Goal: Task Accomplishment & Management: Manage account settings

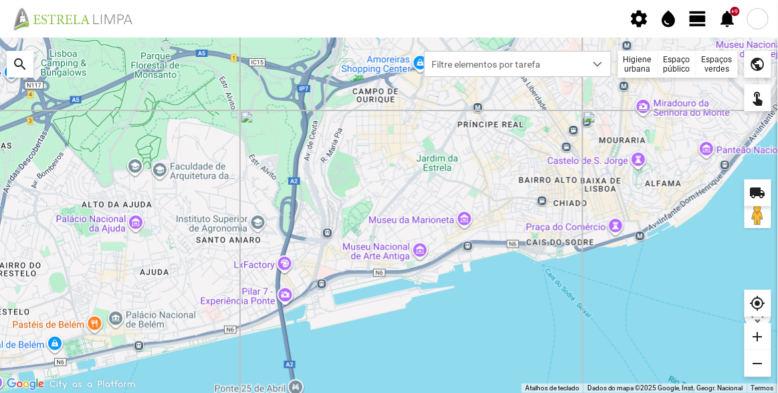
click at [696, 17] on span "view_day" at bounding box center [698, 19] width 20 height 20
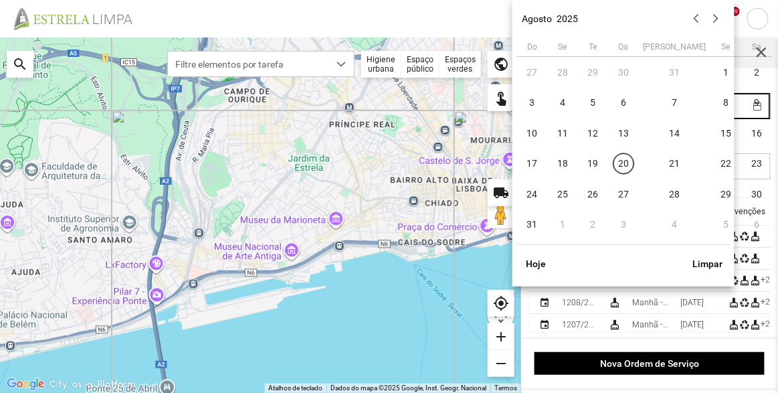
click at [702, 94] on body "settings water_drop view_day +9 notifications Para navegar no mapa com gestos d…" at bounding box center [389, 196] width 778 height 393
click at [621, 161] on span "20" at bounding box center [623, 163] width 21 height 21
type input "[DATE]"
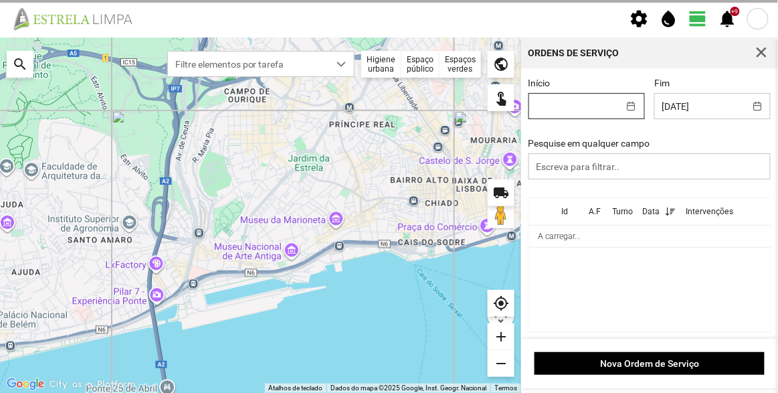
click at [584, 104] on body "settings water_drop view_day +9 notifications Para navegar no mapa com gestos d…" at bounding box center [389, 196] width 778 height 393
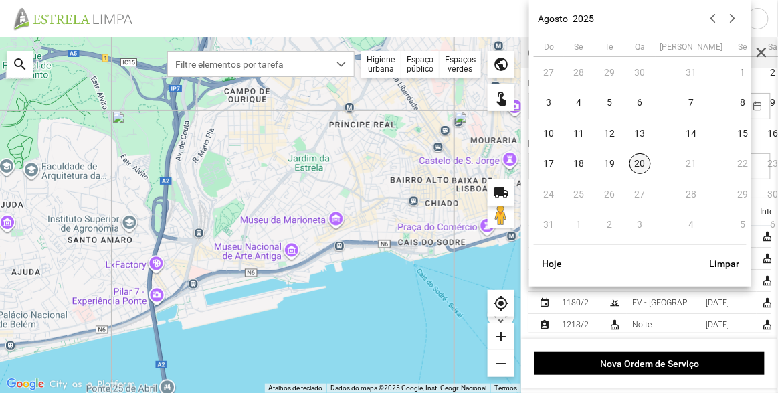
click at [637, 161] on span "20" at bounding box center [639, 163] width 21 height 21
type input "[DATE]"
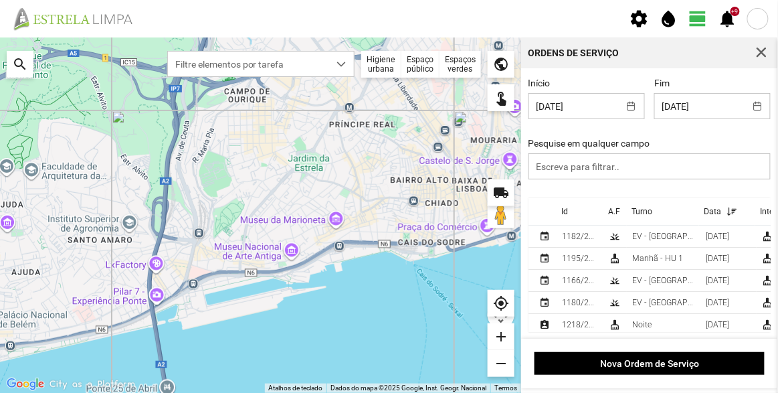
scroll to position [1, 0]
click at [665, 231] on div "EV - [GEOGRAPHIC_DATA] A" at bounding box center [663, 235] width 63 height 9
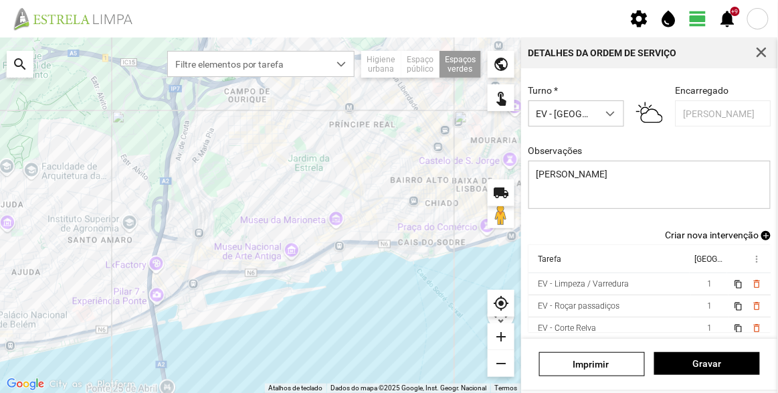
click at [726, 234] on span "Criar nova intervenção" at bounding box center [712, 234] width 94 height 11
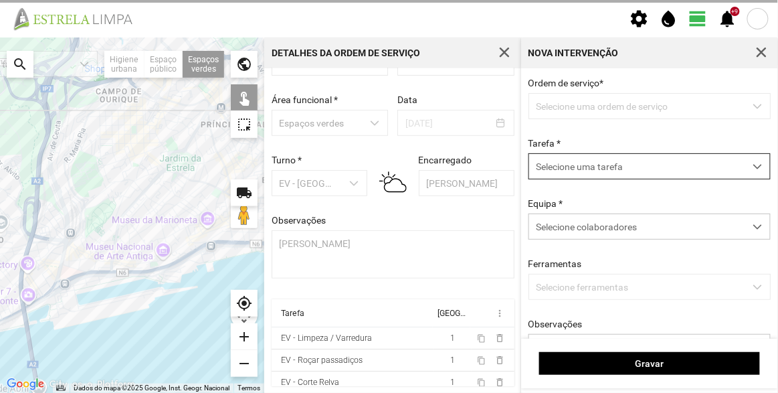
click at [590, 169] on span "Selecione uma tarefa" at bounding box center [636, 166] width 215 height 25
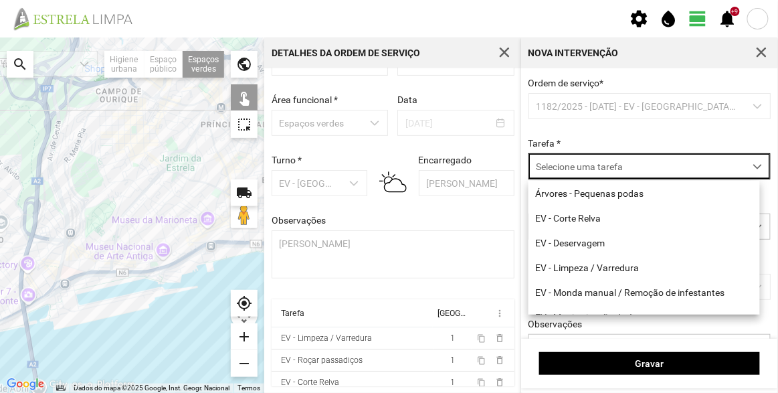
scroll to position [171, 0]
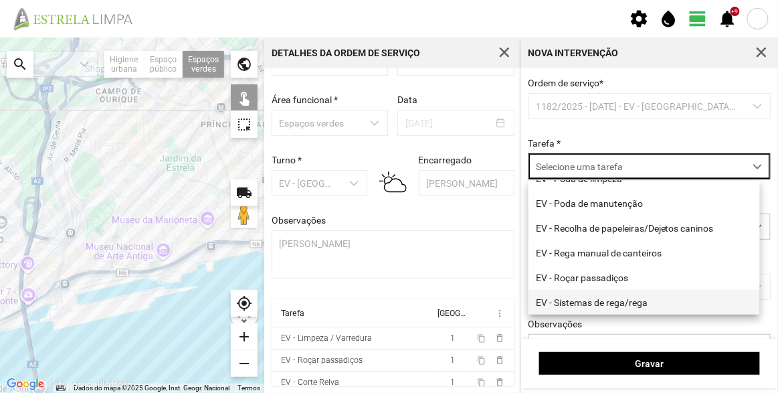
click at [595, 304] on li "EV - Sistemas de rega/rega" at bounding box center [643, 302] width 231 height 25
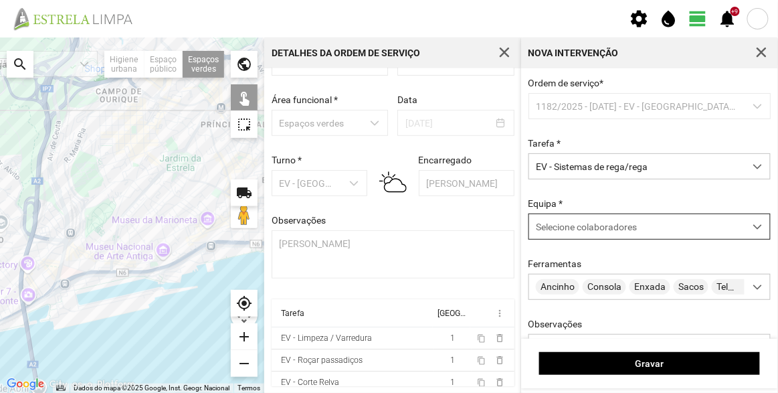
click at [596, 224] on span "Selecione colaboradores" at bounding box center [586, 226] width 101 height 11
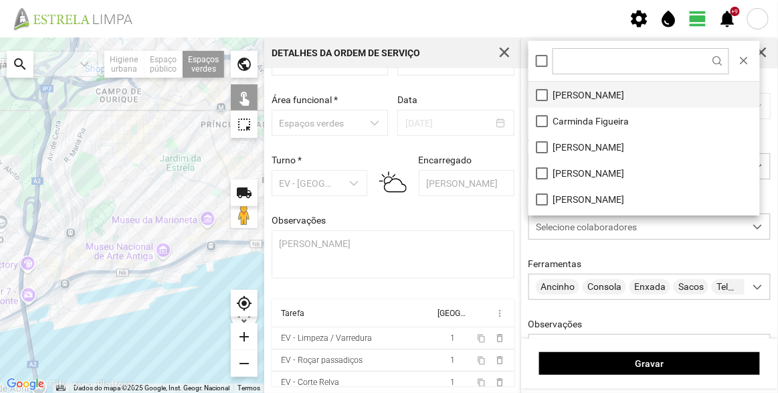
click at [594, 94] on li "[PERSON_NAME]" at bounding box center [643, 95] width 231 height 26
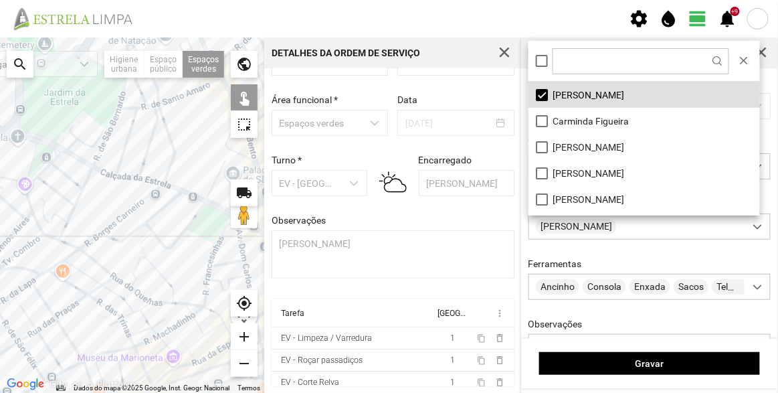
click at [181, 122] on div at bounding box center [132, 214] width 264 height 355
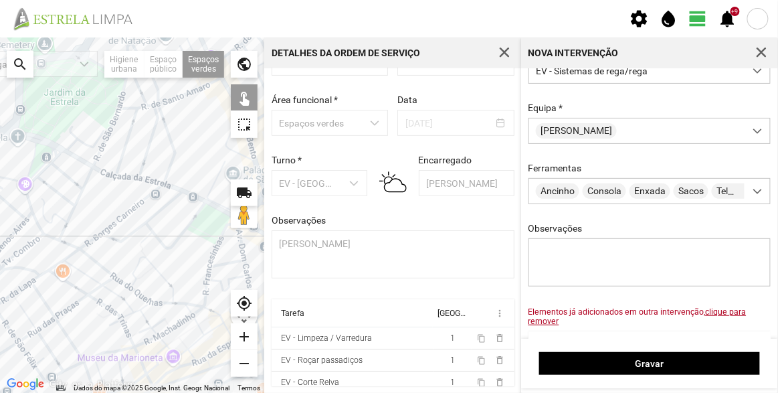
scroll to position [186, 0]
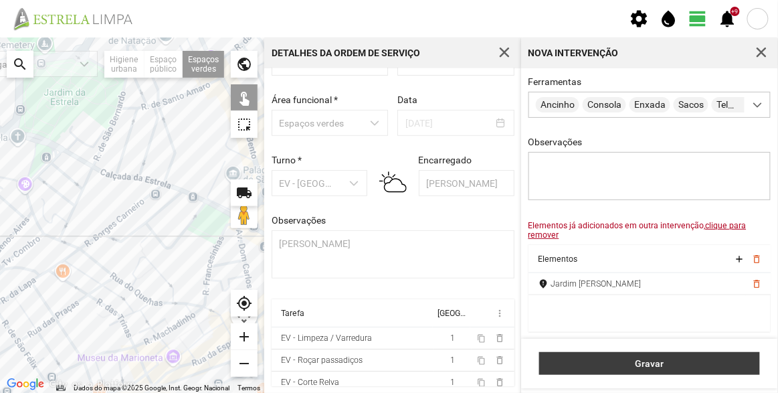
click at [666, 360] on span "Gravar" at bounding box center [649, 363] width 207 height 11
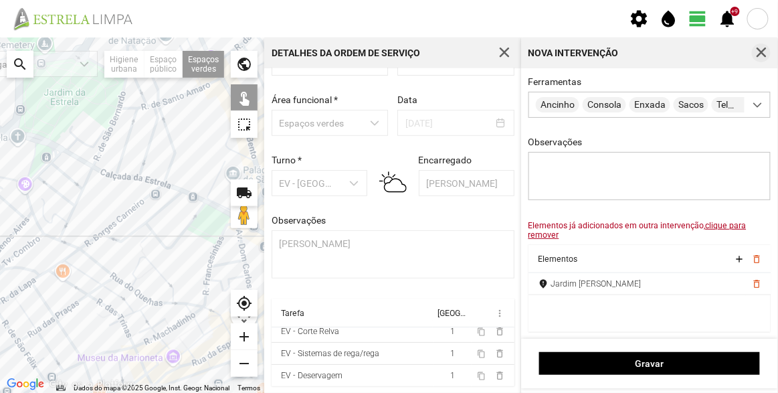
click at [764, 51] on span "button" at bounding box center [761, 53] width 12 height 12
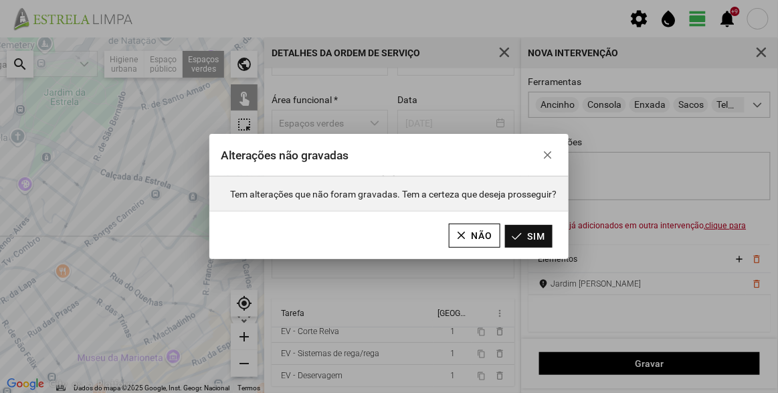
click at [524, 239] on button "Sim" at bounding box center [528, 236] width 47 height 23
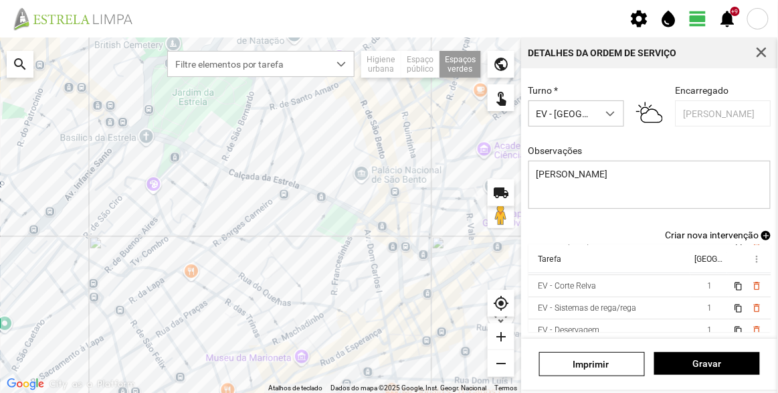
scroll to position [51, 0]
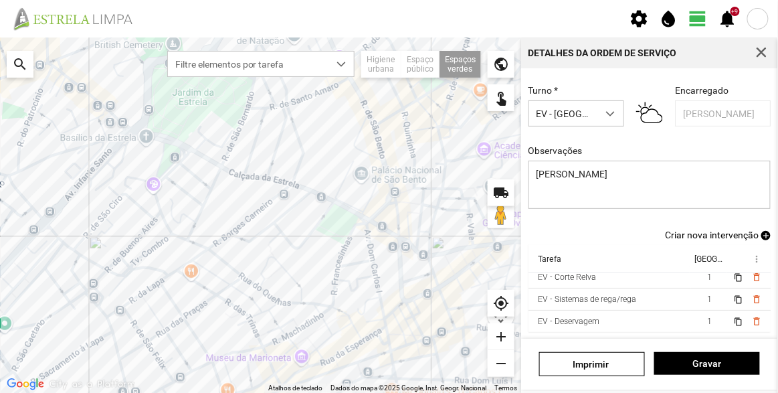
click at [717, 239] on span "Criar nova intervenção" at bounding box center [712, 234] width 94 height 11
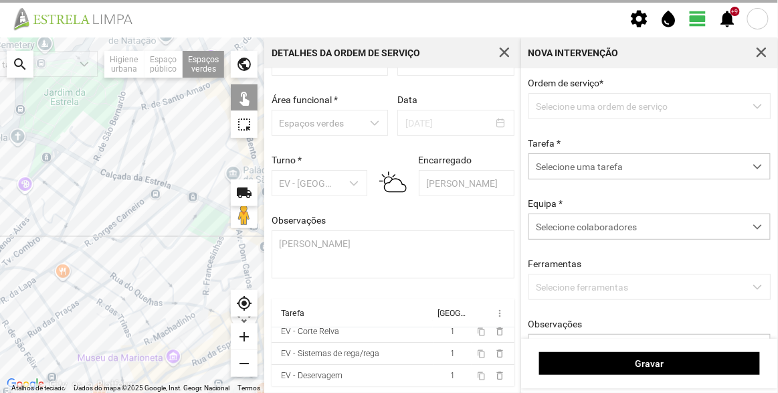
scroll to position [46, 0]
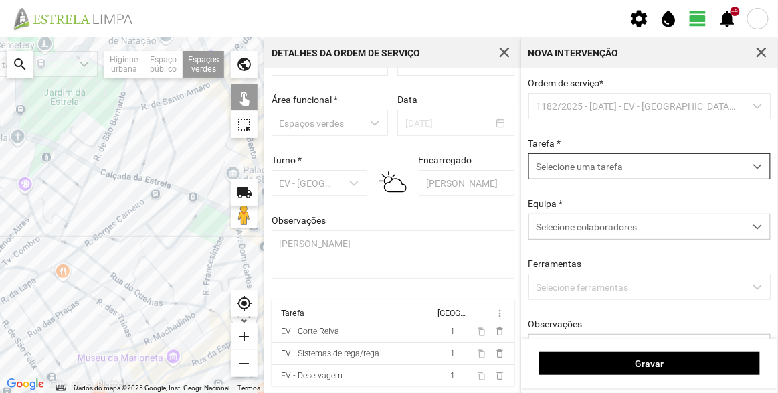
click at [596, 173] on span "Selecione uma tarefa" at bounding box center [636, 166] width 215 height 25
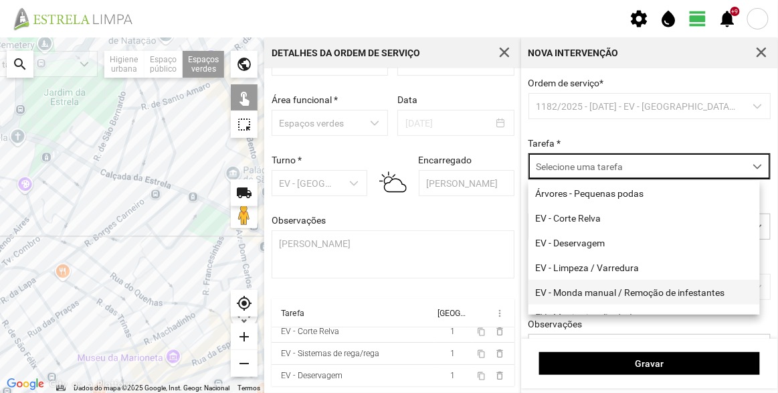
scroll to position [60, 0]
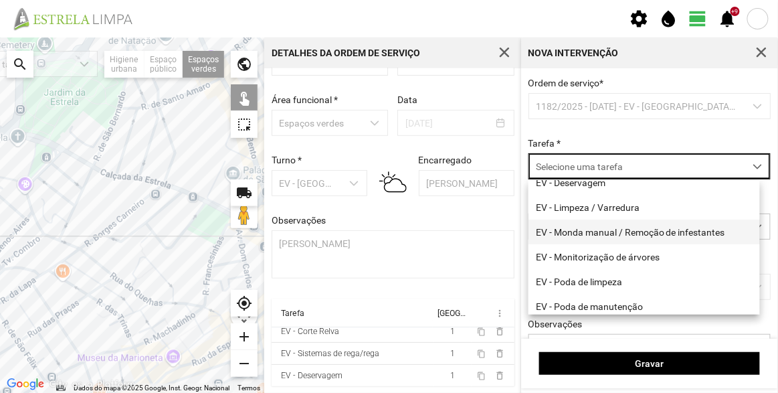
click at [602, 232] on li "EV - Monda manual / Remoção de infestantes" at bounding box center [643, 231] width 231 height 25
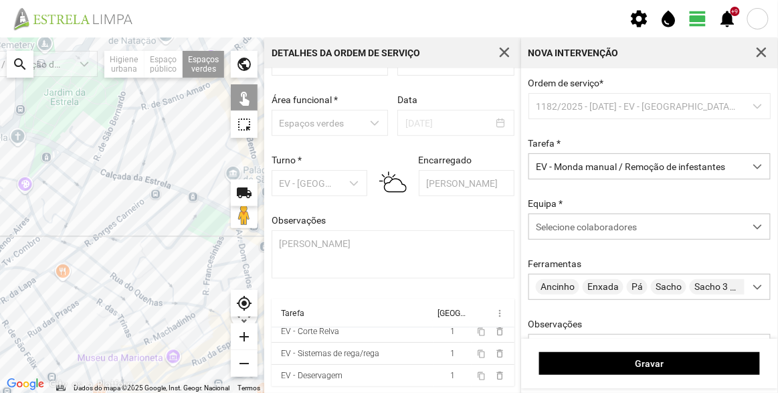
click at [178, 126] on div at bounding box center [132, 214] width 264 height 355
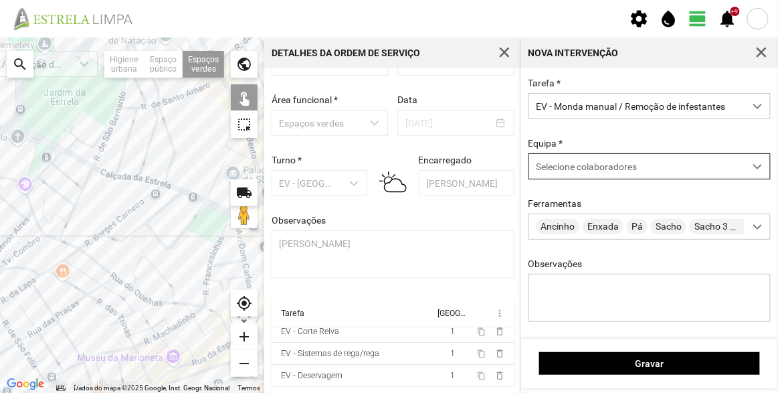
click at [580, 156] on div "Selecione colaboradores" at bounding box center [636, 166] width 215 height 25
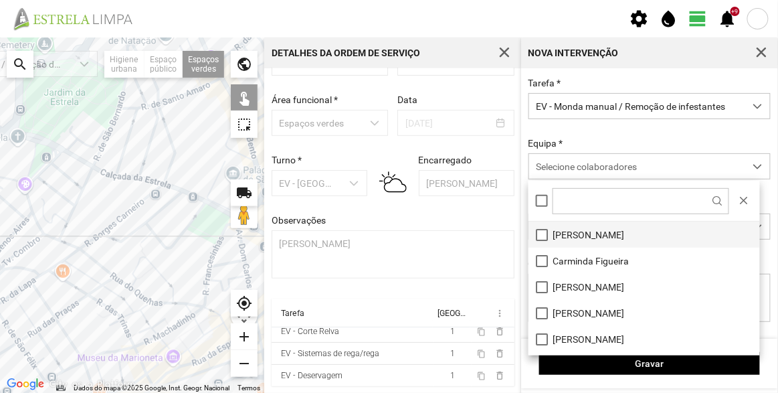
click at [568, 239] on li "[PERSON_NAME]" at bounding box center [643, 234] width 231 height 26
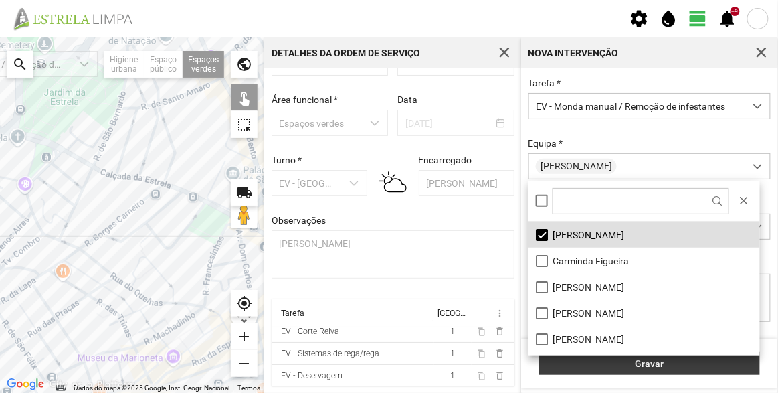
click at [580, 368] on span "Gravar" at bounding box center [649, 363] width 207 height 11
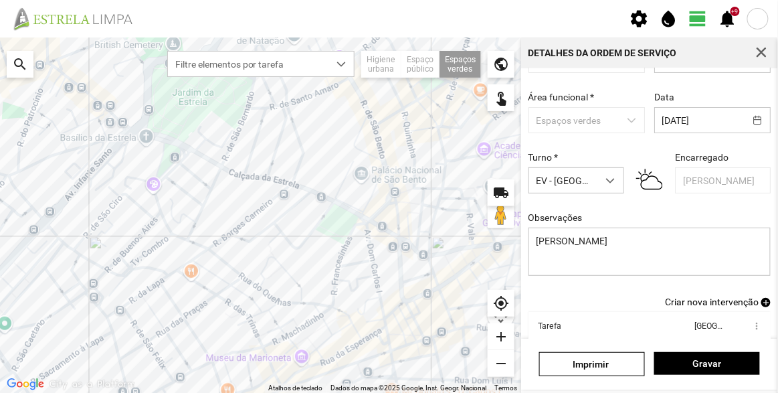
click at [708, 302] on span "Criar nova intervenção" at bounding box center [712, 301] width 94 height 11
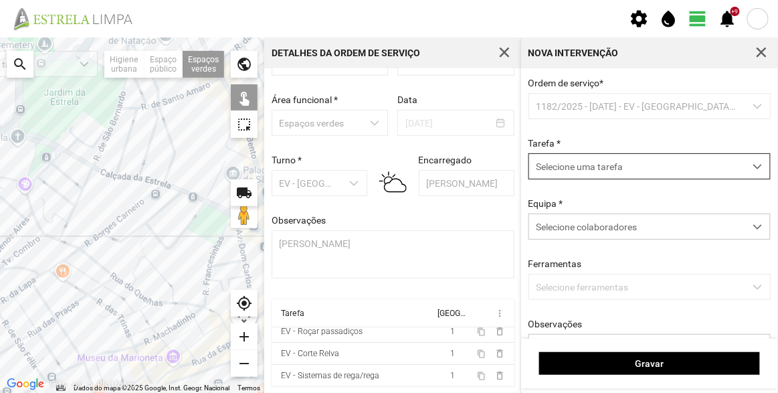
click at [604, 166] on span "Selecione uma tarefa" at bounding box center [636, 166] width 215 height 25
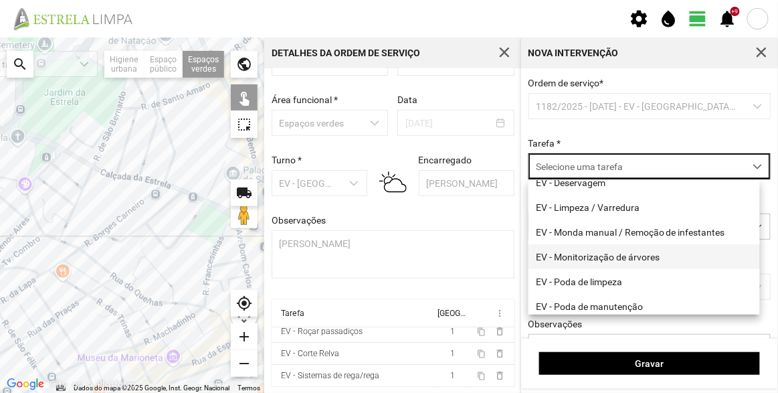
scroll to position [121, 0]
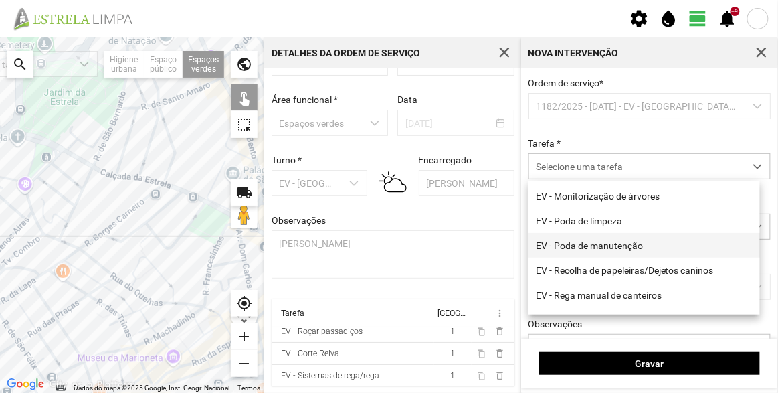
click at [613, 251] on li "EV - Poda de manutenção" at bounding box center [643, 245] width 231 height 25
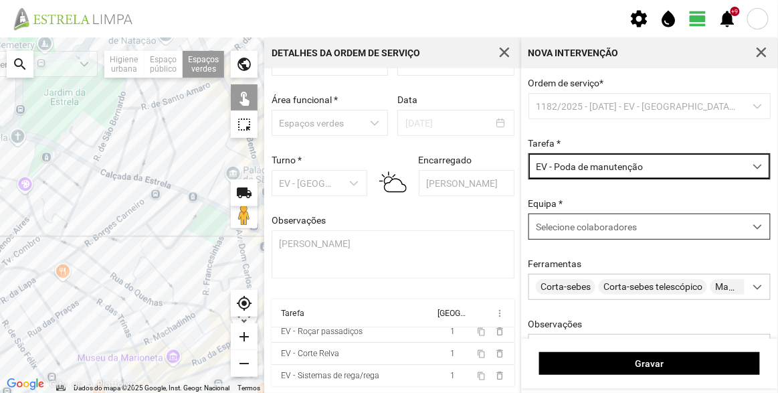
click at [582, 229] on span "Selecione colaboradores" at bounding box center [586, 226] width 101 height 11
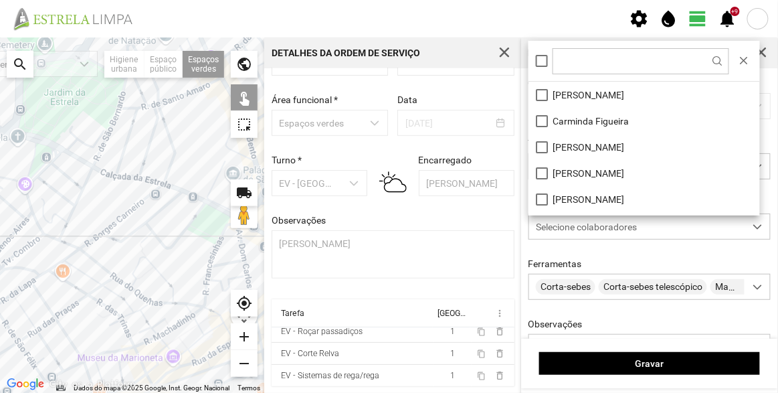
scroll to position [7, 56]
click at [564, 92] on li "[PERSON_NAME]" at bounding box center [643, 95] width 231 height 26
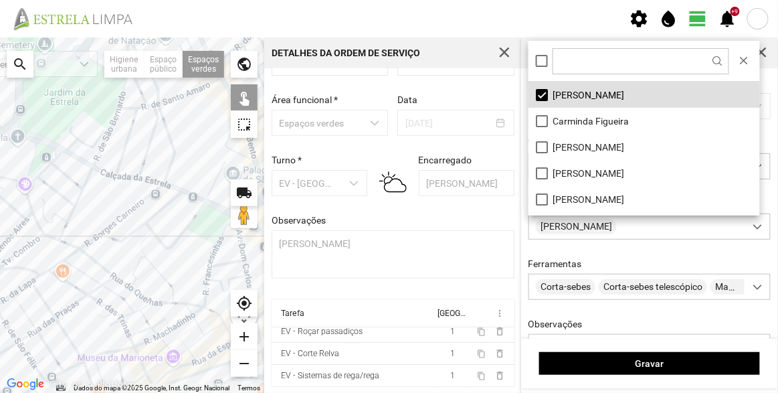
click at [188, 128] on div at bounding box center [132, 214] width 264 height 355
click at [180, 126] on div at bounding box center [132, 214] width 264 height 355
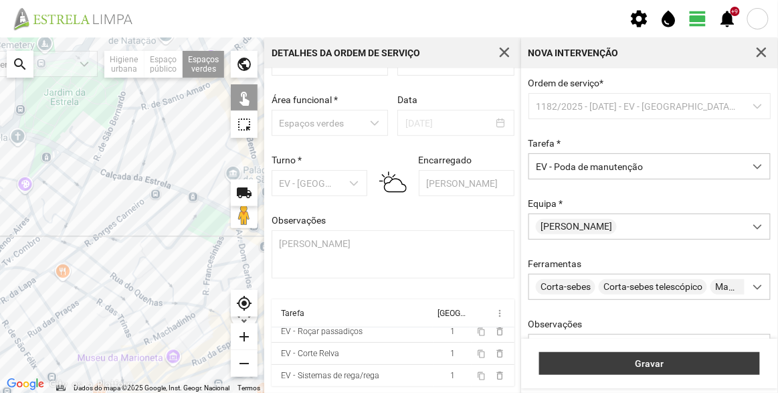
click at [659, 363] on span "Gravar" at bounding box center [649, 363] width 207 height 11
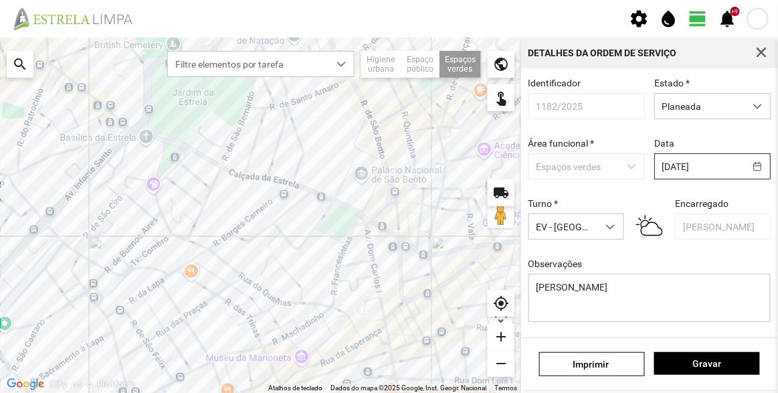
click at [687, 170] on body "settings water_drop view_day +9 notifications Para navegar no mapa com gestos d…" at bounding box center [389, 196] width 778 height 393
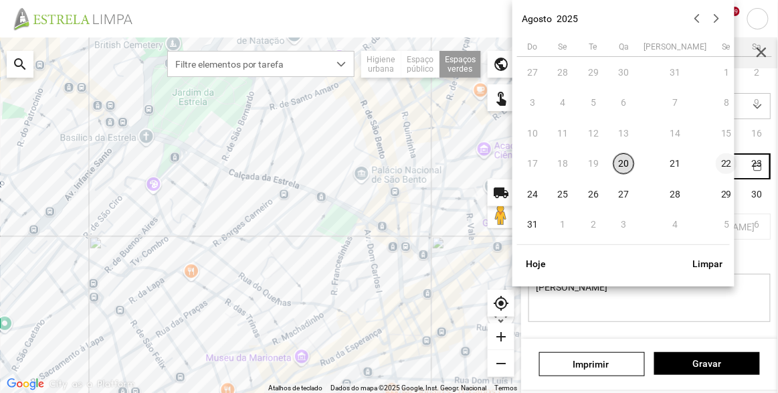
click at [715, 164] on span "22" at bounding box center [725, 163] width 21 height 21
type input "[DATE]"
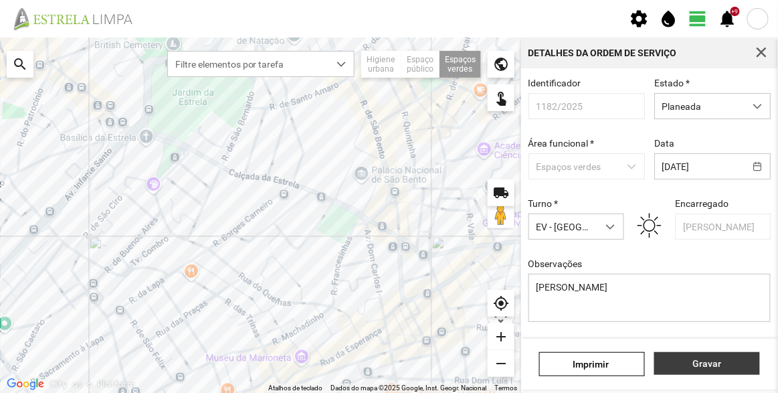
click at [717, 365] on span "Gravar" at bounding box center [707, 363] width 92 height 11
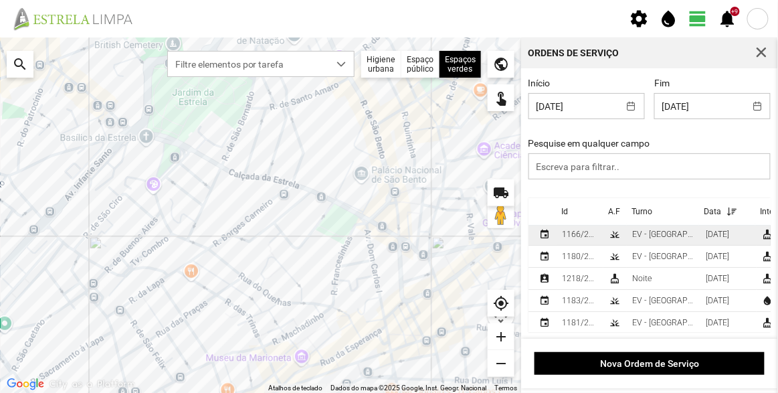
scroll to position [35, 0]
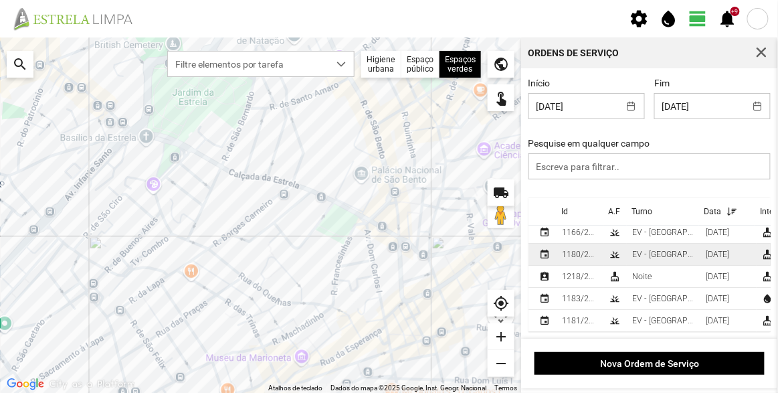
click at [650, 249] on div "EV - [GEOGRAPHIC_DATA] B" at bounding box center [663, 253] width 63 height 9
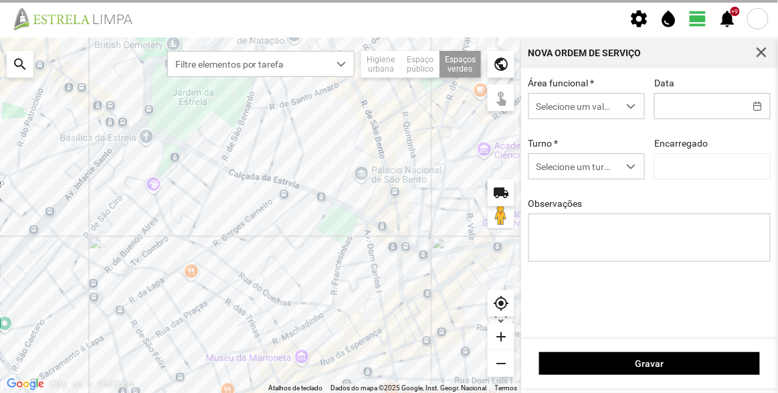
type input "[DATE]"
type textarea "[PERSON_NAME] do Rego"
type input "[PERSON_NAME]"
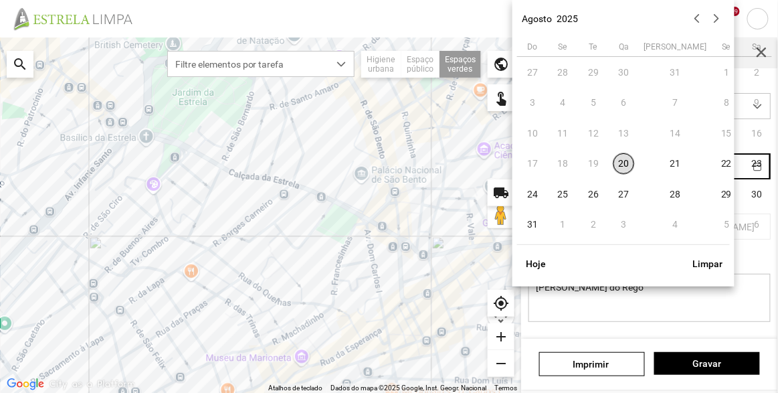
click at [693, 155] on body "settings water_drop view_day +9 notifications Para navegar no mapa com gestos d…" at bounding box center [389, 196] width 778 height 393
click at [592, 191] on span "26" at bounding box center [592, 193] width 21 height 21
type input "[DATE]"
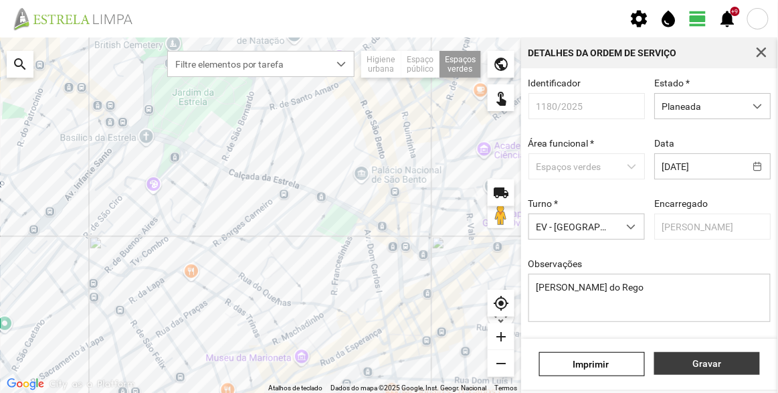
click at [707, 362] on span "Gravar" at bounding box center [707, 363] width 92 height 11
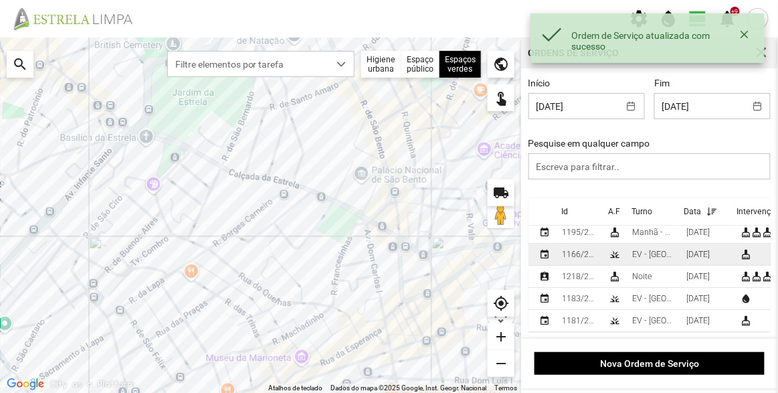
scroll to position [13, 0]
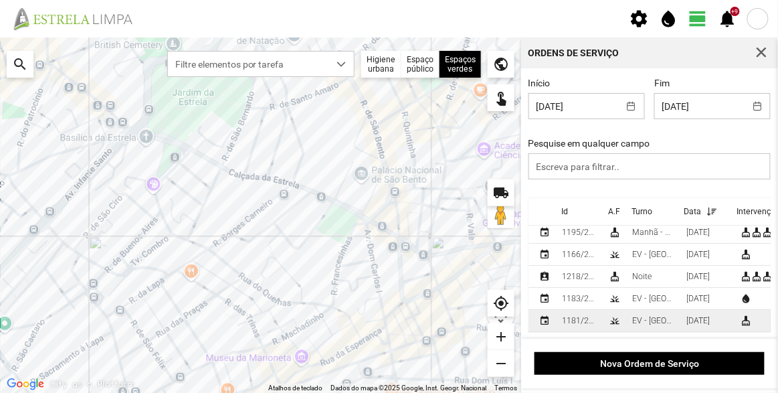
click at [656, 310] on td "EV - [GEOGRAPHIC_DATA] A" at bounding box center [654, 321] width 54 height 22
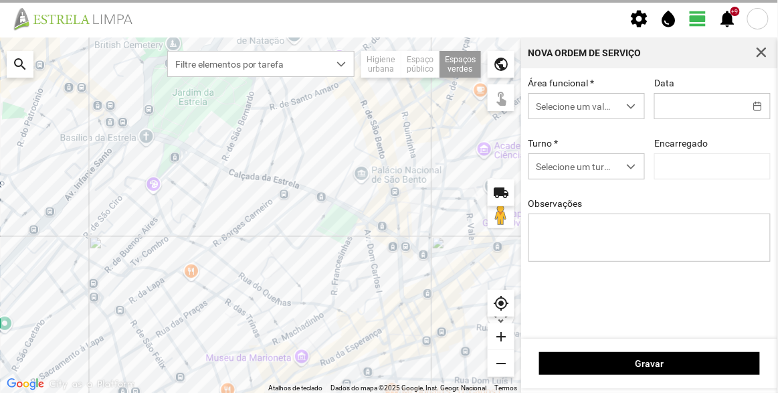
type input "[DATE]"
type input "[PERSON_NAME]"
type textarea "Talude da R. [PERSON_NAME] do Rego"
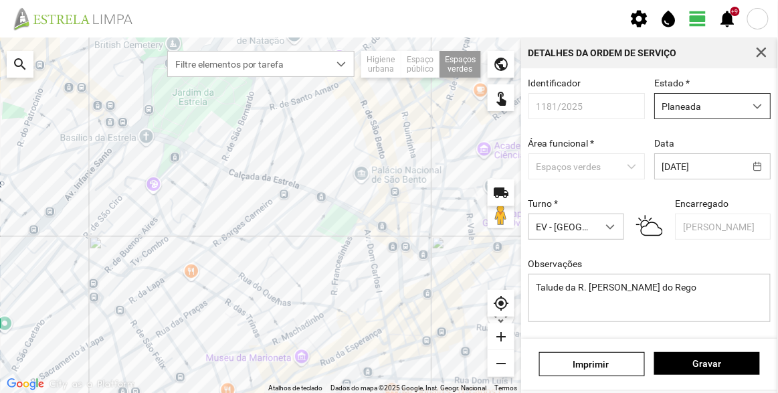
click at [684, 109] on span "Planeada" at bounding box center [700, 106] width 90 height 25
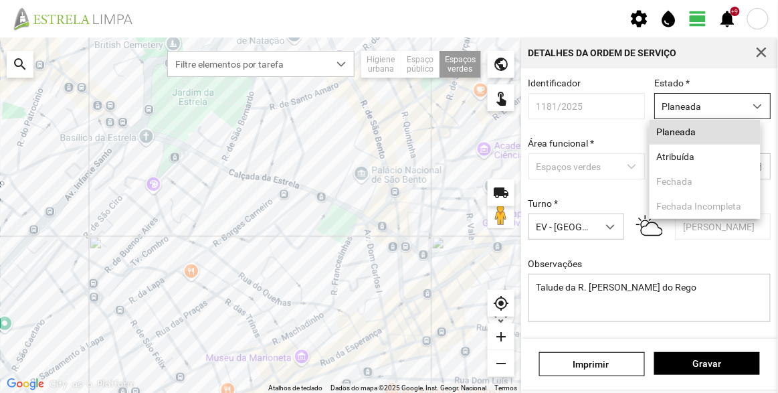
click at [684, 109] on span "Planeada" at bounding box center [700, 106] width 90 height 25
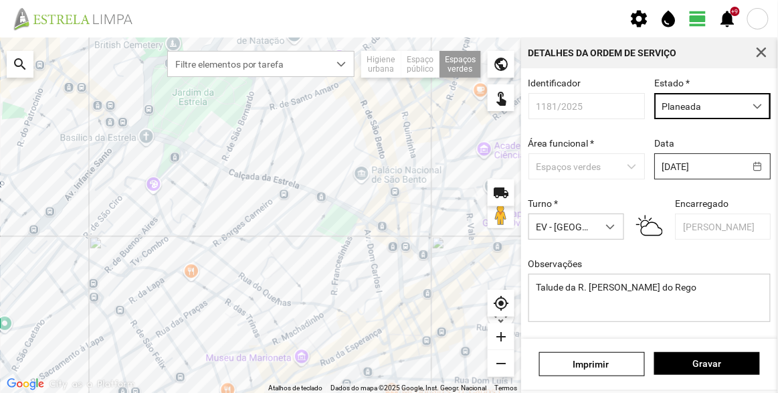
click at [693, 159] on body "settings water_drop view_day +9 notifications Para navegar no mapa com gestos d…" at bounding box center [389, 196] width 778 height 393
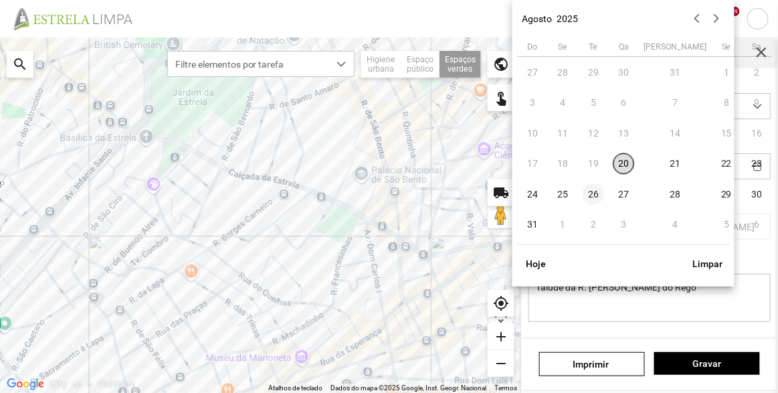
click at [594, 197] on span "26" at bounding box center [592, 193] width 21 height 21
type input "[DATE]"
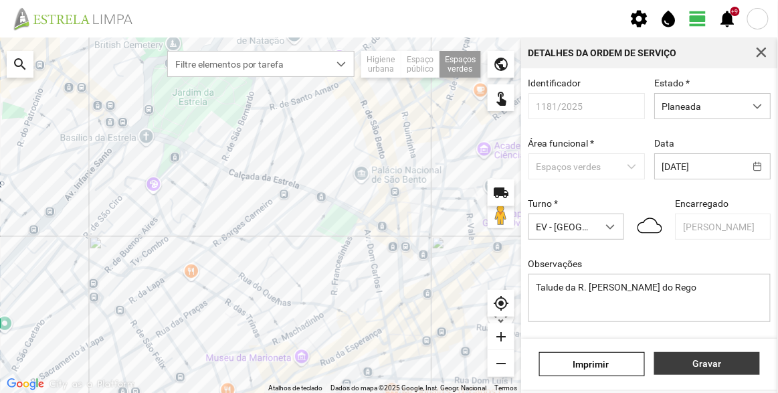
click at [709, 360] on span "Gravar" at bounding box center [707, 363] width 92 height 11
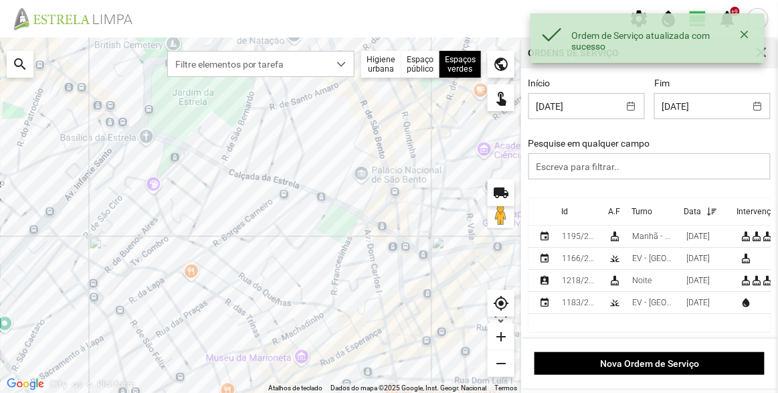
scroll to position [1, 0]
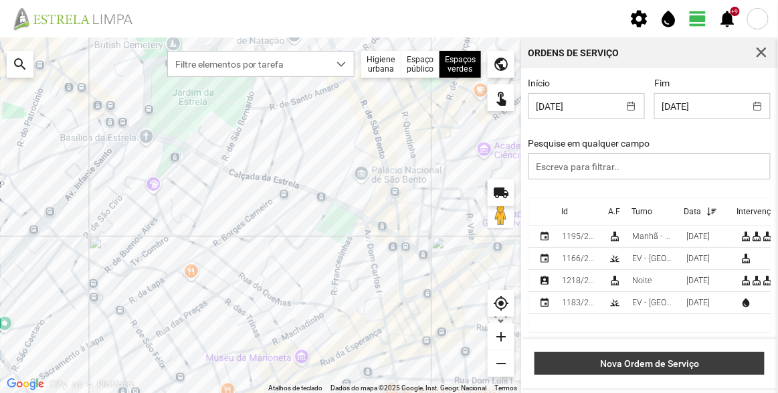
click at [667, 368] on span "Nova Ordem de Serviço" at bounding box center [650, 363] width 216 height 11
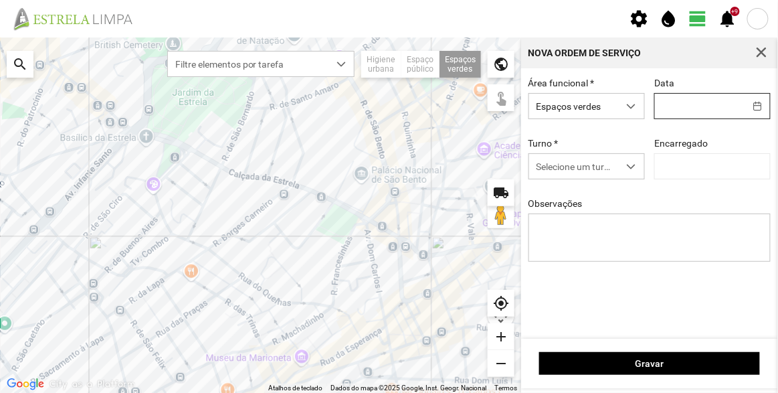
click at [699, 115] on body "settings water_drop view_day +9 notifications Para navegar no mapa com gestos d…" at bounding box center [389, 196] width 778 height 393
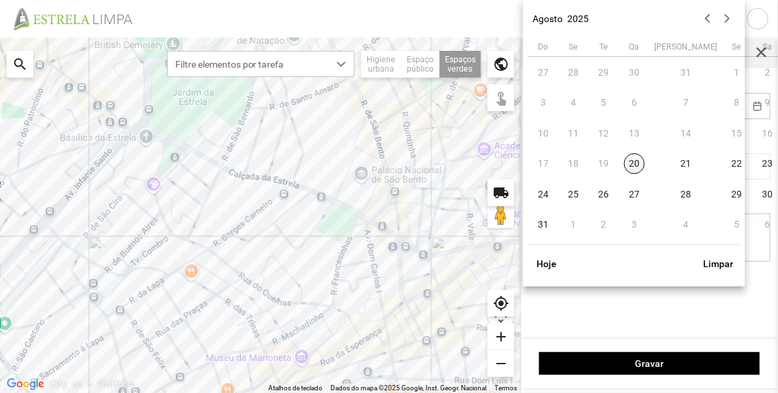
click at [633, 160] on span "20" at bounding box center [634, 163] width 21 height 21
type input "[DATE]"
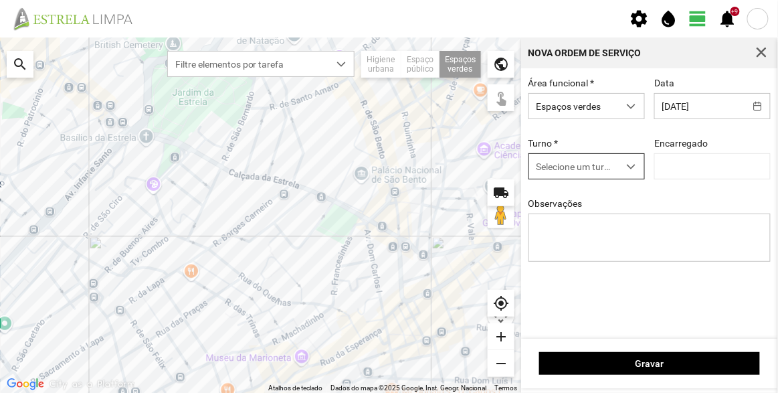
click at [580, 164] on span "Selecione um turno" at bounding box center [574, 166] width 90 height 25
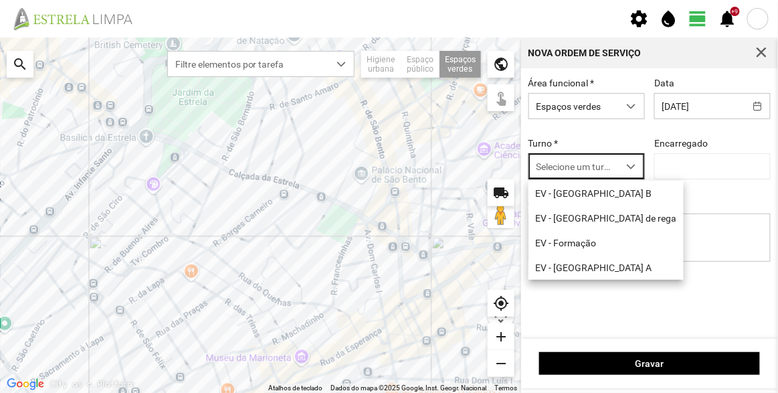
scroll to position [7, 56]
click at [594, 268] on li "EV - [GEOGRAPHIC_DATA] A" at bounding box center [605, 267] width 155 height 25
type input "[PERSON_NAME]"
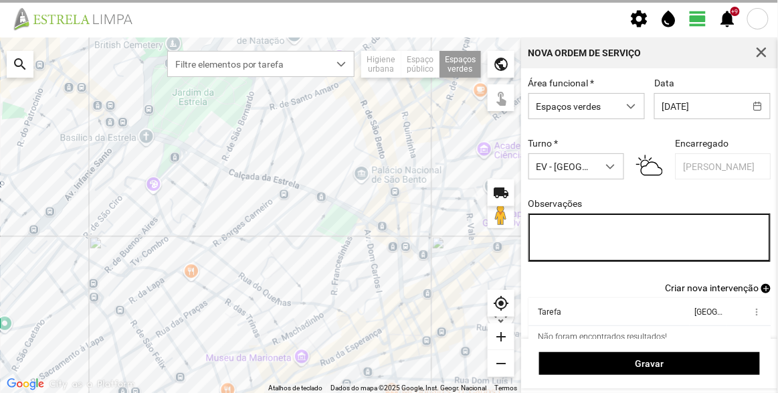
click at [613, 230] on textarea "Observações" at bounding box center [649, 237] width 243 height 48
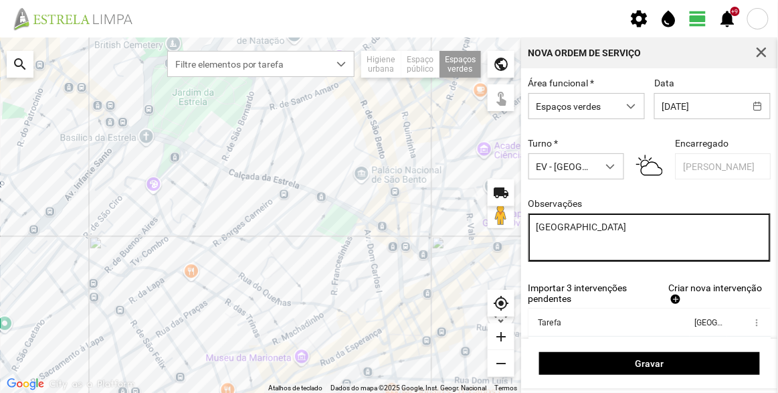
click at [587, 228] on textarea "[GEOGRAPHIC_DATA]" at bounding box center [649, 237] width 243 height 48
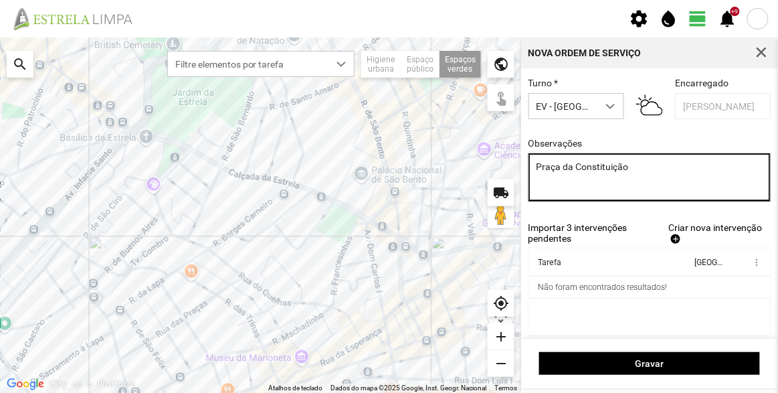
type textarea "Praça da Constituição"
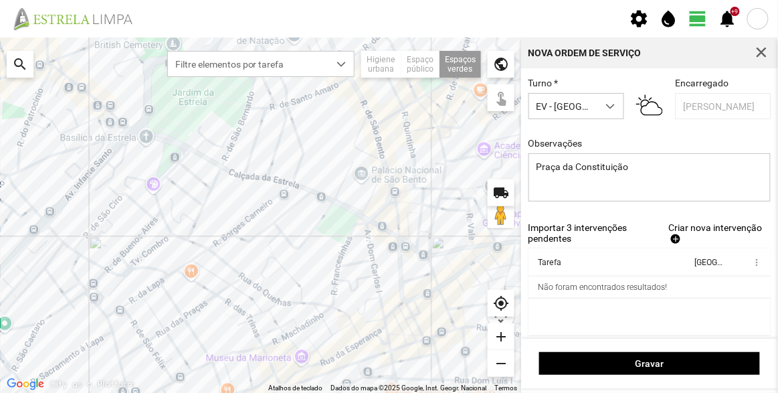
click at [684, 220] on div "Área funcional * Espaços verdes Data [DATE] Turno * EV - [GEOGRAPHIC_DATA] A En…" at bounding box center [650, 119] width 252 height 205
click at [683, 233] on span "Criar nova intervenção" at bounding box center [715, 227] width 94 height 11
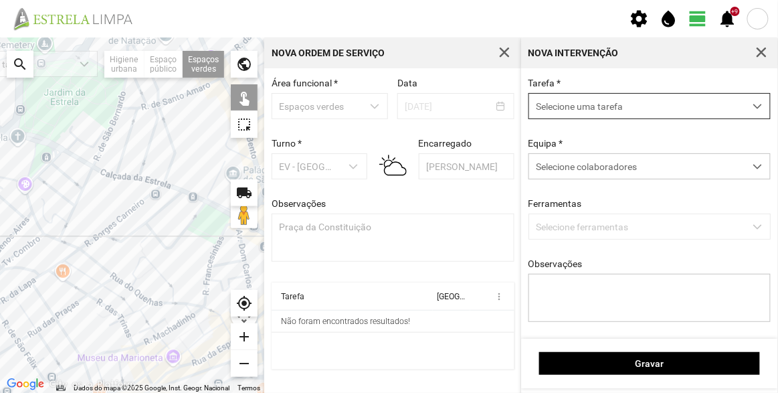
click at [631, 104] on span "Selecione uma tarefa" at bounding box center [636, 106] width 215 height 25
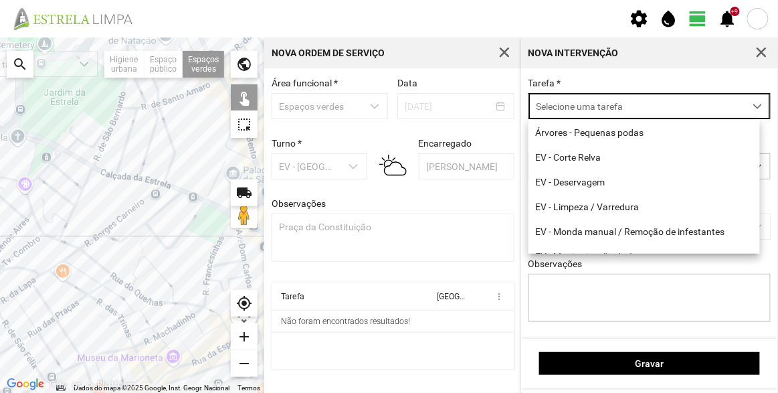
scroll to position [7, 56]
click at [597, 156] on li "EV - Corte Relva" at bounding box center [643, 156] width 231 height 25
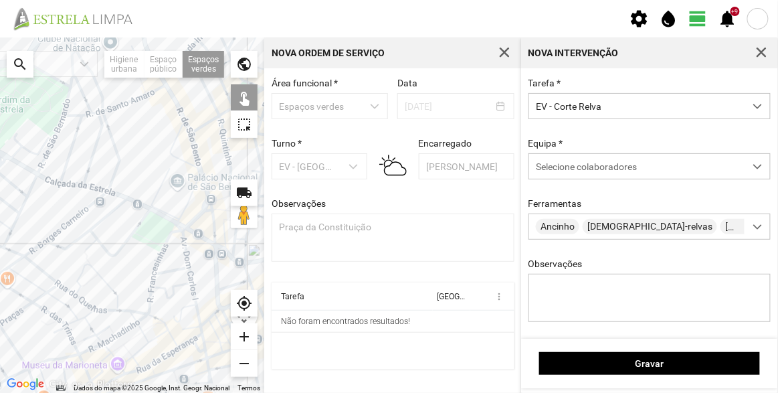
drag, startPoint x: 210, startPoint y: 156, endPoint x: 149, endPoint y: 160, distance: 61.0
click at [149, 162] on div at bounding box center [132, 214] width 264 height 355
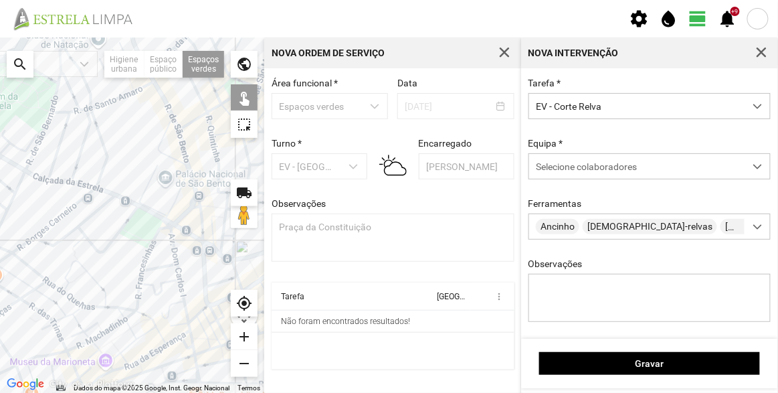
click at [167, 140] on div at bounding box center [132, 214] width 264 height 355
click at [621, 177] on div "Selecione colaboradores" at bounding box center [636, 166] width 215 height 25
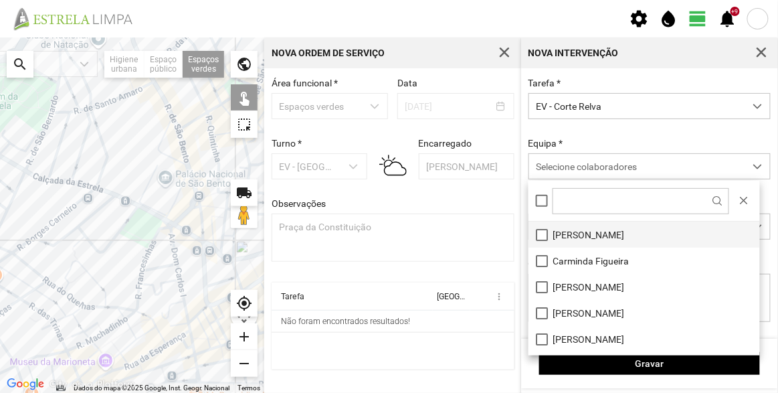
click at [588, 238] on li "[PERSON_NAME]" at bounding box center [643, 234] width 231 height 26
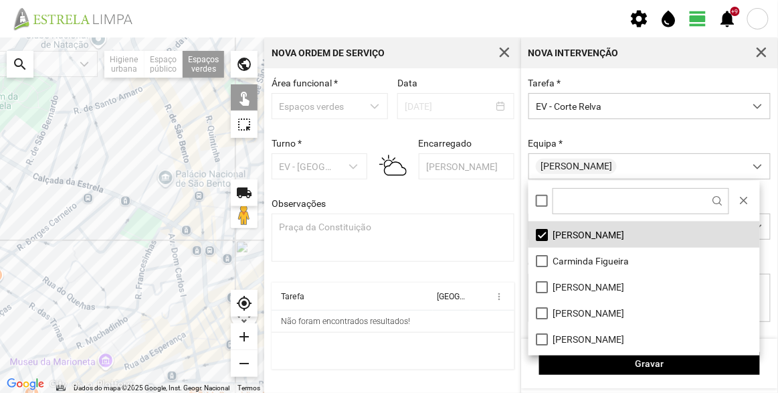
click at [593, 138] on div "Equipa * [PERSON_NAME]" at bounding box center [650, 158] width 252 height 41
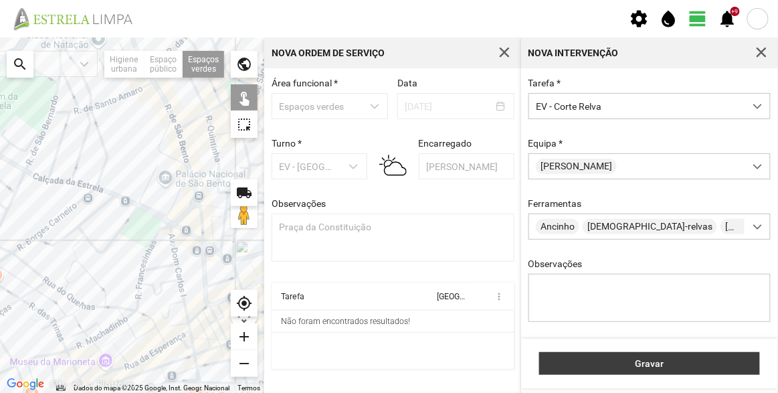
click at [669, 366] on span "Gravar" at bounding box center [649, 363] width 207 height 11
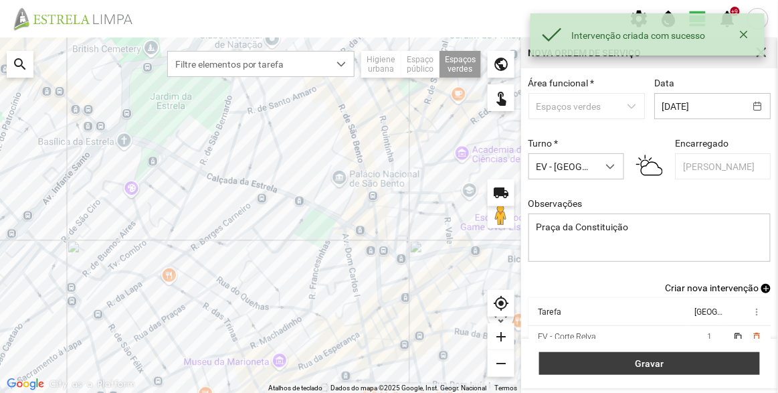
click at [669, 359] on span "Gravar" at bounding box center [649, 363] width 207 height 11
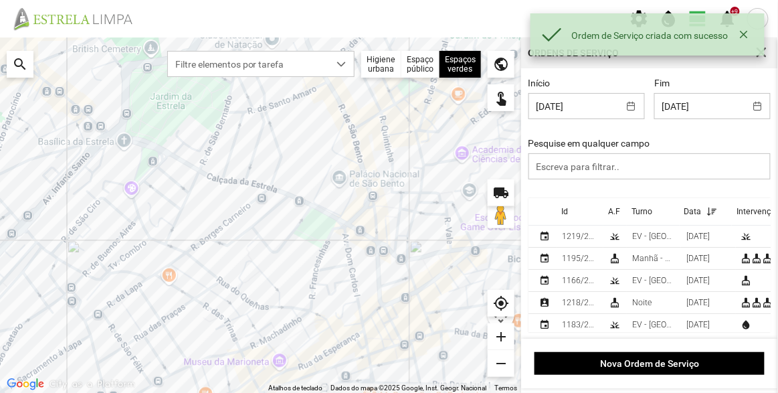
click at [564, 213] on div "Id" at bounding box center [564, 211] width 7 height 9
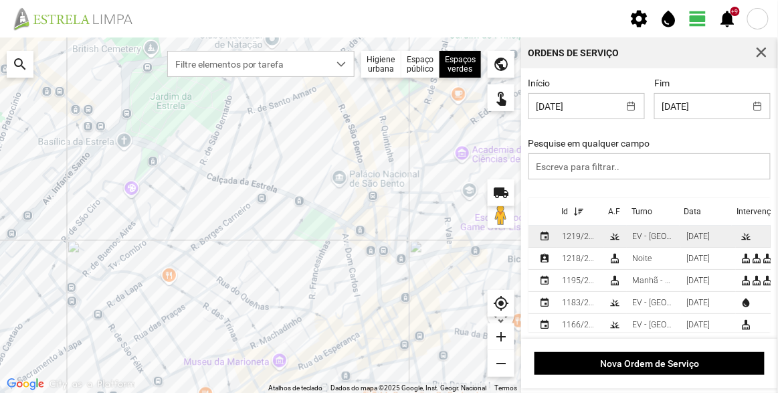
click at [573, 238] on div "1219/2025" at bounding box center [580, 235] width 36 height 9
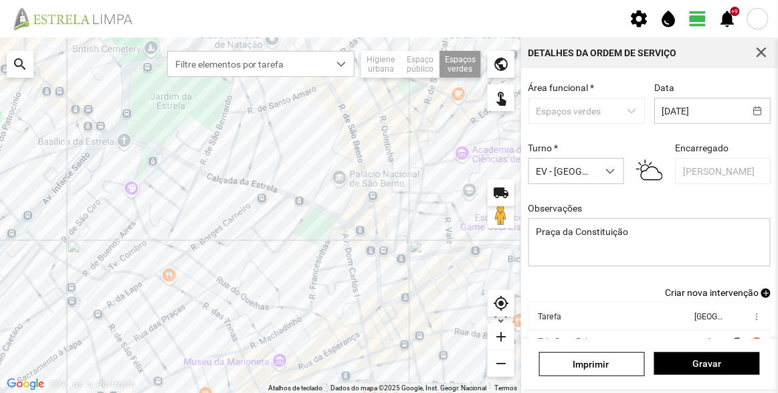
scroll to position [116, 0]
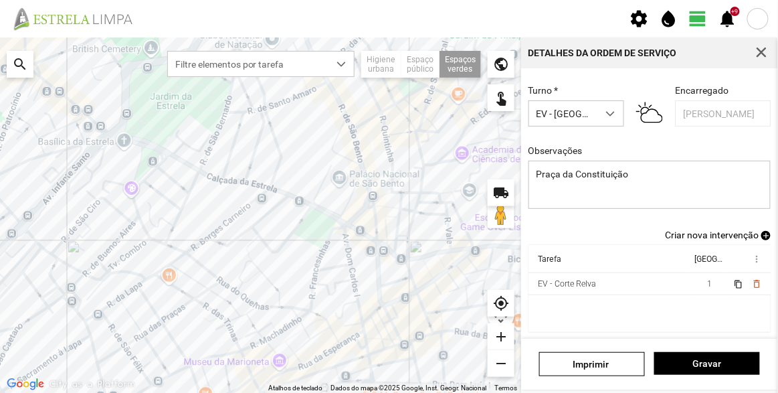
click at [687, 229] on span "Criar nova intervenção" at bounding box center [712, 234] width 94 height 11
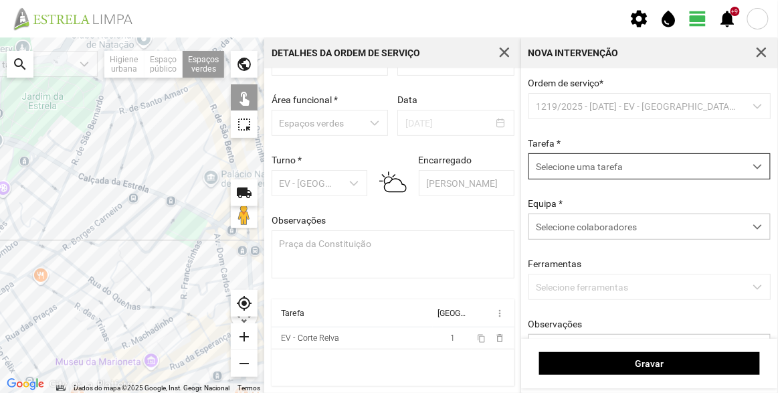
click at [620, 175] on span "Selecione uma tarefa" at bounding box center [636, 166] width 215 height 25
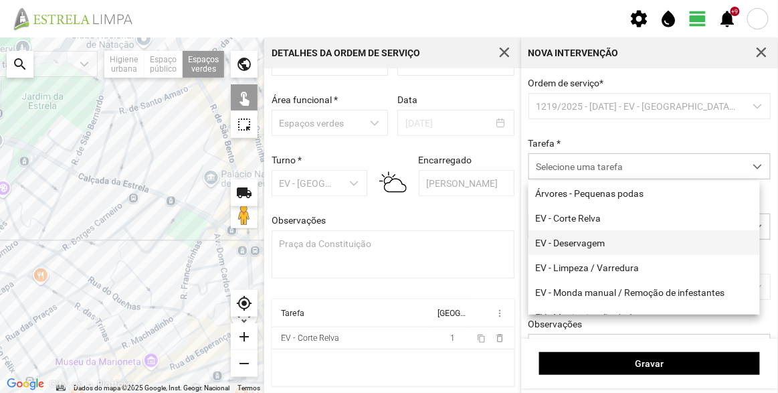
click at [584, 244] on li "EV - Deservagem" at bounding box center [643, 242] width 231 height 25
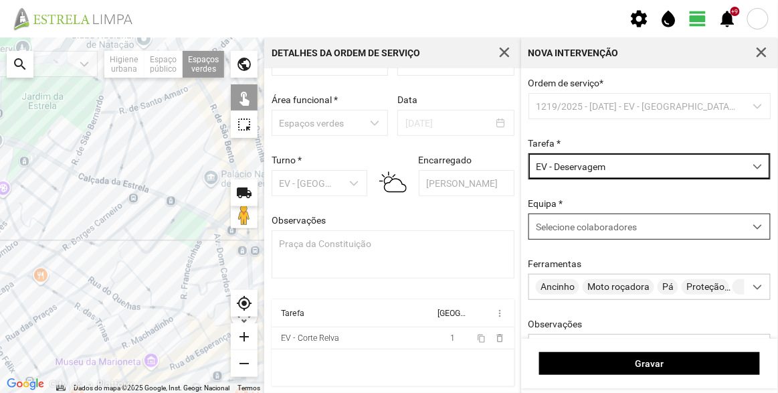
click at [586, 229] on span "Selecione colaboradores" at bounding box center [586, 226] width 101 height 11
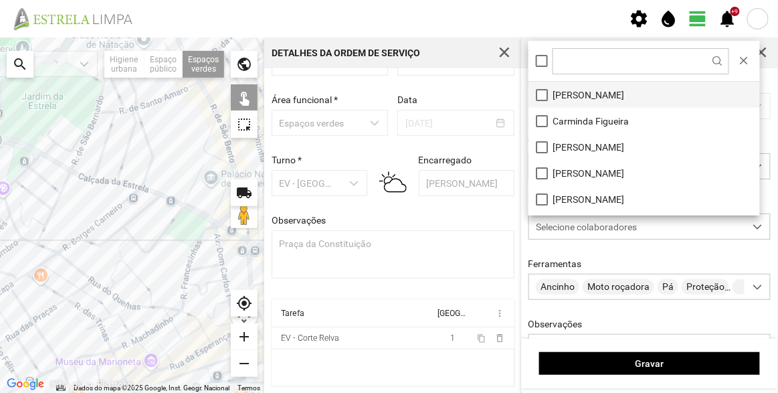
click at [581, 88] on li "[PERSON_NAME]" at bounding box center [643, 95] width 231 height 26
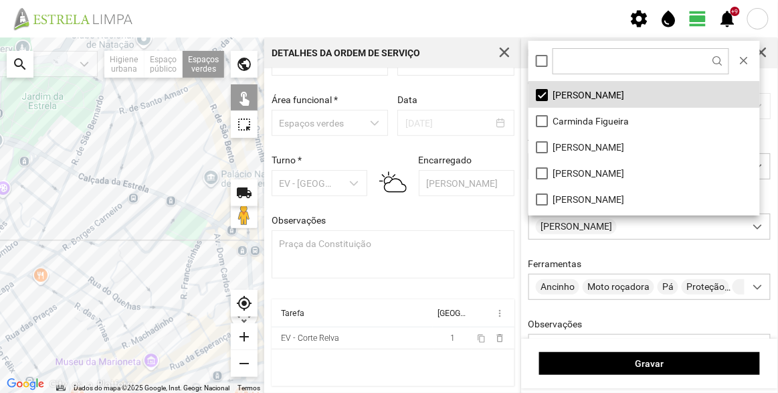
click at [221, 142] on div at bounding box center [132, 214] width 264 height 355
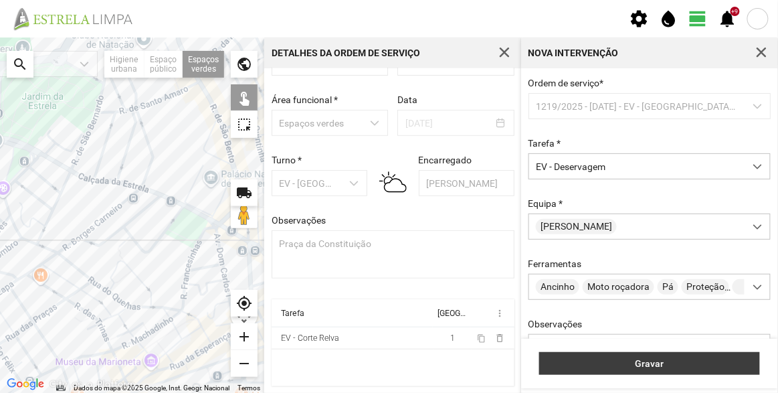
click at [632, 362] on span "Gravar" at bounding box center [649, 363] width 207 height 11
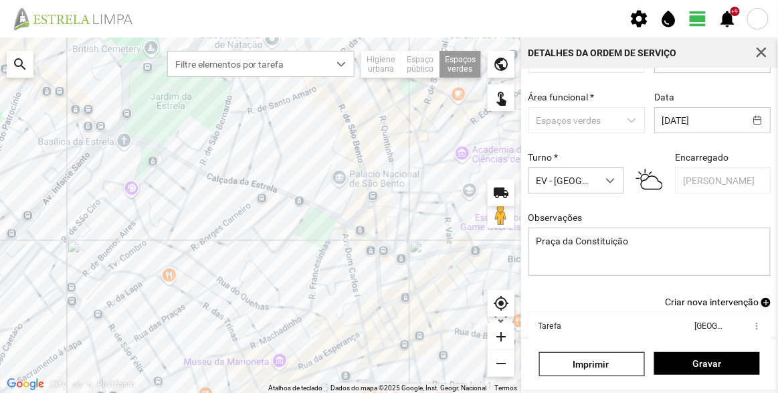
scroll to position [116, 0]
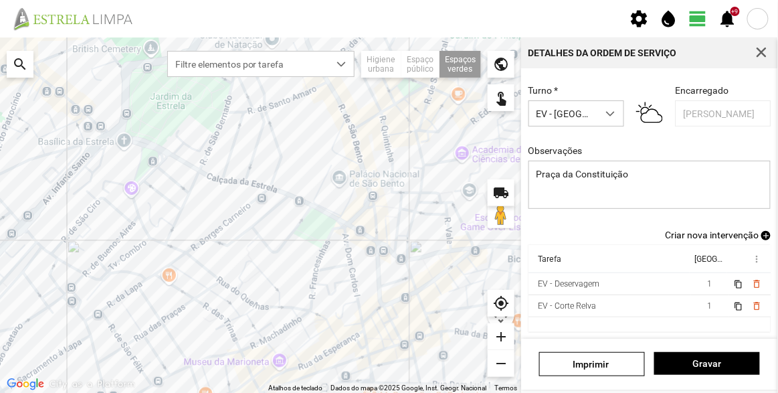
click at [711, 234] on span "Criar nova intervenção" at bounding box center [712, 234] width 94 height 11
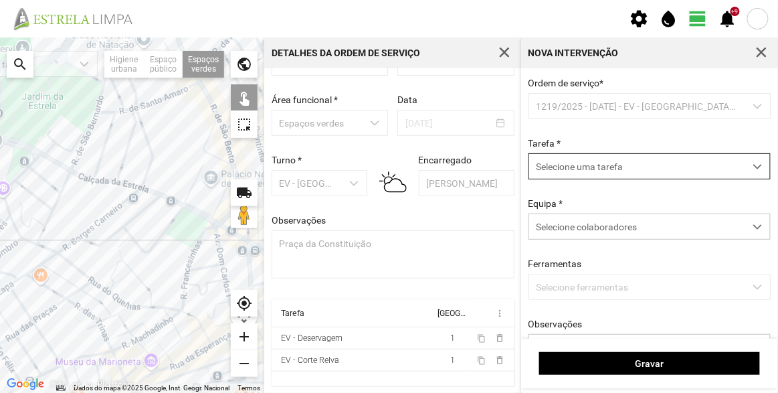
click at [606, 156] on span "Selecione uma tarefa" at bounding box center [636, 166] width 215 height 25
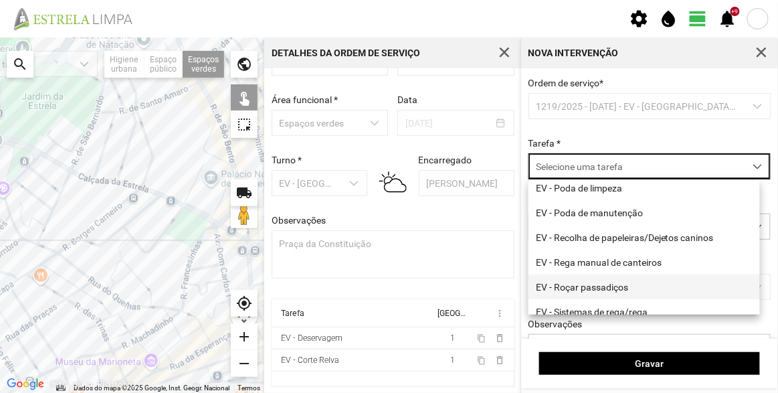
scroll to position [171, 0]
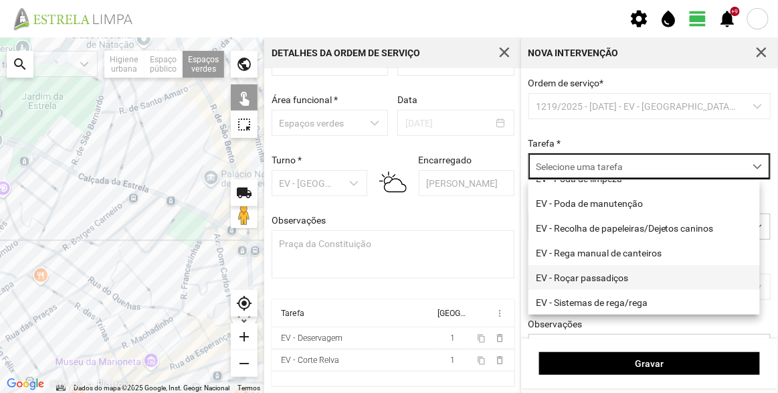
click at [612, 273] on li "EV - Roçar passadiços" at bounding box center [643, 277] width 231 height 25
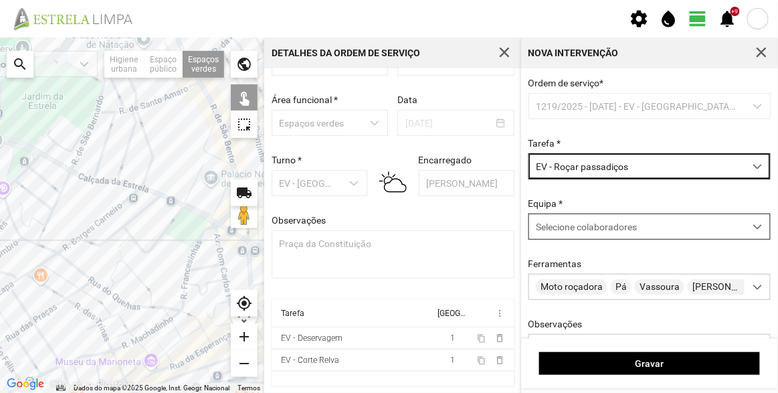
click at [612, 224] on span "Selecione colaboradores" at bounding box center [586, 226] width 101 height 11
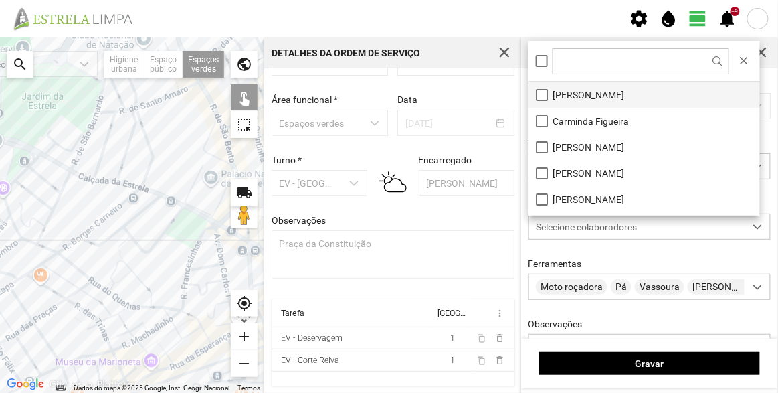
click at [572, 92] on li "[PERSON_NAME]" at bounding box center [643, 95] width 231 height 26
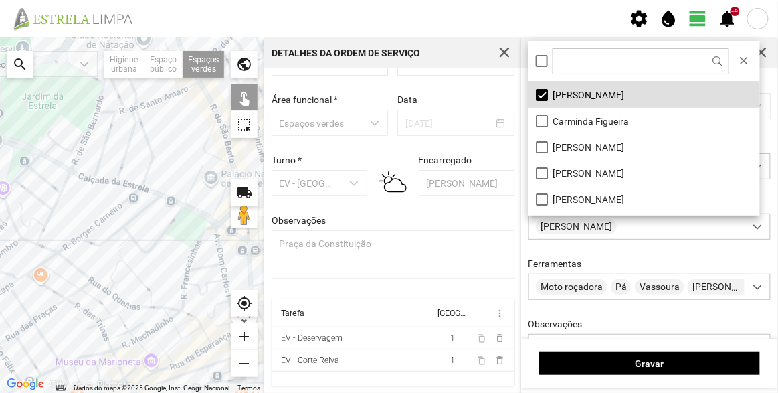
click at [221, 149] on div at bounding box center [132, 214] width 264 height 355
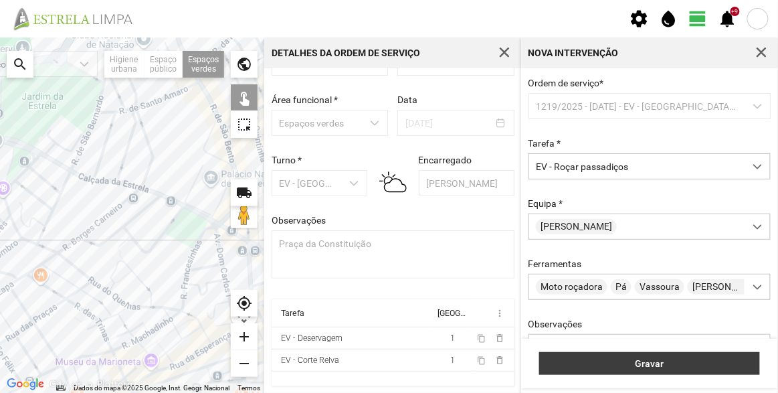
click at [625, 362] on span "Gravar" at bounding box center [649, 363] width 207 height 11
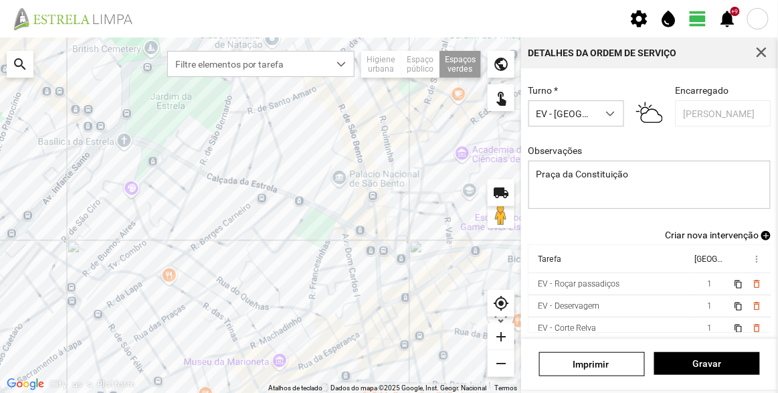
click at [690, 234] on span "Criar nova intervenção" at bounding box center [712, 234] width 94 height 11
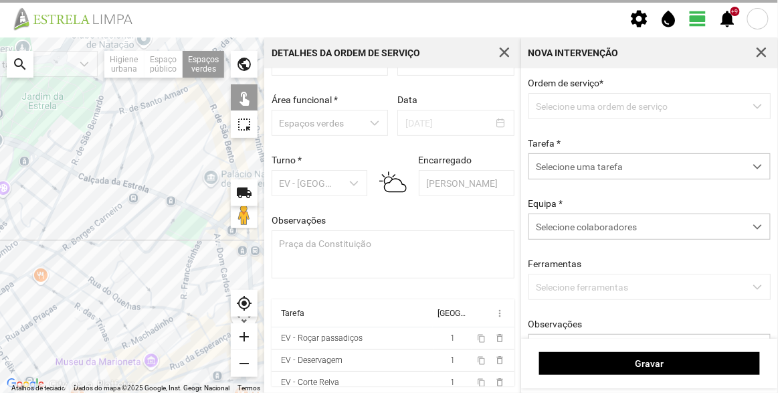
scroll to position [46, 0]
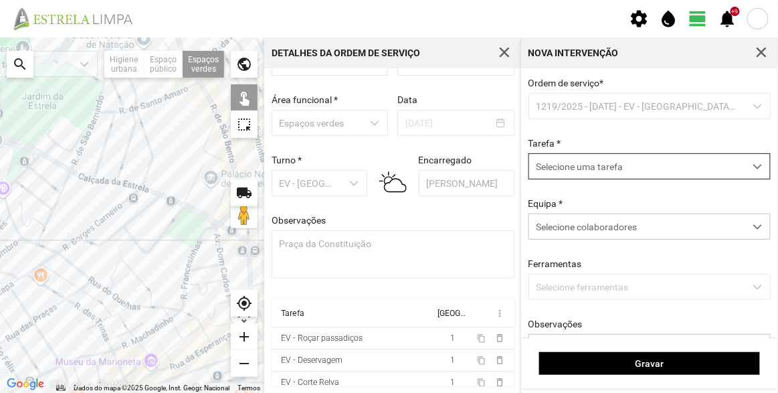
click at [583, 161] on span "Selecione uma tarefa" at bounding box center [636, 166] width 215 height 25
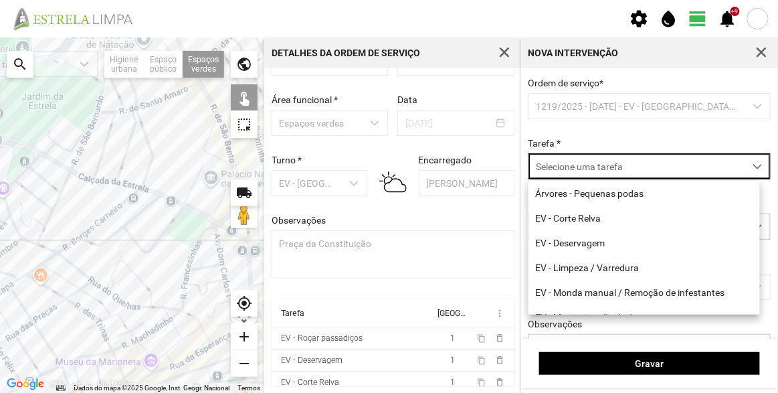
scroll to position [7, 56]
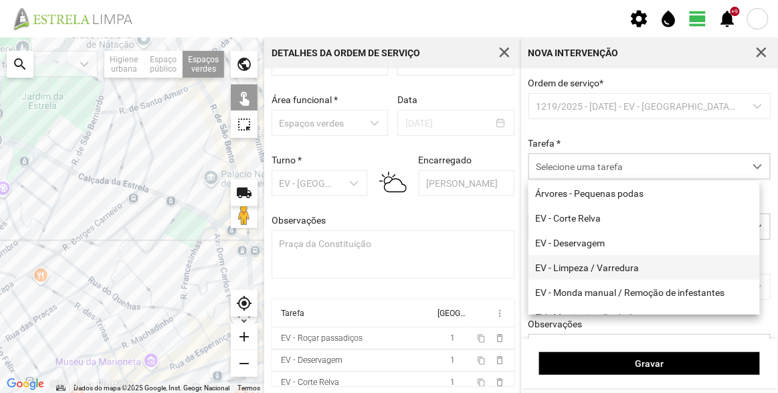
click at [590, 269] on li "EV - Limpeza / Varredura" at bounding box center [643, 267] width 231 height 25
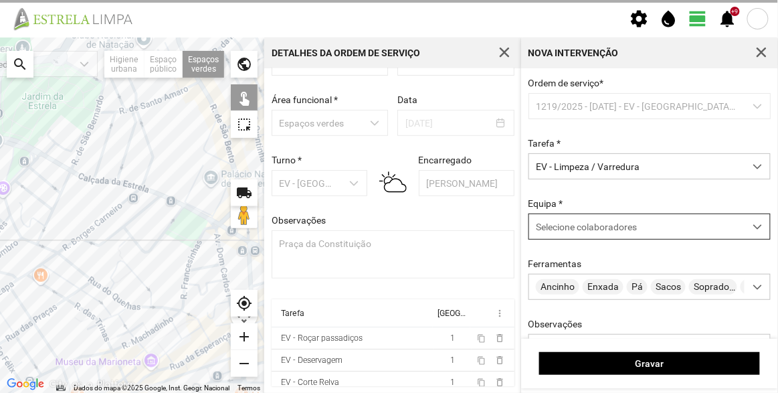
click at [586, 223] on span "Selecione colaboradores" at bounding box center [586, 226] width 101 height 11
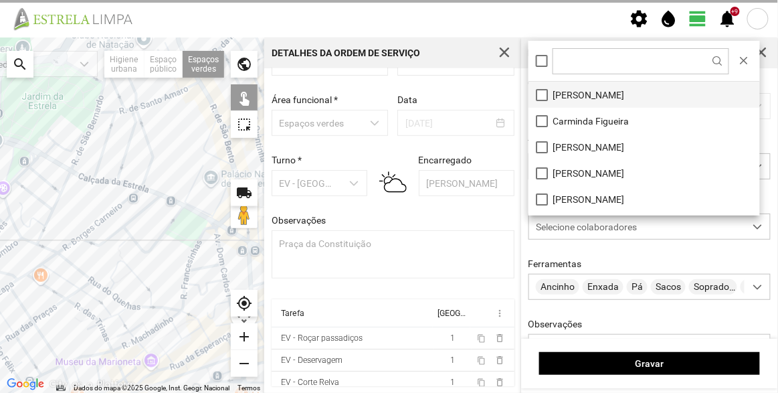
click at [568, 100] on li "[PERSON_NAME]" at bounding box center [643, 95] width 231 height 26
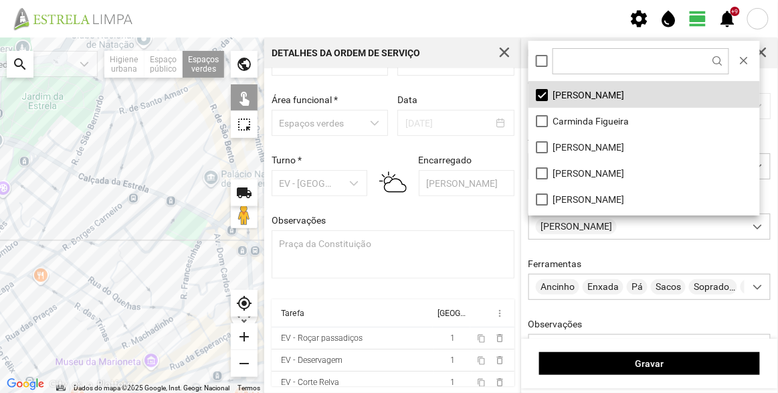
click at [218, 152] on div at bounding box center [132, 214] width 264 height 355
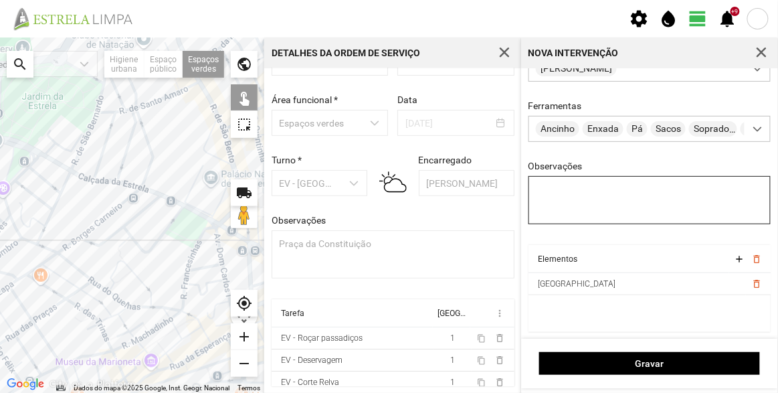
scroll to position [161, 0]
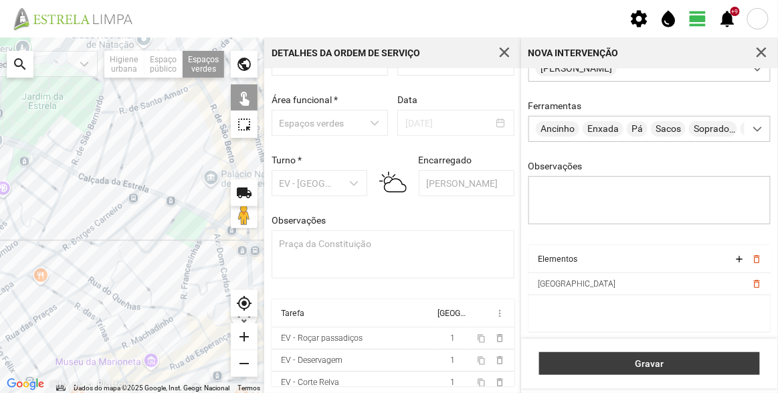
click at [669, 363] on span "Gravar" at bounding box center [649, 363] width 207 height 11
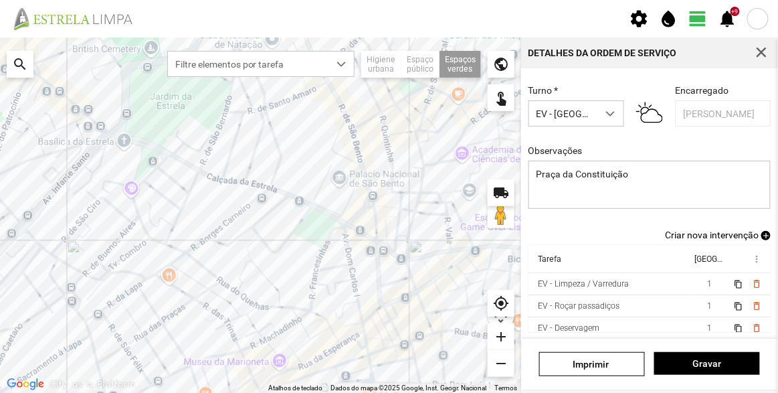
click at [699, 237] on span "Criar nova intervenção" at bounding box center [712, 234] width 94 height 11
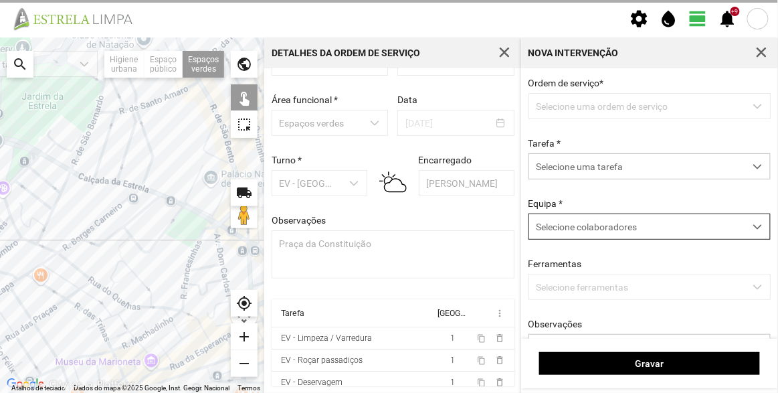
scroll to position [46, 0]
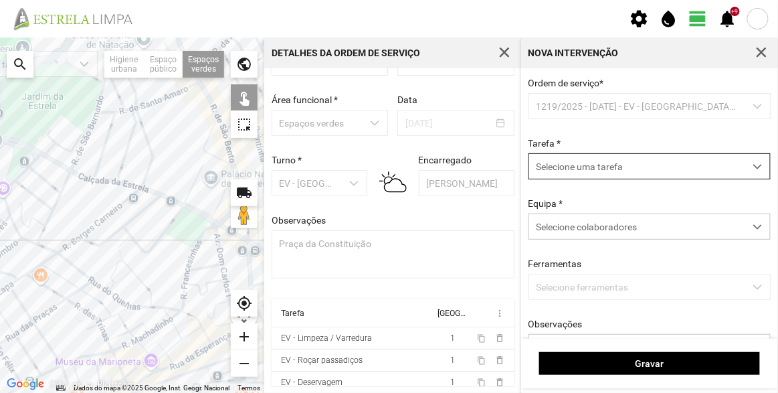
click at [611, 169] on span "Selecione uma tarefa" at bounding box center [636, 166] width 215 height 25
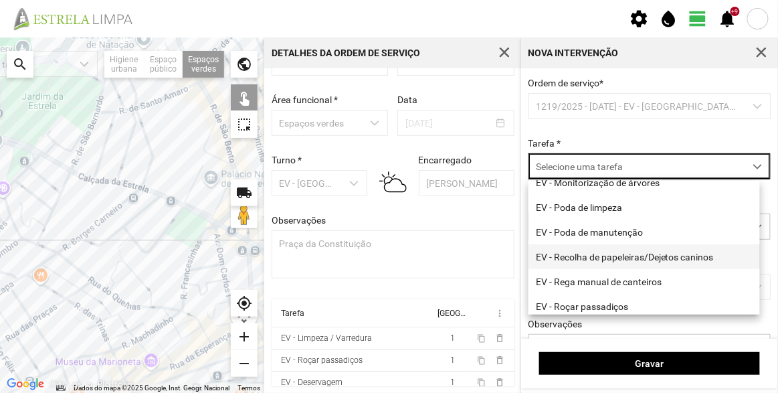
scroll to position [171, 0]
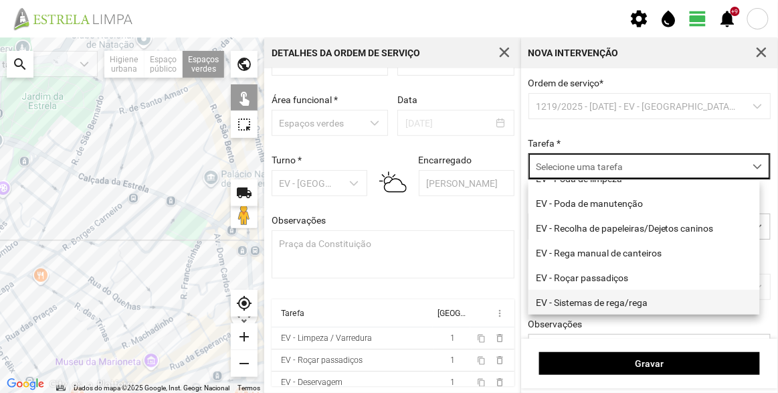
click at [613, 304] on li "EV - Sistemas de rega/rega" at bounding box center [643, 302] width 231 height 25
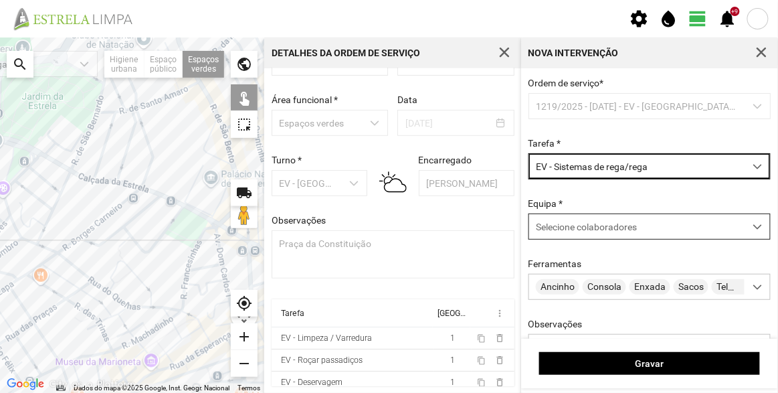
click at [609, 217] on div "Selecione colaboradores" at bounding box center [636, 226] width 215 height 25
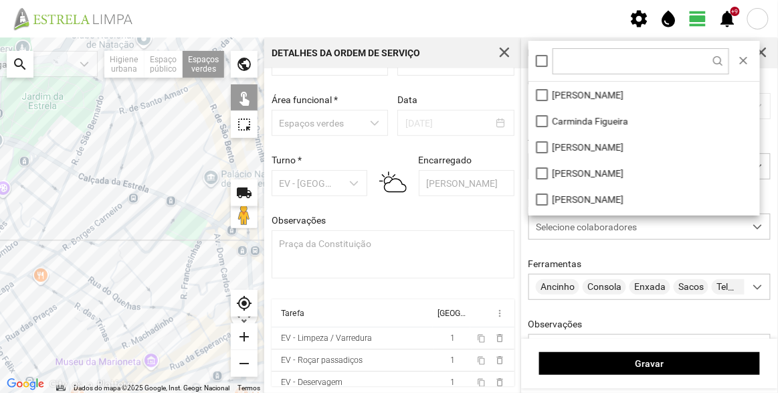
scroll to position [7, 56]
click at [596, 87] on li "[PERSON_NAME]" at bounding box center [643, 95] width 231 height 26
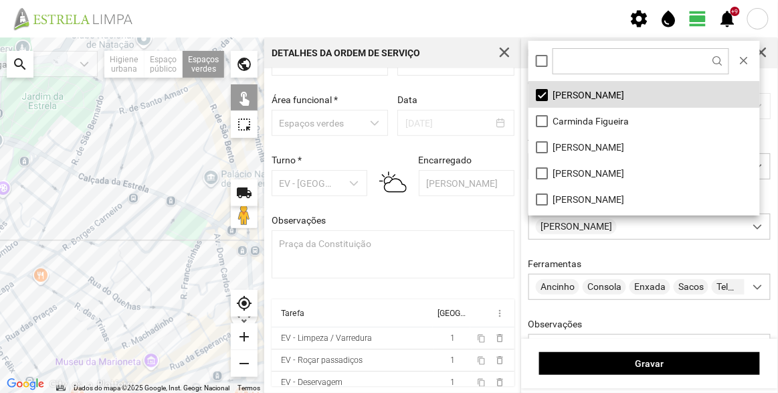
click at [220, 140] on div at bounding box center [132, 214] width 264 height 355
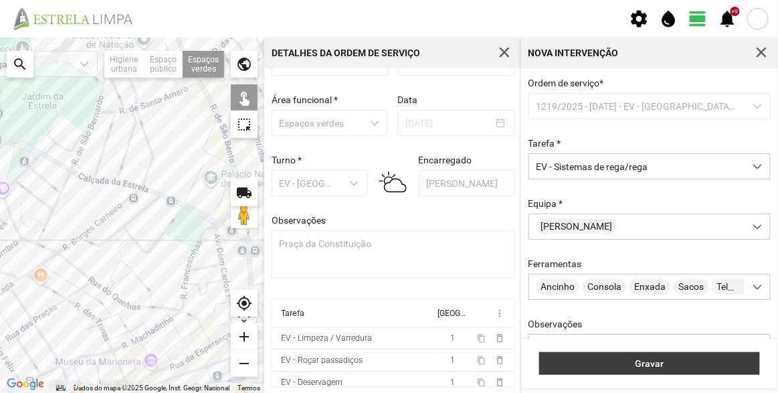
click at [629, 360] on span "Gravar" at bounding box center [649, 363] width 207 height 11
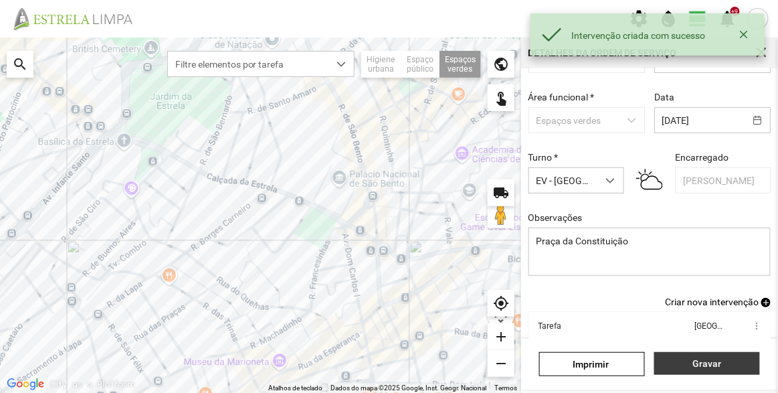
click at [689, 360] on span "Gravar" at bounding box center [707, 363] width 92 height 11
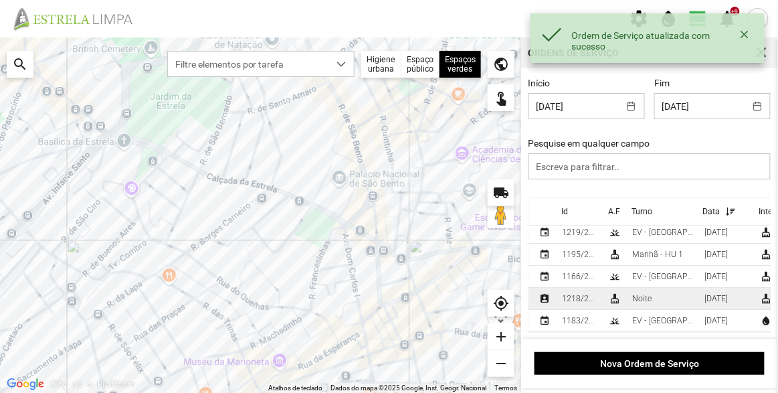
scroll to position [1, 0]
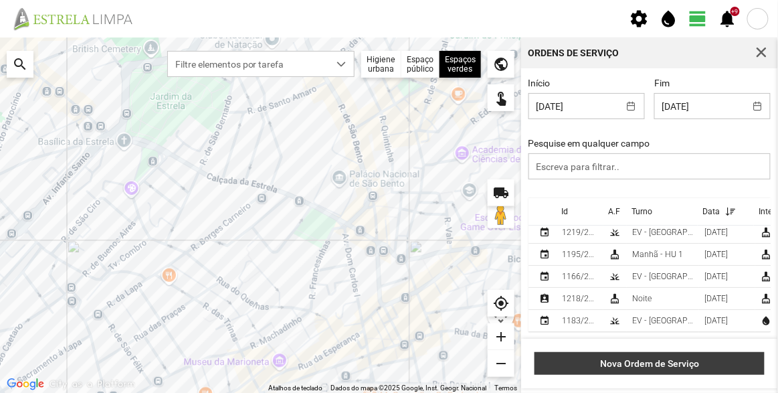
click at [663, 366] on span "Nova Ordem de Serviço" at bounding box center [650, 363] width 216 height 11
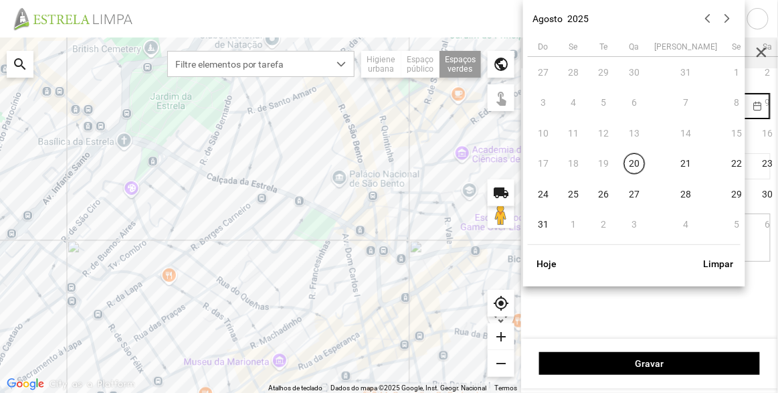
click at [686, 108] on body "settings water_drop view_day +9 notifications Para navegar no mapa com gestos d…" at bounding box center [389, 196] width 778 height 393
click at [632, 164] on span "20" at bounding box center [634, 163] width 21 height 21
type input "[DATE]"
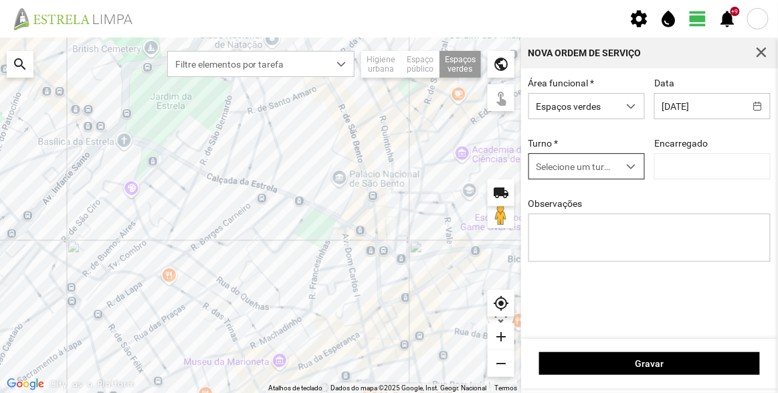
click at [560, 165] on span "Selecione um turno" at bounding box center [574, 166] width 90 height 25
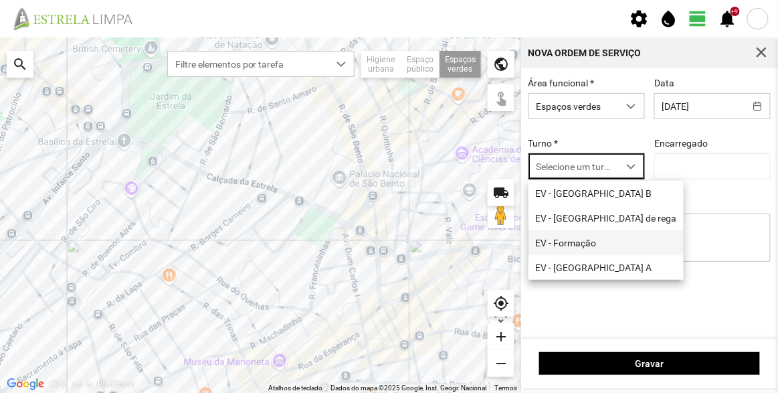
click at [579, 265] on li "EV - [GEOGRAPHIC_DATA] A" at bounding box center [605, 267] width 155 height 25
type input "[PERSON_NAME]"
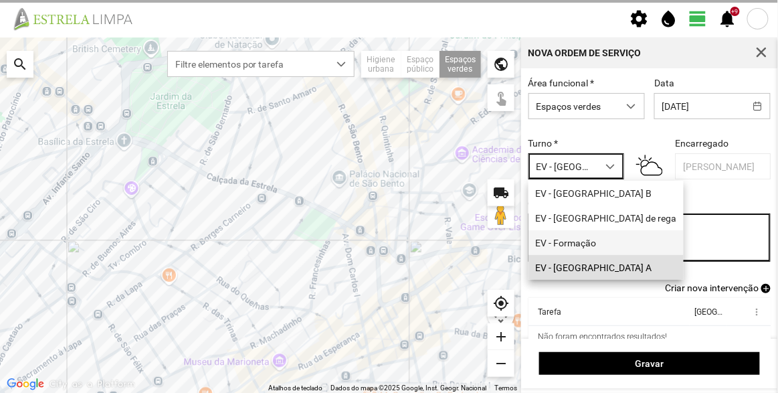
click at [608, 234] on textarea "Observações" at bounding box center [649, 237] width 243 height 48
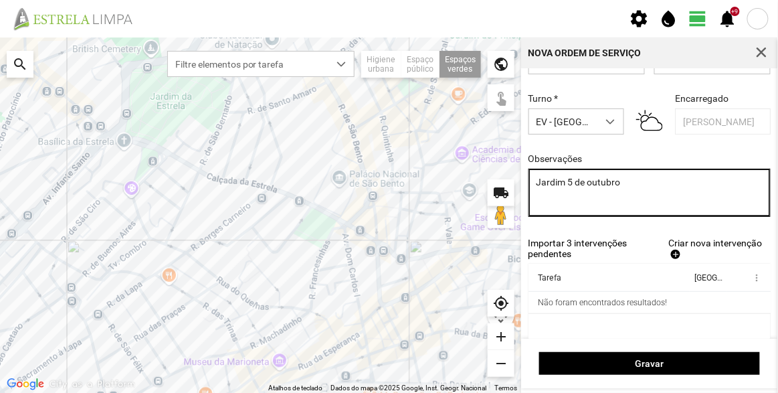
scroll to position [60, 0]
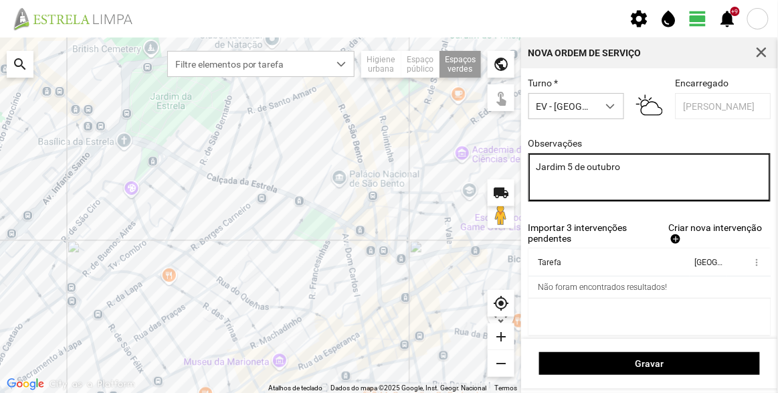
type textarea "Jardim 5 de outubro"
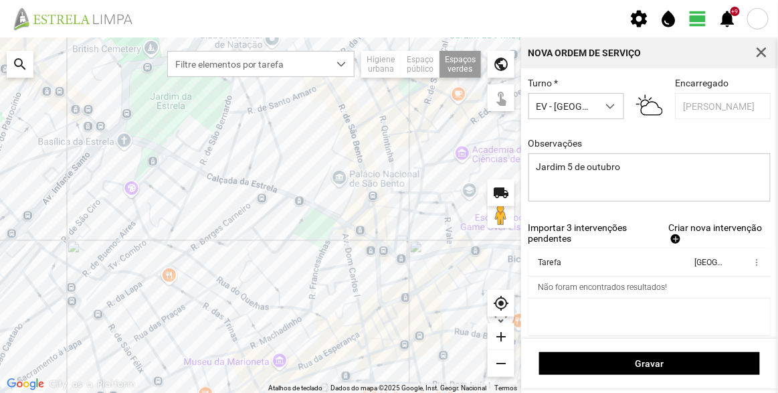
click at [679, 232] on span "Criar nova intervenção" at bounding box center [715, 227] width 94 height 11
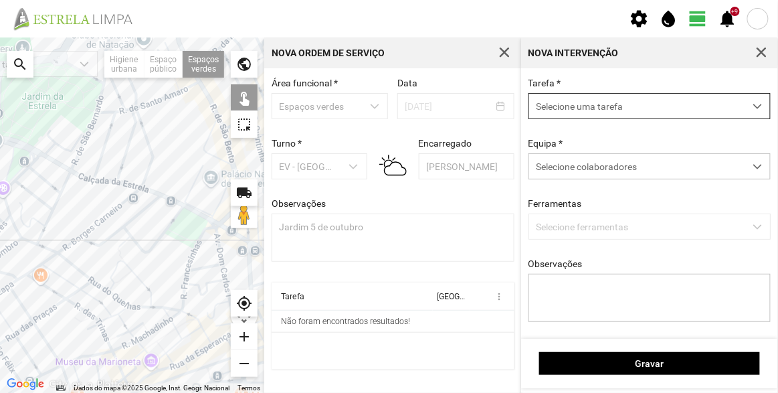
click at [603, 111] on span "Selecione uma tarefa" at bounding box center [636, 106] width 215 height 25
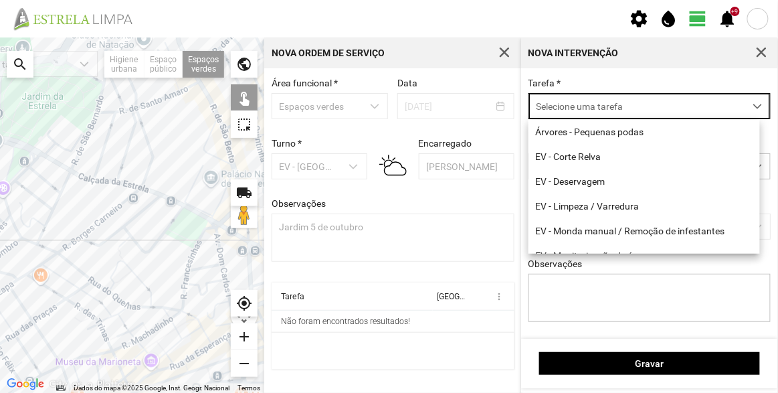
scroll to position [7, 56]
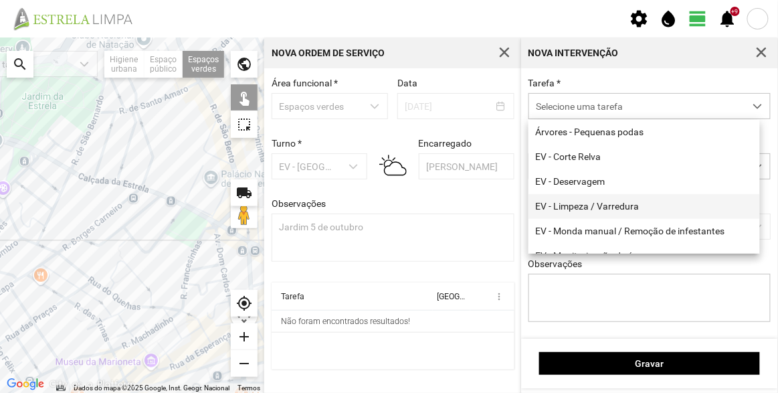
click at [599, 203] on li "EV - Limpeza / Varredura" at bounding box center [643, 206] width 231 height 25
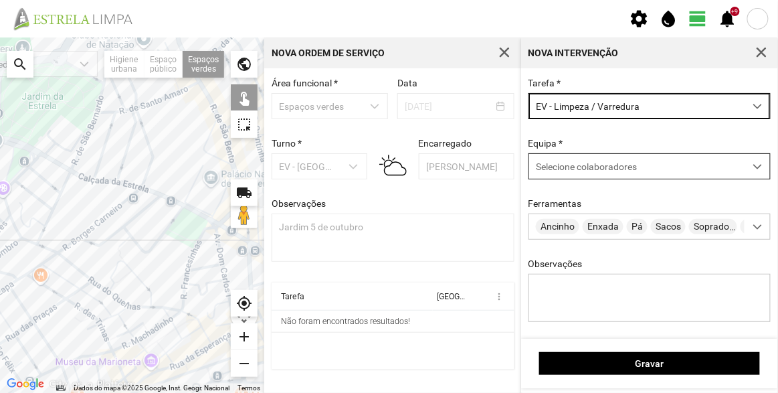
click at [597, 167] on span "Selecione colaboradores" at bounding box center [586, 166] width 101 height 11
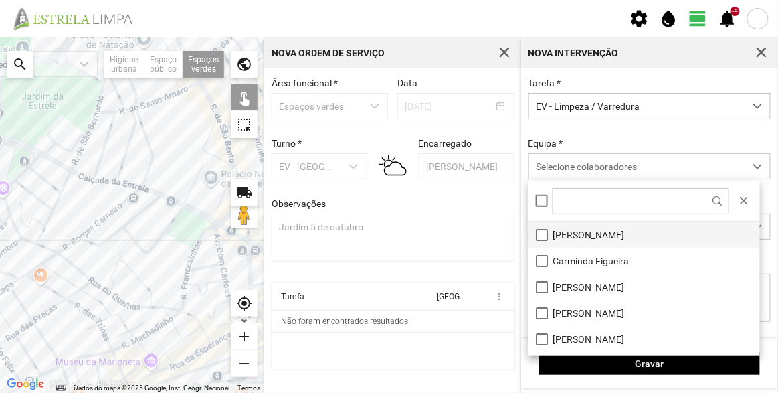
click at [584, 223] on li "[PERSON_NAME]" at bounding box center [643, 234] width 231 height 26
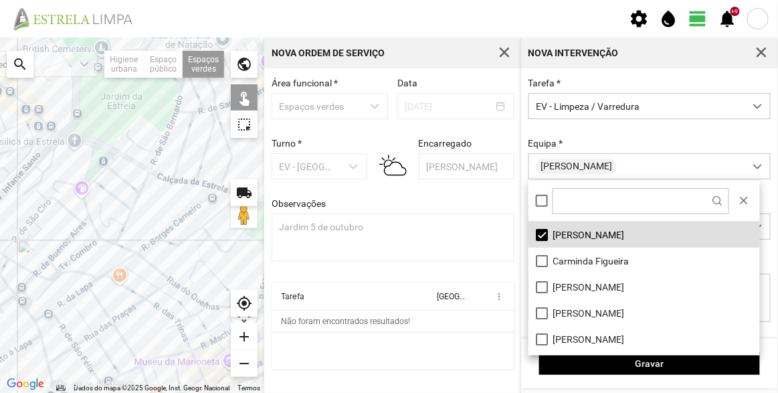
drag, startPoint x: 84, startPoint y: 191, endPoint x: 167, endPoint y: 191, distance: 83.6
click at [167, 191] on div at bounding box center [132, 214] width 264 height 355
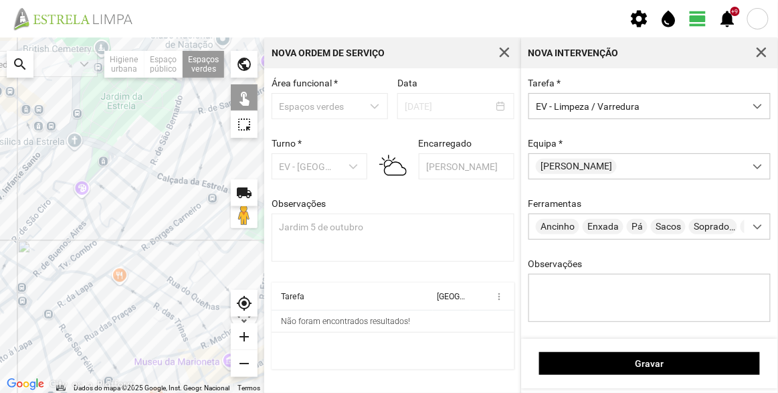
click at [102, 165] on div at bounding box center [132, 214] width 264 height 355
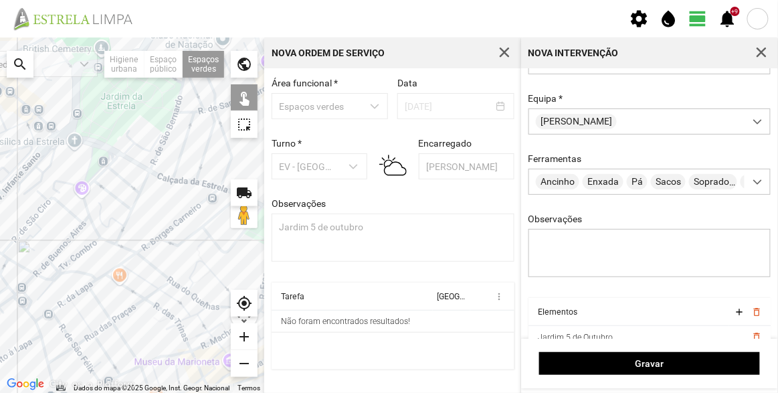
scroll to position [100, 0]
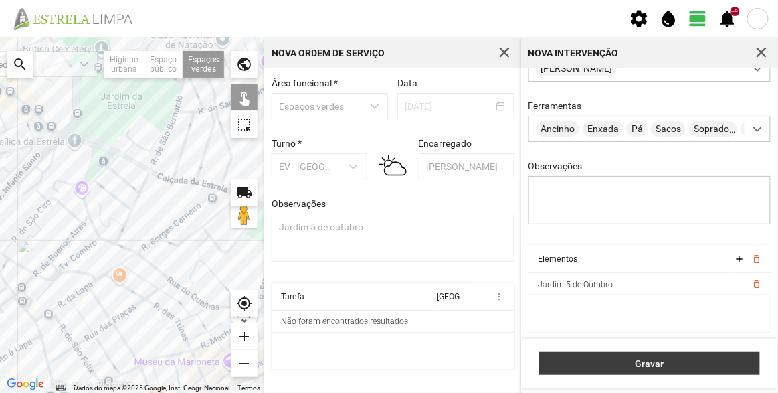
click at [639, 360] on span "Gravar" at bounding box center [649, 363] width 207 height 11
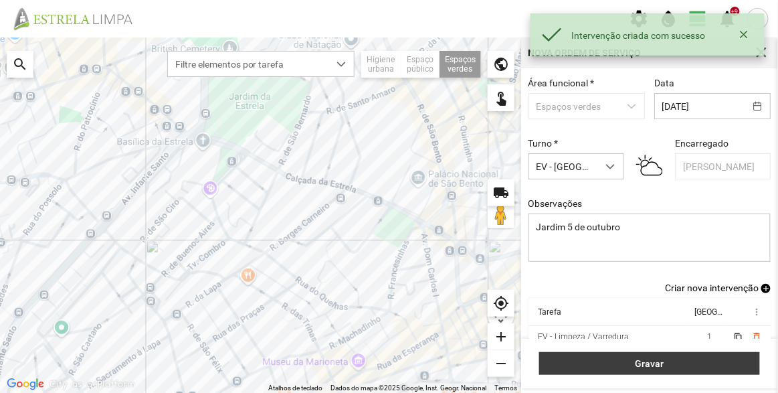
click at [681, 360] on span "Gravar" at bounding box center [649, 363] width 207 height 11
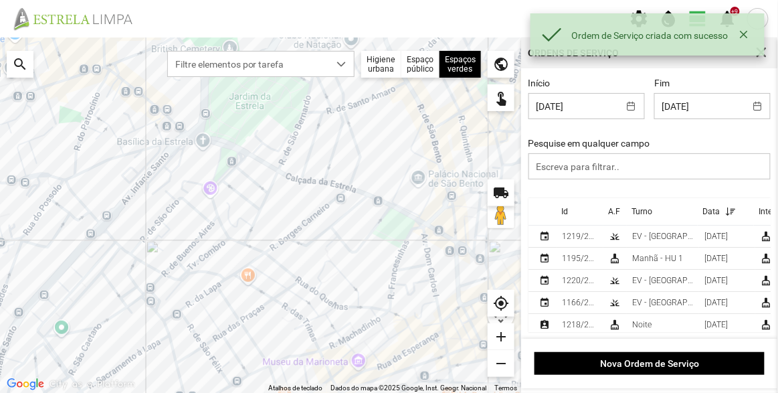
click at [566, 216] on div "Id" at bounding box center [564, 211] width 7 height 9
click at [566, 213] on div "Id" at bounding box center [564, 211] width 7 height 9
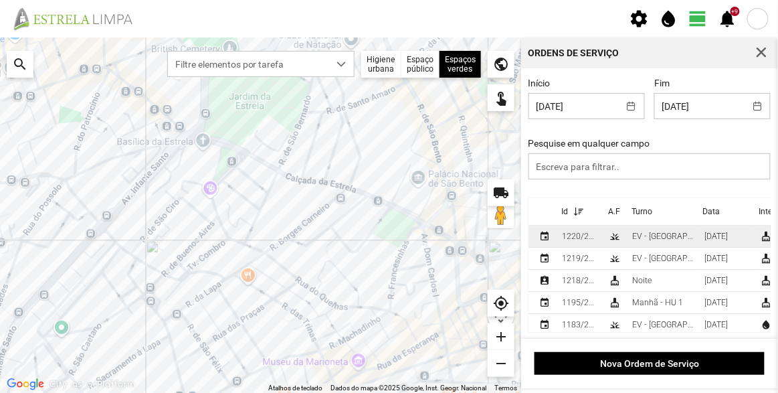
click at [572, 237] on div "1220/2025" at bounding box center [580, 235] width 36 height 9
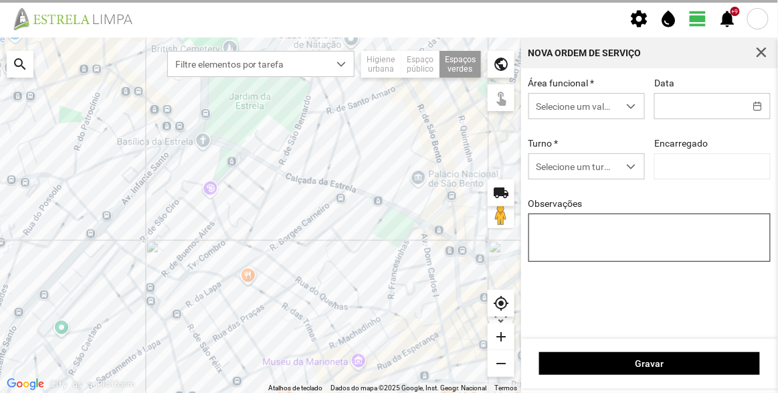
type input "[DATE]"
type input "[PERSON_NAME]"
type textarea "Jardim 5 de outubro"
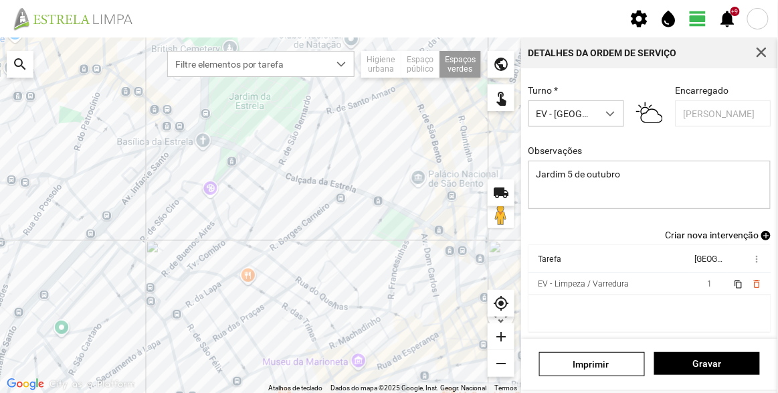
click at [707, 236] on span "Criar nova intervenção" at bounding box center [712, 234] width 94 height 11
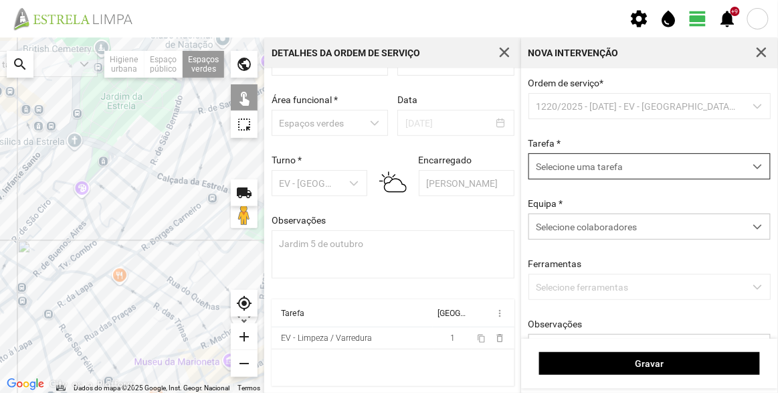
click at [619, 169] on span "Selecione uma tarefa" at bounding box center [636, 166] width 215 height 25
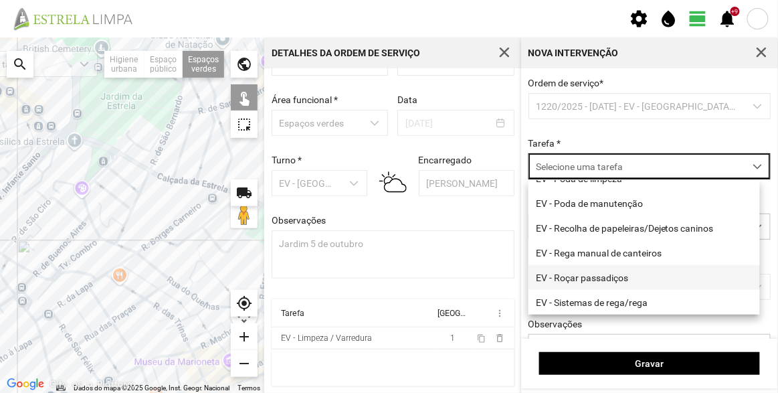
scroll to position [171, 0]
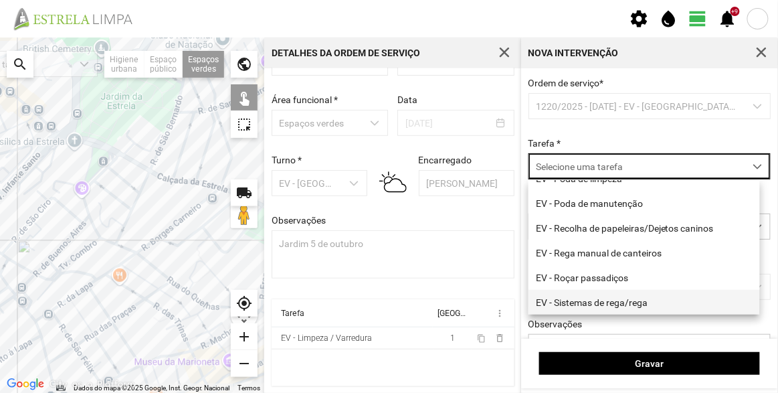
click at [617, 302] on li "EV - Sistemas de rega/rega" at bounding box center [643, 302] width 231 height 25
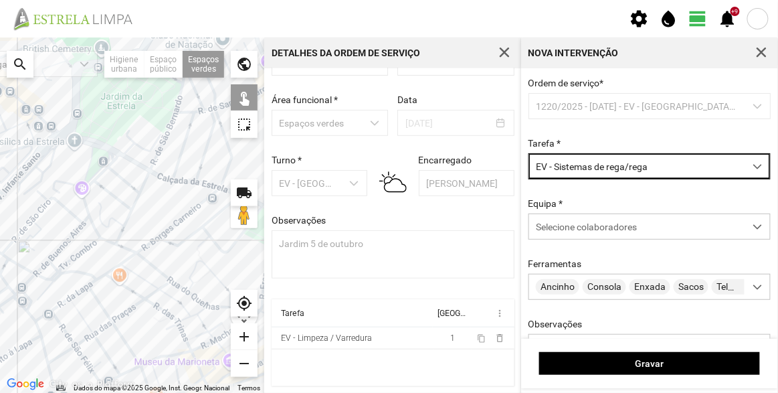
click at [611, 204] on div "Equipa * Selecione colaboradores" at bounding box center [650, 218] width 252 height 41
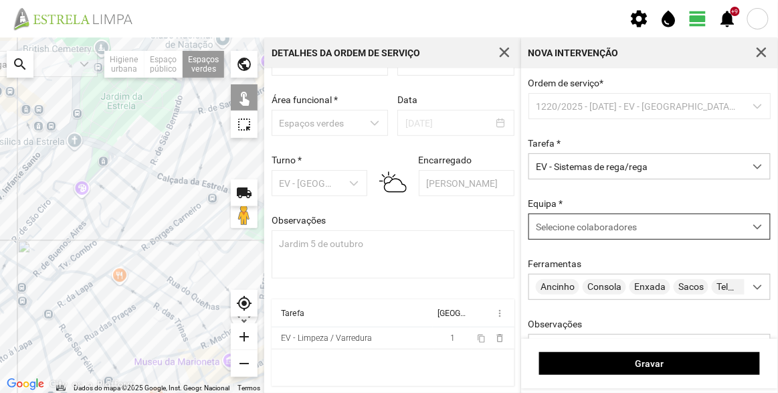
click at [604, 225] on span "Selecione colaboradores" at bounding box center [586, 226] width 101 height 11
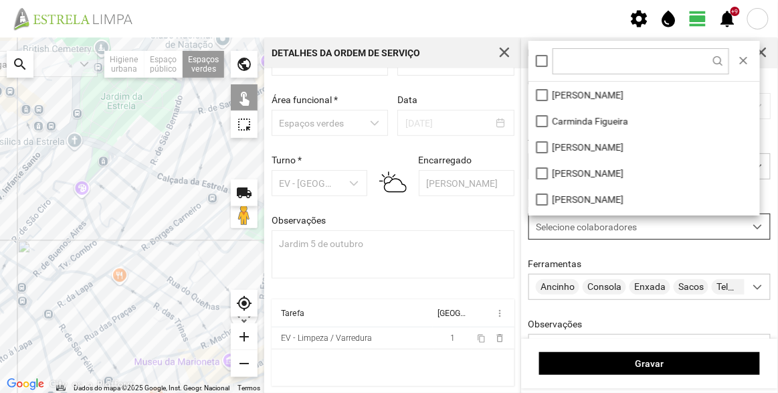
scroll to position [7, 56]
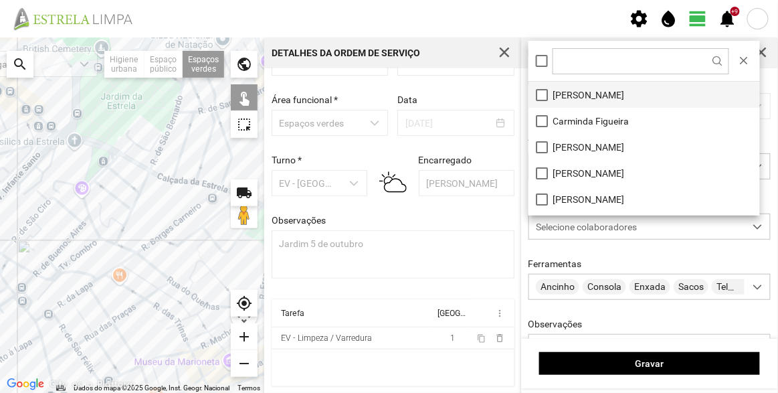
click at [592, 98] on li "[PERSON_NAME]" at bounding box center [643, 95] width 231 height 26
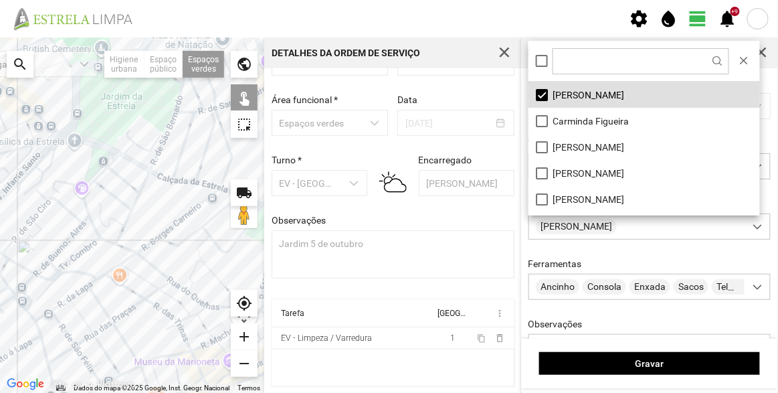
click at [99, 167] on div at bounding box center [132, 214] width 264 height 355
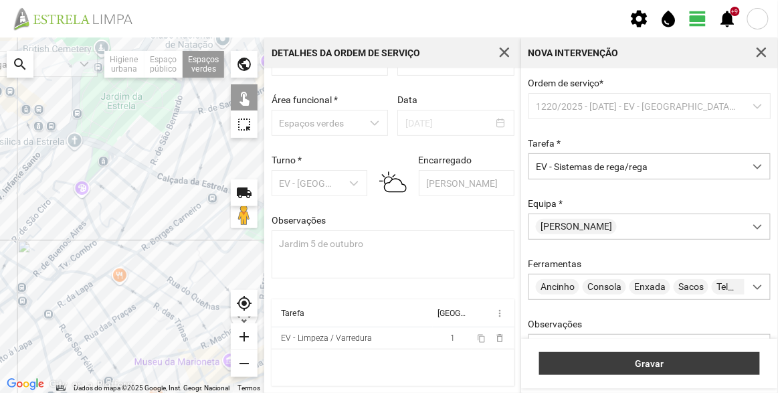
click at [652, 365] on span "Gravar" at bounding box center [649, 363] width 207 height 11
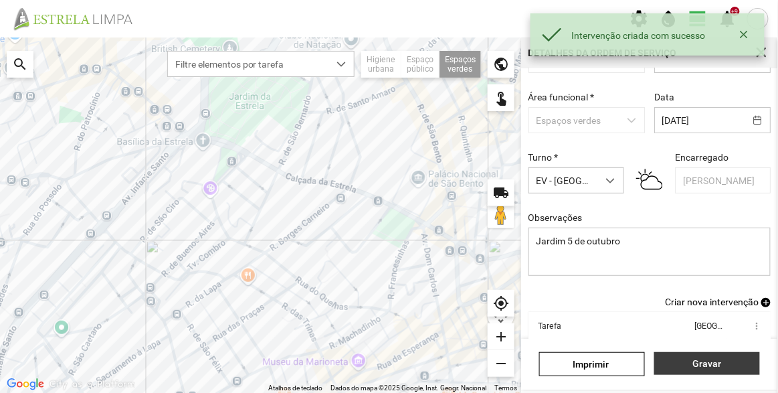
click at [696, 358] on span "Gravar" at bounding box center [707, 363] width 92 height 11
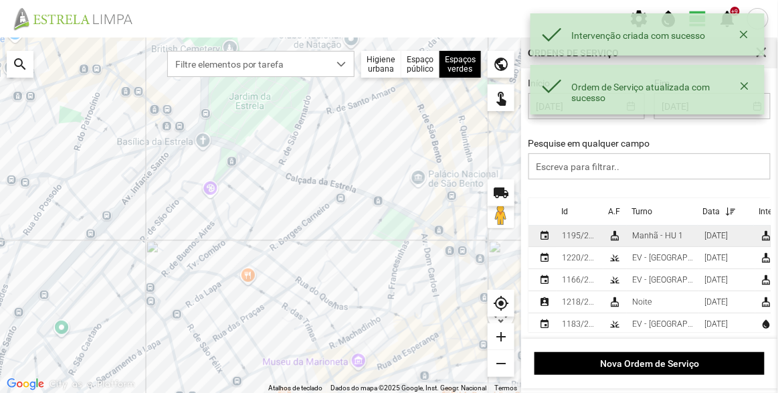
scroll to position [35, 0]
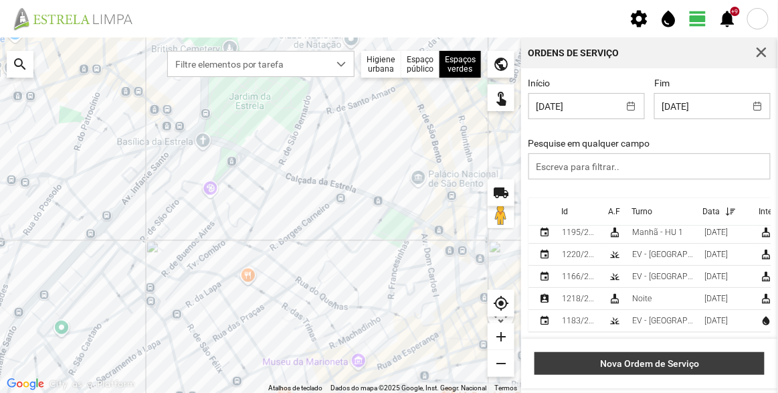
click at [675, 363] on span "Nova Ordem de Serviço" at bounding box center [650, 363] width 216 height 11
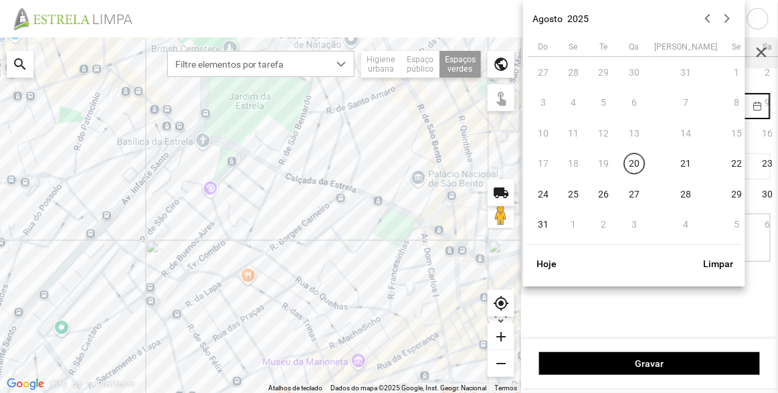
click at [697, 99] on body "settings water_drop view_day +9 notifications Para navegar no mapa com gestos d…" at bounding box center [389, 196] width 778 height 393
click at [632, 164] on span "20" at bounding box center [634, 163] width 21 height 21
type input "[DATE]"
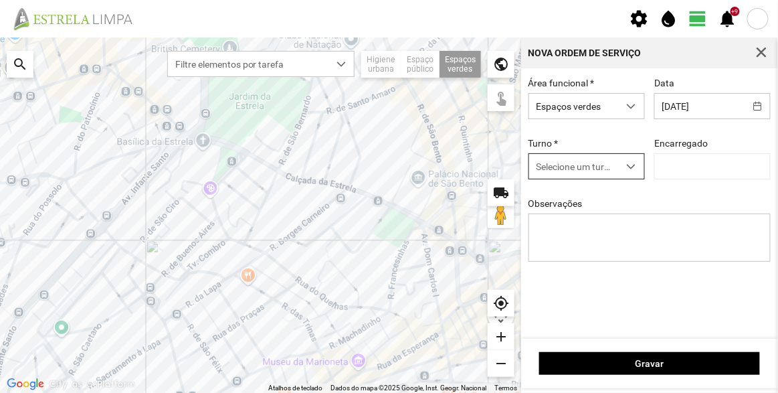
click at [570, 165] on span "Selecione um turno" at bounding box center [574, 166] width 90 height 25
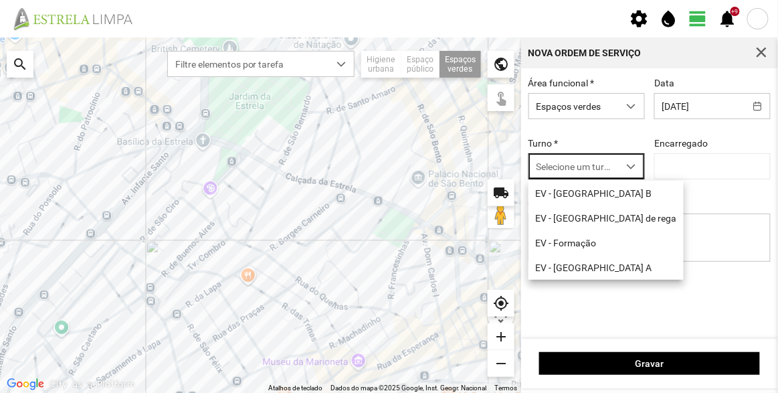
scroll to position [7, 56]
click at [596, 266] on li "EV - [GEOGRAPHIC_DATA] A" at bounding box center [605, 267] width 155 height 25
type input "[PERSON_NAME]"
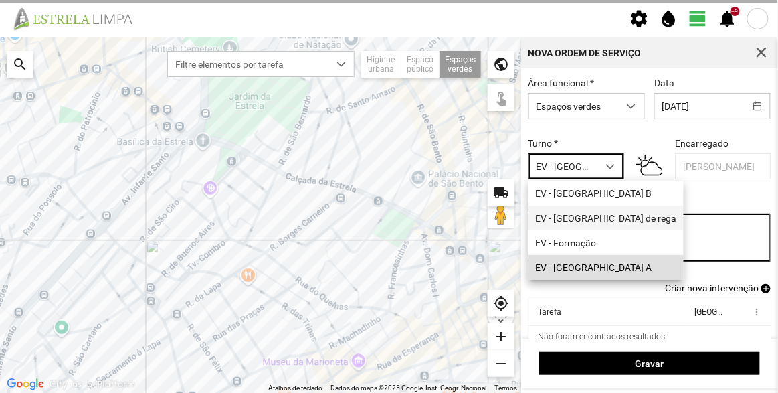
click at [608, 229] on textarea "Observações" at bounding box center [649, 237] width 243 height 48
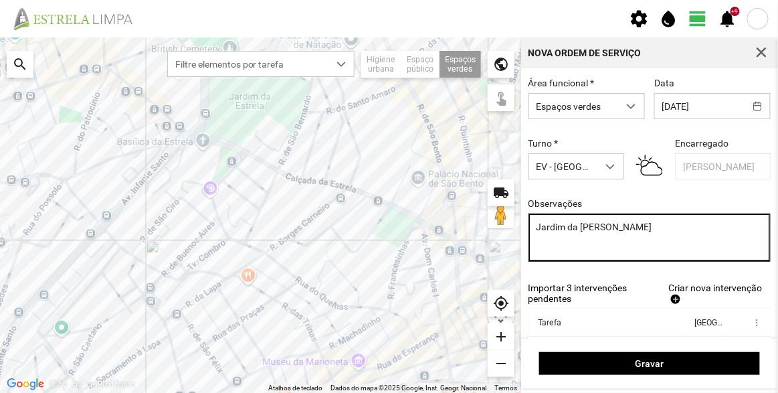
click at [586, 227] on textarea "Jardim da [PERSON_NAME]" at bounding box center [649, 237] width 243 height 48
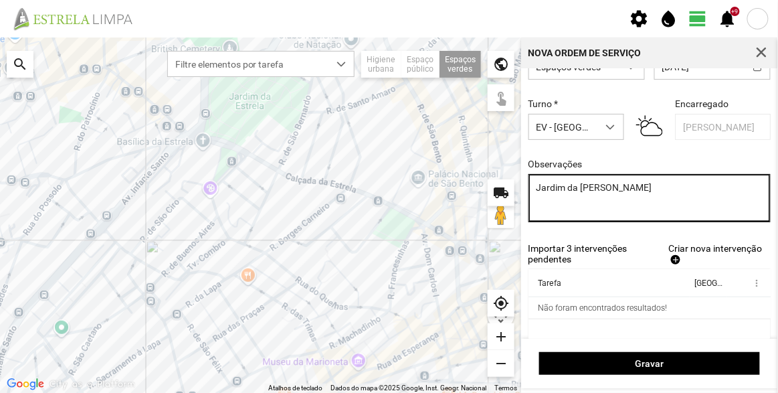
scroll to position [67, 0]
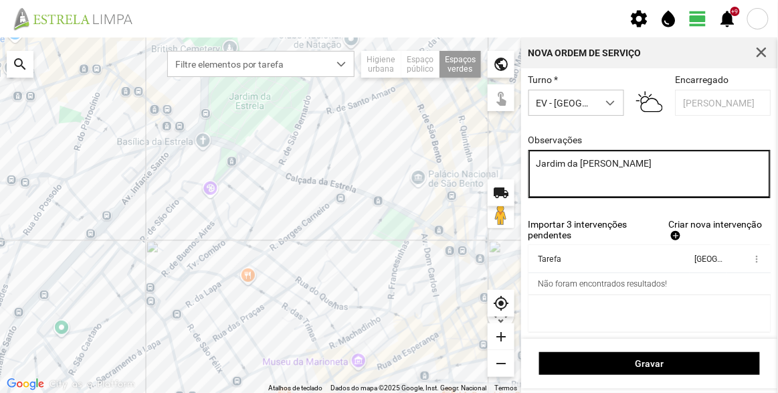
type textarea "Jardim da [PERSON_NAME]"
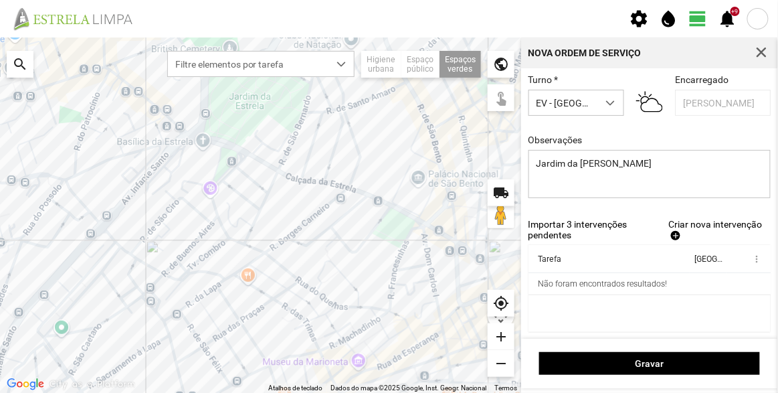
click at [671, 221] on span "Criar nova intervenção" at bounding box center [715, 224] width 94 height 11
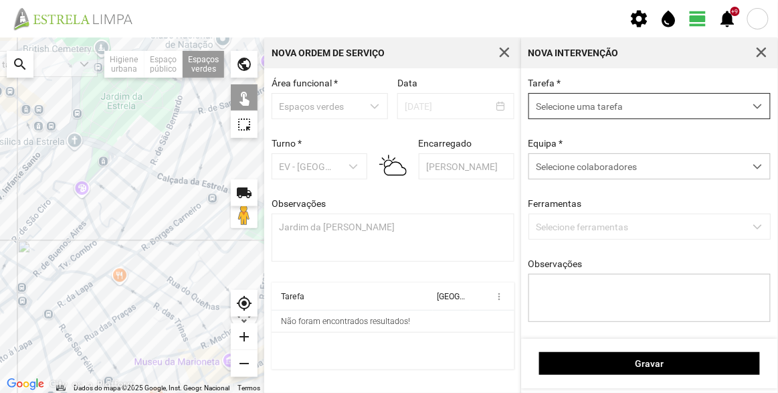
click at [631, 105] on span "Selecione uma tarefa" at bounding box center [636, 106] width 215 height 25
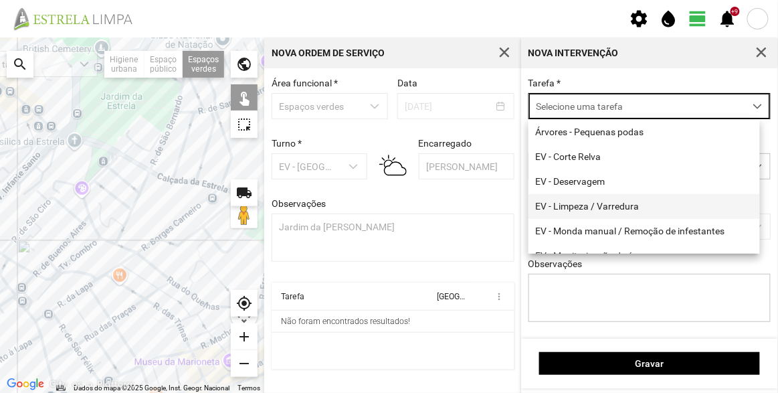
click at [589, 211] on li "EV - Limpeza / Varredura" at bounding box center [643, 206] width 231 height 25
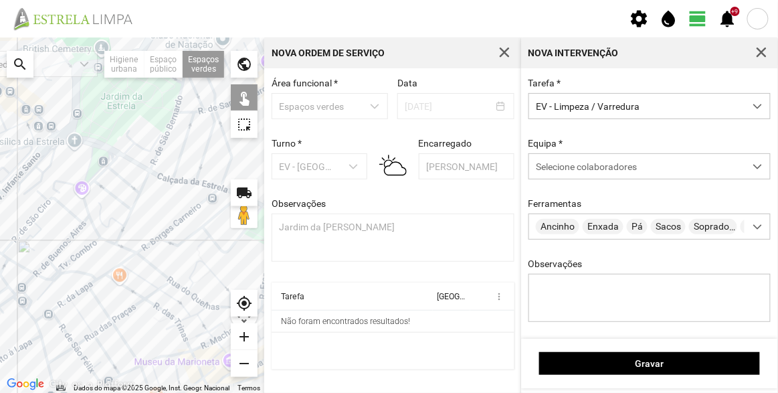
drag, startPoint x: 54, startPoint y: 188, endPoint x: 203, endPoint y: 146, distance: 154.8
click at [202, 146] on div at bounding box center [132, 214] width 264 height 355
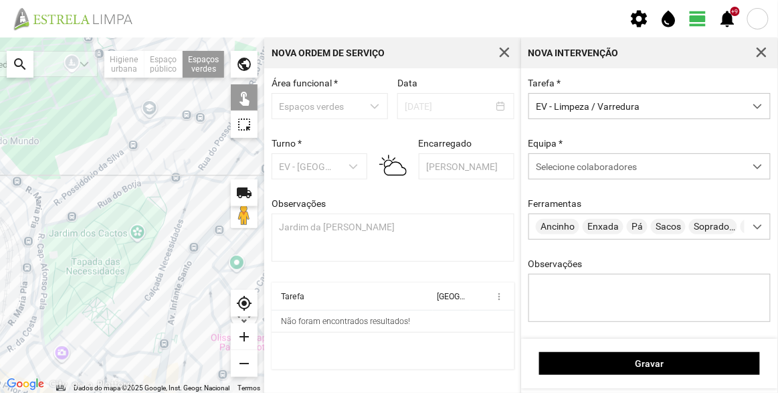
click at [136, 147] on div at bounding box center [132, 214] width 264 height 355
click at [627, 175] on div "Selecione colaboradores" at bounding box center [636, 166] width 215 height 25
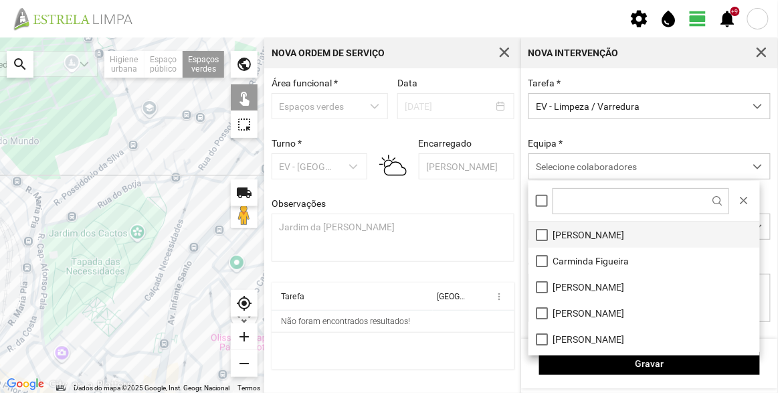
click at [588, 232] on li "[PERSON_NAME]" at bounding box center [643, 234] width 231 height 26
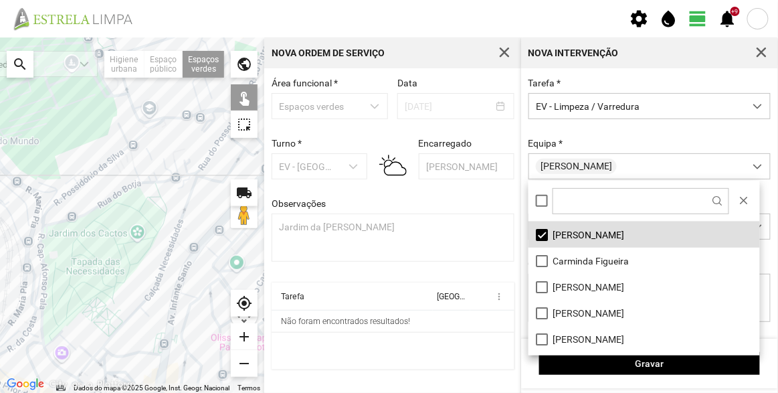
click at [544, 130] on div "Tarefa * EV - Limpeza / Varredura Equipa * [PERSON_NAME] Ferramentas Ancinho En…" at bounding box center [650, 210] width 252 height 265
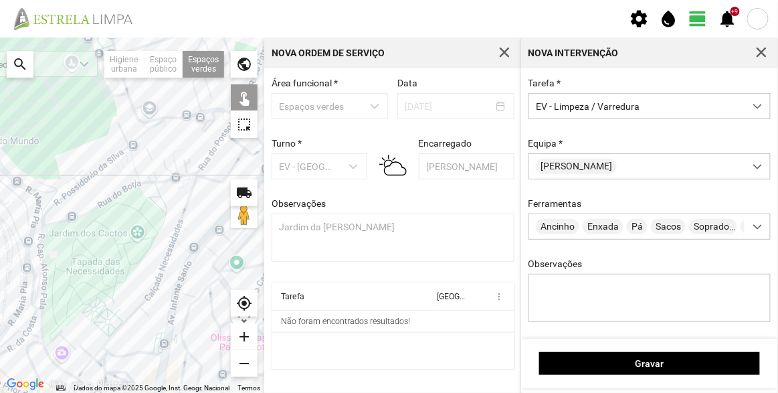
scroll to position [100, 0]
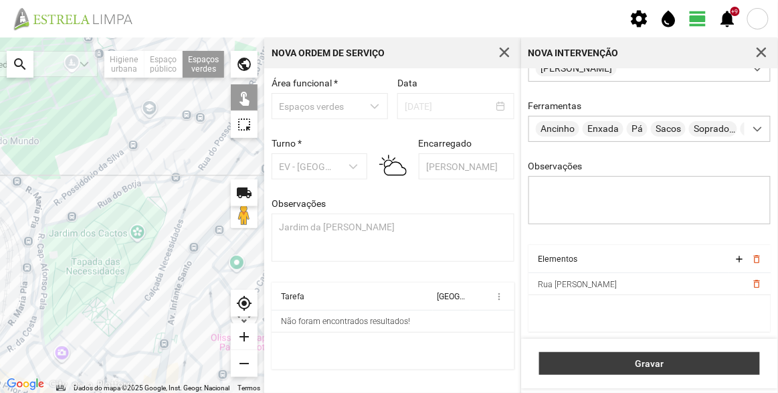
click at [709, 369] on button "Gravar" at bounding box center [649, 363] width 221 height 23
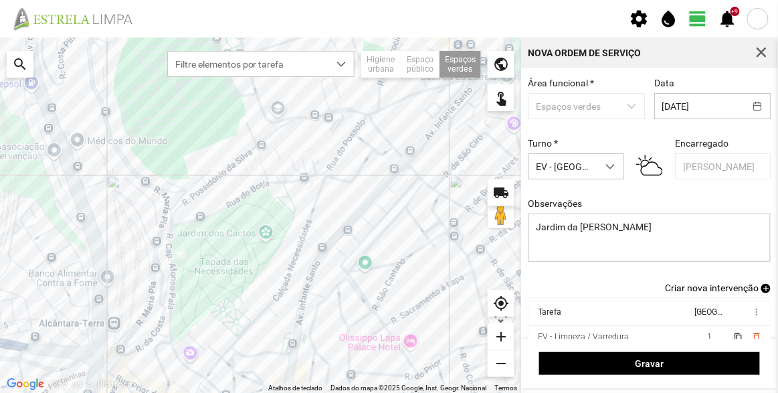
click at [541, 11] on fbc-header "settings water_drop view_day +9 notifications" at bounding box center [389, 18] width 778 height 37
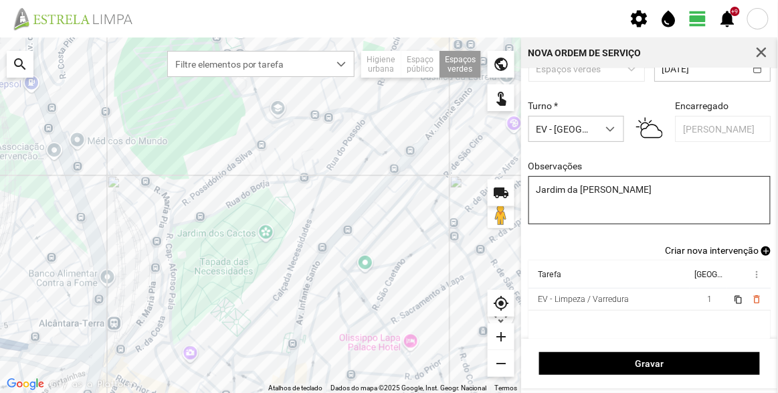
scroll to position [56, 0]
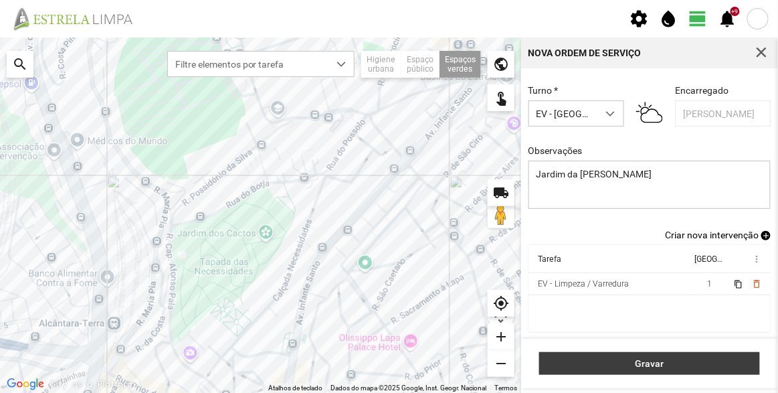
click at [687, 366] on span "Gravar" at bounding box center [649, 363] width 207 height 11
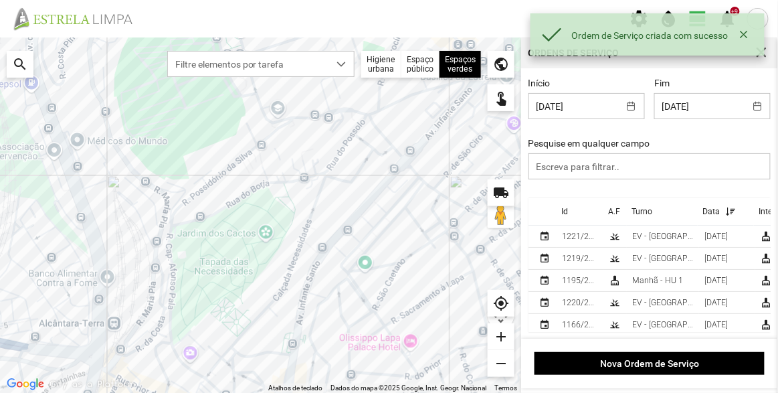
click at [568, 213] on th "Id" at bounding box center [579, 211] width 47 height 27
click at [568, 213] on p-sorticon at bounding box center [576, 212] width 17 height 10
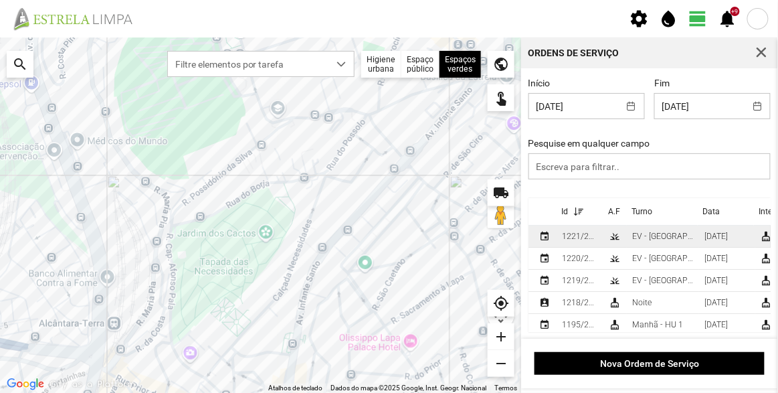
click at [578, 236] on div "1221/2025" at bounding box center [580, 235] width 36 height 9
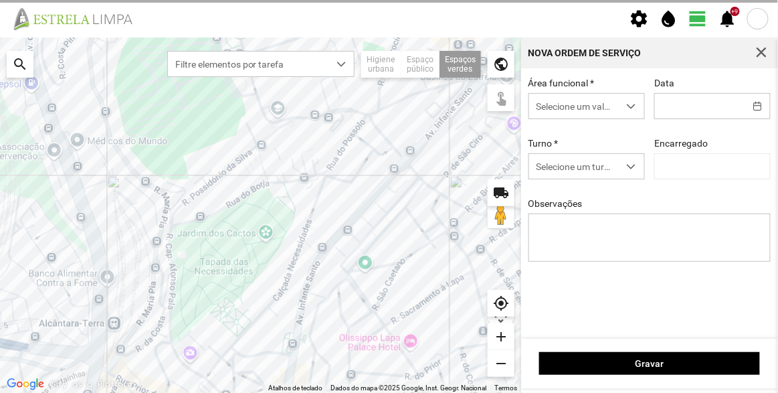
type input "[DATE]"
type textarea "Jardim da [PERSON_NAME]"
type input "[PERSON_NAME]"
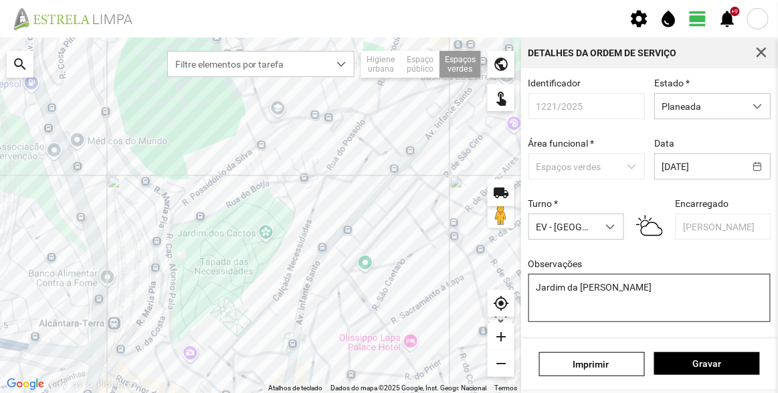
scroll to position [116, 0]
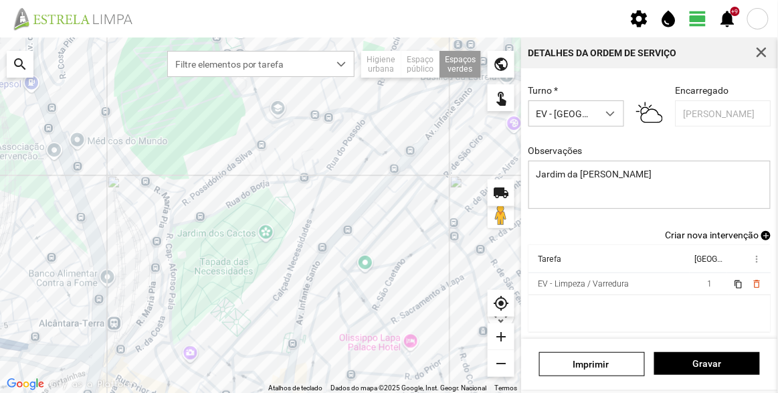
click at [732, 236] on span "Criar nova intervenção" at bounding box center [712, 234] width 94 height 11
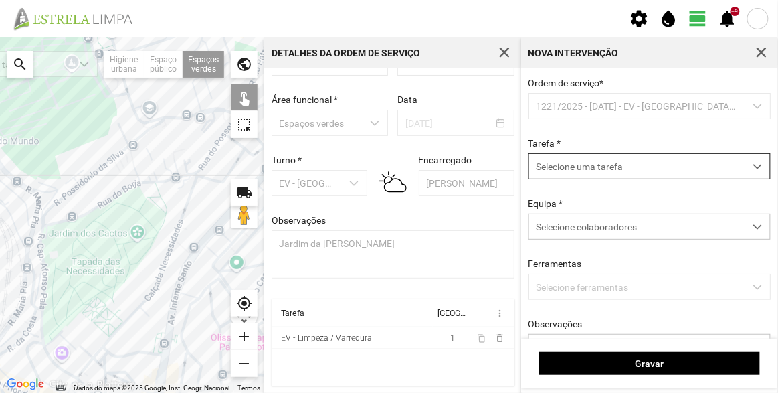
click at [615, 167] on span "Selecione uma tarefa" at bounding box center [636, 166] width 215 height 25
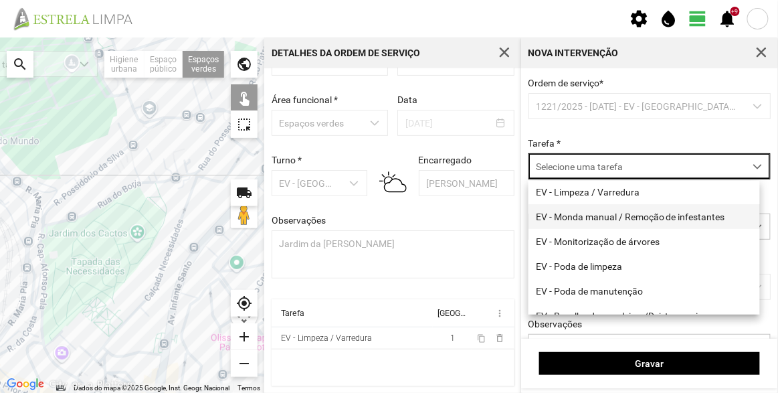
scroll to position [171, 0]
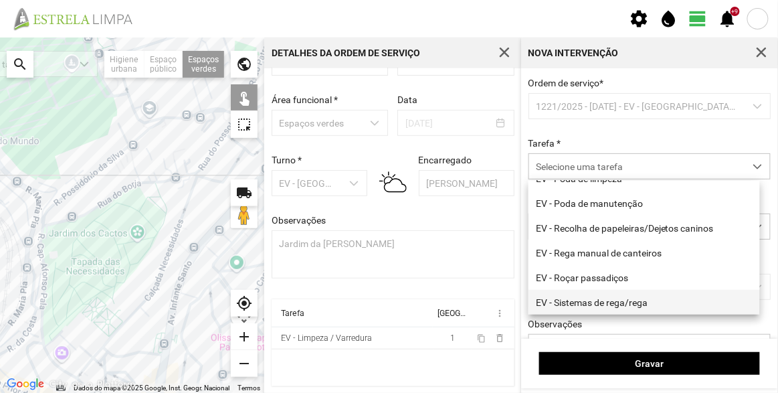
click at [624, 299] on li "EV - Sistemas de rega/rega" at bounding box center [643, 302] width 231 height 25
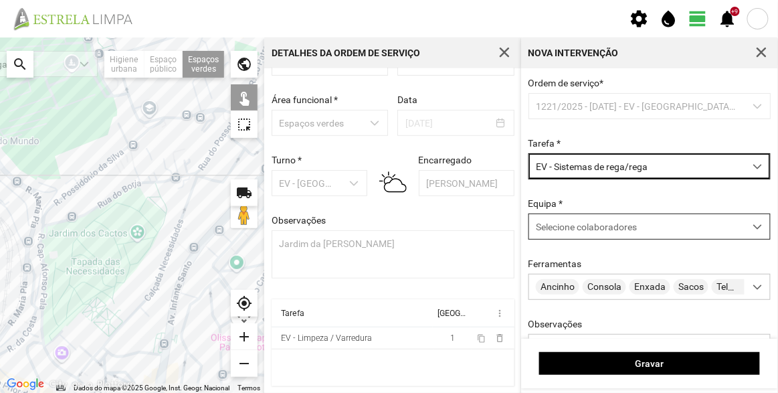
click at [617, 215] on div "Selecione colaboradores" at bounding box center [649, 226] width 243 height 26
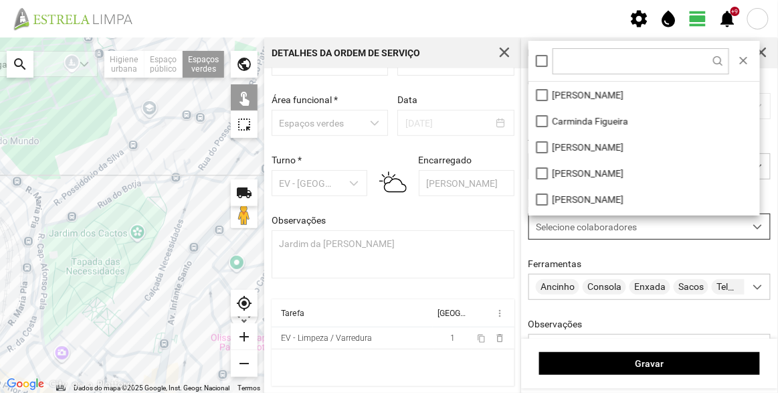
scroll to position [7, 56]
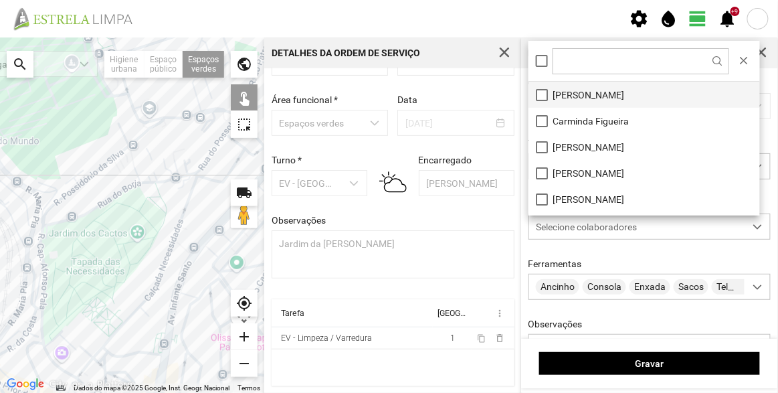
click at [613, 98] on li "[PERSON_NAME]" at bounding box center [643, 95] width 231 height 26
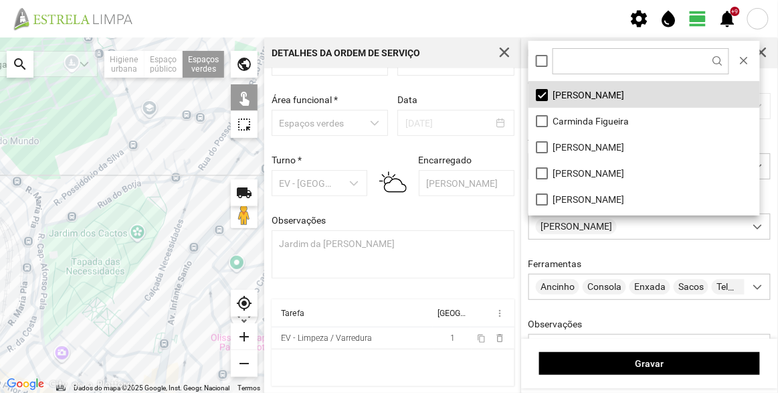
click at [136, 144] on div at bounding box center [132, 214] width 264 height 355
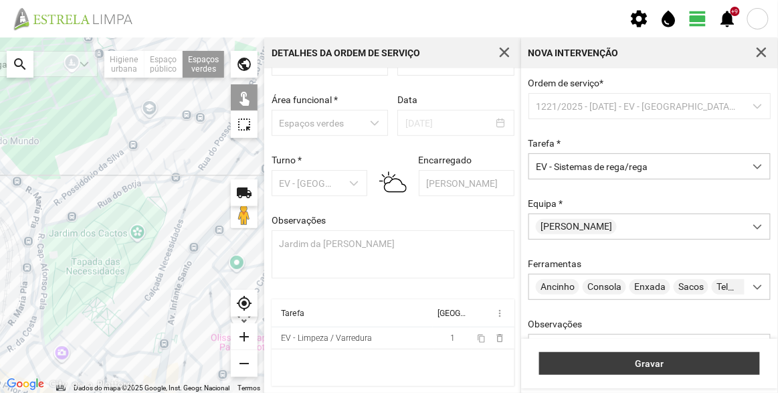
click at [672, 363] on span "Gravar" at bounding box center [649, 363] width 207 height 11
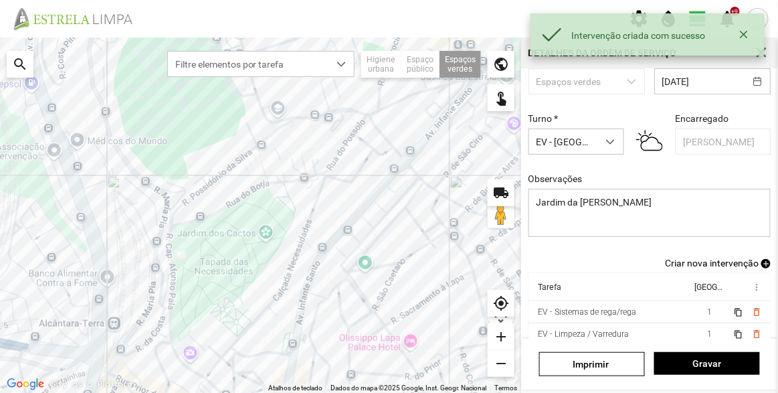
scroll to position [116, 0]
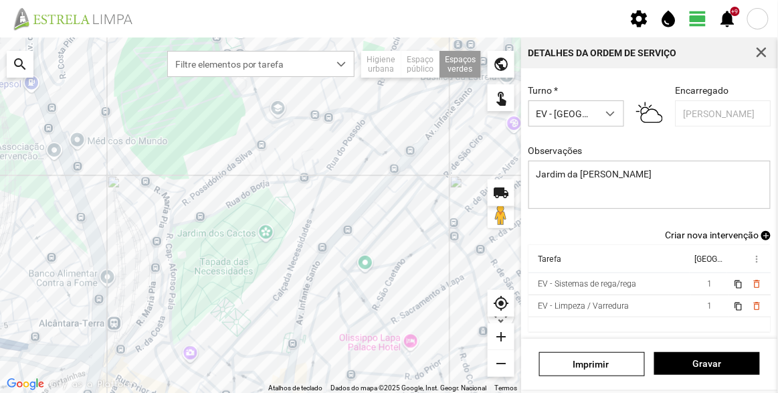
click at [710, 233] on span "Criar nova intervenção" at bounding box center [712, 234] width 94 height 11
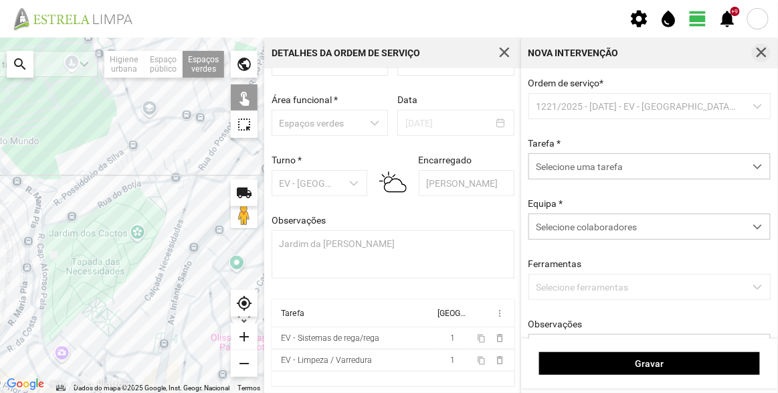
click at [761, 53] on span "button" at bounding box center [761, 53] width 12 height 12
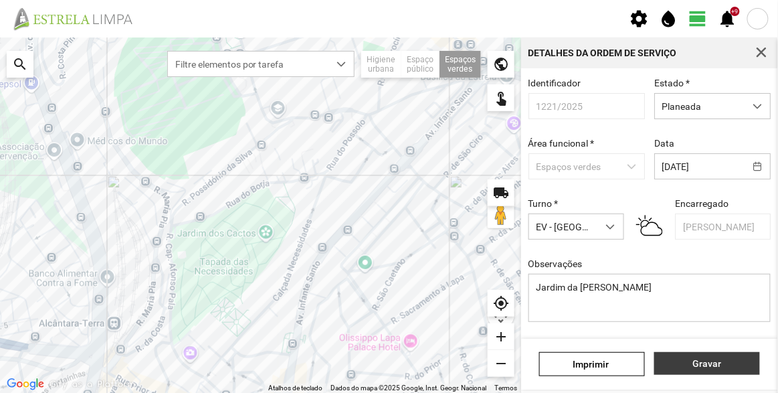
click at [729, 362] on span "Gravar" at bounding box center [707, 363] width 92 height 11
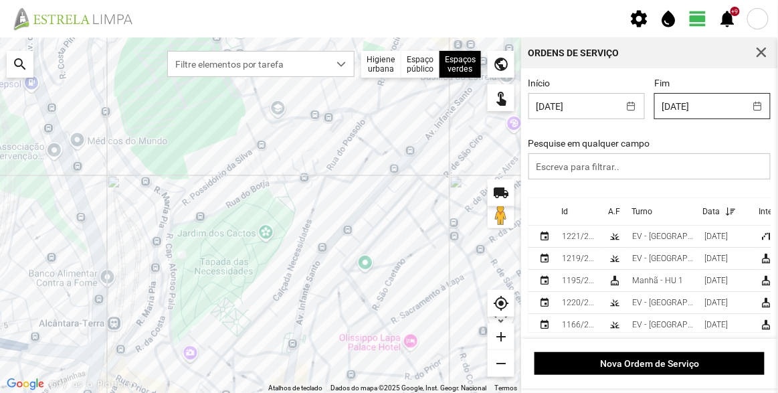
click at [688, 110] on body "Ordem de Serviço atualizada com sucesso settings water_drop view_day +9 notific…" at bounding box center [389, 196] width 778 height 393
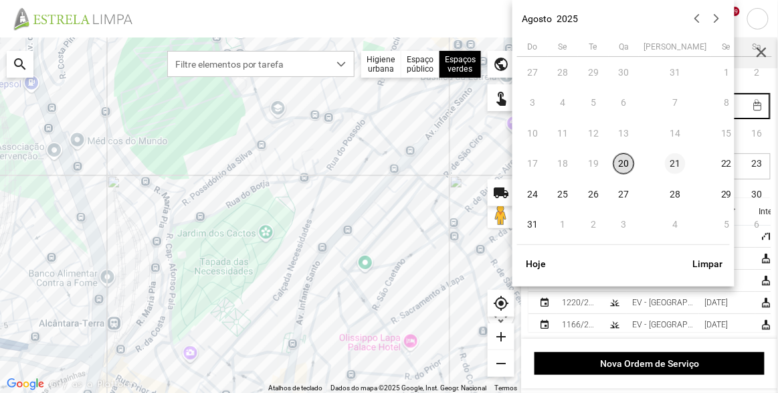
click at [665, 169] on span "21" at bounding box center [675, 163] width 21 height 21
type input "[DATE]"
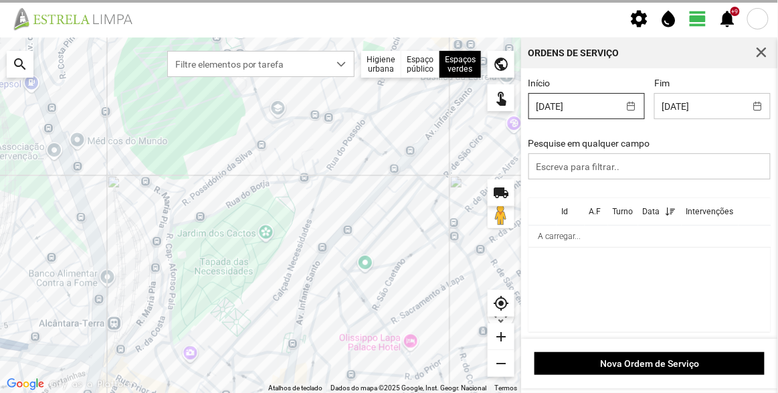
click at [583, 110] on body "settings water_drop view_day +9 notifications Para navegar no mapa com gestos d…" at bounding box center [389, 196] width 778 height 393
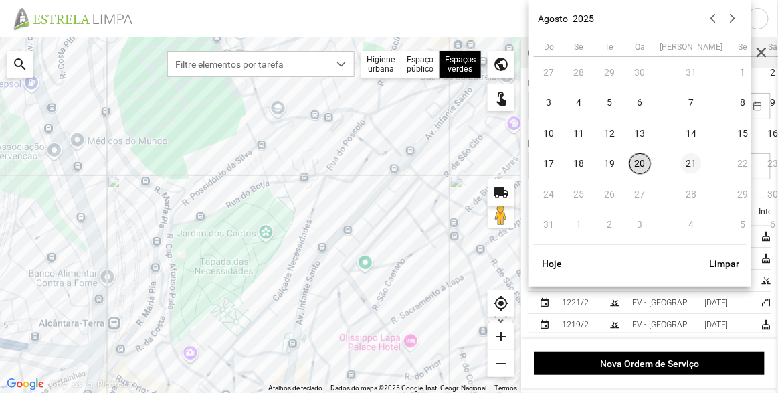
click at [681, 164] on span "21" at bounding box center [691, 163] width 21 height 21
type input "[DATE]"
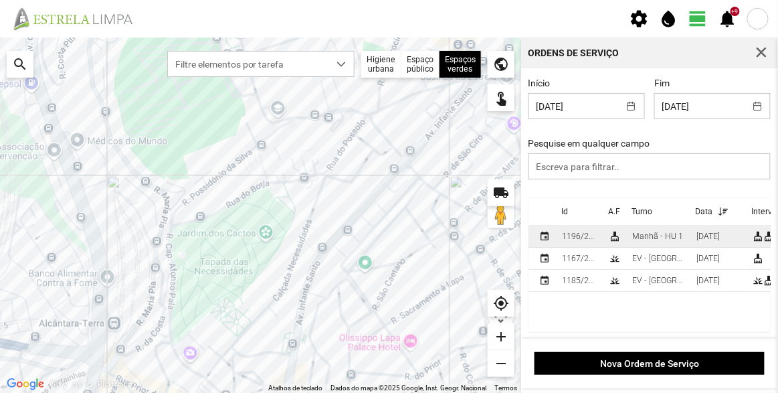
scroll to position [1, 0]
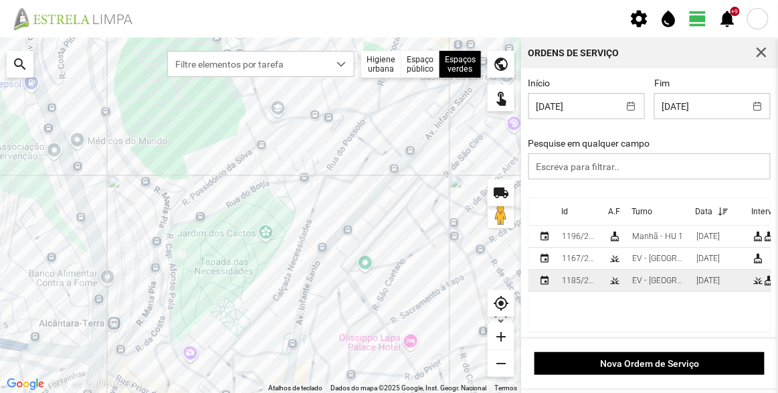
click at [639, 279] on div "EV - [GEOGRAPHIC_DATA] B" at bounding box center [658, 279] width 53 height 9
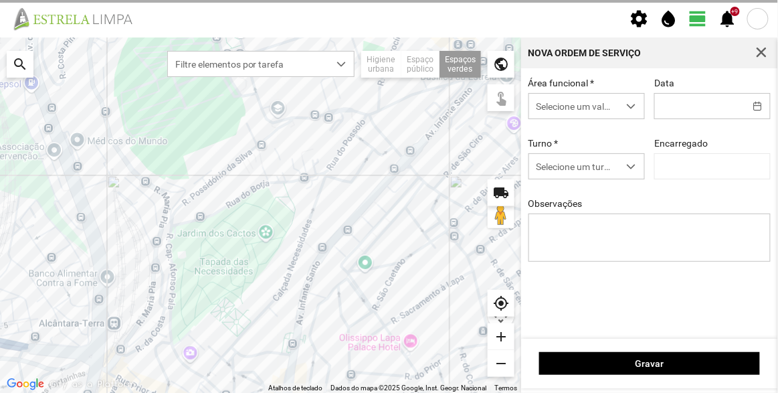
type input "[DATE]"
type textarea "Quinta do Loureiro"
type input "[PERSON_NAME]"
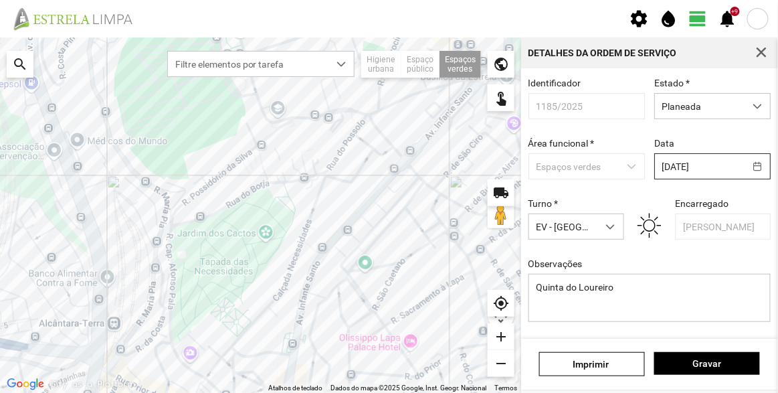
click at [703, 167] on body "settings water_drop view_day +9 notifications Para navegar no mapa com gestos d…" at bounding box center [389, 196] width 778 height 393
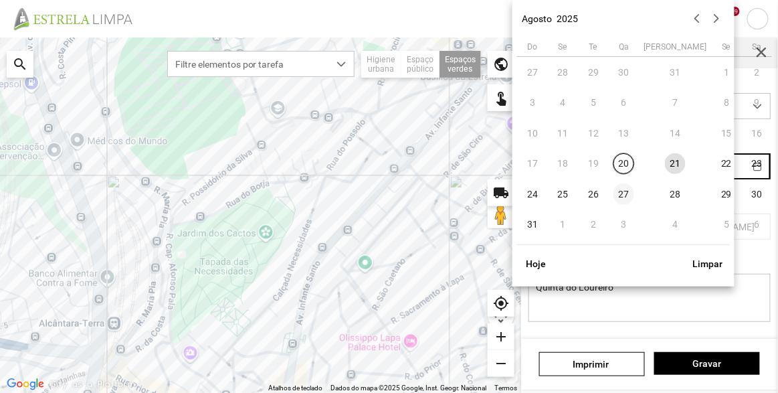
click at [628, 193] on span "27" at bounding box center [623, 193] width 21 height 21
type input "[DATE]"
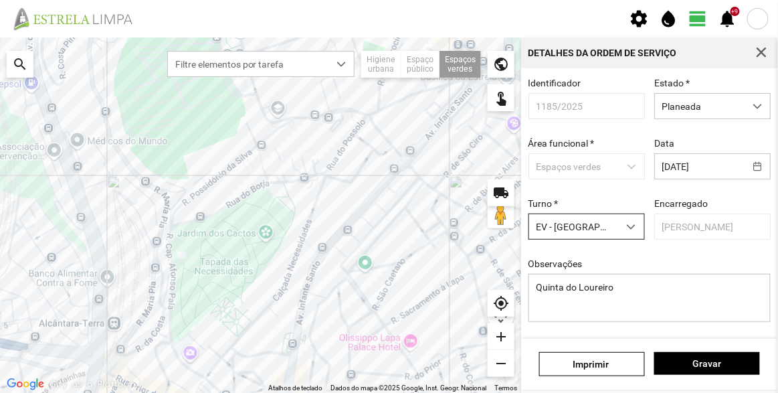
scroll to position [116, 0]
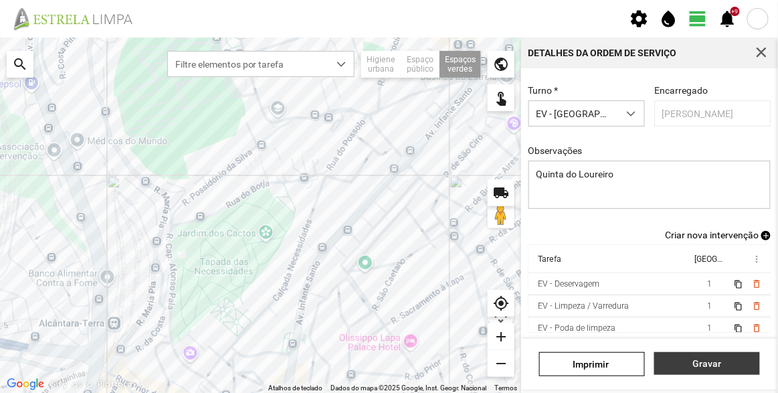
click at [716, 362] on span "Gravar" at bounding box center [707, 363] width 92 height 11
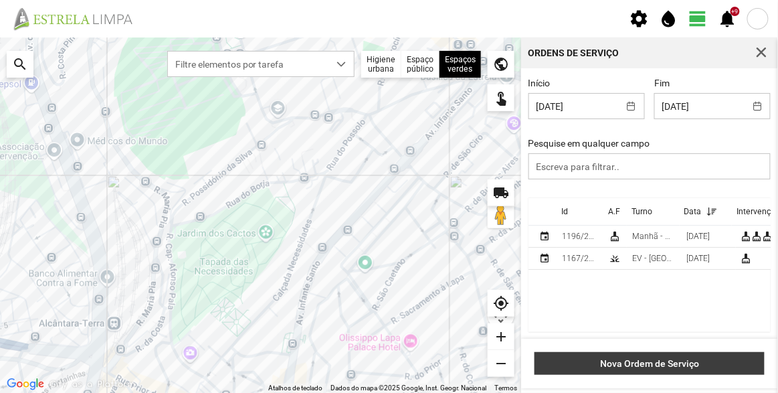
click at [659, 366] on span "Nova Ordem de Serviço" at bounding box center [650, 363] width 216 height 11
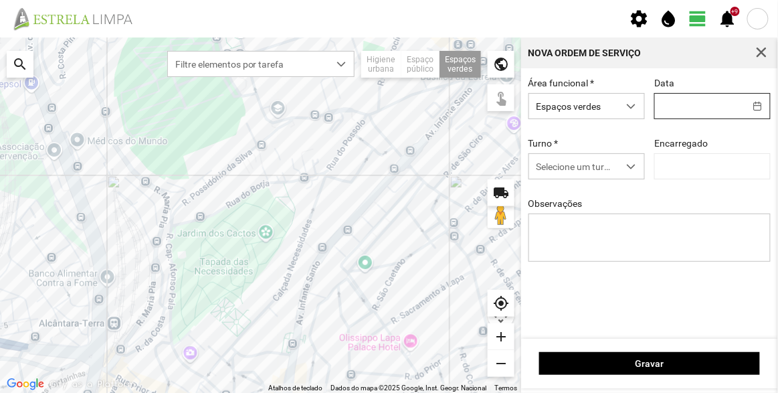
click at [689, 110] on body "settings water_drop view_day +9 notifications Para navegar no mapa com gestos d…" at bounding box center [389, 196] width 778 height 393
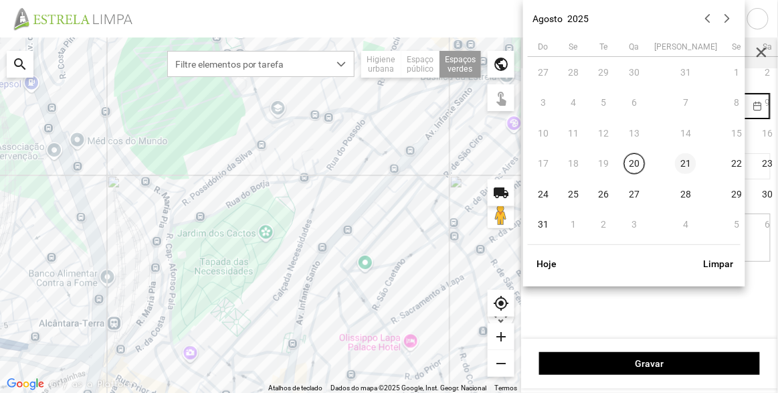
click at [675, 167] on span "21" at bounding box center [685, 163] width 21 height 21
type input "[DATE]"
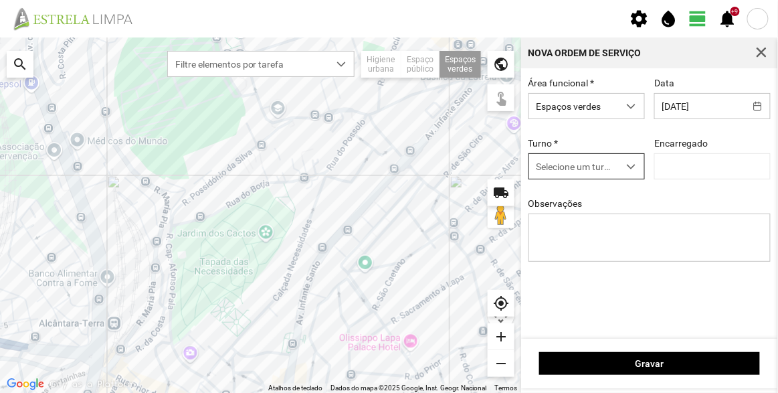
click at [580, 158] on span "Selecione um turno" at bounding box center [574, 166] width 90 height 25
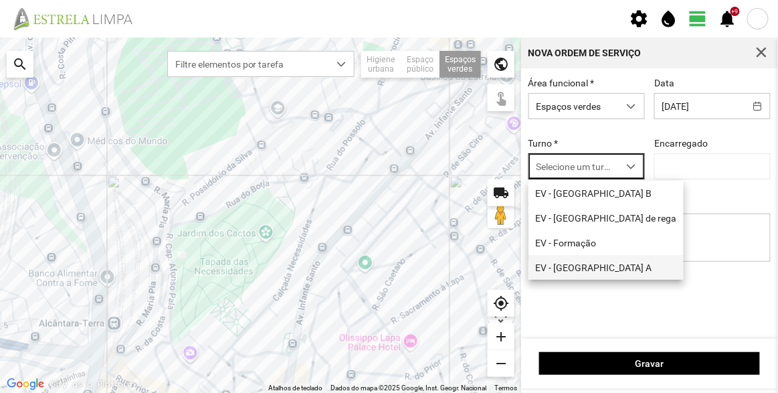
click at [588, 272] on li "EV - [GEOGRAPHIC_DATA] A" at bounding box center [605, 267] width 155 height 25
type input "[PERSON_NAME]"
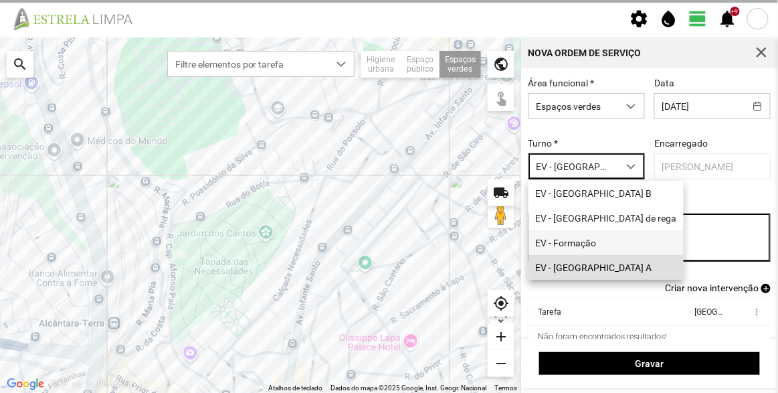
click at [601, 237] on textarea "Observações" at bounding box center [649, 237] width 243 height 48
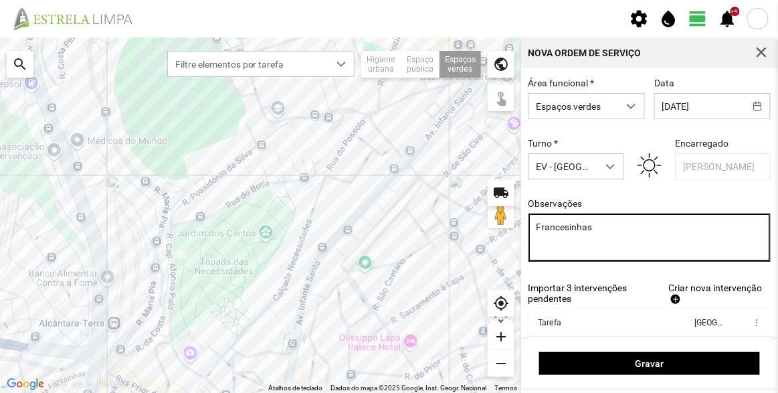
scroll to position [60, 0]
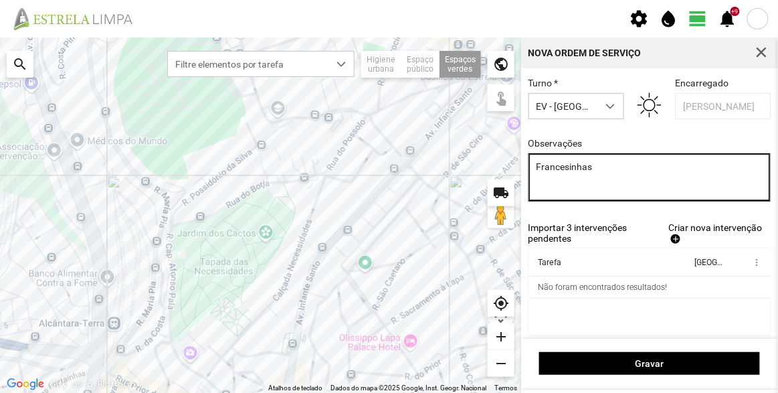
type textarea "Francesinhas"
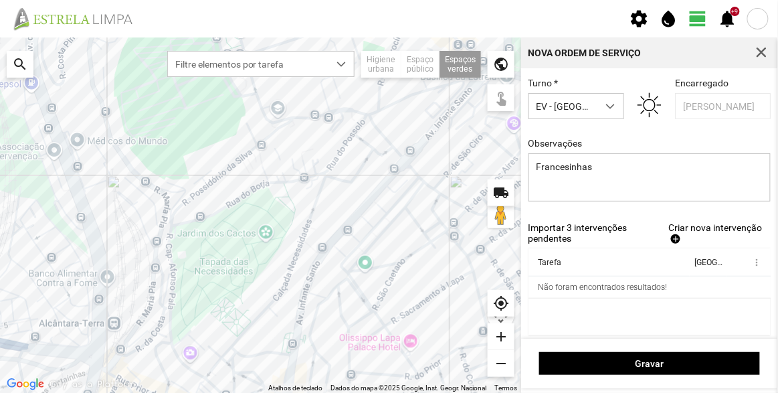
click at [700, 231] on span "Criar nova intervenção" at bounding box center [715, 227] width 94 height 11
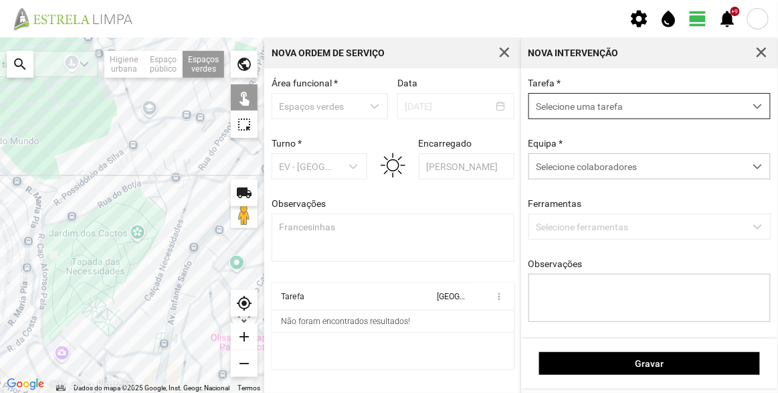
click at [614, 112] on span "Selecione uma tarefa" at bounding box center [636, 106] width 215 height 25
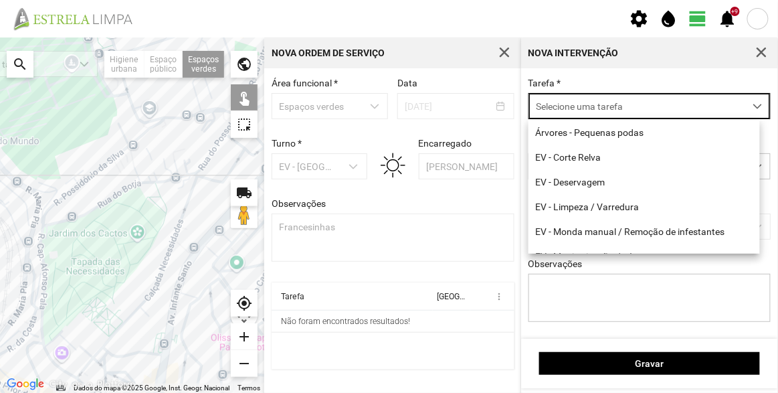
scroll to position [7, 56]
click at [610, 203] on li "EV - Limpeza / Varredura" at bounding box center [643, 206] width 231 height 25
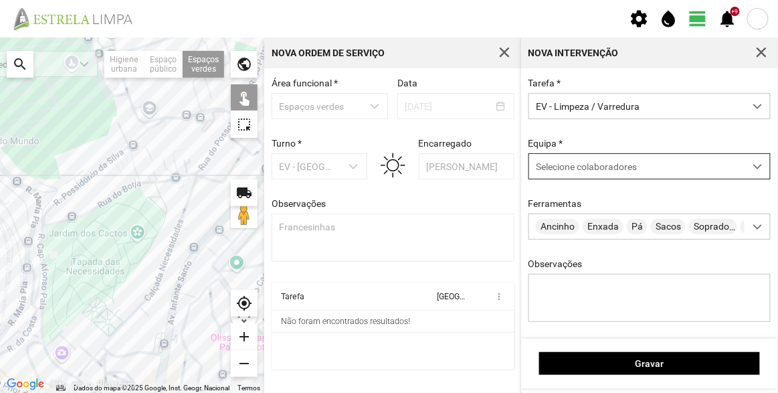
click at [611, 169] on span "Selecione colaboradores" at bounding box center [586, 166] width 101 height 11
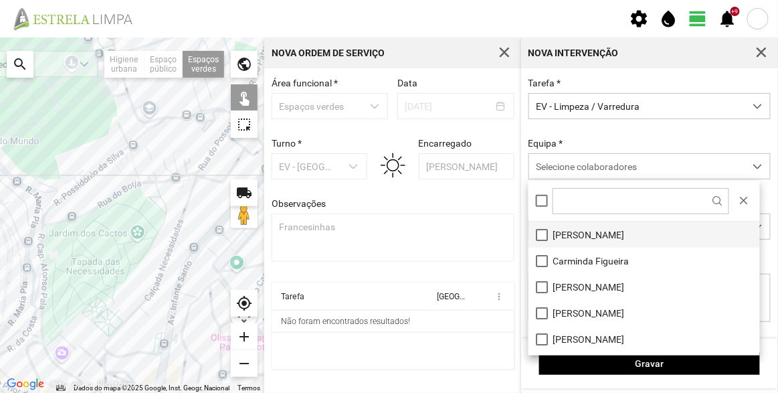
drag, startPoint x: 611, startPoint y: 230, endPoint x: 608, endPoint y: 221, distance: 9.6
click at [610, 230] on li "[PERSON_NAME]" at bounding box center [643, 234] width 231 height 26
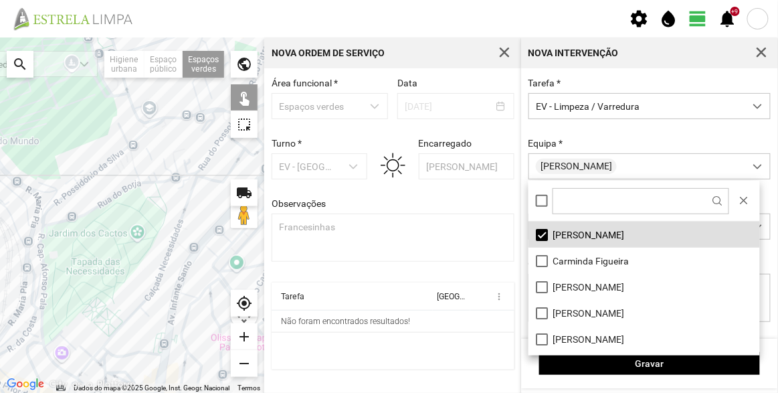
click at [636, 128] on div "Tarefa * EV - Limpeza / Varredura Equipa * [PERSON_NAME] Ferramentas Ancinho En…" at bounding box center [650, 210] width 252 height 265
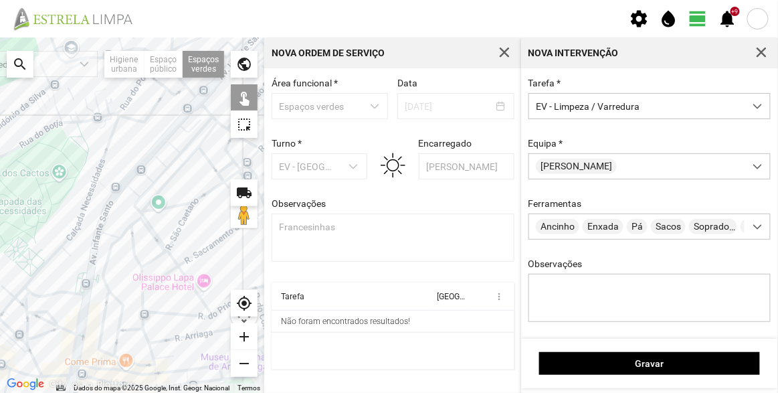
drag, startPoint x: 163, startPoint y: 290, endPoint x: 46, endPoint y: 211, distance: 141.1
click at [46, 211] on div at bounding box center [132, 214] width 264 height 355
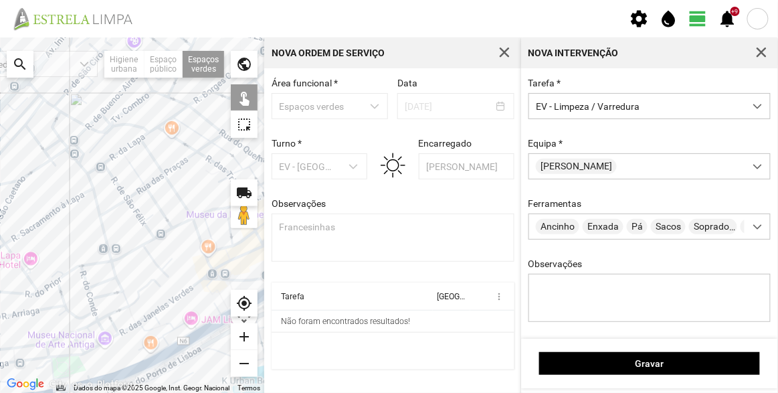
drag, startPoint x: 205, startPoint y: 234, endPoint x: 48, endPoint y: 228, distance: 157.3
click at [48, 228] on div at bounding box center [132, 214] width 264 height 355
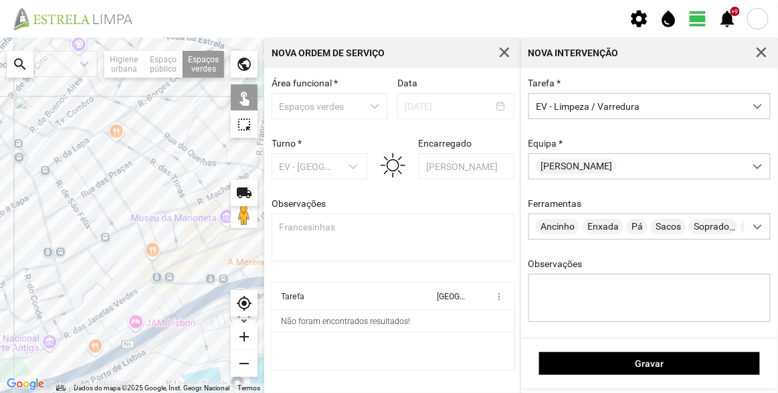
drag, startPoint x: 171, startPoint y: 255, endPoint x: 45, endPoint y: 203, distance: 137.0
click at [45, 203] on div at bounding box center [132, 214] width 264 height 355
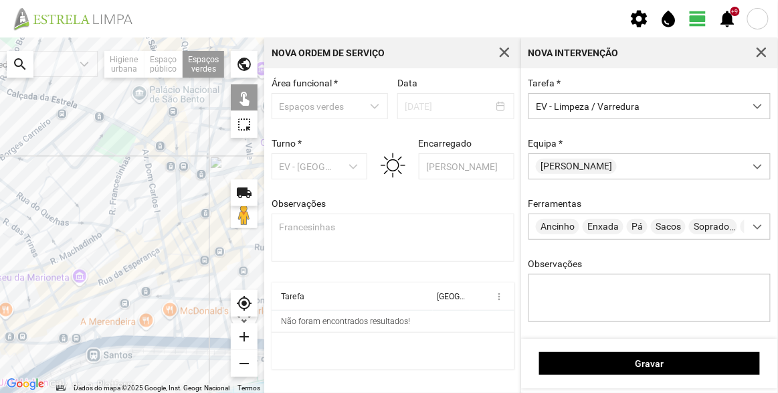
drag, startPoint x: 81, startPoint y: 162, endPoint x: 114, endPoint y: 211, distance: 59.3
click at [83, 271] on div at bounding box center [132, 214] width 264 height 355
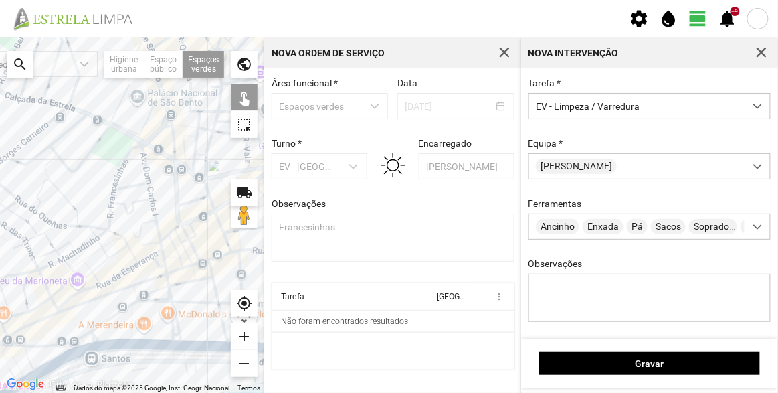
click at [131, 159] on div at bounding box center [132, 214] width 264 height 355
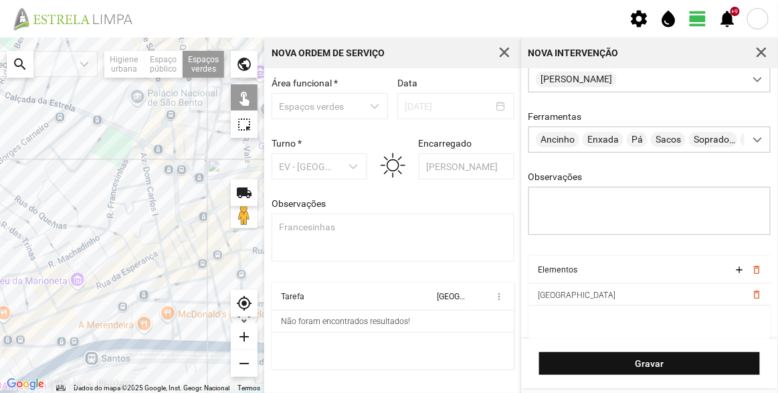
scroll to position [100, 0]
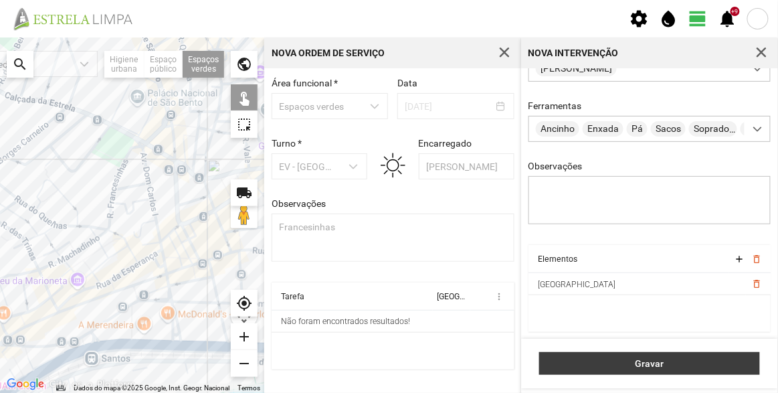
click at [633, 365] on span "Gravar" at bounding box center [649, 363] width 207 height 11
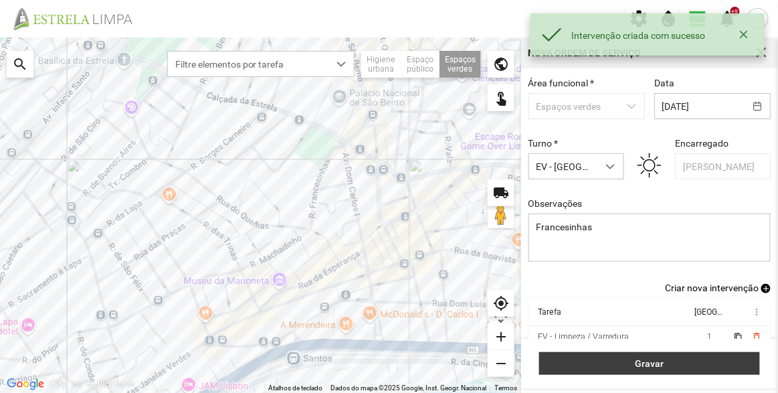
click at [728, 358] on span "Gravar" at bounding box center [649, 363] width 207 height 11
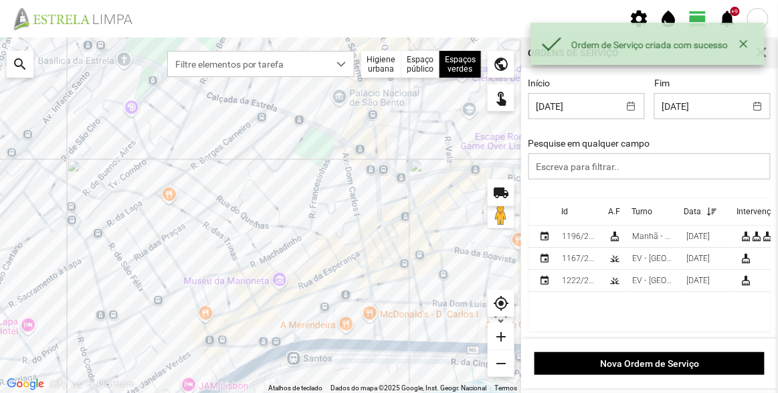
click at [565, 211] on div "Id" at bounding box center [564, 211] width 7 height 9
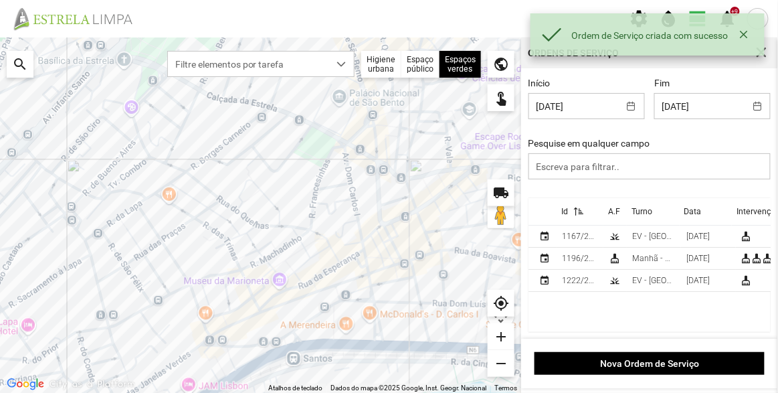
scroll to position [1, 0]
click at [565, 211] on div "Id" at bounding box center [564, 211] width 7 height 9
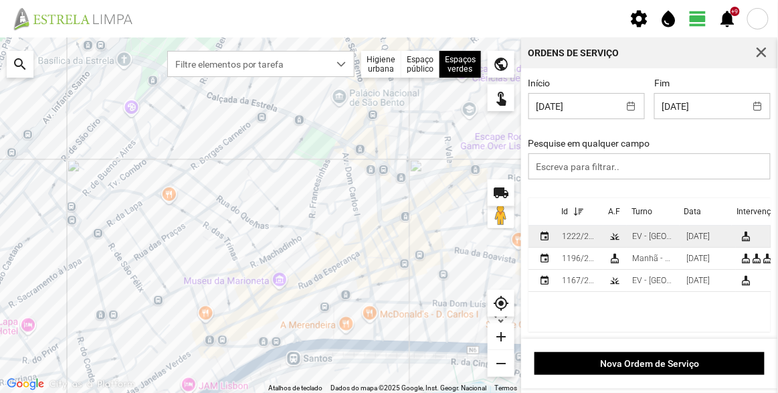
click at [577, 233] on div "1222/2025" at bounding box center [580, 235] width 36 height 9
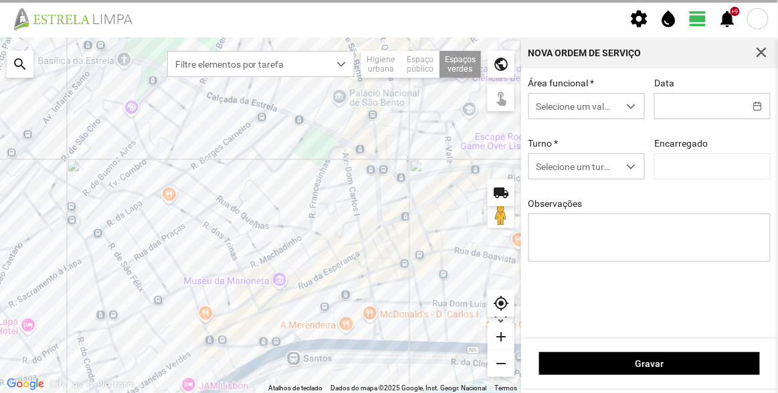
type input "[DATE]"
type input "[PERSON_NAME]"
type textarea "Francesinhas"
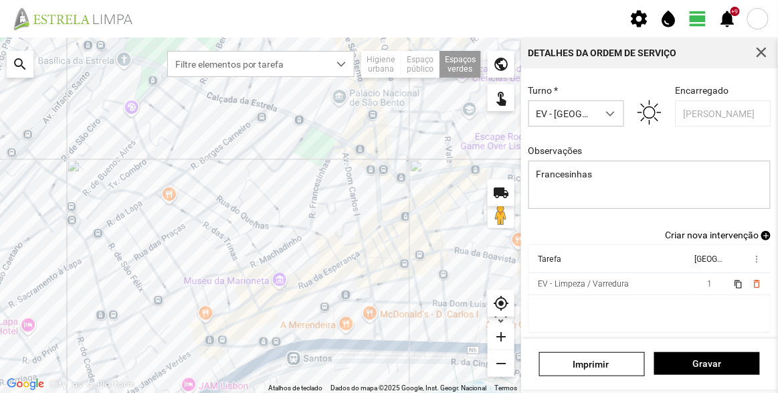
click at [698, 231] on span "Criar nova intervenção" at bounding box center [712, 234] width 94 height 11
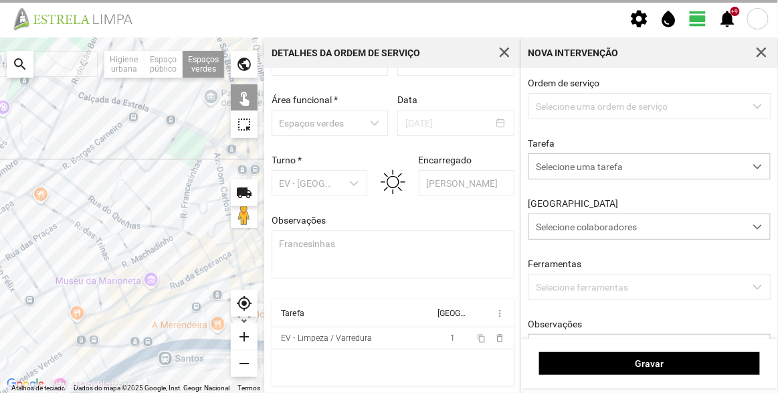
scroll to position [46, 0]
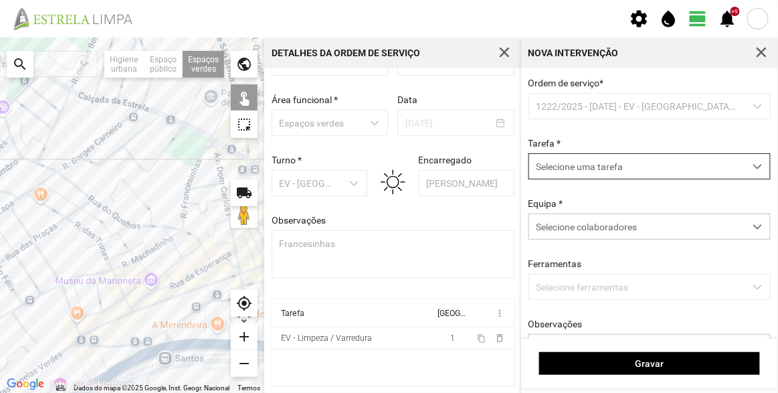
click at [686, 178] on span "Selecione uma tarefa" at bounding box center [636, 166] width 215 height 25
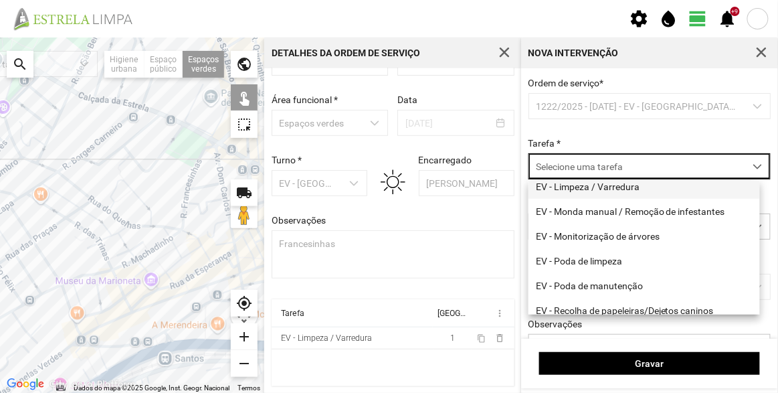
scroll to position [171, 0]
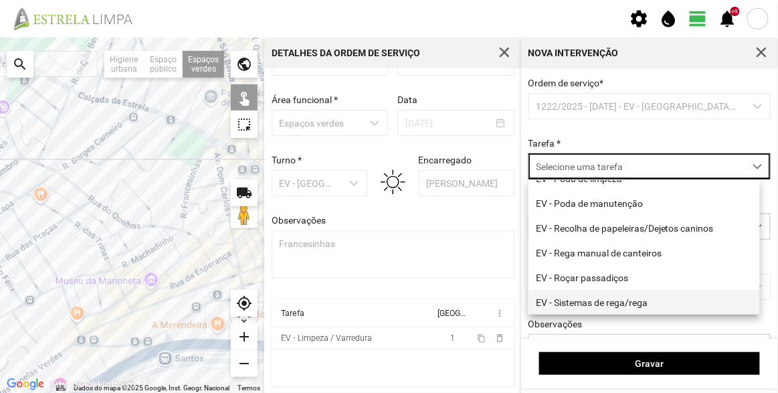
click at [620, 297] on li "EV - Sistemas de rega/rega" at bounding box center [643, 302] width 231 height 25
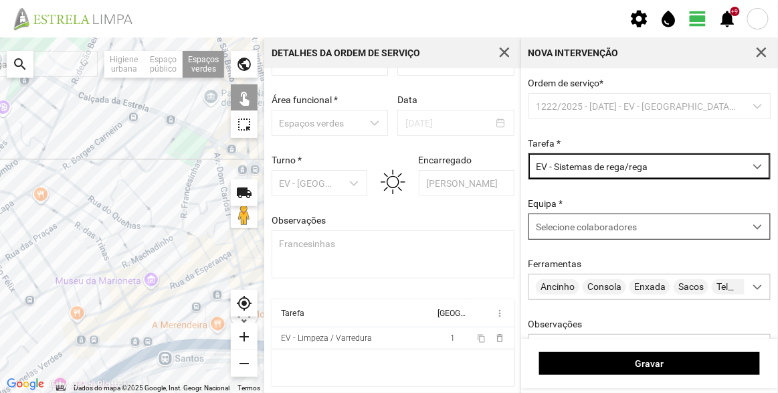
click at [604, 218] on div "Selecione colaboradores" at bounding box center [636, 226] width 215 height 25
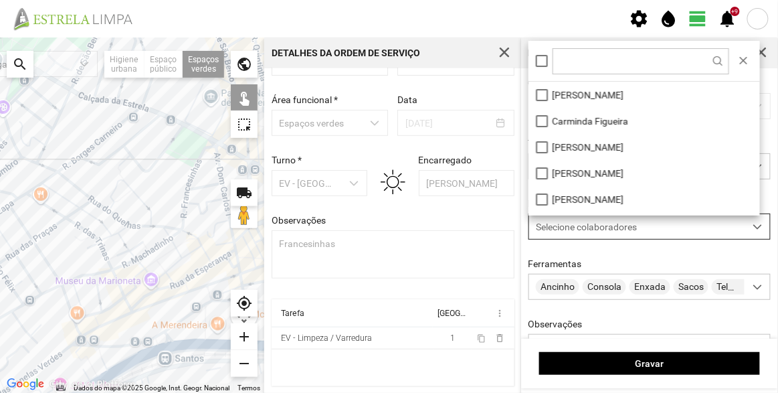
scroll to position [7, 56]
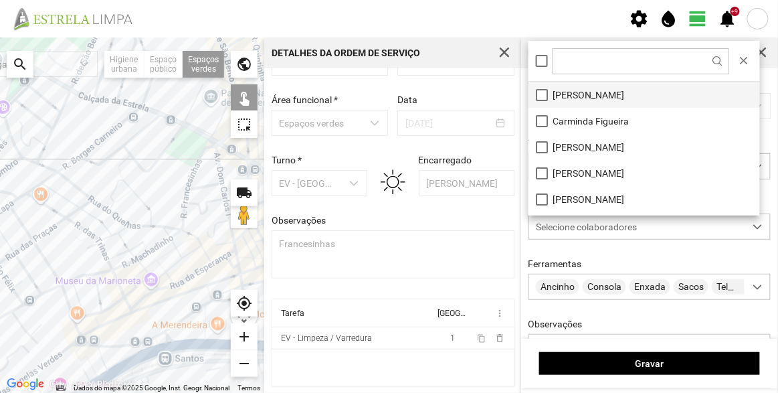
click at [600, 93] on li "[PERSON_NAME]" at bounding box center [643, 95] width 231 height 26
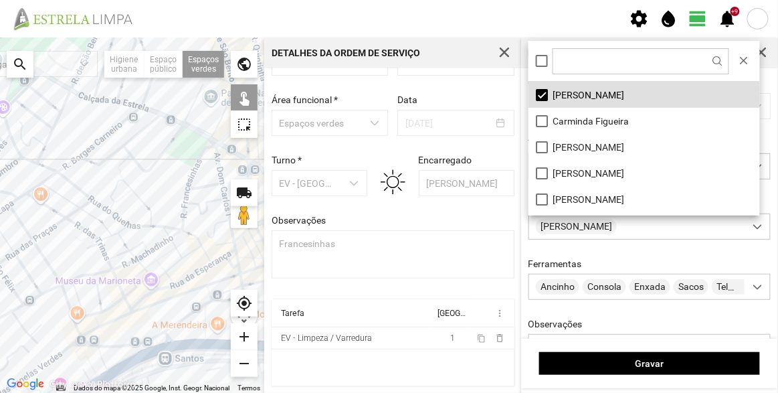
click at [204, 160] on div at bounding box center [132, 214] width 264 height 355
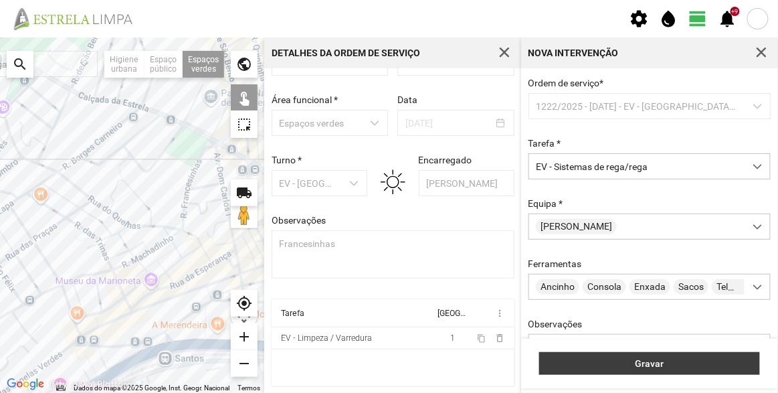
click at [627, 366] on span "Gravar" at bounding box center [649, 363] width 207 height 11
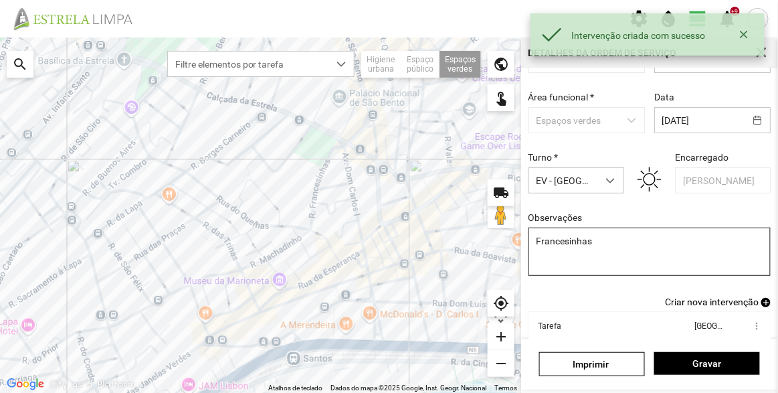
scroll to position [116, 0]
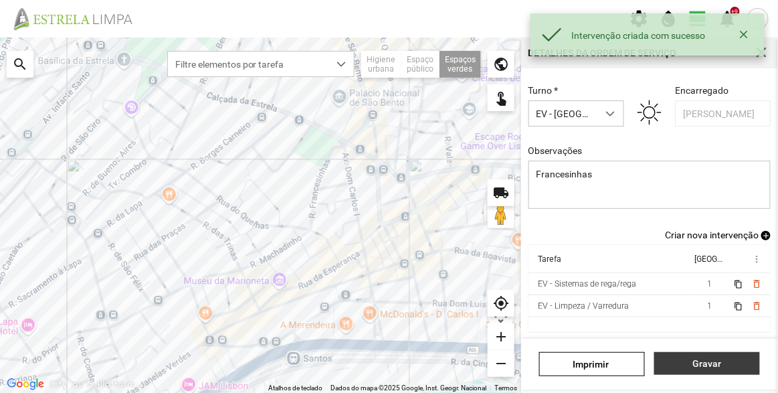
click at [681, 368] on span "Gravar" at bounding box center [707, 363] width 92 height 11
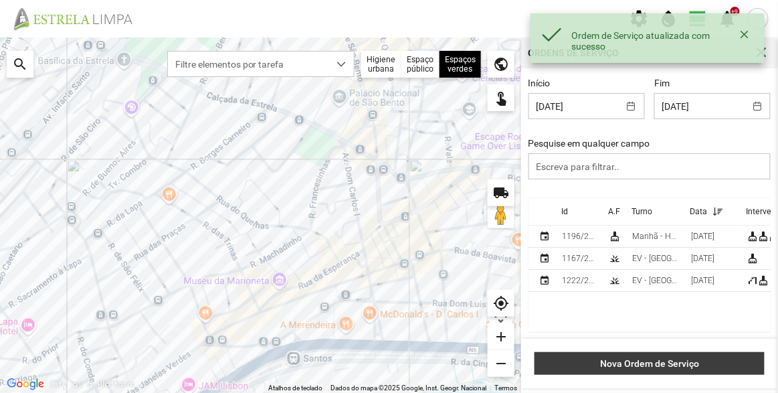
click at [639, 365] on span "Nova Ordem de Serviço" at bounding box center [650, 363] width 216 height 11
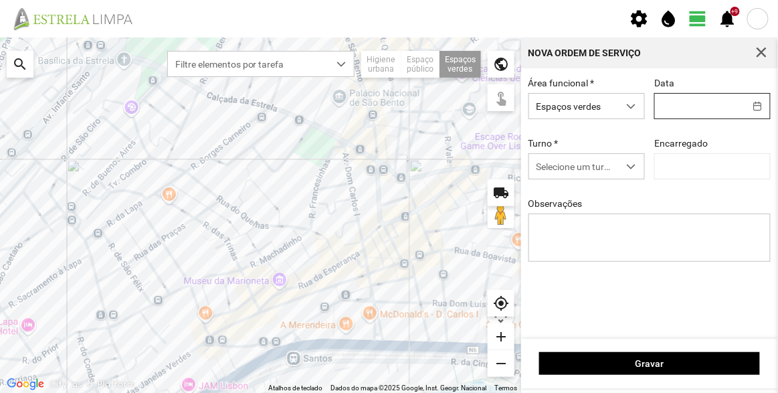
click at [685, 106] on body "Ordem de Serviço atualizada com sucesso settings water_drop view_day +9 notific…" at bounding box center [389, 196] width 778 height 393
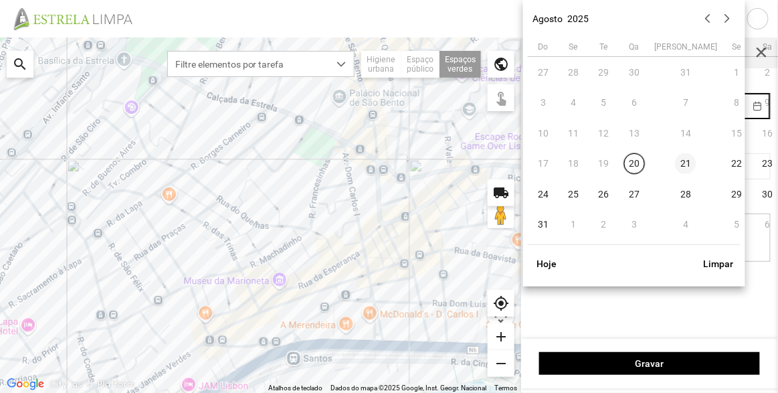
click at [675, 171] on span "21" at bounding box center [685, 163] width 21 height 21
type input "[DATE]"
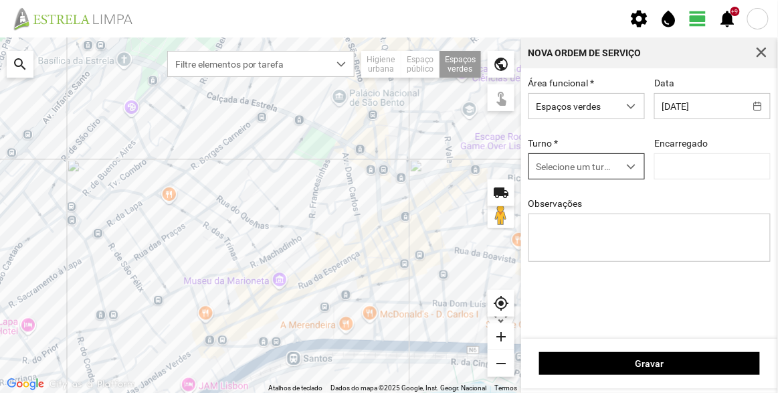
click at [576, 159] on span "Selecione um turno" at bounding box center [574, 166] width 90 height 25
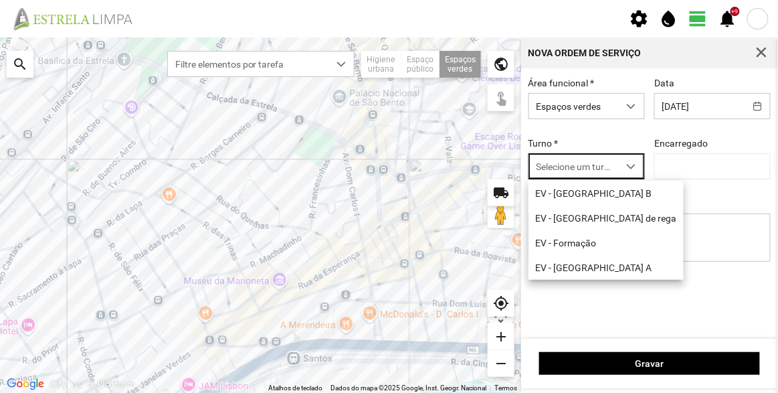
scroll to position [7, 56]
click at [576, 199] on li "EV - [GEOGRAPHIC_DATA] B" at bounding box center [605, 193] width 155 height 25
type input "[PERSON_NAME]"
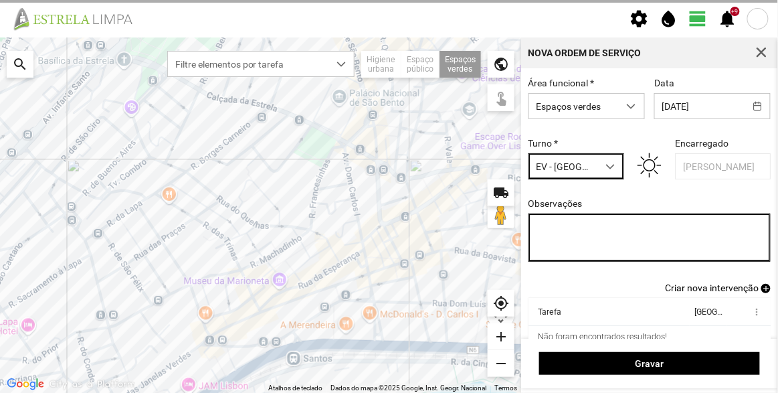
click at [596, 232] on textarea "Observações" at bounding box center [649, 237] width 243 height 48
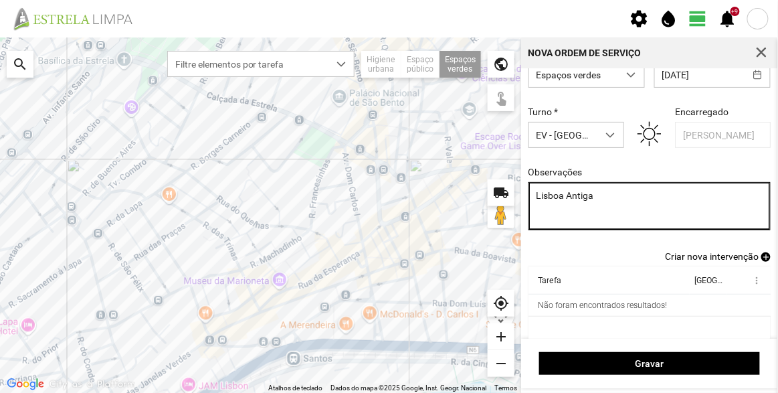
scroll to position [56, 0]
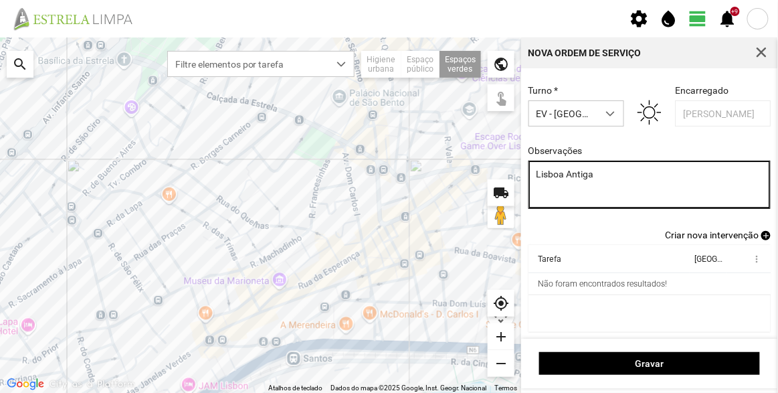
type textarea "Lisboa Antiga"
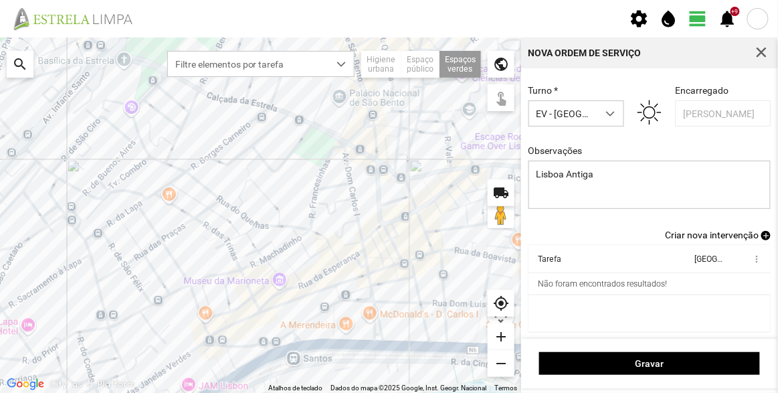
click at [715, 234] on span "Criar nova intervenção" at bounding box center [712, 234] width 94 height 11
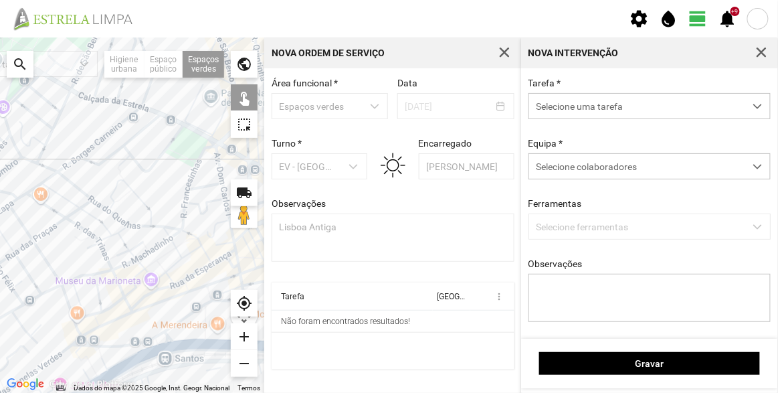
click at [611, 106] on span "Selecione uma tarefa" at bounding box center [636, 106] width 215 height 25
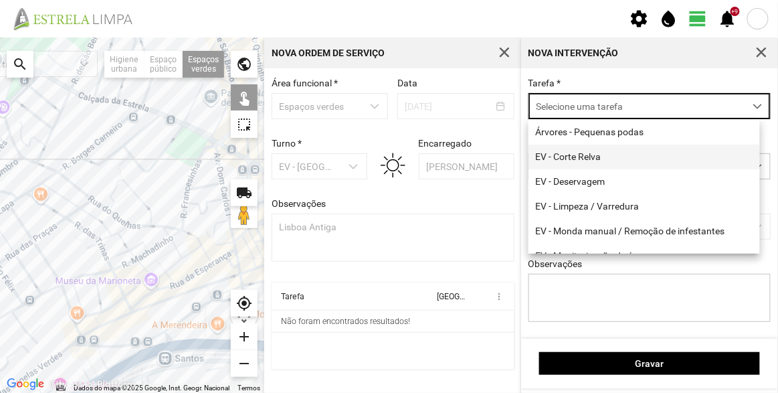
click at [579, 154] on li "EV - Corte Relva" at bounding box center [643, 156] width 231 height 25
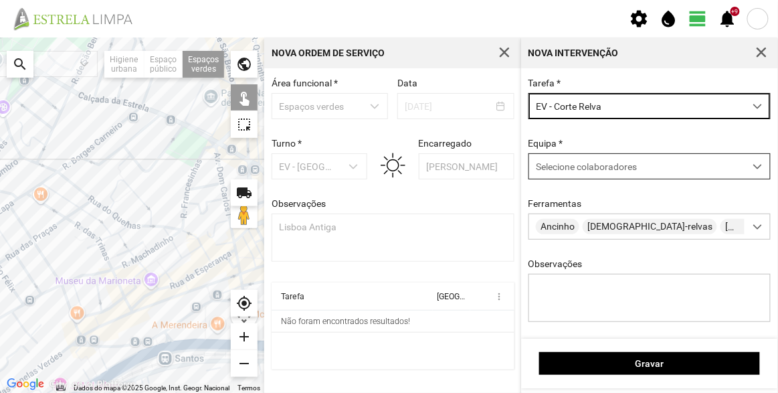
click at [591, 172] on span "Selecione colaboradores" at bounding box center [586, 166] width 101 height 11
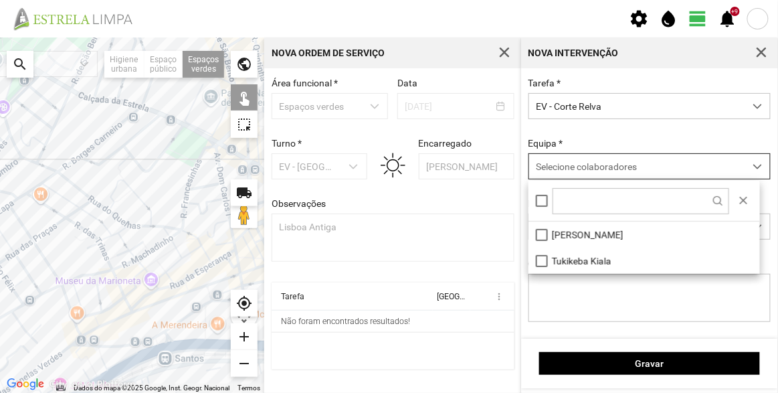
scroll to position [7, 56]
click at [583, 231] on li "[PERSON_NAME]" at bounding box center [643, 234] width 231 height 26
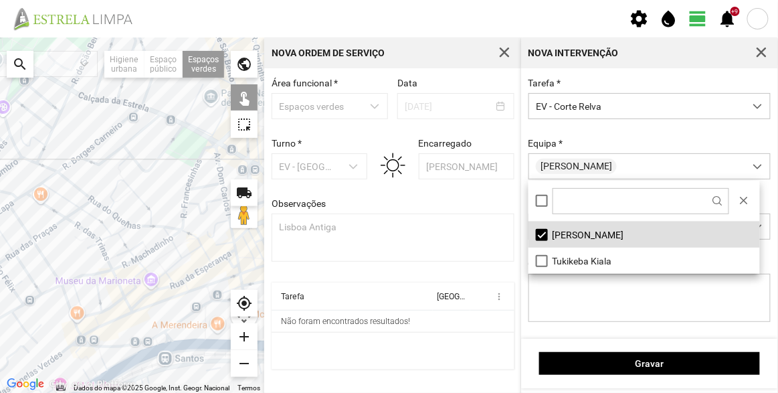
click at [193, 140] on div at bounding box center [132, 214] width 264 height 355
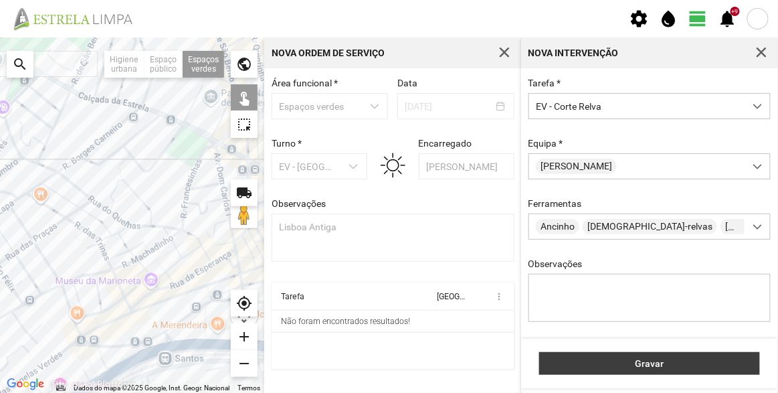
click at [669, 363] on span "Gravar" at bounding box center [649, 363] width 207 height 11
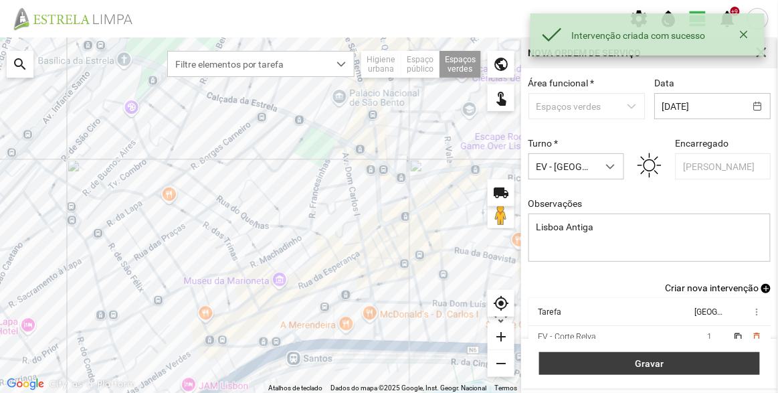
click at [699, 363] on span "Gravar" at bounding box center [649, 363] width 207 height 11
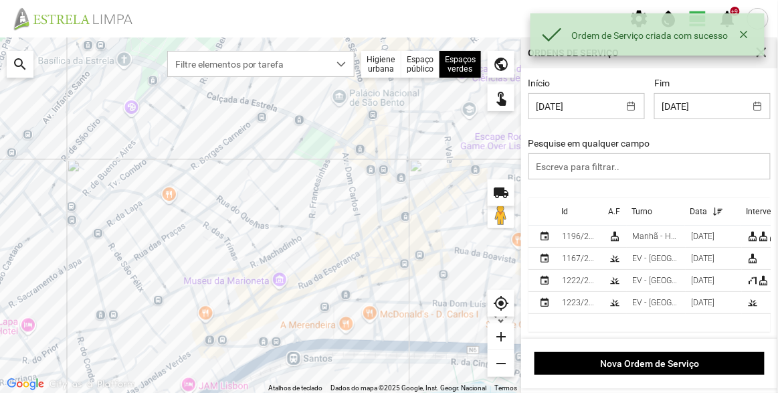
click at [570, 214] on th "Id" at bounding box center [579, 211] width 47 height 27
click at [570, 213] on p-sorticon at bounding box center [576, 212] width 17 height 10
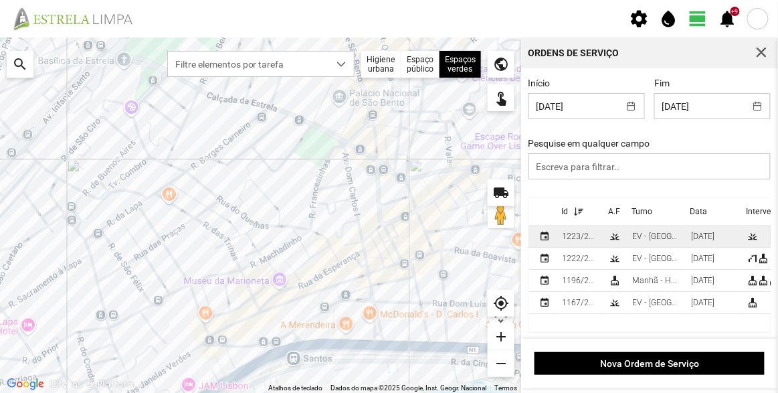
click at [580, 239] on div "1223/2025" at bounding box center [580, 235] width 36 height 9
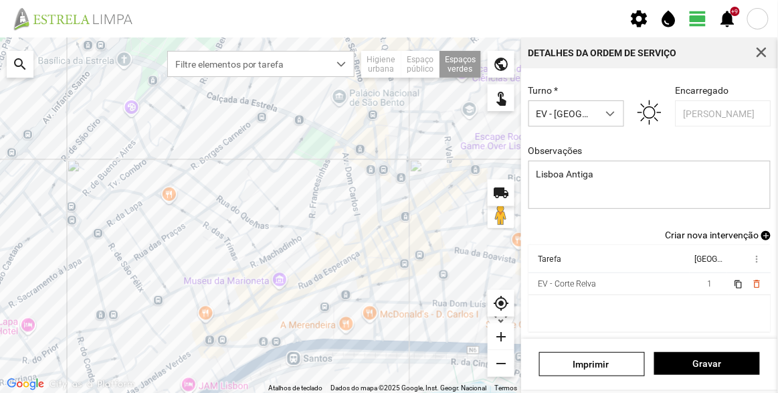
click at [717, 235] on span "Criar nova intervenção" at bounding box center [712, 234] width 94 height 11
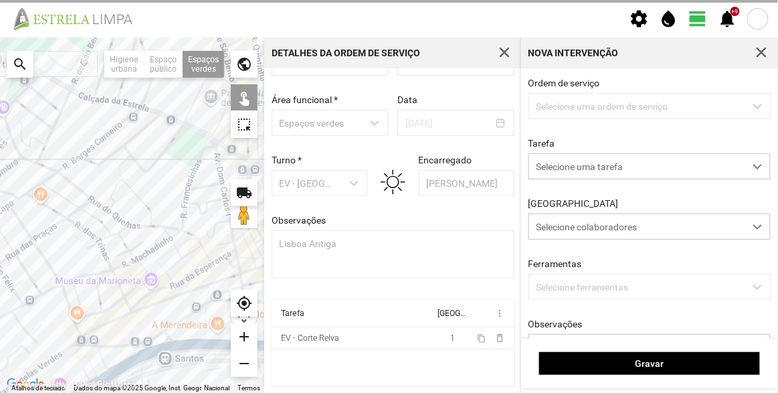
scroll to position [46, 0]
click at [613, 106] on p-dropdown "Selecione uma ordem de serviço" at bounding box center [649, 106] width 243 height 26
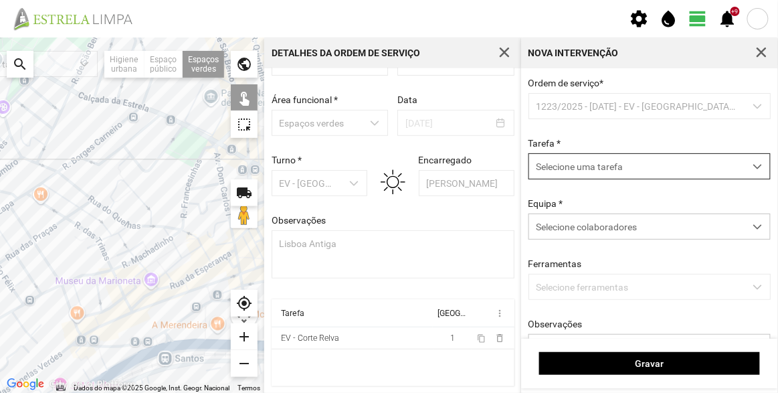
click at [614, 177] on span "Selecione uma tarefa" at bounding box center [636, 166] width 215 height 25
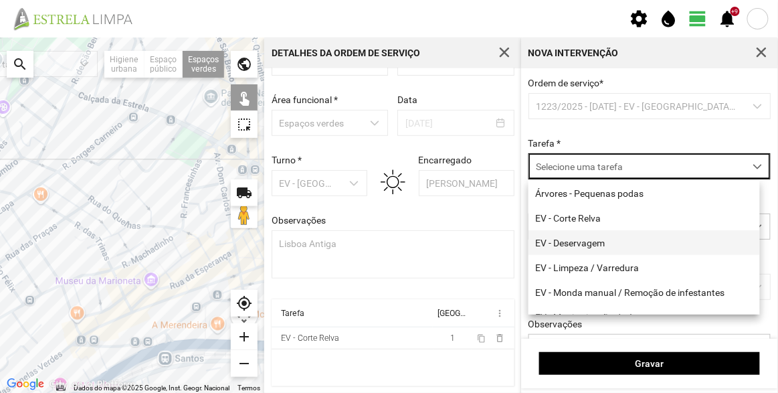
click at [604, 241] on li "EV - Deservagem" at bounding box center [643, 242] width 231 height 25
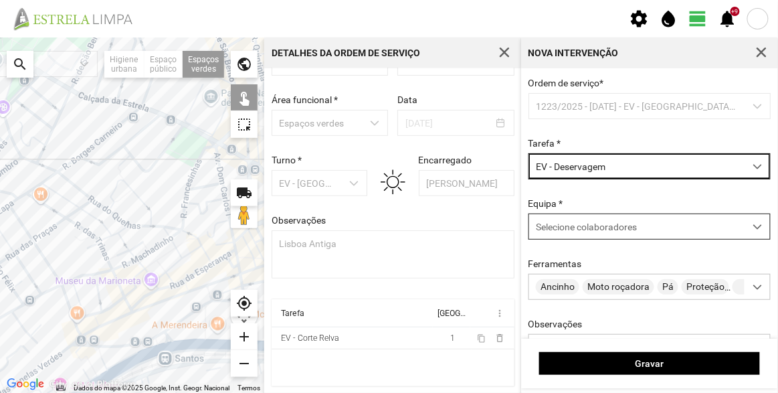
click at [590, 234] on div "Selecione colaboradores" at bounding box center [636, 226] width 215 height 25
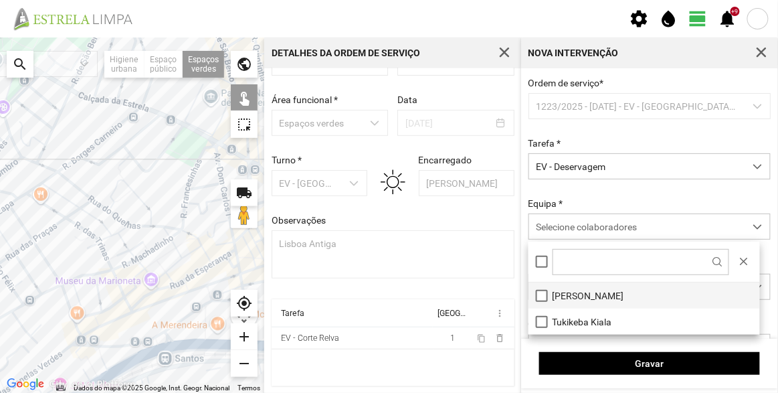
click at [580, 297] on li "[PERSON_NAME]" at bounding box center [643, 295] width 231 height 26
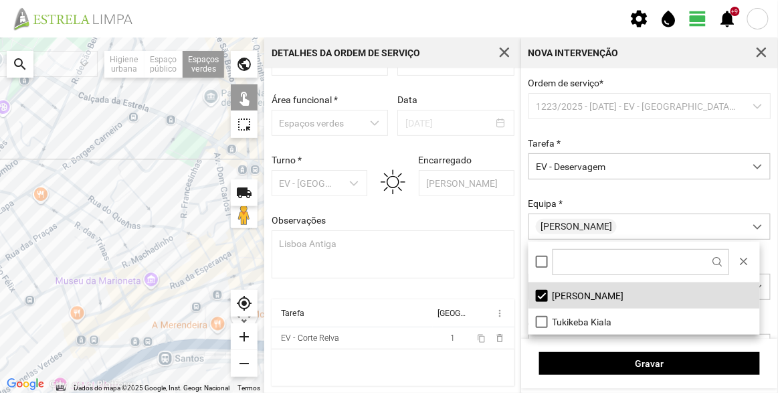
click at [191, 150] on div at bounding box center [132, 214] width 264 height 355
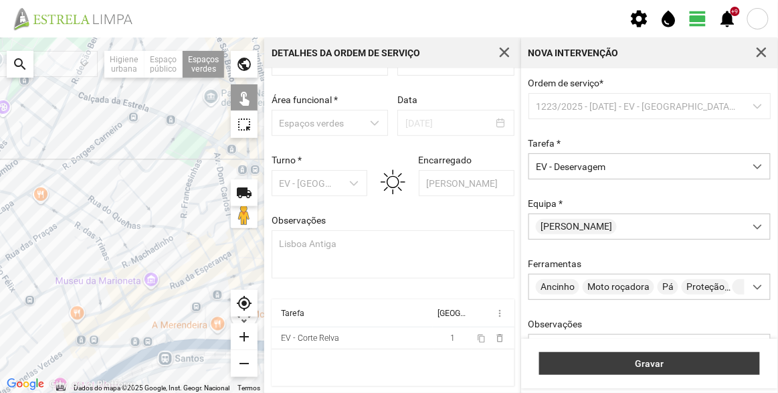
click at [644, 363] on span "Gravar" at bounding box center [649, 363] width 207 height 11
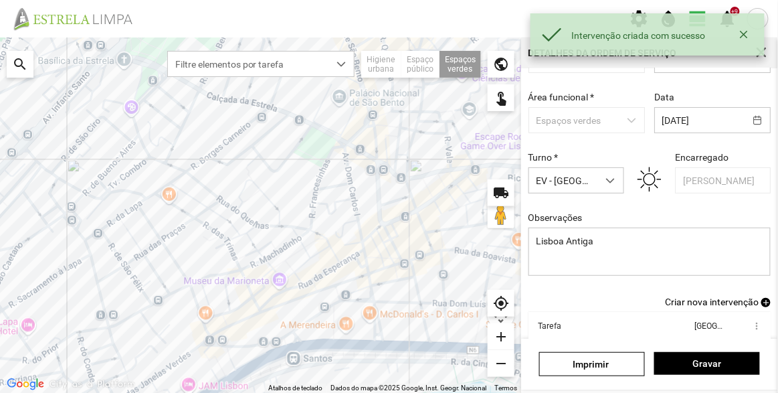
scroll to position [116, 0]
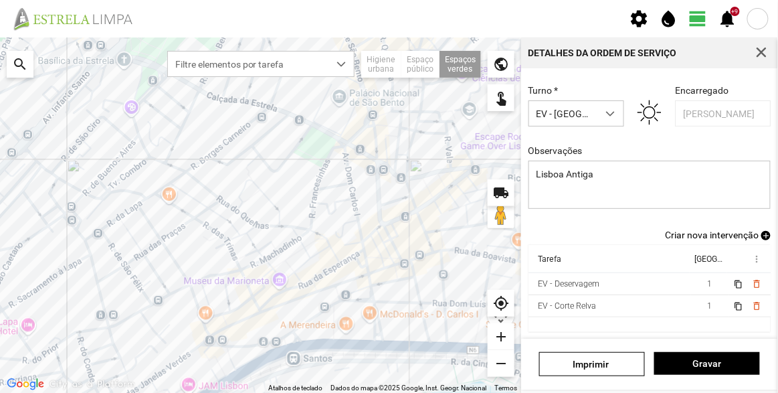
click at [703, 240] on div "Identificador 1223/2025 Estado * Planeada Área funcional * Espaços verdes Data …" at bounding box center [649, 203] width 257 height 270
click at [706, 235] on span "Criar nova intervenção" at bounding box center [712, 234] width 94 height 11
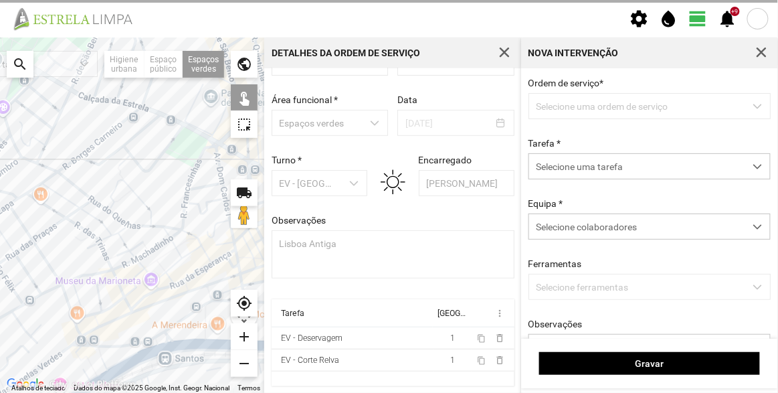
scroll to position [46, 0]
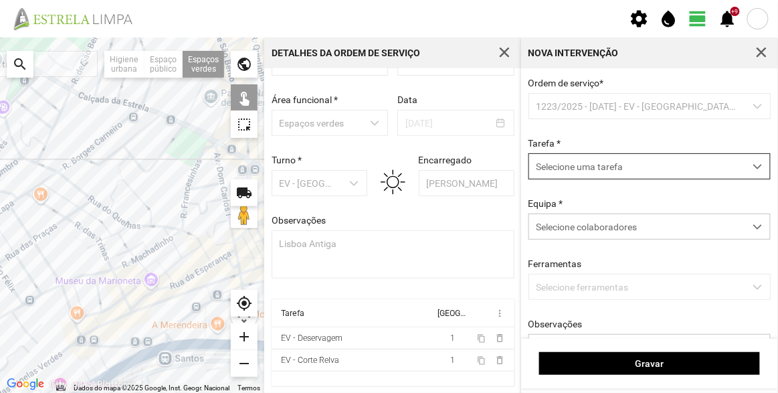
click at [677, 162] on span "Selecione uma tarefa" at bounding box center [636, 166] width 215 height 25
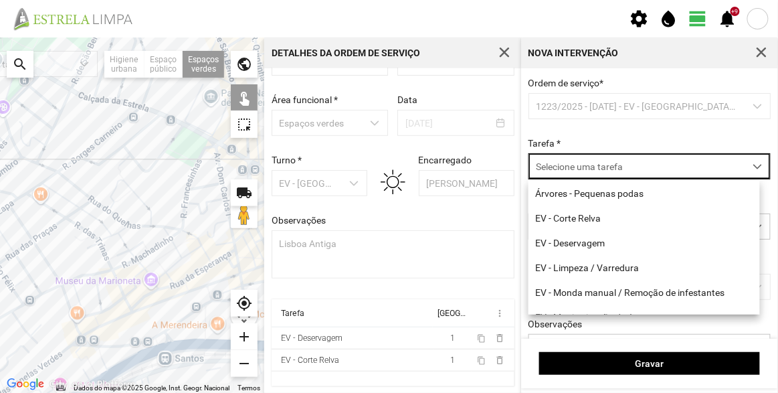
scroll to position [7, 56]
click at [633, 271] on li "EV - Limpeza / Varredura" at bounding box center [643, 267] width 231 height 25
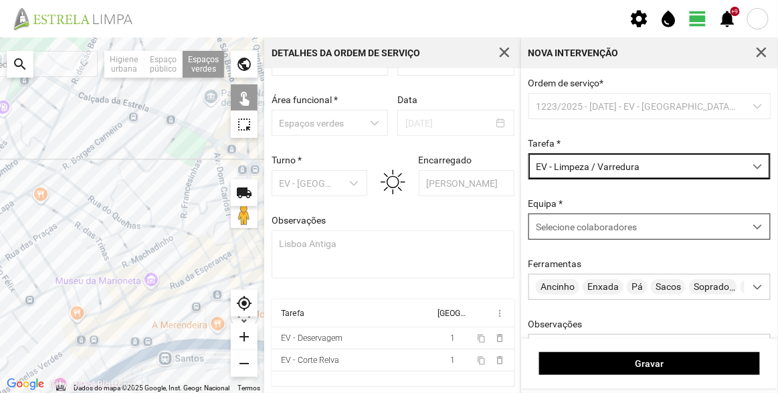
drag, startPoint x: 624, startPoint y: 217, endPoint x: 620, endPoint y: 233, distance: 17.2
click at [624, 217] on div "Selecione colaboradores" at bounding box center [636, 226] width 215 height 25
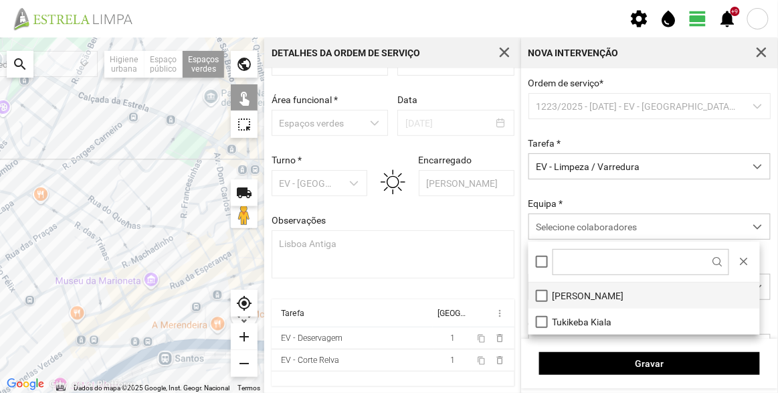
click at [606, 288] on li "[PERSON_NAME]" at bounding box center [643, 295] width 231 height 26
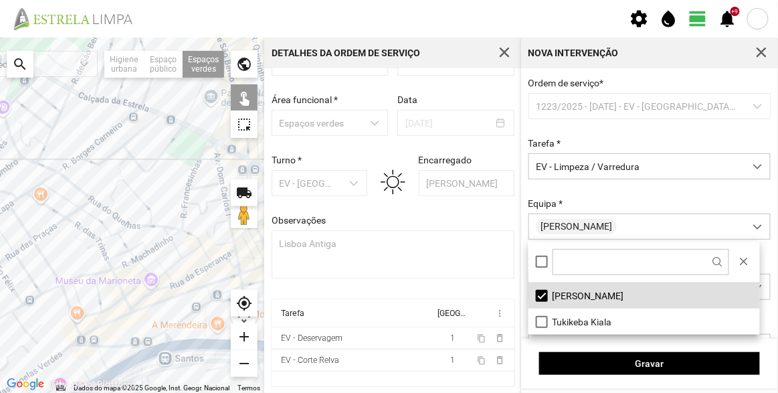
click at [194, 147] on div at bounding box center [132, 214] width 264 height 355
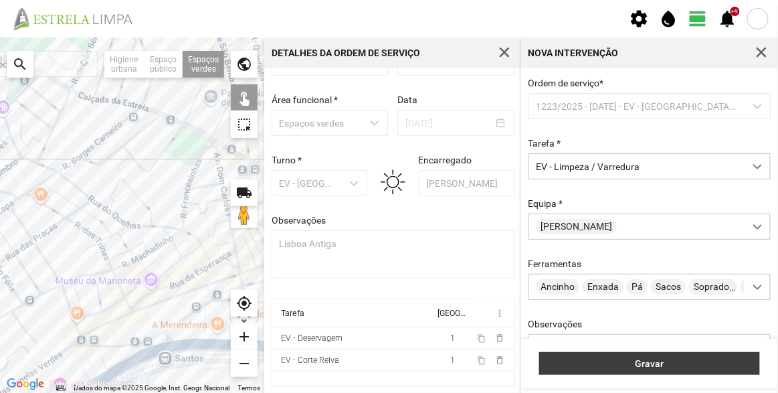
click at [655, 360] on span "Gravar" at bounding box center [649, 363] width 207 height 11
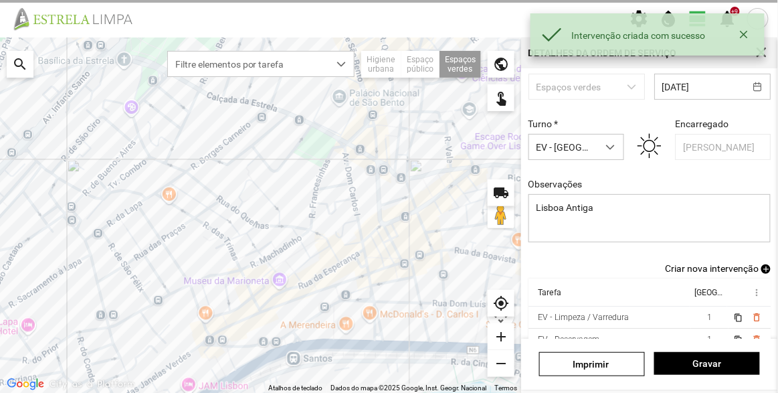
scroll to position [116, 0]
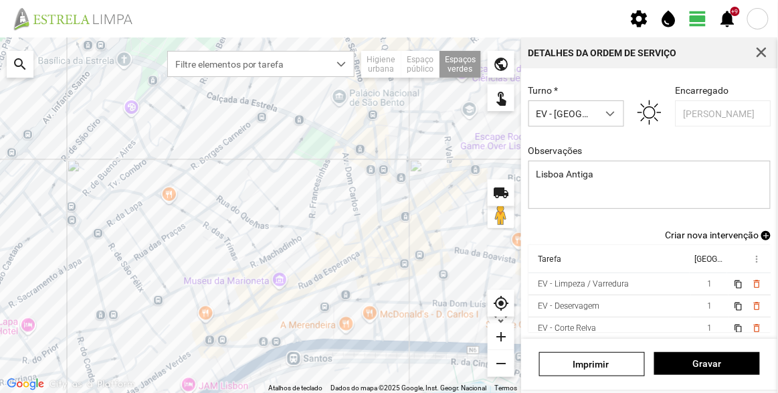
click at [705, 234] on span "Criar nova intervenção" at bounding box center [712, 234] width 94 height 11
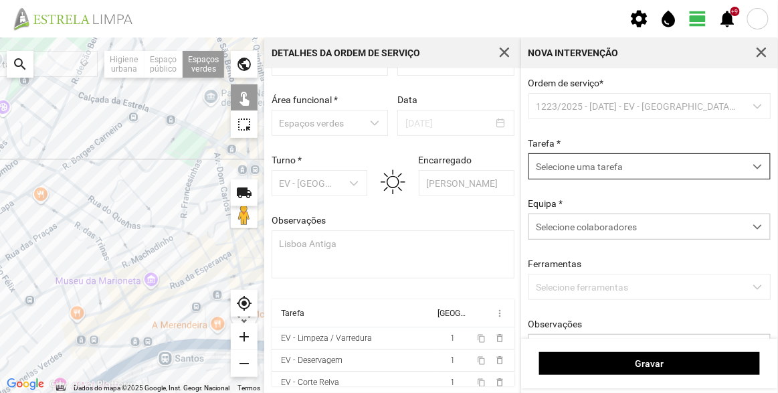
click at [619, 166] on span "Selecione uma tarefa" at bounding box center [636, 166] width 215 height 25
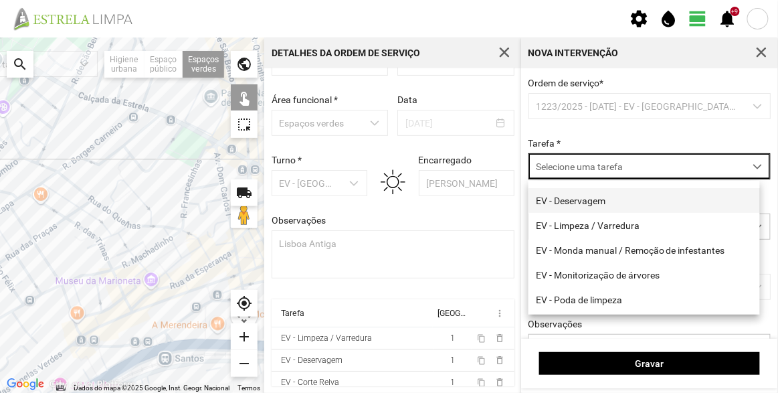
scroll to position [60, 0]
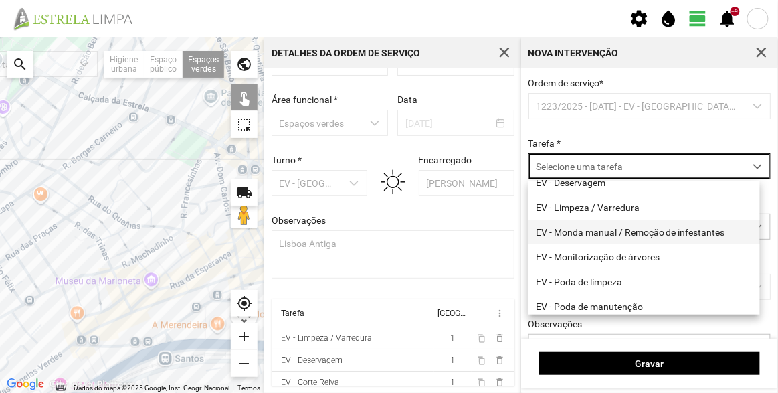
click at [627, 235] on li "EV - Monda manual / Remoção de infestantes" at bounding box center [643, 231] width 231 height 25
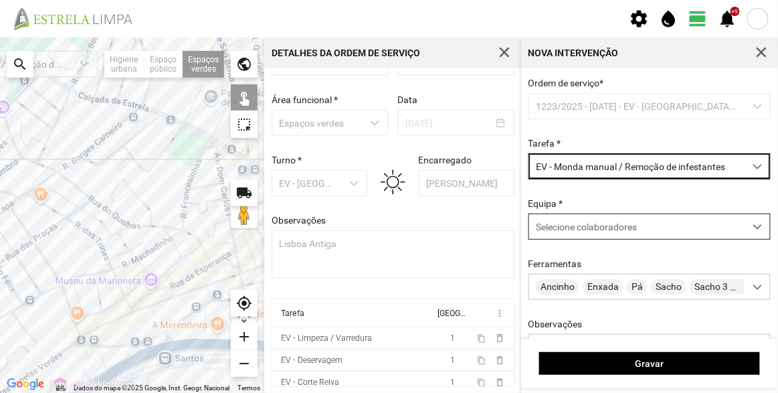
click at [604, 223] on span "Selecione colaboradores" at bounding box center [586, 226] width 101 height 11
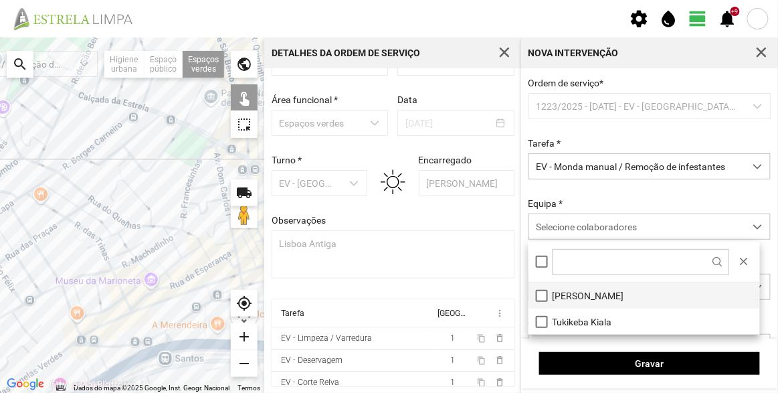
click at [582, 294] on li "[PERSON_NAME]" at bounding box center [643, 295] width 231 height 26
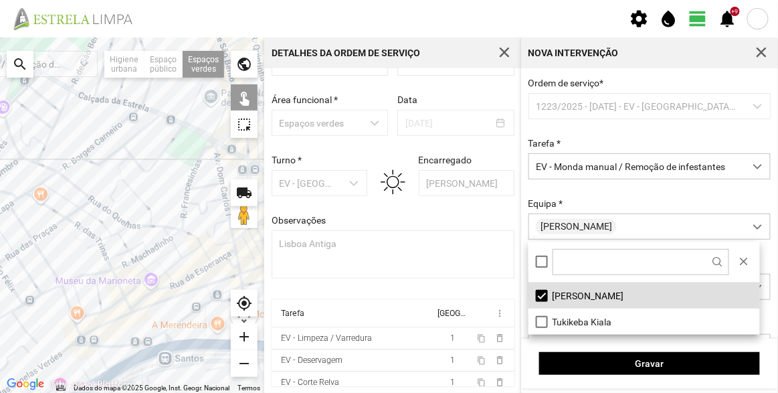
click at [189, 146] on div at bounding box center [132, 214] width 264 height 355
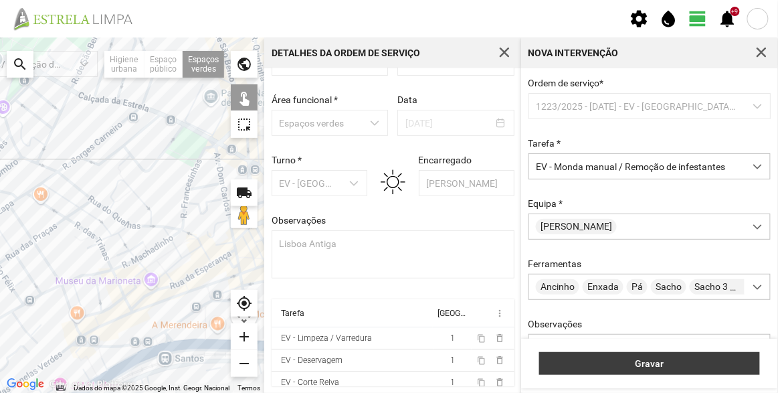
click at [666, 368] on span "Gravar" at bounding box center [649, 363] width 207 height 11
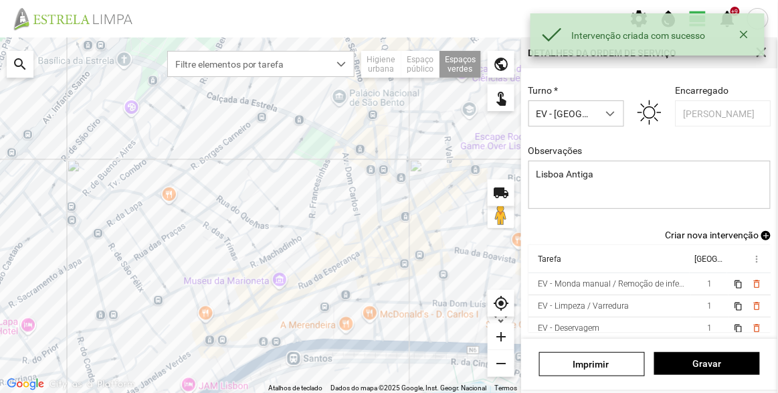
click at [708, 235] on span "Criar nova intervenção" at bounding box center [712, 234] width 94 height 11
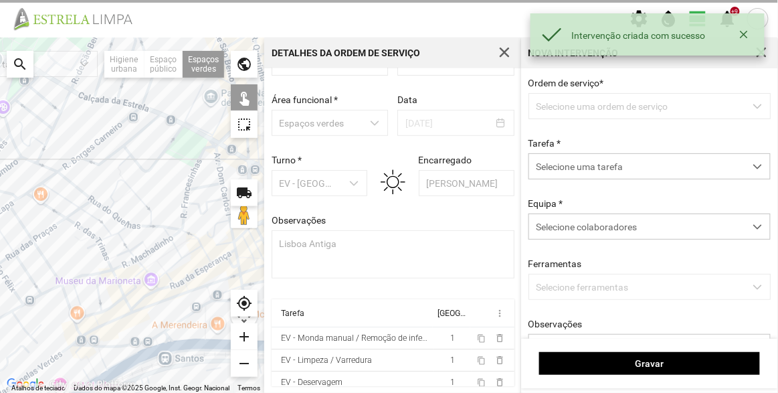
scroll to position [46, 0]
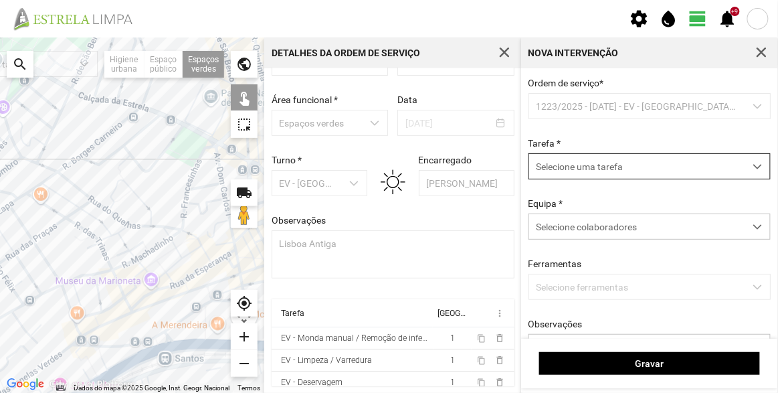
click at [592, 167] on span "Selecione uma tarefa" at bounding box center [636, 166] width 215 height 25
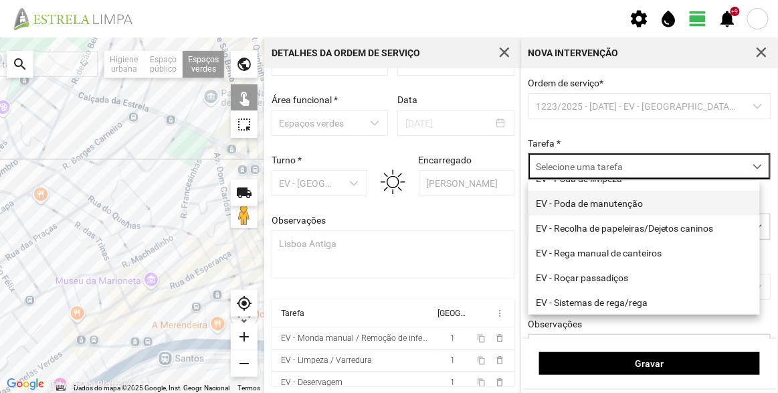
scroll to position [171, 0]
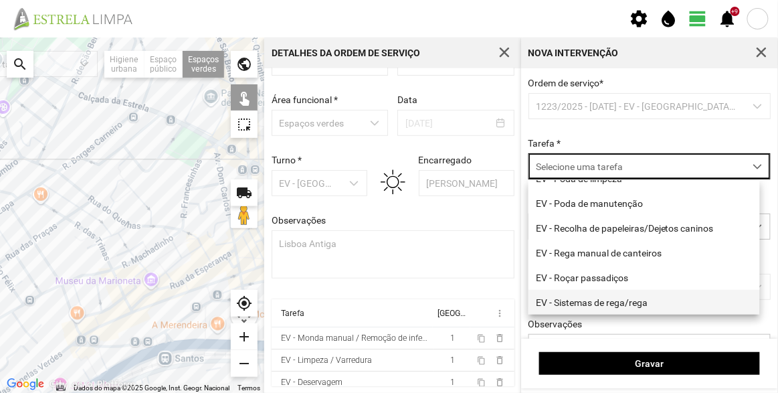
click at [629, 300] on li "EV - Sistemas de rega/rega" at bounding box center [643, 302] width 231 height 25
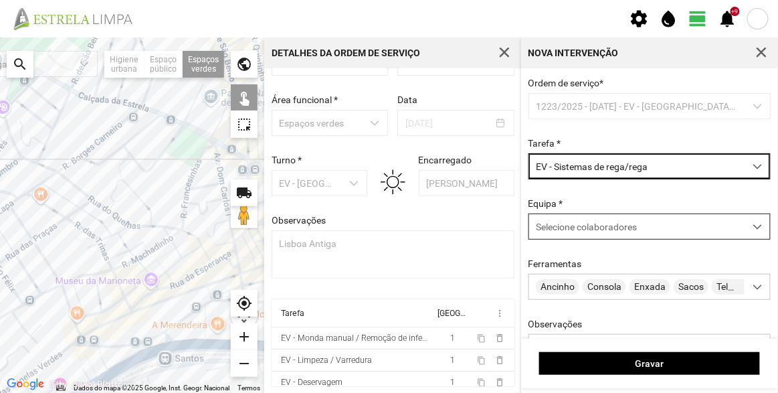
click at [590, 222] on span "Selecione colaboradores" at bounding box center [586, 226] width 101 height 11
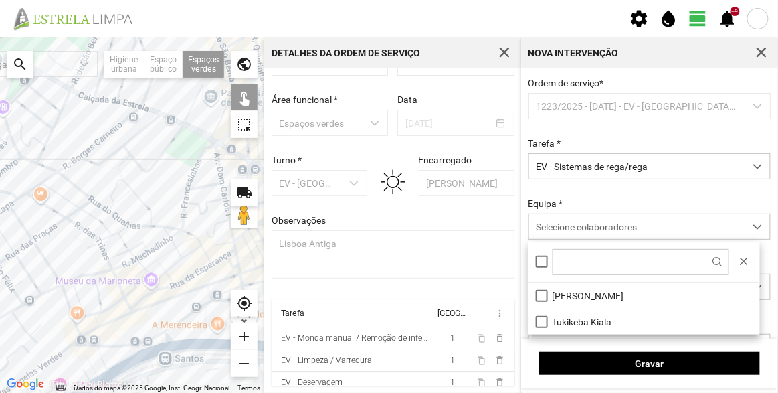
scroll to position [7, 56]
drag, startPoint x: 577, startPoint y: 288, endPoint x: 387, endPoint y: 223, distance: 200.7
click at [576, 288] on li "[PERSON_NAME]" at bounding box center [643, 295] width 231 height 26
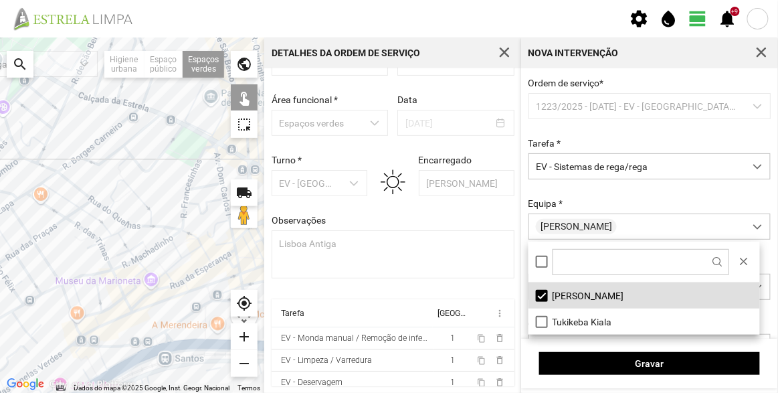
click at [193, 149] on div at bounding box center [132, 214] width 264 height 355
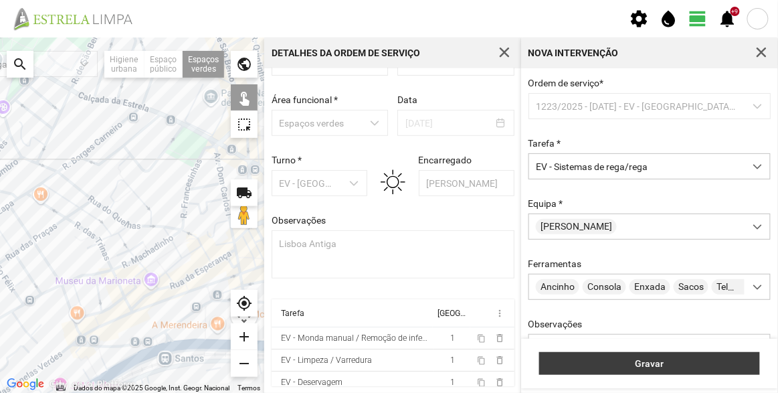
click at [651, 365] on span "Gravar" at bounding box center [649, 363] width 207 height 11
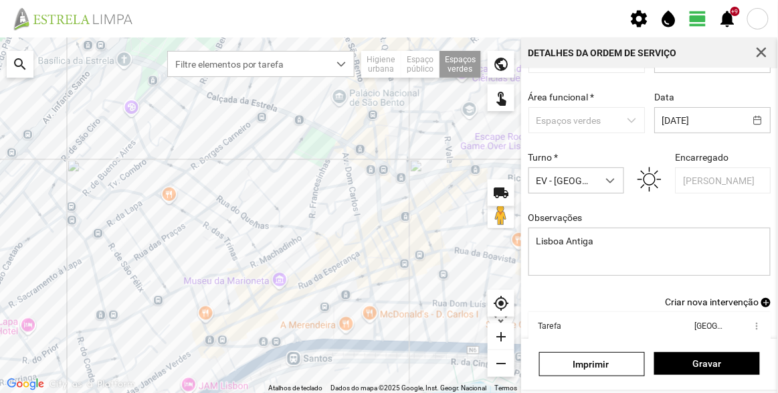
click at [689, 90] on div "Identificador 1223/2025 Estado * Planeada Área funcional * Espaços verdes Data …" at bounding box center [650, 163] width 252 height 265
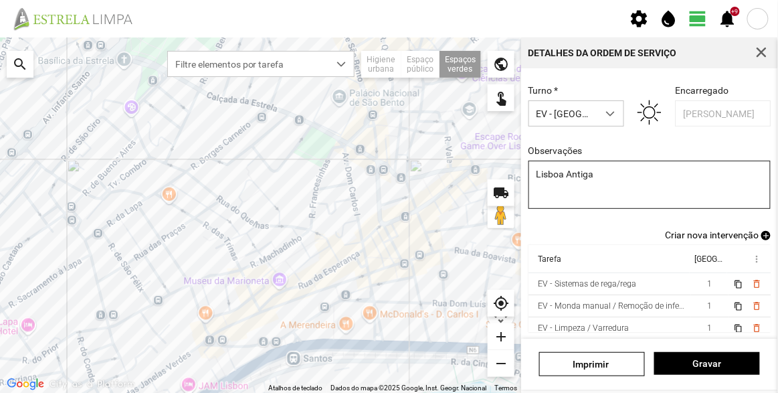
scroll to position [116, 0]
click at [727, 233] on span "Criar nova intervenção" at bounding box center [712, 234] width 94 height 11
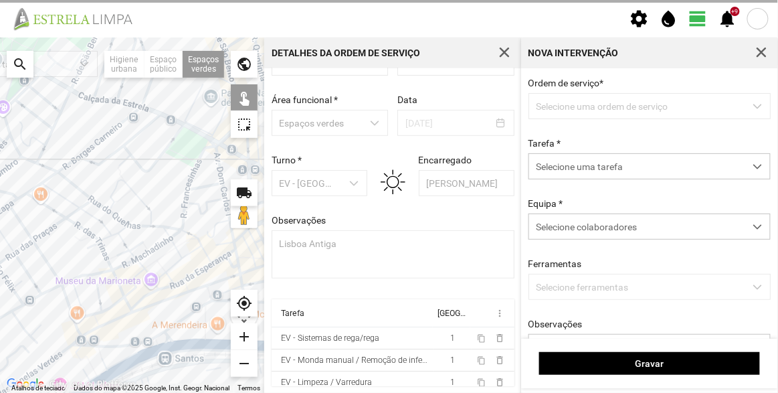
scroll to position [46, 0]
click at [620, 175] on span "Selecione uma tarefa" at bounding box center [636, 166] width 215 height 25
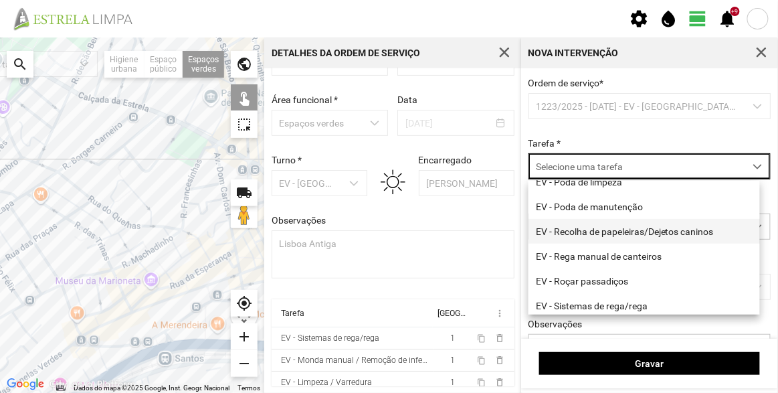
scroll to position [171, 0]
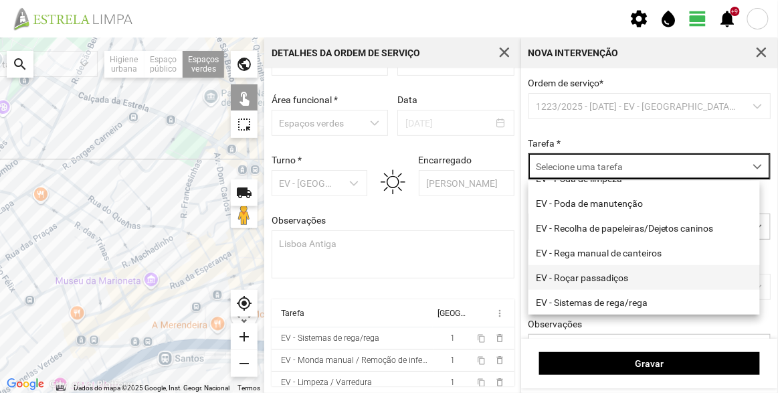
click at [615, 275] on li "EV - Roçar passadiços" at bounding box center [643, 277] width 231 height 25
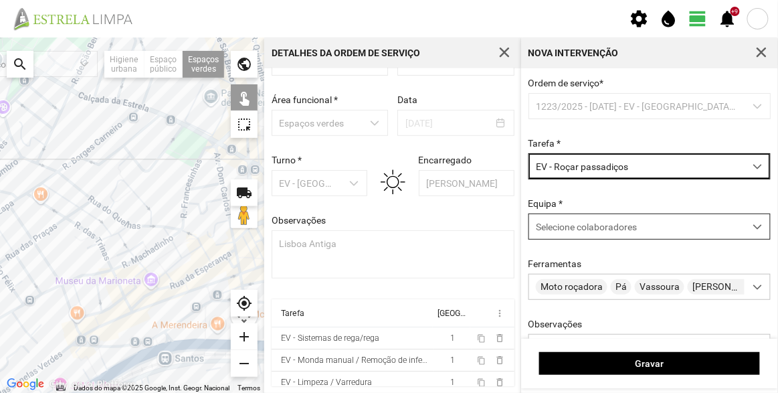
click at [600, 229] on span "Selecione colaboradores" at bounding box center [586, 226] width 101 height 11
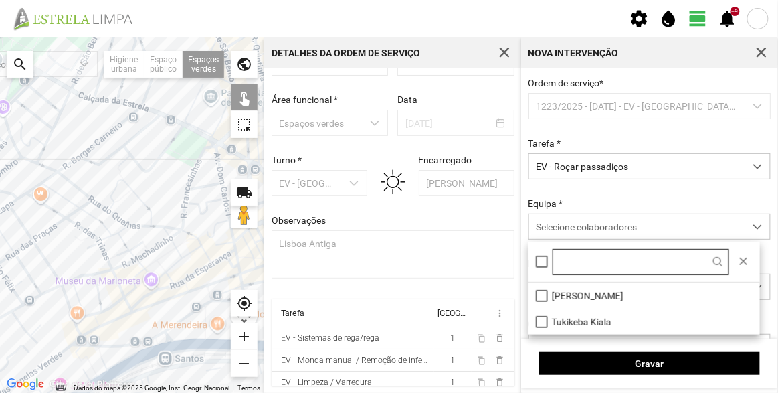
scroll to position [7, 56]
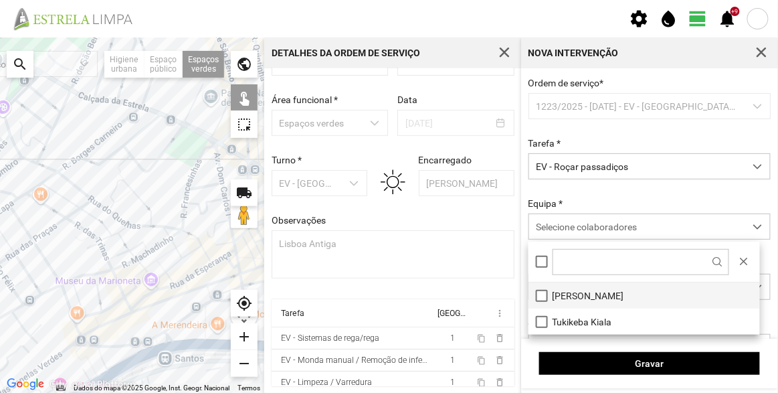
click at [587, 292] on li "[PERSON_NAME]" at bounding box center [643, 295] width 231 height 26
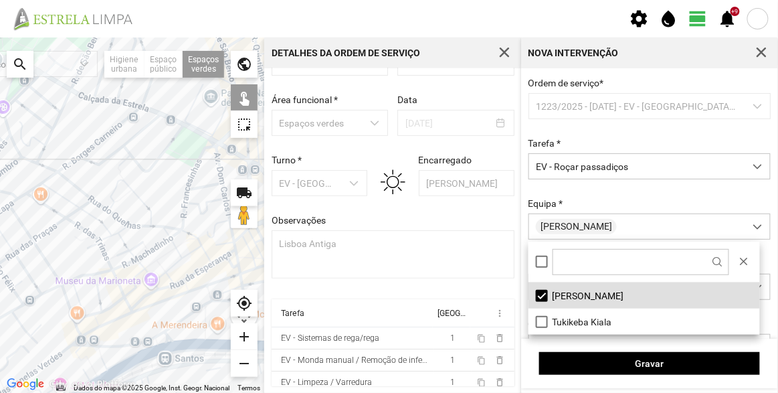
click at [195, 151] on div at bounding box center [132, 214] width 264 height 355
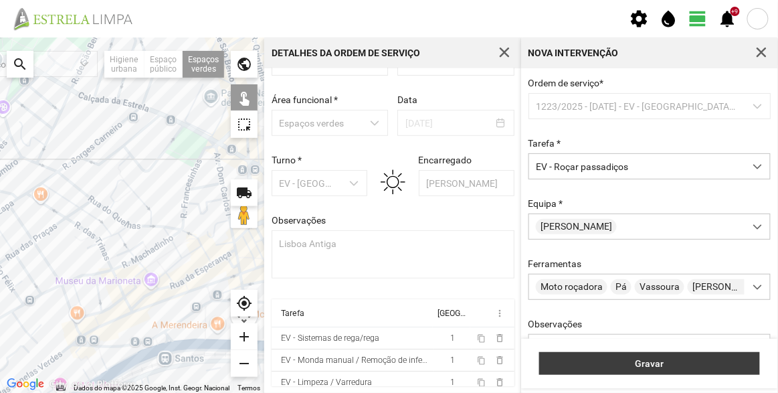
click at [663, 357] on button "Gravar" at bounding box center [649, 363] width 221 height 23
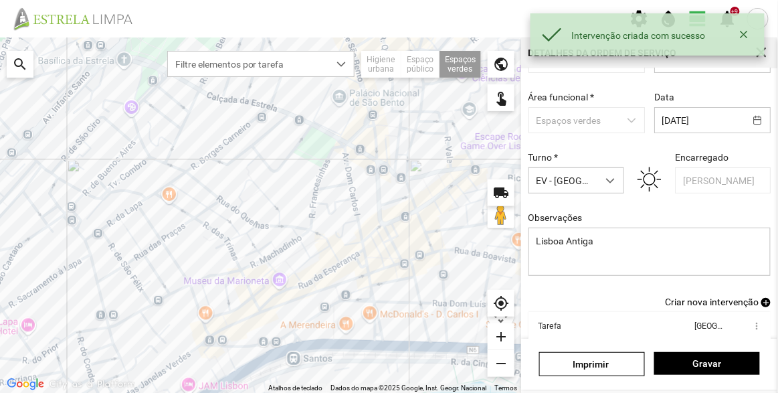
scroll to position [116, 0]
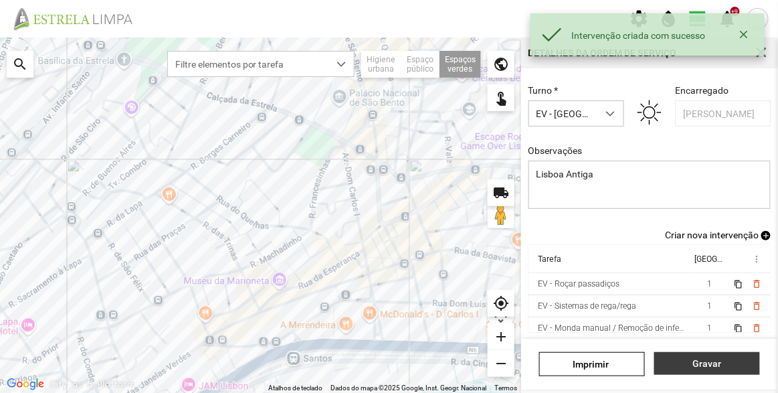
click at [719, 360] on span "Gravar" at bounding box center [707, 363] width 92 height 11
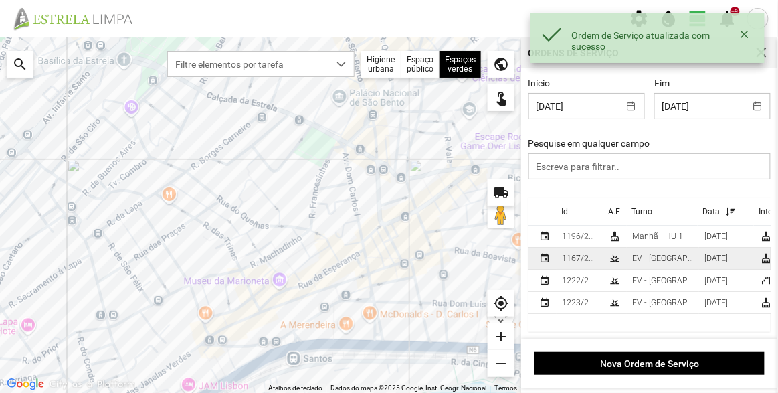
scroll to position [1, 0]
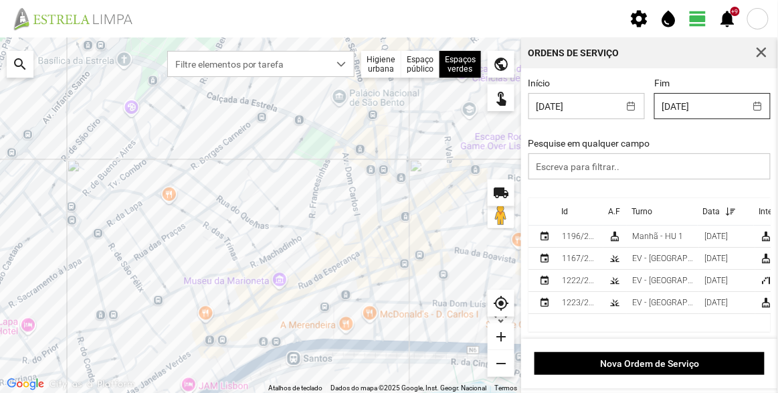
click at [698, 110] on body "settings water_drop view_day +9 notifications Para navegar no mapa com gestos d…" at bounding box center [389, 196] width 778 height 393
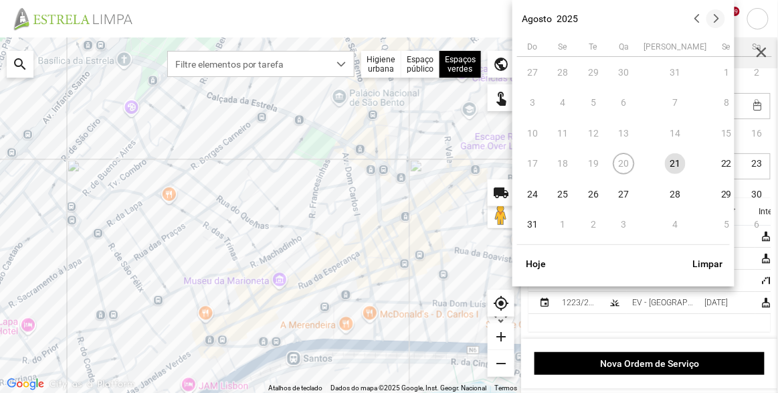
click at [712, 23] on button "button" at bounding box center [715, 18] width 19 height 19
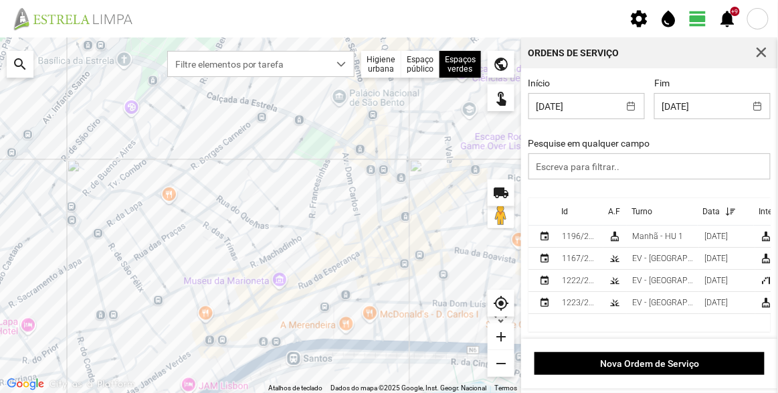
click at [746, 138] on div "Pesquise em qualquer campo" at bounding box center [650, 158] width 252 height 41
click at [759, 56] on span "button" at bounding box center [761, 53] width 12 height 12
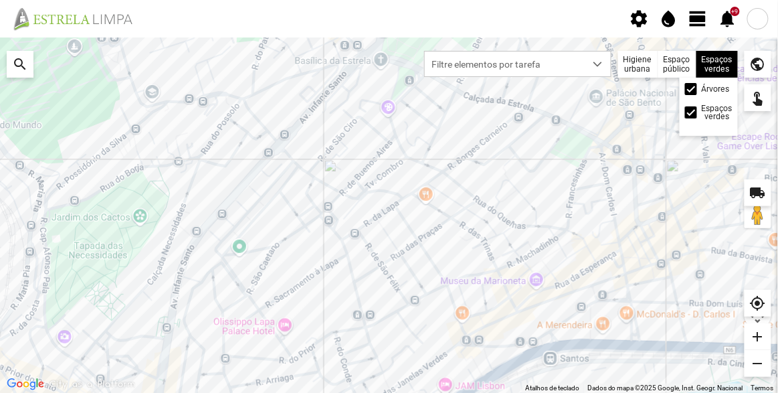
click at [711, 60] on div "Espaços verdes Árvores Espaços verdes" at bounding box center [716, 64] width 41 height 27
click at [717, 68] on div "Espaços verdes Árvores Espaços verdes" at bounding box center [716, 64] width 41 height 27
click at [701, 23] on span "view_day" at bounding box center [698, 19] width 20 height 20
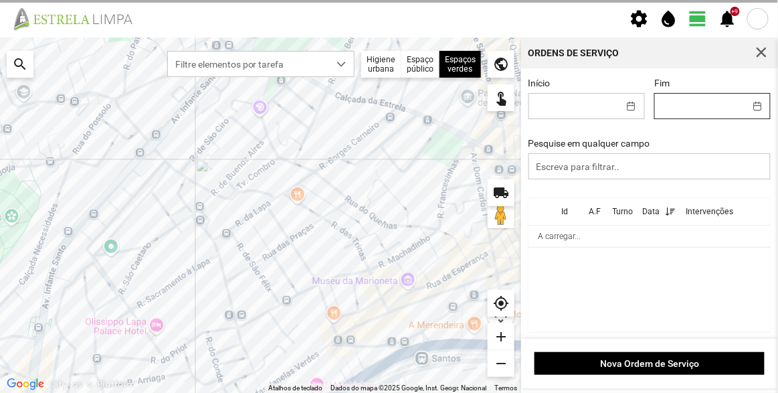
click at [719, 108] on body "settings water_drop view_day +9 notifications Para navegar no mapa com gestos d…" at bounding box center [389, 196] width 778 height 393
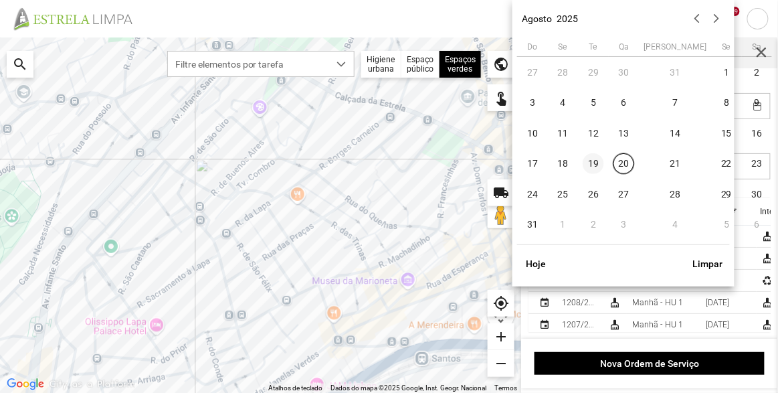
click at [588, 164] on span "19" at bounding box center [592, 163] width 21 height 21
type input "[DATE]"
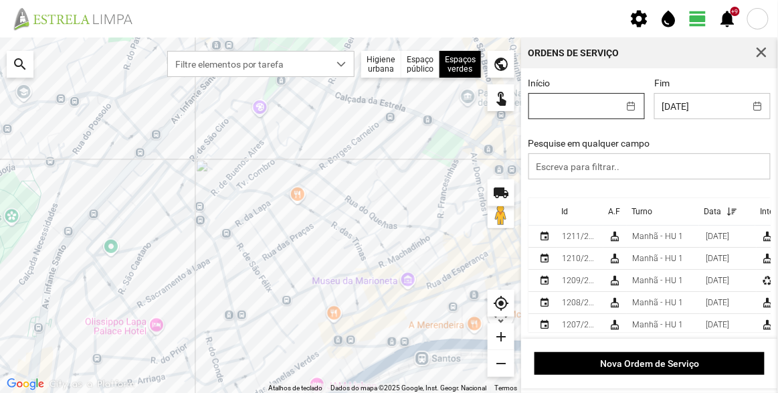
click at [596, 100] on body "settings water_drop view_day +9 notifications Para navegar no mapa com gestos d…" at bounding box center [389, 196] width 778 height 393
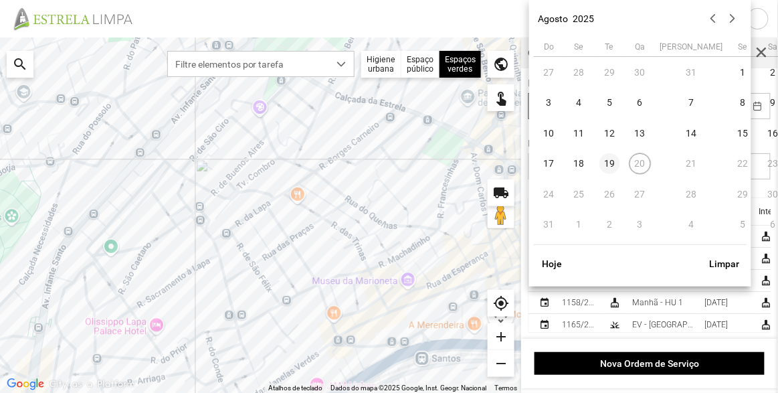
click at [605, 164] on span "19" at bounding box center [609, 163] width 21 height 21
type input "[DATE]"
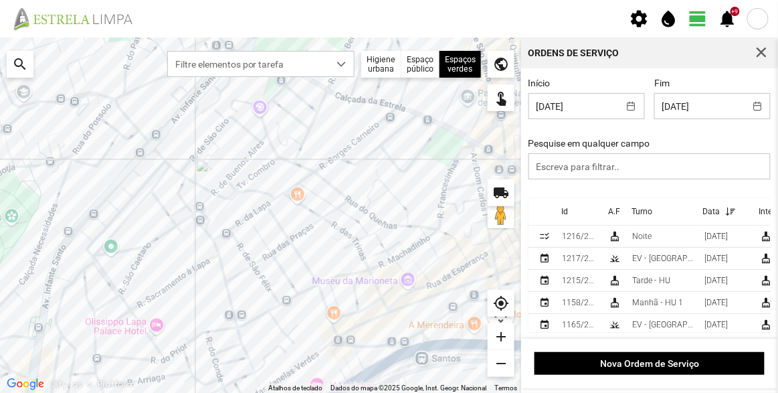
scroll to position [13, 0]
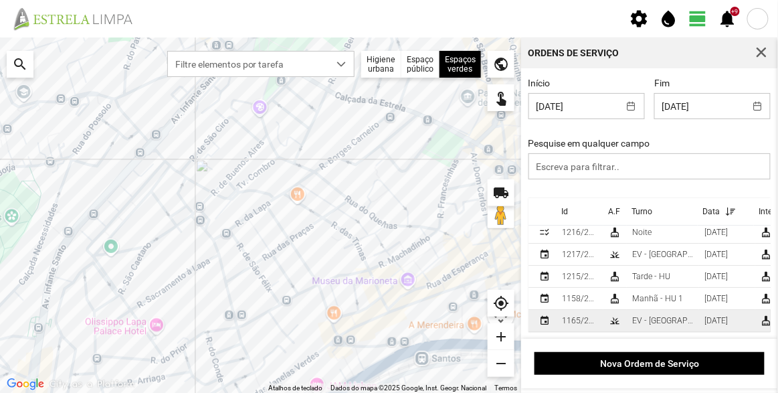
click at [649, 316] on div "EV - [GEOGRAPHIC_DATA] A" at bounding box center [663, 320] width 62 height 9
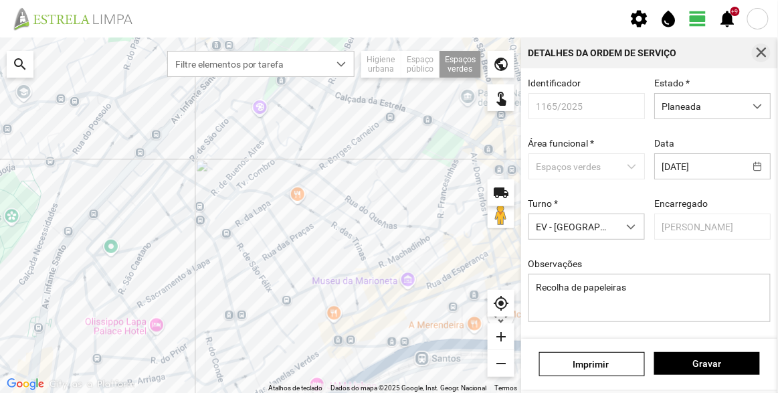
click at [757, 49] on span "button" at bounding box center [761, 53] width 12 height 12
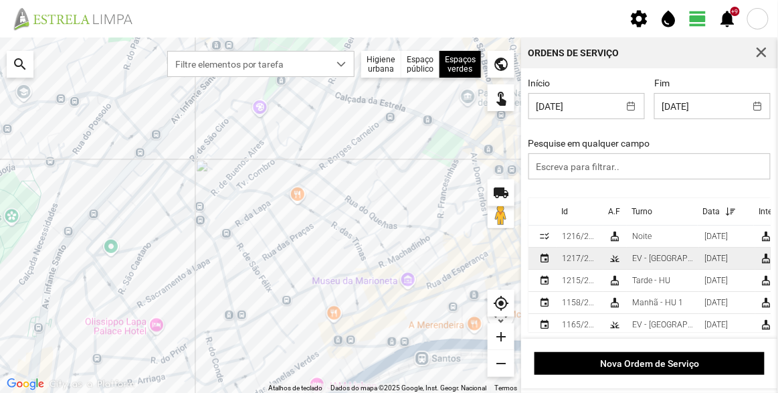
click at [612, 259] on div "grass" at bounding box center [614, 258] width 11 height 11
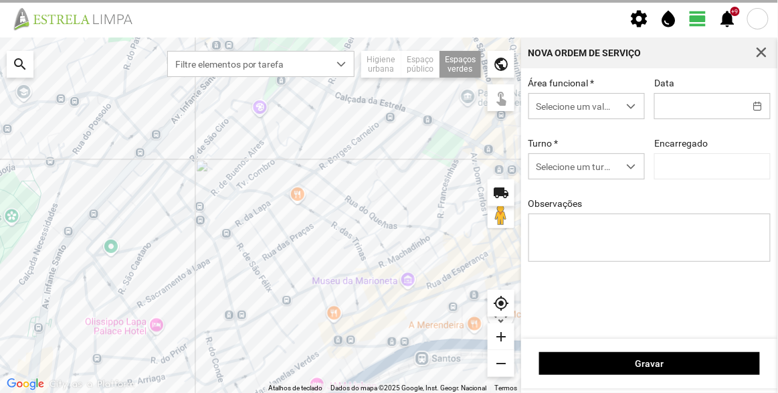
type input "[DATE]"
type textarea "Lisboa Antiga"
type input "[PERSON_NAME]"
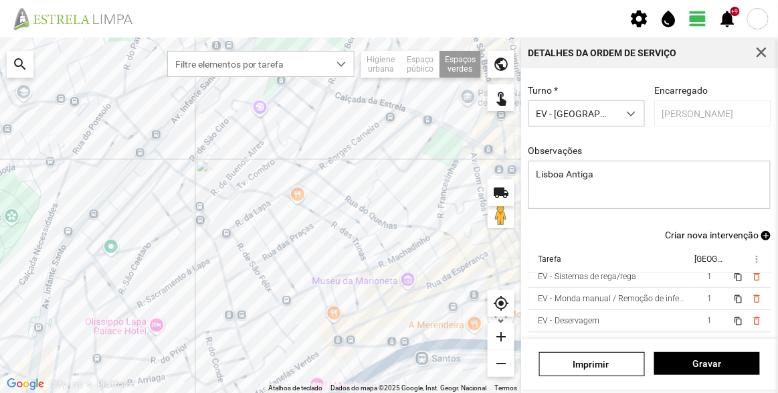
scroll to position [60, 15]
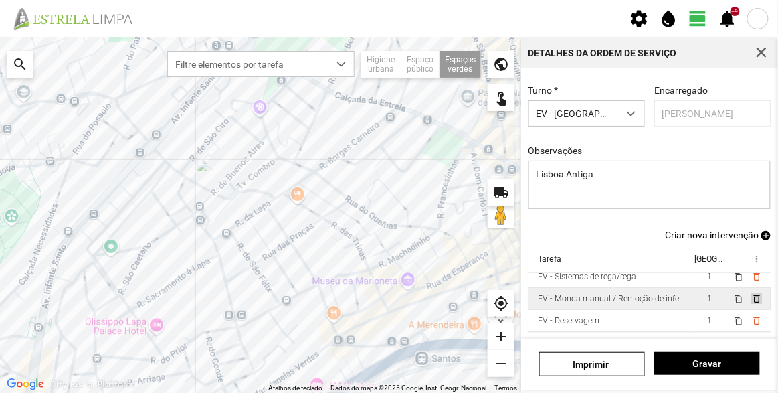
click at [750, 293] on span "delete_outline" at bounding box center [755, 298] width 11 height 11
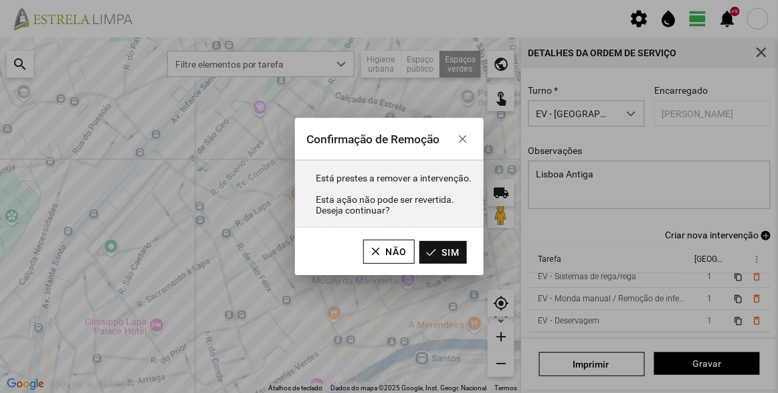
click at [451, 253] on button "Sim" at bounding box center [442, 252] width 47 height 23
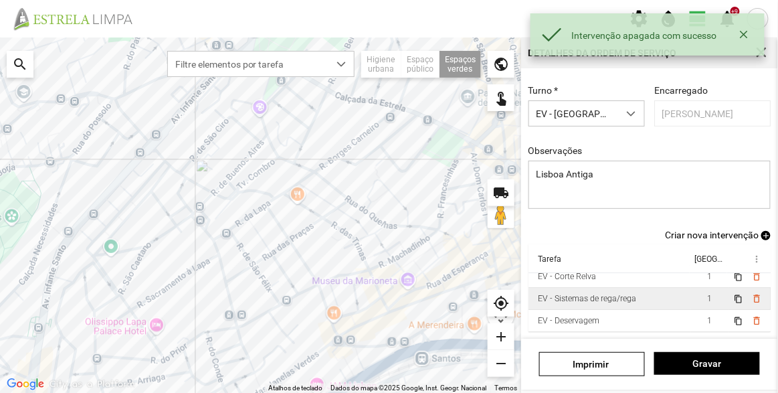
scroll to position [29, 0]
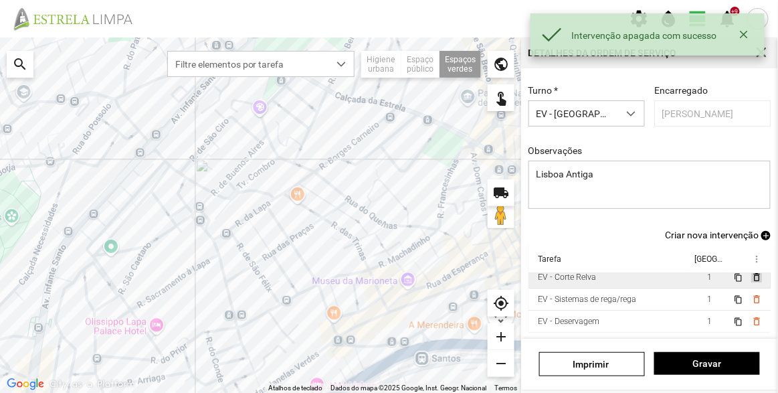
click at [750, 280] on span "delete_outline" at bounding box center [755, 276] width 11 height 11
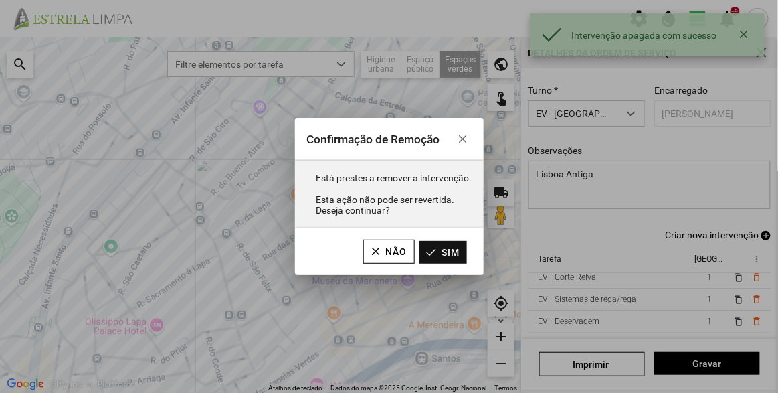
click at [446, 253] on button "Sim" at bounding box center [442, 252] width 47 height 23
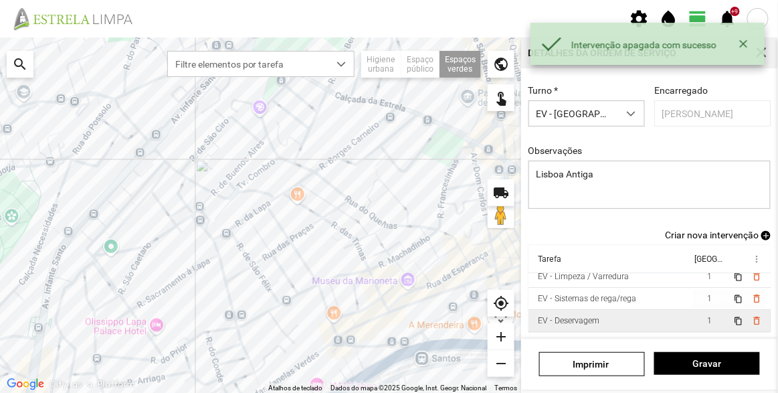
scroll to position [7, 0]
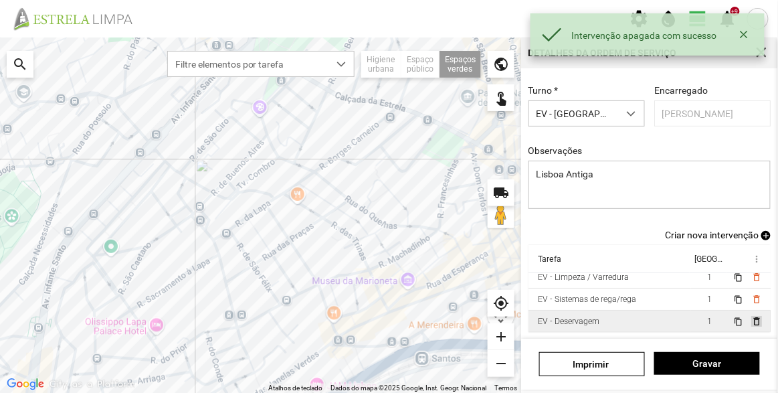
click at [750, 318] on span "delete_outline" at bounding box center [755, 321] width 11 height 11
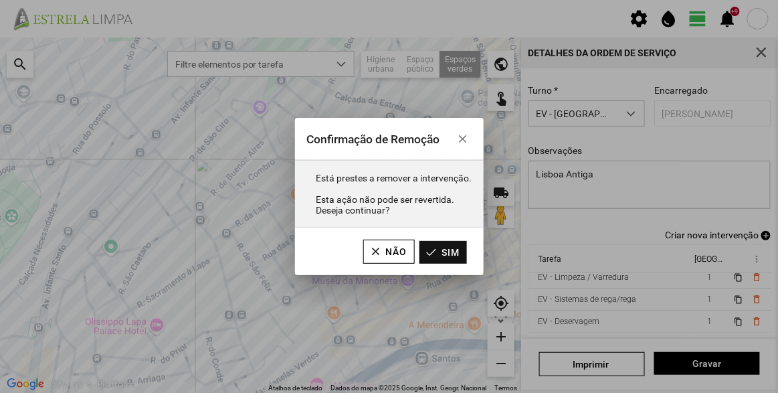
click at [454, 251] on button "Sim" at bounding box center [442, 252] width 47 height 23
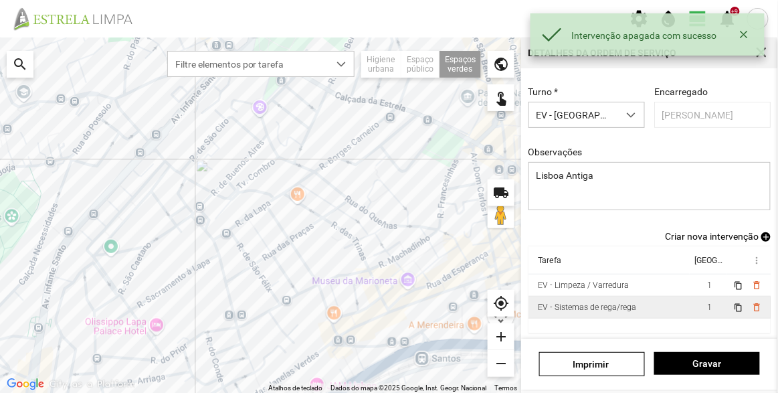
scroll to position [116, 0]
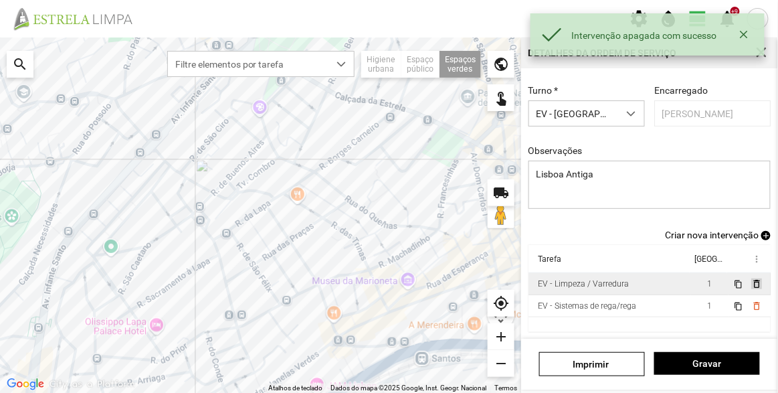
click at [750, 286] on span "delete_outline" at bounding box center [755, 283] width 11 height 11
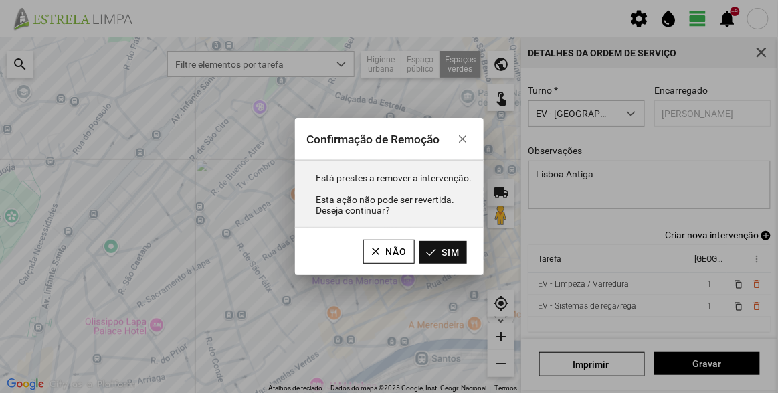
click at [447, 255] on button "Sim" at bounding box center [442, 252] width 47 height 23
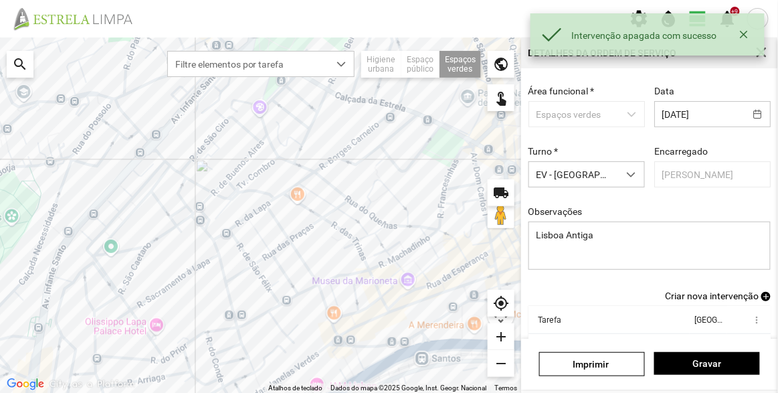
scroll to position [0, 0]
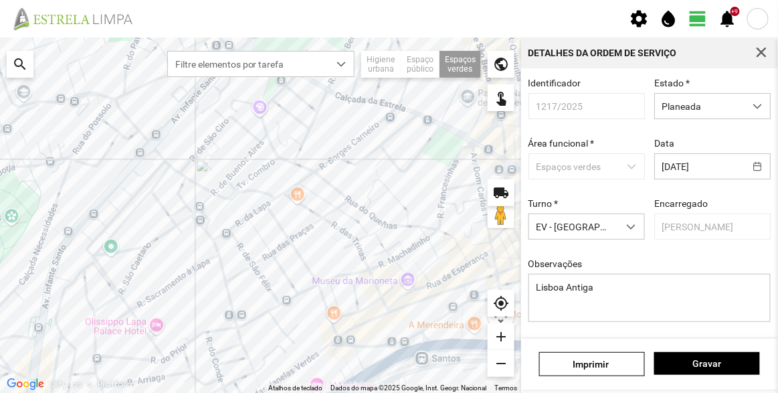
click at [688, 121] on div "Identificador 1217/2025 Estado * Planeada Área funcional * Espaços verdes Data …" at bounding box center [650, 210] width 252 height 265
click at [685, 108] on span "Planeada" at bounding box center [700, 106] width 90 height 25
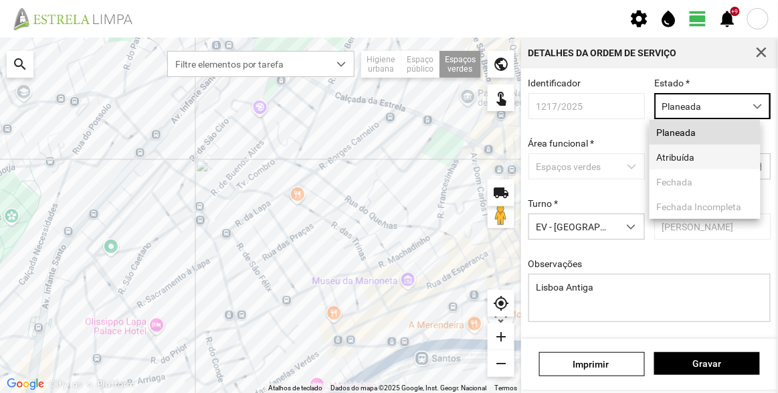
scroll to position [7, 56]
click at [684, 162] on li "Atribuída" at bounding box center [704, 156] width 111 height 25
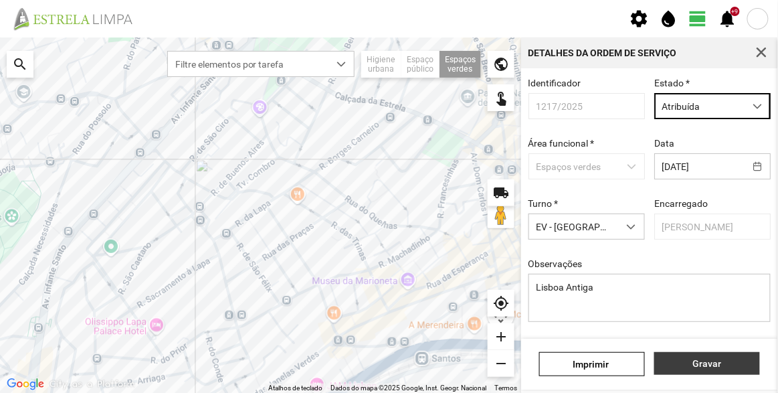
click at [711, 368] on span "Gravar" at bounding box center [707, 363] width 92 height 11
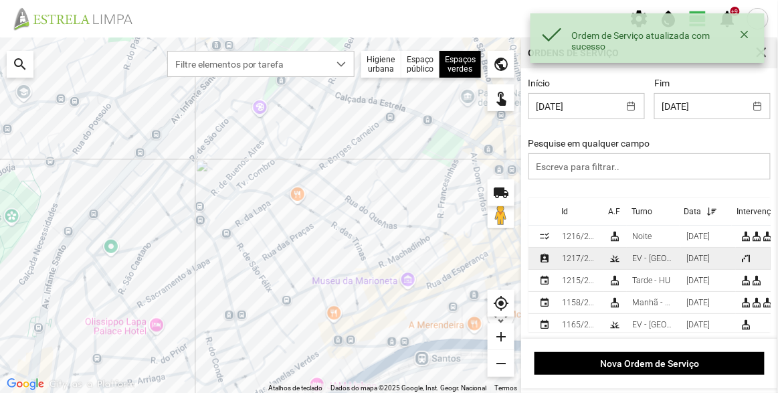
click at [615, 261] on div "grass" at bounding box center [614, 258] width 11 height 11
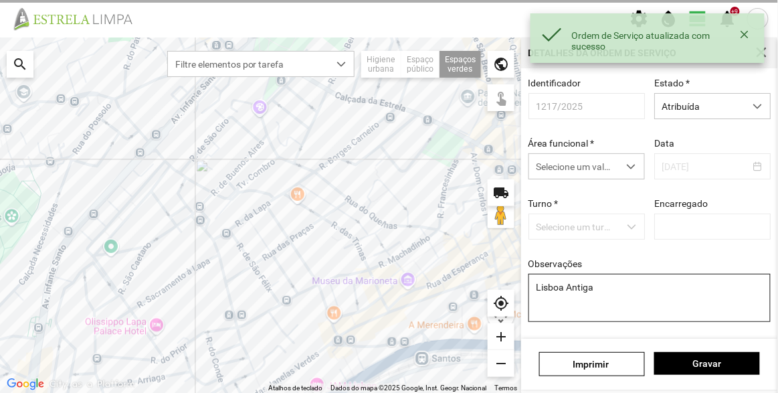
type input "[PERSON_NAME]"
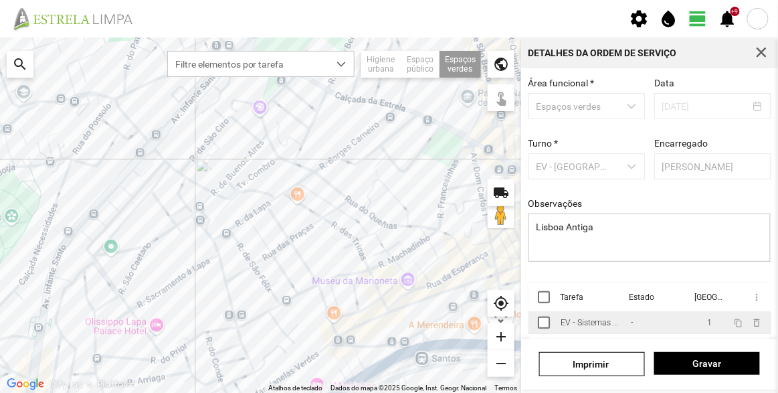
scroll to position [100, 0]
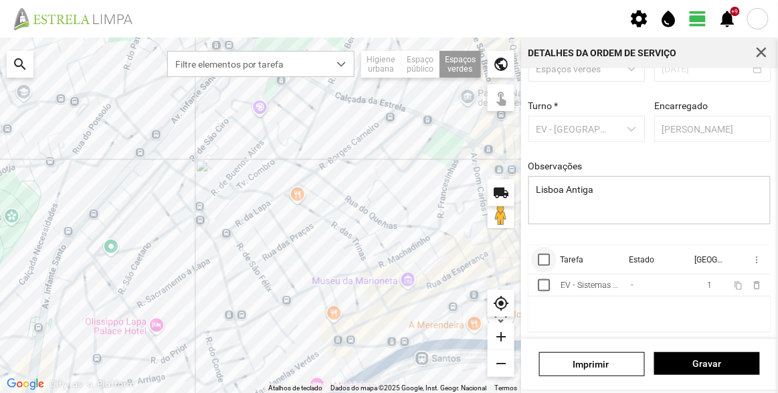
drag, startPoint x: 550, startPoint y: 265, endPoint x: 539, endPoint y: 259, distance: 12.9
click at [549, 264] on th at bounding box center [541, 259] width 27 height 29
click at [539, 259] on div at bounding box center [544, 259] width 12 height 12
click at [750, 257] on span "more_vert" at bounding box center [755, 259] width 11 height 11
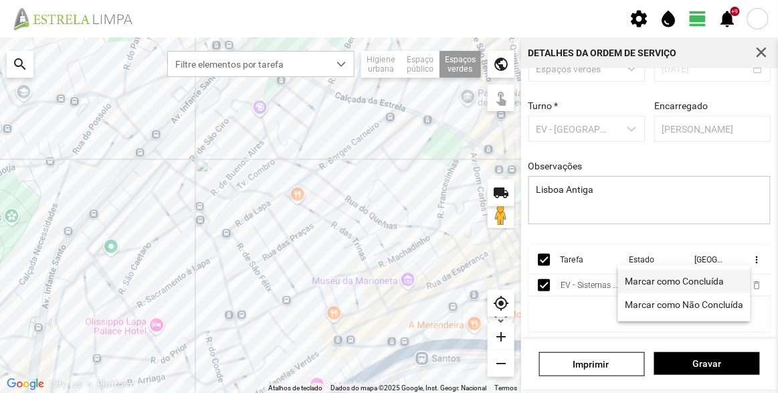
click at [690, 280] on span "Marcar como Concluída" at bounding box center [674, 280] width 99 height 9
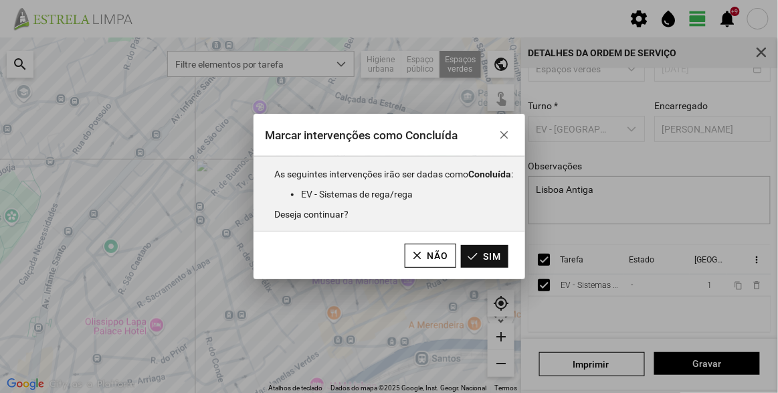
click at [485, 251] on button "Sim" at bounding box center [484, 256] width 47 height 23
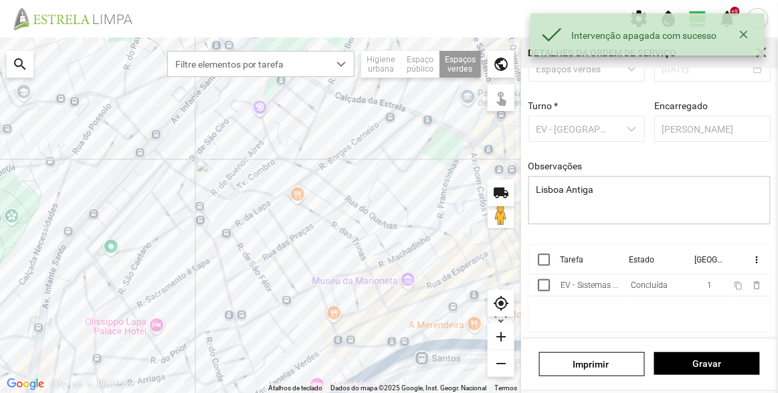
scroll to position [0, 0]
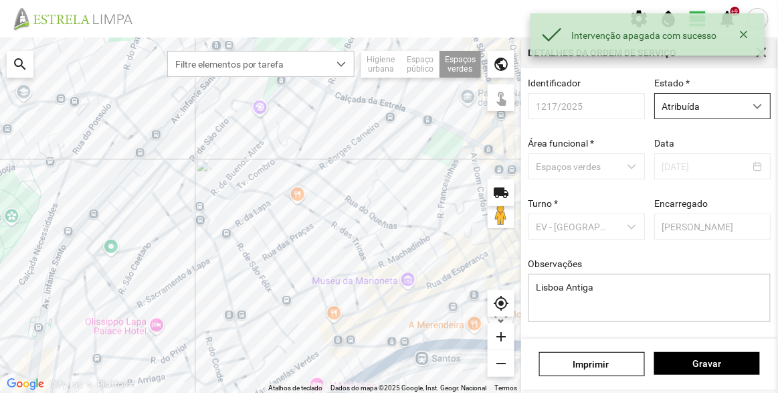
click at [700, 109] on span "Atribuída" at bounding box center [700, 106] width 90 height 25
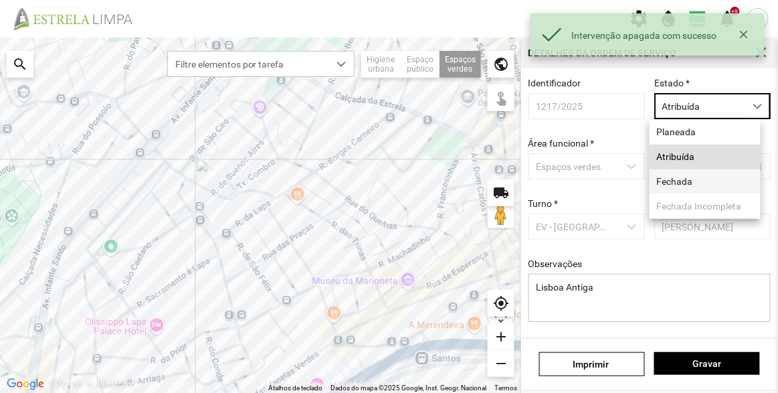
click at [703, 181] on li "Fechada" at bounding box center [704, 181] width 111 height 25
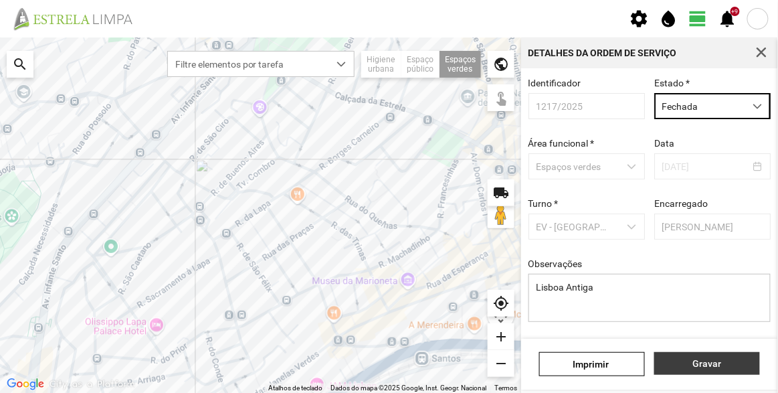
click at [719, 369] on button "Gravar" at bounding box center [707, 363] width 106 height 23
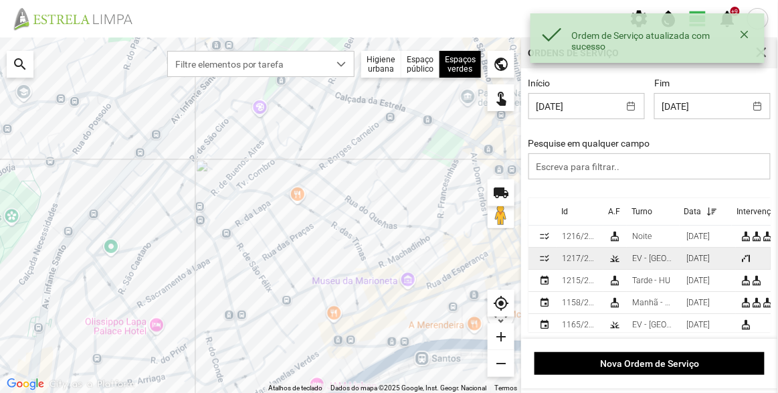
scroll to position [13, 0]
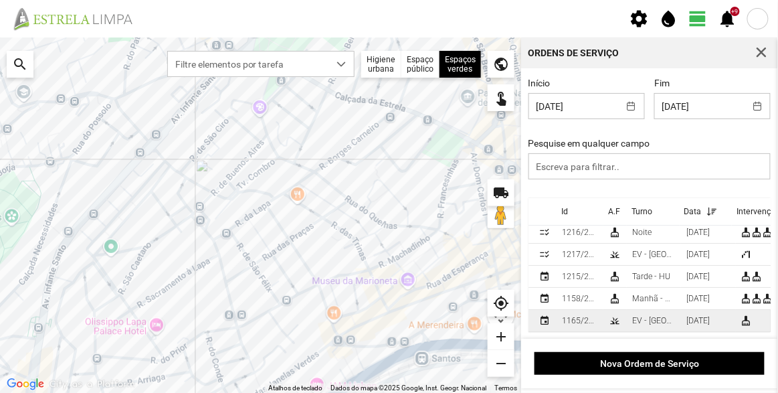
click at [639, 316] on div "EV - [GEOGRAPHIC_DATA] A" at bounding box center [653, 320] width 43 height 9
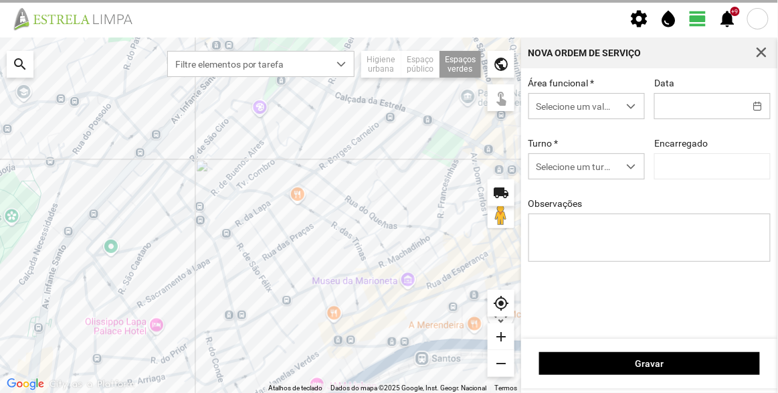
type input "[DATE]"
type textarea "Recolha de papeleiras"
type input "[PERSON_NAME]"
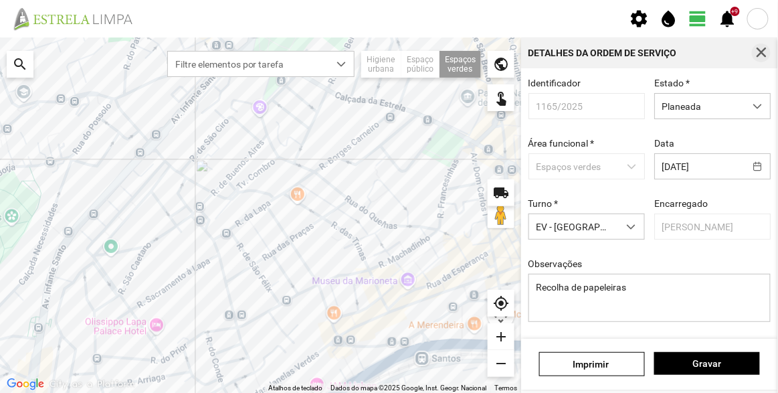
click at [765, 53] on span "button" at bounding box center [761, 53] width 12 height 12
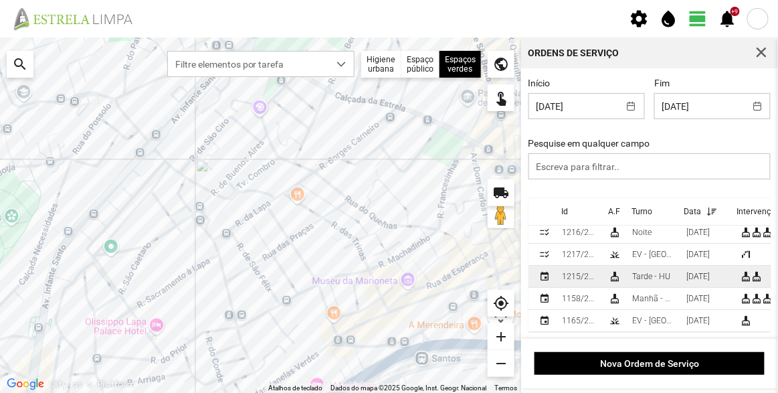
scroll to position [13, 0]
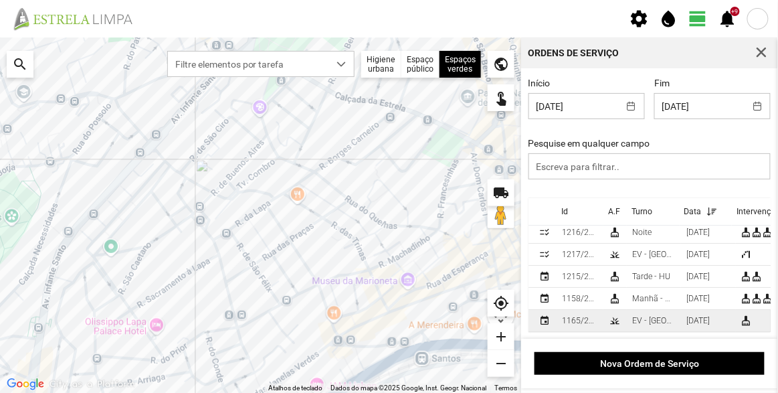
click at [645, 316] on div "EV - [GEOGRAPHIC_DATA] A" at bounding box center [653, 320] width 43 height 9
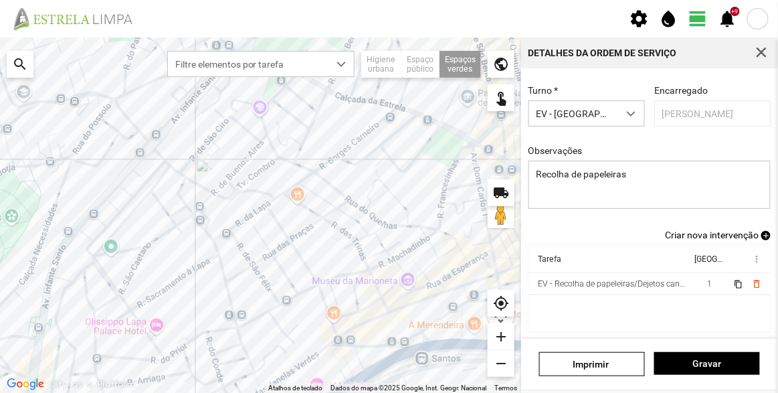
scroll to position [116, 0]
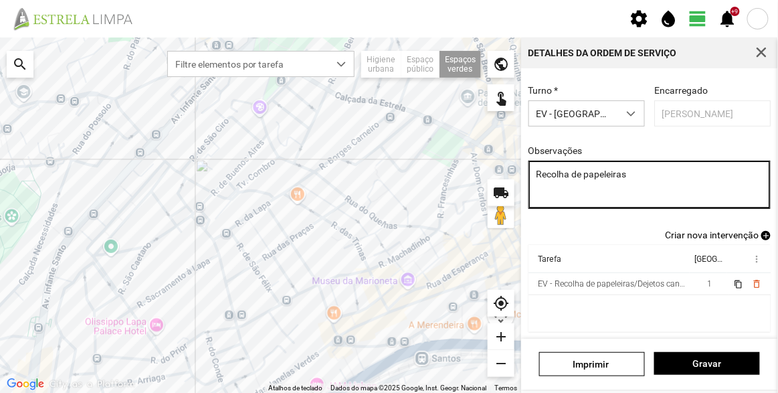
click at [643, 173] on textarea "Recolha de papeleiras" at bounding box center [649, 184] width 243 height 48
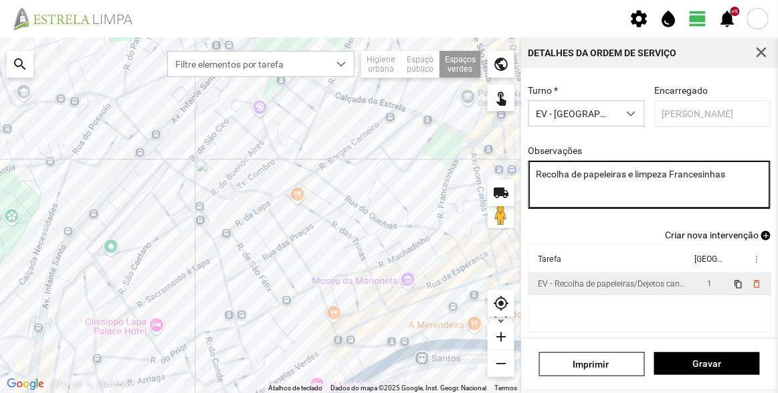
type textarea "Recolha de papeleiras e limpeza Francesinhas"
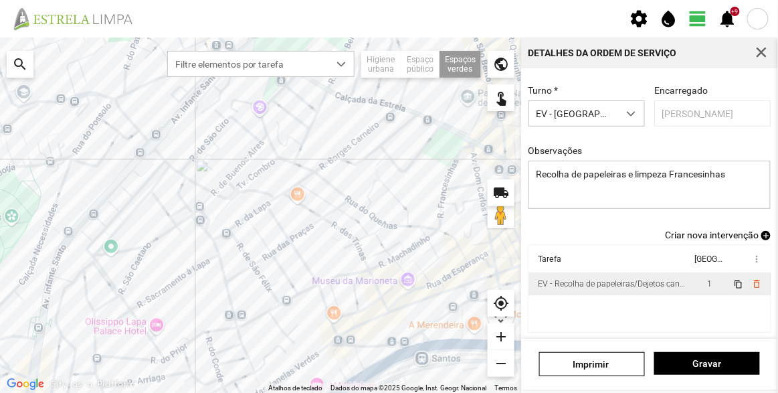
click at [649, 286] on div "EV - Recolha de papeleiras/Dejetos caninos" at bounding box center [612, 283] width 148 height 9
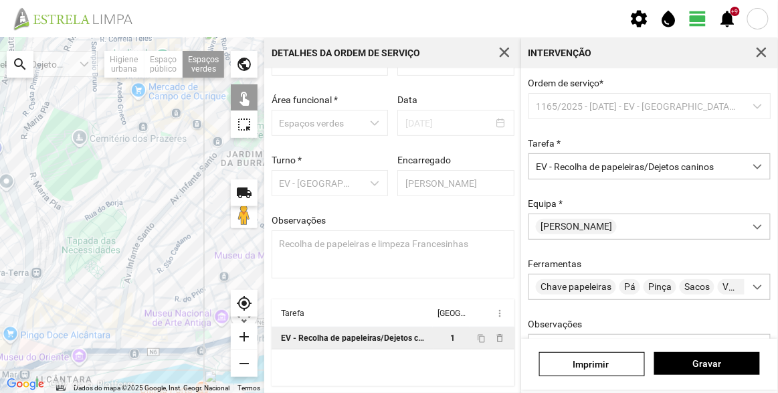
click at [168, 200] on div at bounding box center [132, 214] width 264 height 355
click at [110, 184] on div at bounding box center [132, 214] width 264 height 355
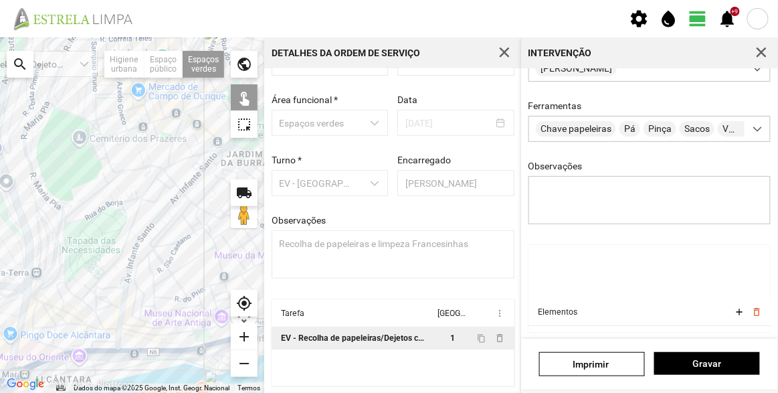
scroll to position [177, 0]
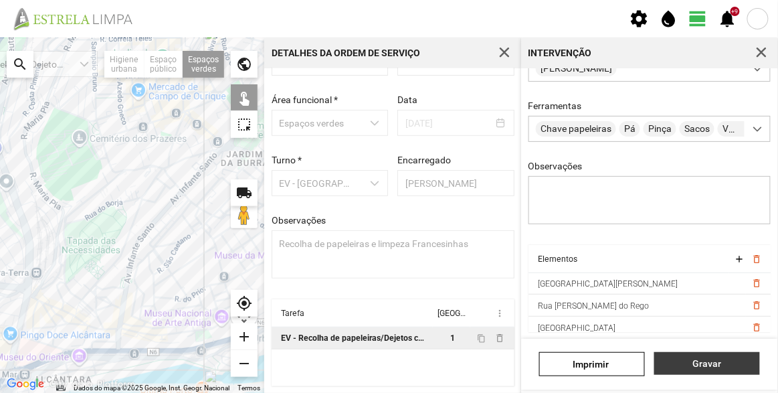
click at [699, 360] on span "Gravar" at bounding box center [707, 363] width 92 height 11
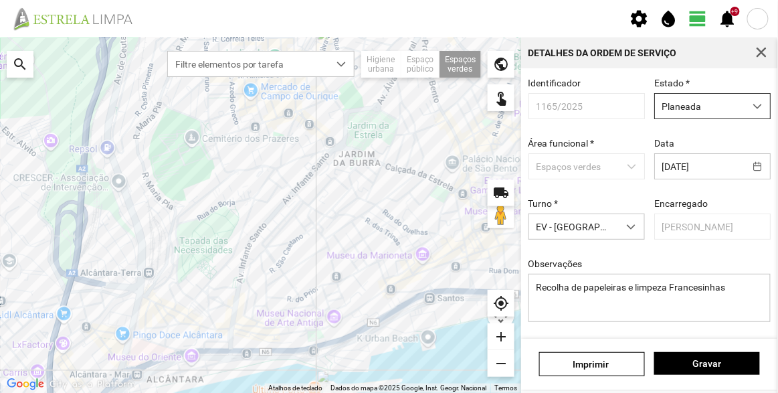
click at [693, 113] on span "Planeada" at bounding box center [700, 106] width 90 height 25
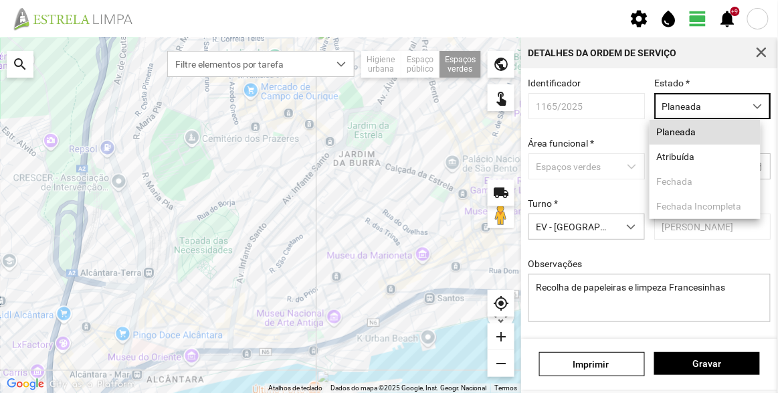
click at [681, 255] on div "Identificador 1165/2025 Estado * Planeada Área funcional * Espaços verdes Data …" at bounding box center [650, 210] width 252 height 265
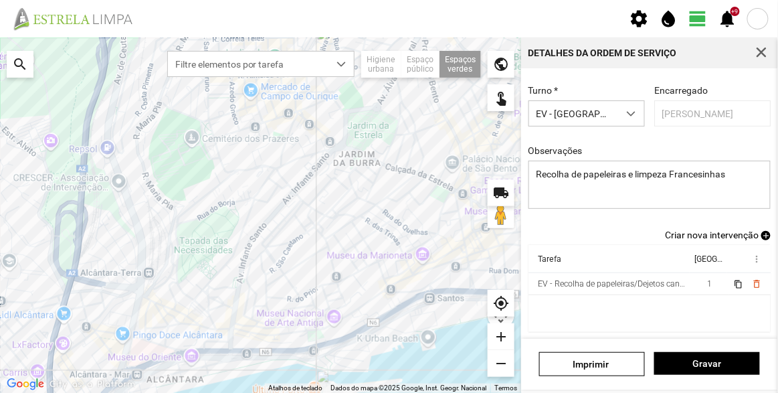
click at [715, 239] on span "Criar nova intervenção" at bounding box center [712, 234] width 94 height 11
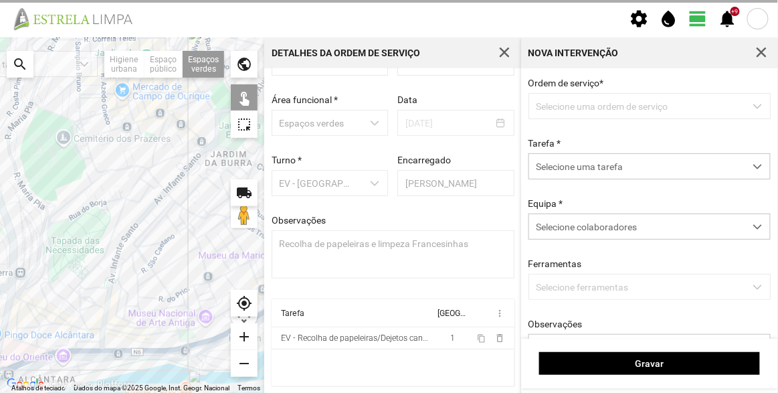
scroll to position [46, 0]
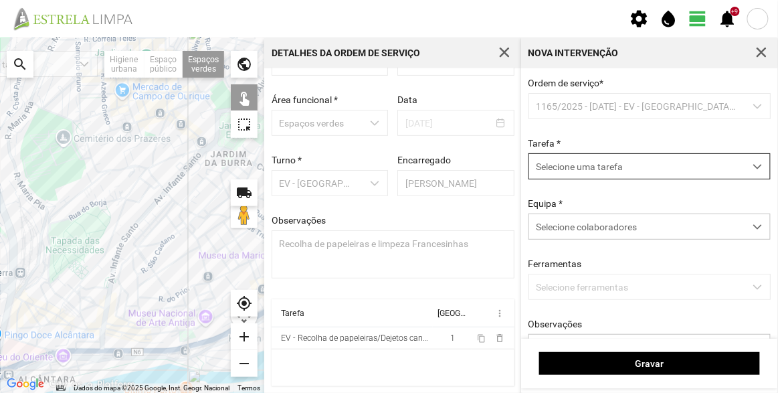
click at [596, 165] on span "Selecione uma tarefa" at bounding box center [636, 166] width 215 height 25
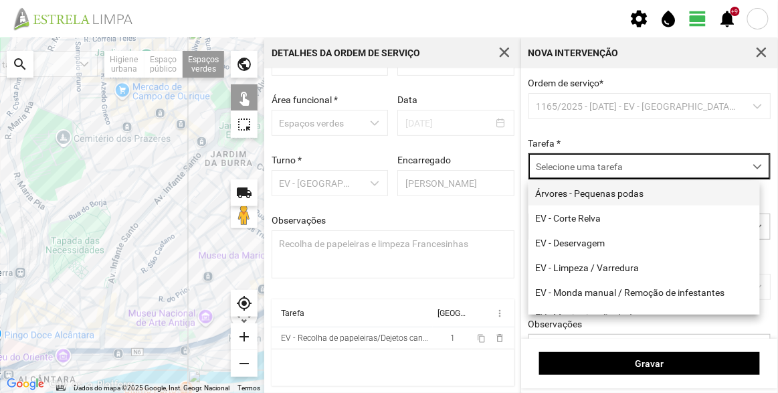
scroll to position [7, 56]
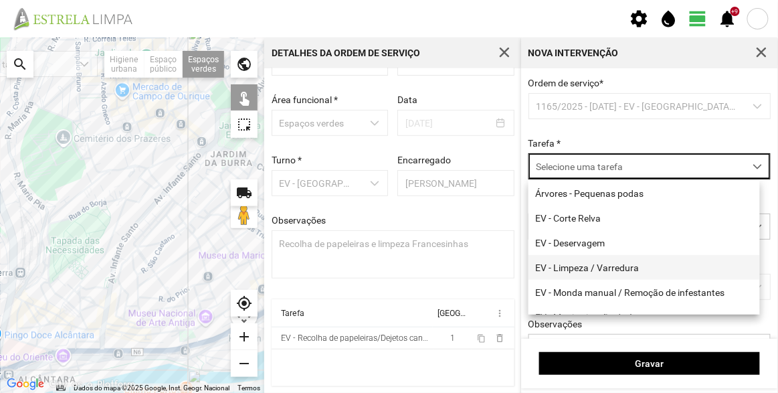
click at [601, 271] on li "EV - Limpeza / Varredura" at bounding box center [643, 267] width 231 height 25
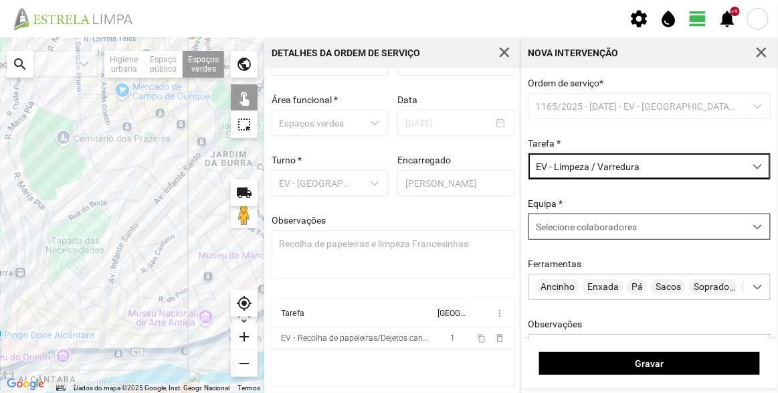
click at [604, 229] on span "Selecione colaboradores" at bounding box center [586, 226] width 101 height 11
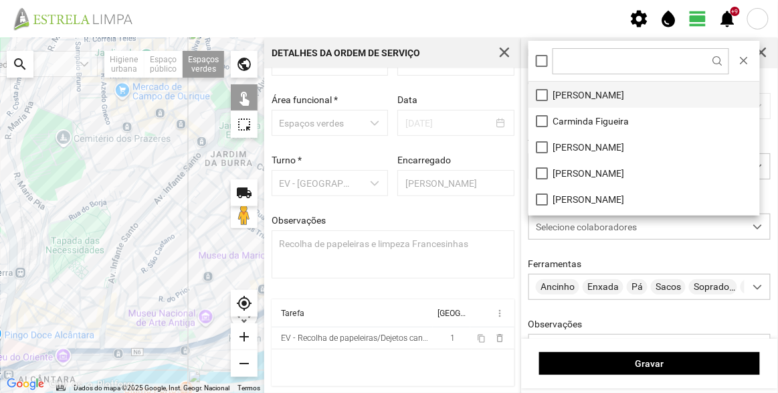
click at [581, 101] on li "[PERSON_NAME]" at bounding box center [643, 95] width 231 height 26
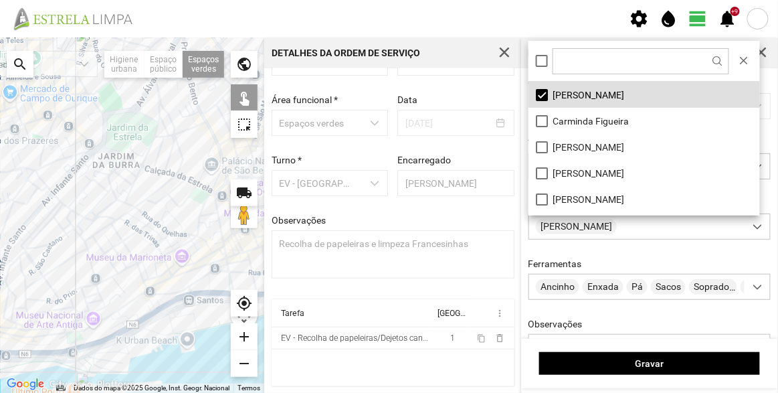
drag, startPoint x: 211, startPoint y: 249, endPoint x: 94, endPoint y: 249, distance: 117.0
click at [96, 251] on div at bounding box center [132, 214] width 264 height 355
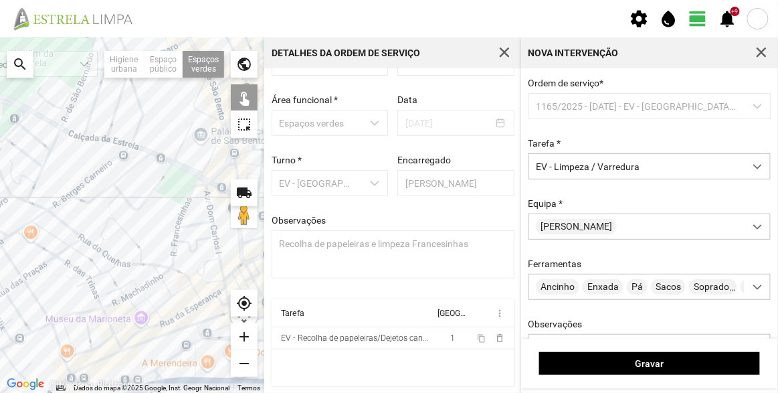
click at [198, 190] on div at bounding box center [132, 214] width 264 height 355
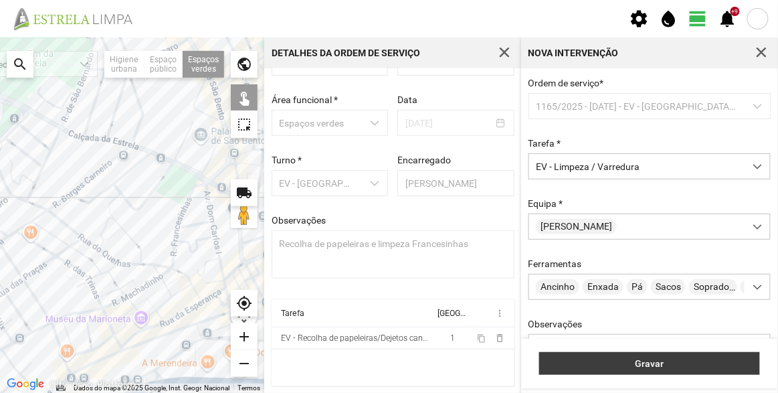
click at [631, 356] on button "Gravar" at bounding box center [649, 363] width 221 height 23
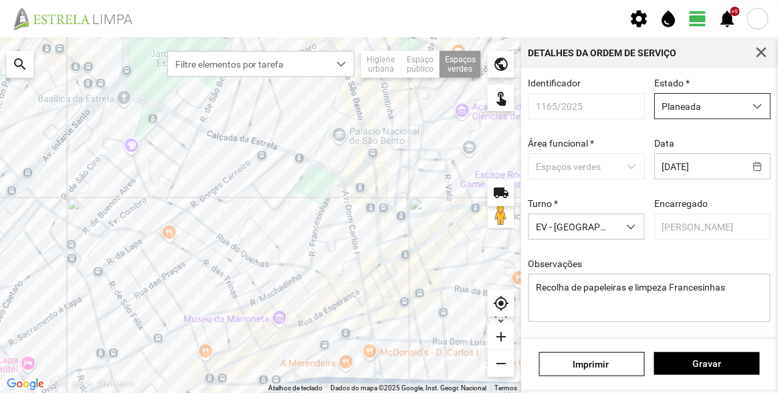
click at [683, 108] on span "Planeada" at bounding box center [700, 106] width 90 height 25
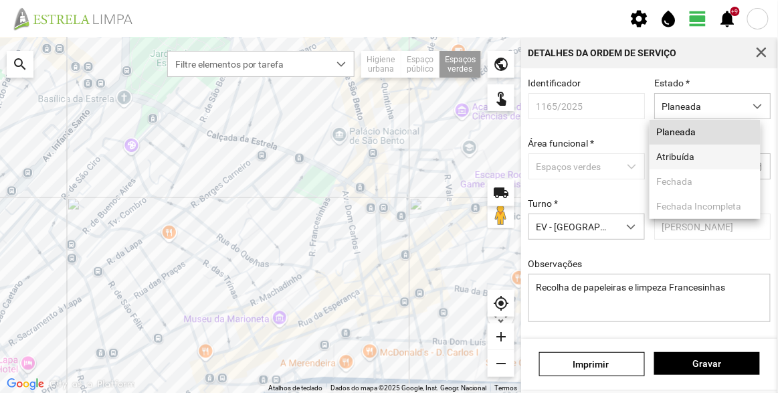
click at [700, 158] on li "Atribuída" at bounding box center [704, 156] width 111 height 25
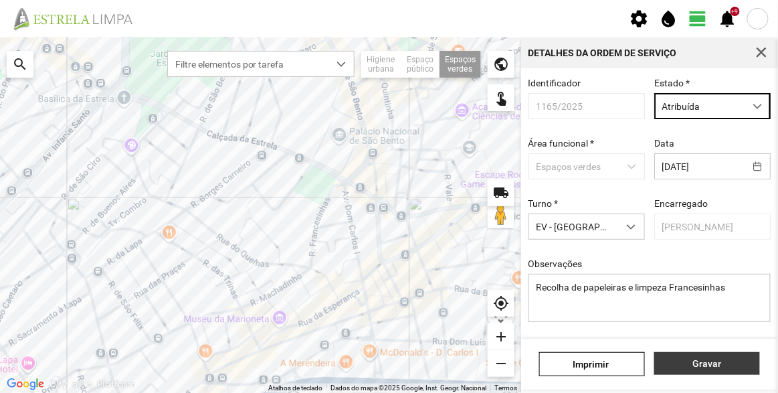
click at [717, 366] on span "Gravar" at bounding box center [707, 363] width 92 height 11
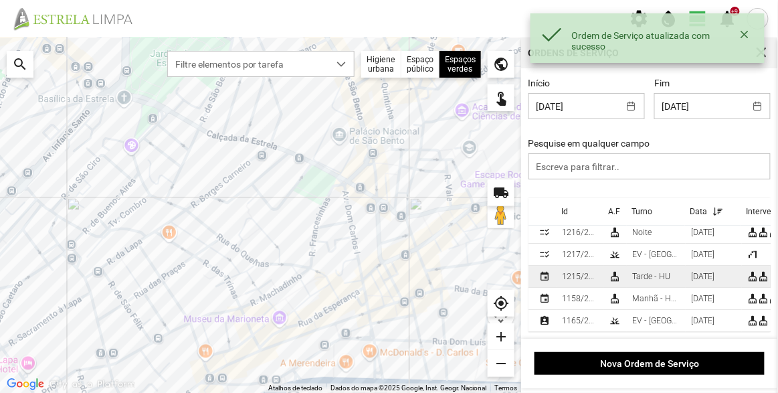
scroll to position [13, 0]
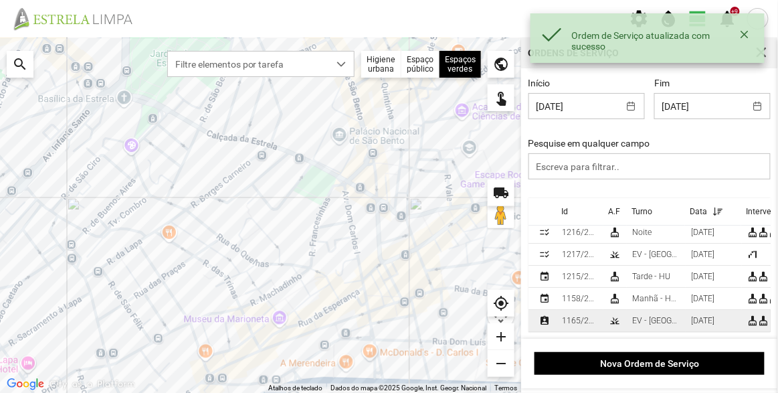
click at [605, 312] on td "grass" at bounding box center [614, 321] width 23 height 22
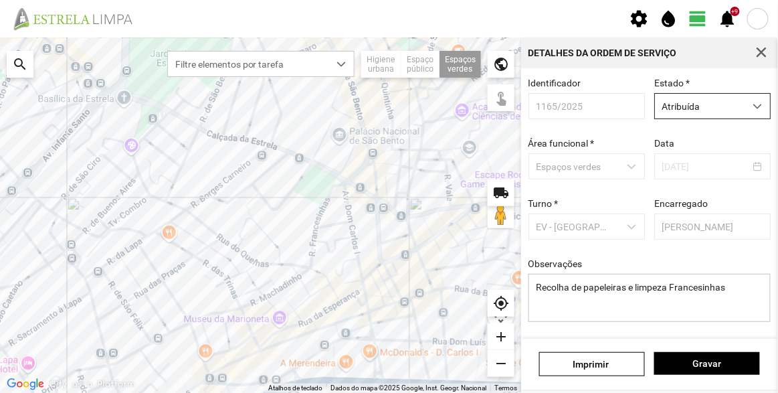
click at [671, 106] on span "Atribuída" at bounding box center [700, 106] width 90 height 25
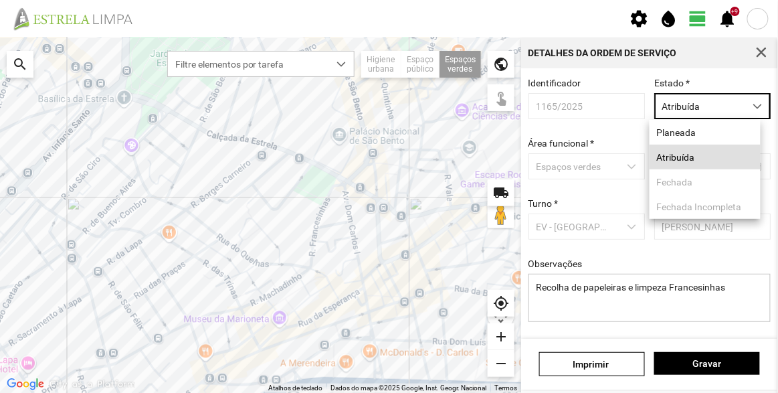
scroll to position [7, 56]
click at [634, 140] on div "Área funcional * Espaços verdes" at bounding box center [587, 158] width 126 height 41
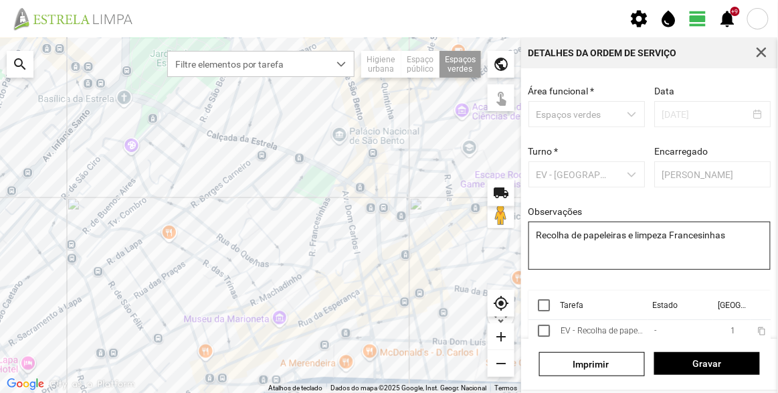
scroll to position [100, 0]
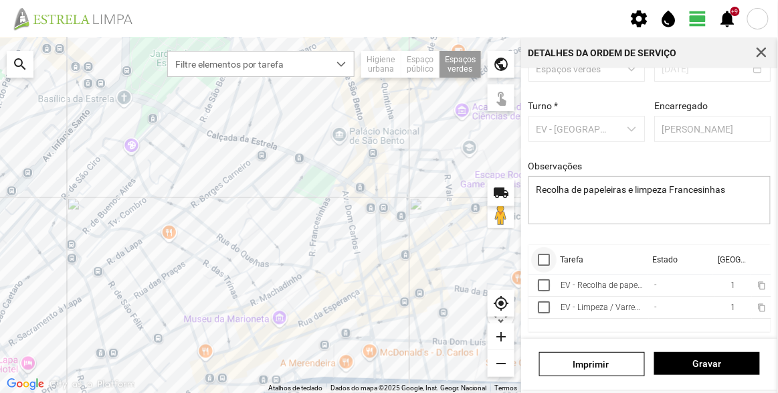
click at [540, 261] on div at bounding box center [544, 259] width 12 height 12
click at [751, 258] on span "more_vert" at bounding box center [756, 259] width 11 height 11
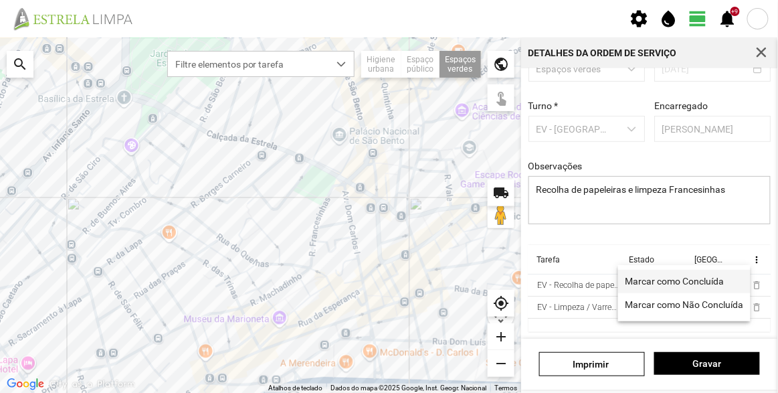
click at [719, 279] on span "Marcar como Concluída" at bounding box center [674, 280] width 99 height 9
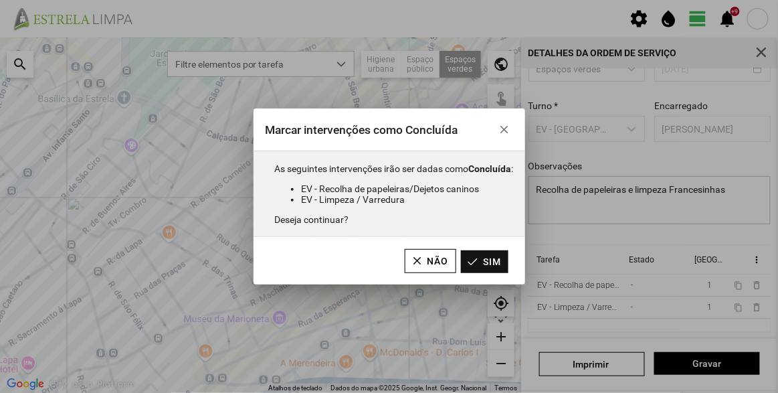
drag, startPoint x: 504, startPoint y: 260, endPoint x: 628, endPoint y: 210, distance: 134.1
click at [503, 260] on button "Sim" at bounding box center [484, 261] width 47 height 23
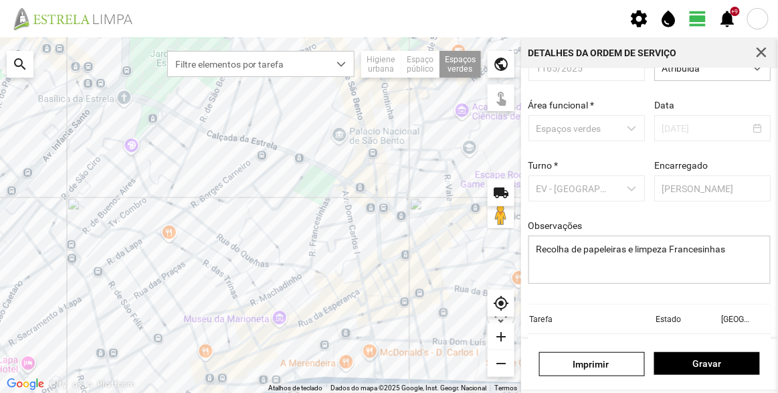
scroll to position [0, 0]
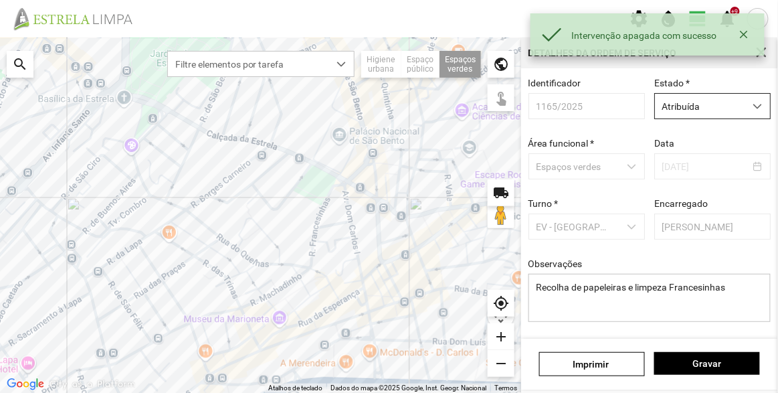
click at [695, 106] on span "Atribuída" at bounding box center [700, 106] width 90 height 25
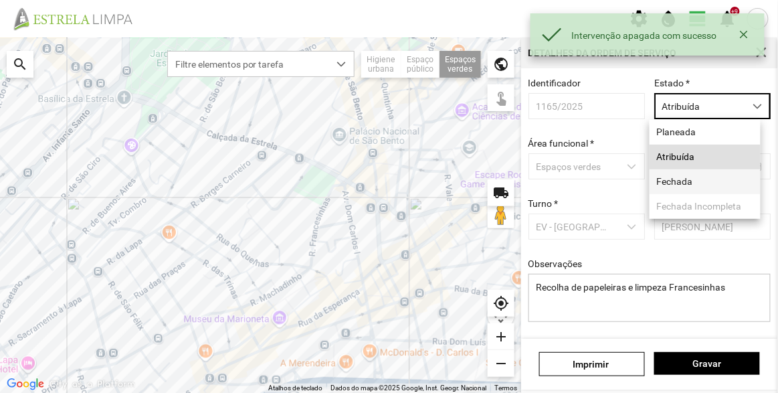
click at [693, 175] on li "Fechada" at bounding box center [704, 181] width 111 height 25
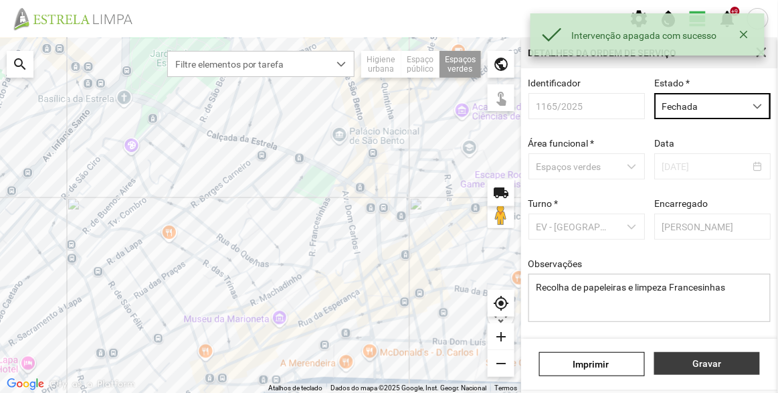
click at [707, 357] on button "Gravar" at bounding box center [707, 363] width 106 height 23
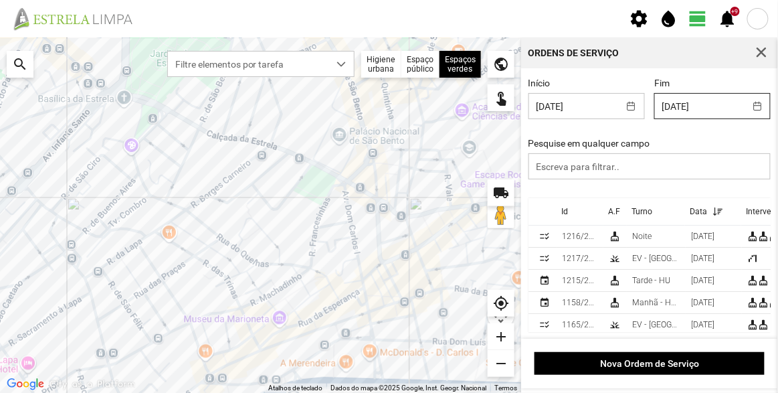
click at [700, 93] on body "settings water_drop view_day +9 notifications Para navegar no mapa com gestos d…" at bounding box center [389, 196] width 778 height 393
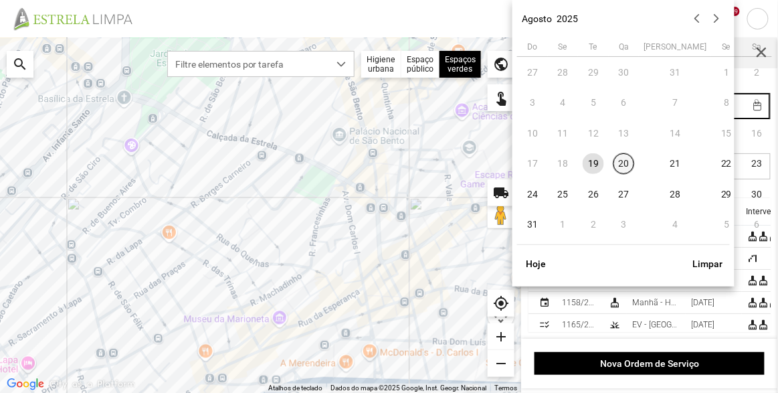
click at [627, 162] on span "20" at bounding box center [623, 163] width 21 height 21
type input "[DATE]"
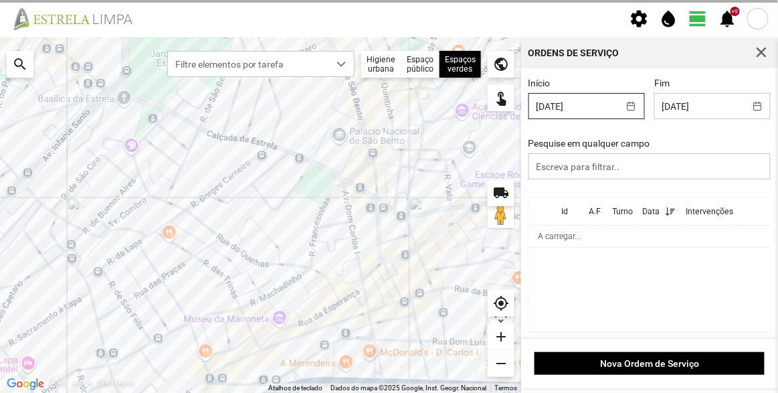
click at [574, 109] on body "settings water_drop view_day +9 notifications Para navegar no mapa com gestos d…" at bounding box center [389, 196] width 778 height 393
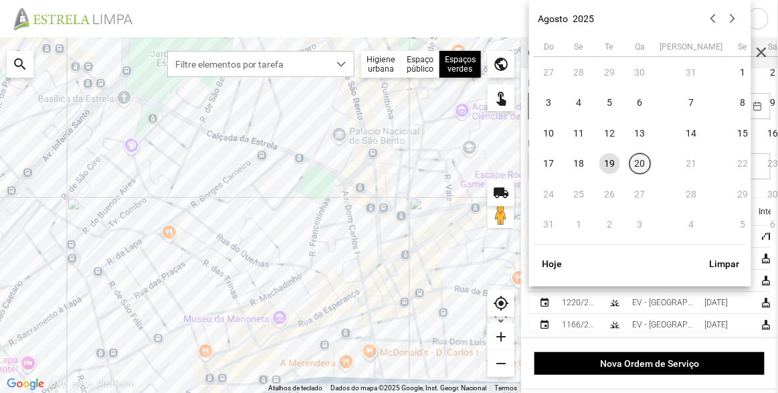
click at [639, 167] on span "20" at bounding box center [639, 163] width 21 height 21
type input "[DATE]"
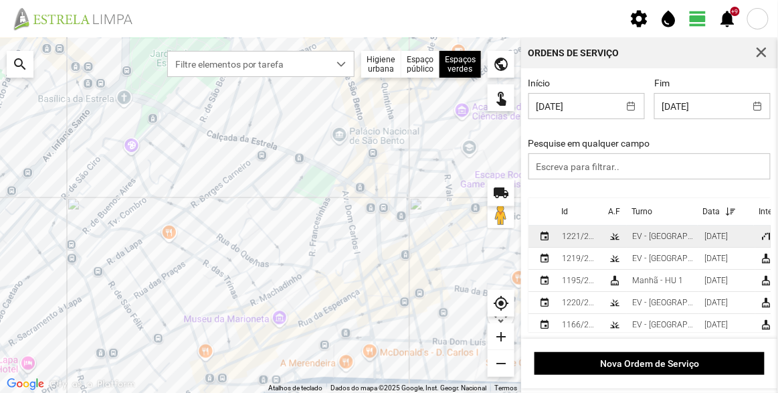
click at [643, 230] on td "EV - [GEOGRAPHIC_DATA] A" at bounding box center [663, 236] width 72 height 22
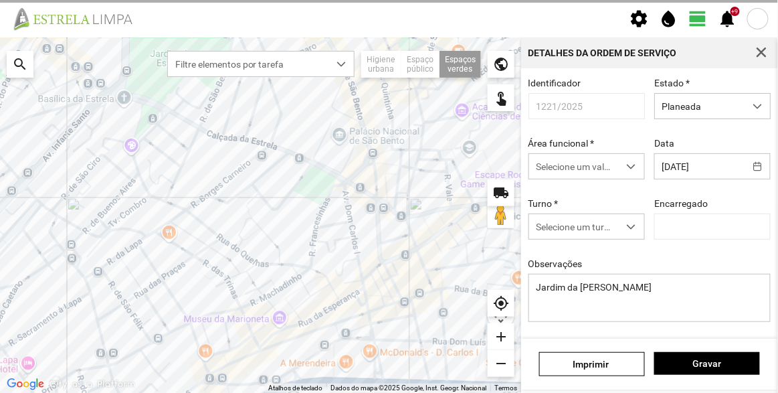
type input "[PERSON_NAME]"
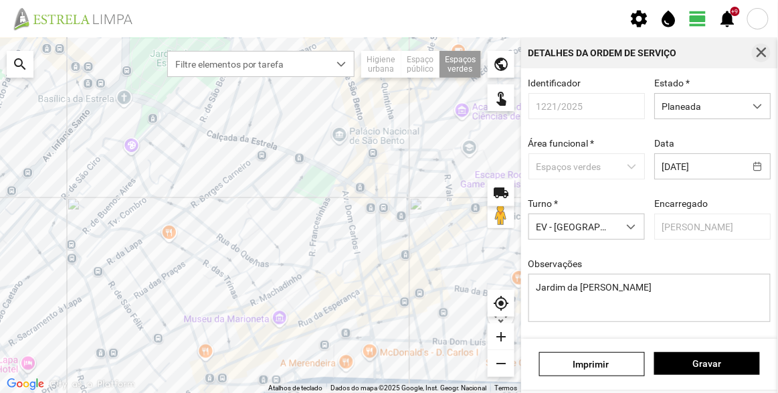
click at [760, 58] on span "button" at bounding box center [761, 53] width 12 height 12
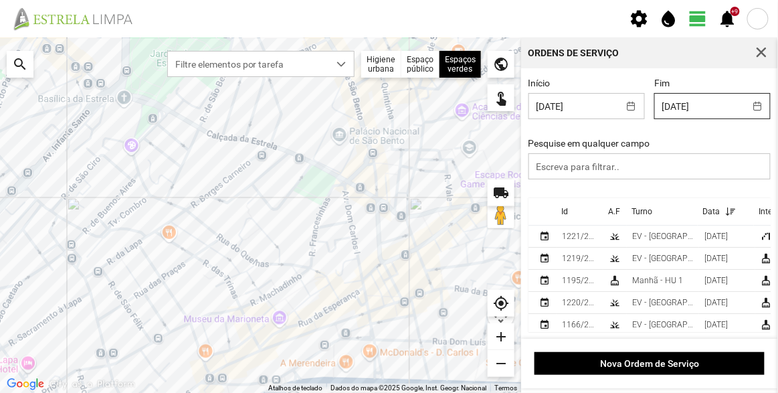
click at [691, 112] on body "settings water_drop view_day +9 notifications Para navegar no mapa com gestos d…" at bounding box center [389, 196] width 778 height 393
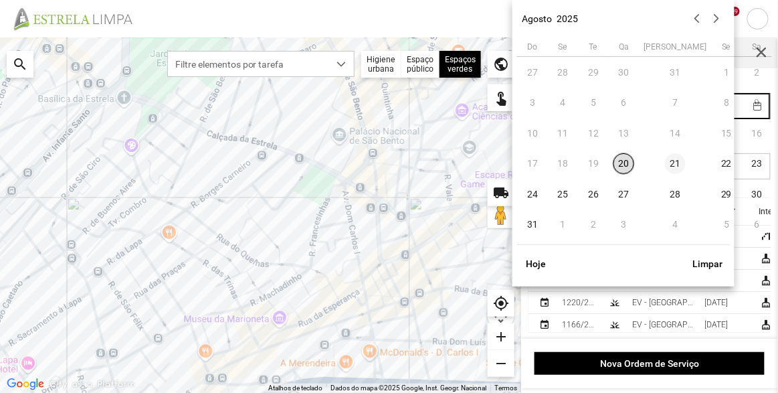
click at [665, 167] on span "21" at bounding box center [675, 163] width 21 height 21
type input "[DATE]"
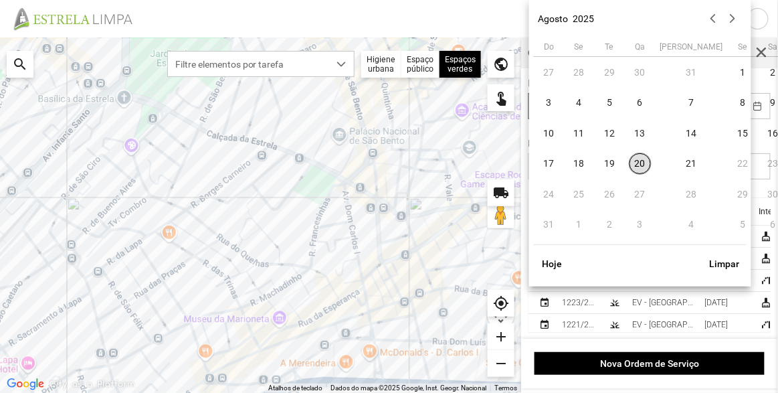
click at [601, 112] on body "settings water_drop view_day +9 notifications Para navegar no mapa com gestos d…" at bounding box center [389, 196] width 778 height 393
click at [681, 165] on span "21" at bounding box center [691, 163] width 21 height 21
type input "[DATE]"
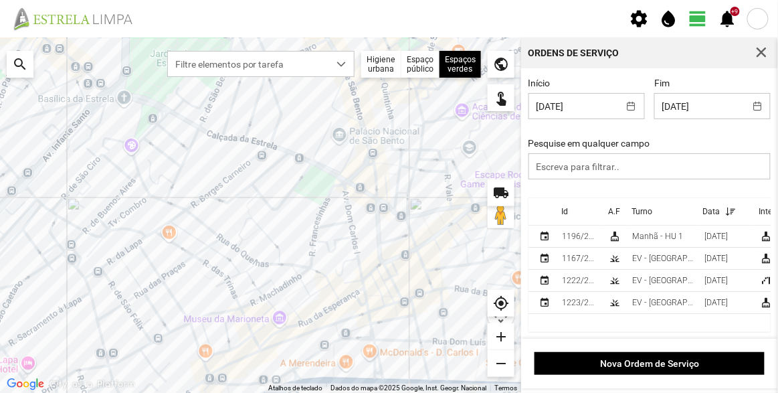
scroll to position [1, 0]
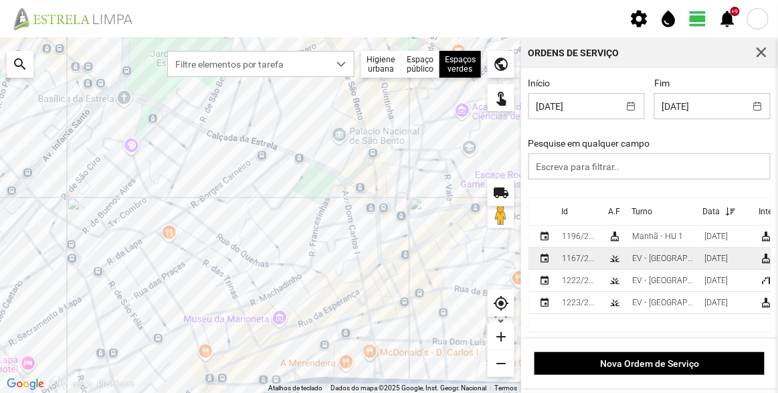
click at [713, 258] on div "[DATE]" at bounding box center [715, 257] width 23 height 9
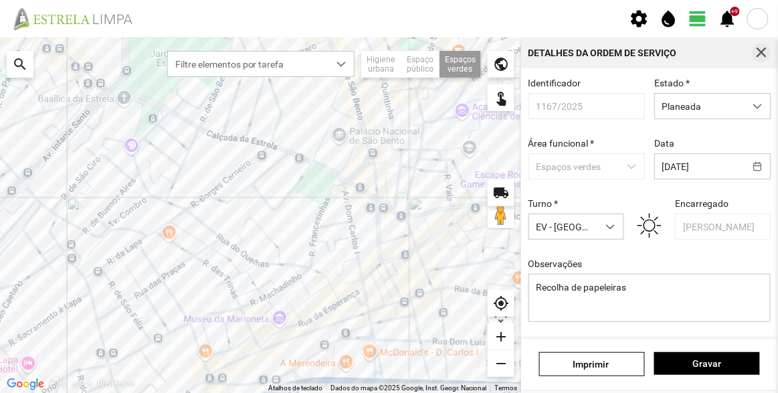
click at [758, 58] on button "button" at bounding box center [761, 52] width 19 height 19
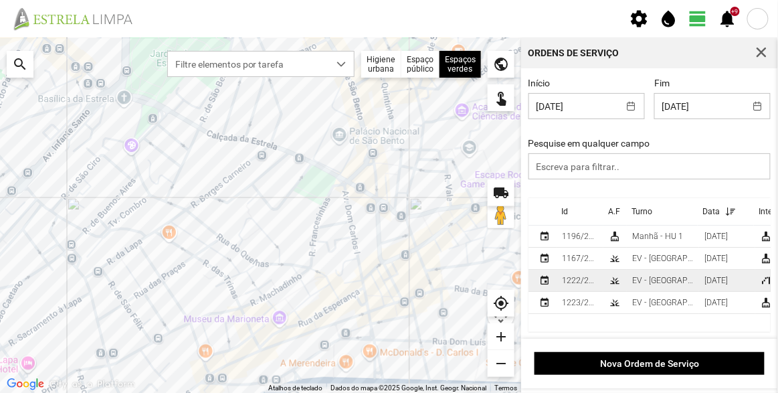
click at [649, 278] on div "EV - [GEOGRAPHIC_DATA] A" at bounding box center [663, 279] width 62 height 9
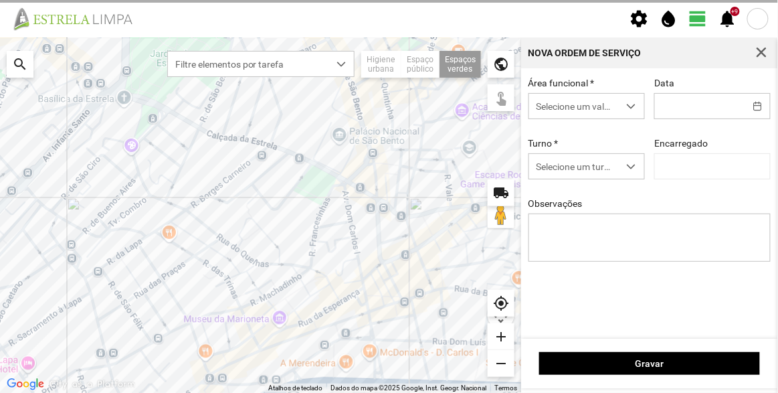
type input "[DATE]"
type input "[PERSON_NAME]"
type textarea "Francesinhas"
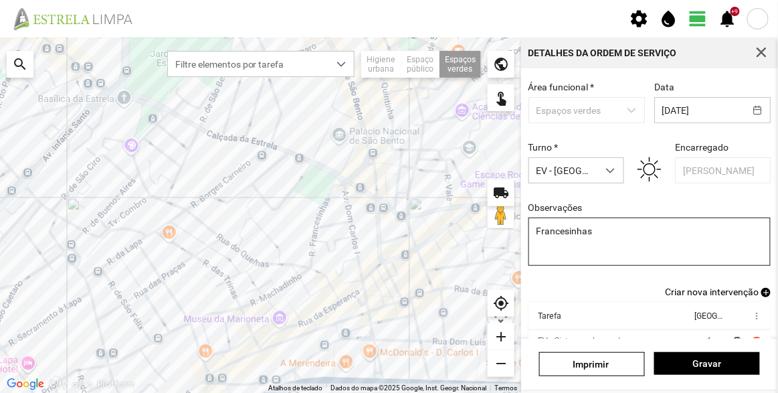
scroll to position [116, 0]
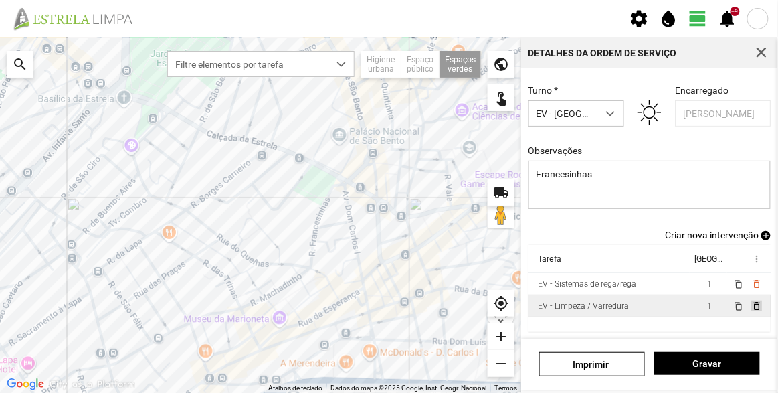
click at [750, 307] on span "delete_outline" at bounding box center [755, 305] width 11 height 11
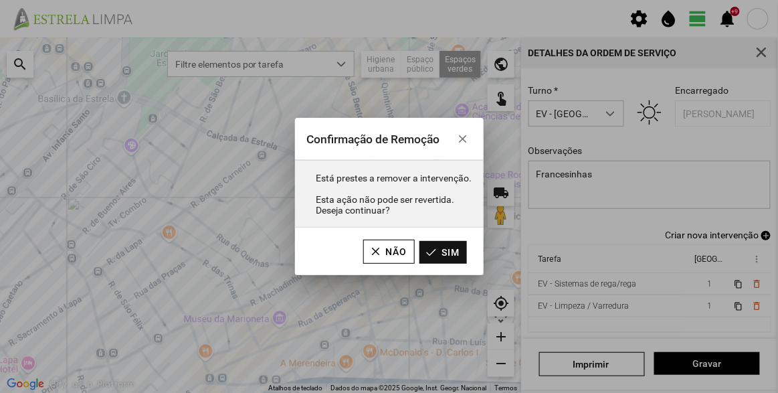
click at [461, 255] on button "Sim" at bounding box center [442, 252] width 47 height 23
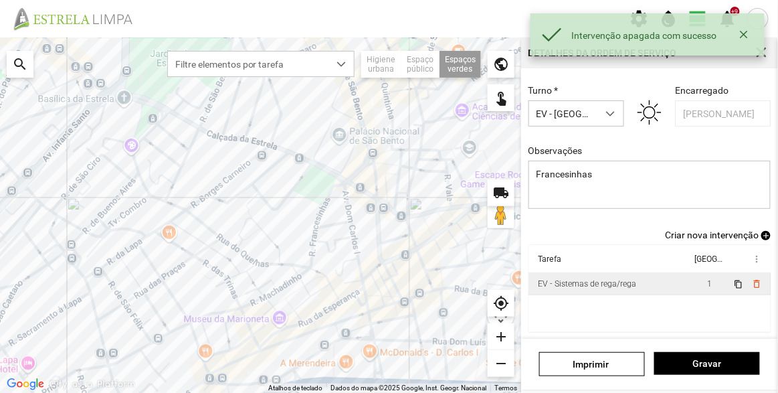
scroll to position [0, 0]
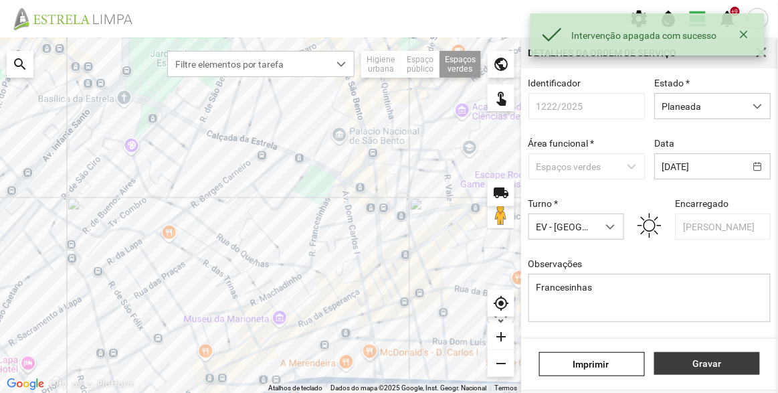
click at [716, 365] on span "Gravar" at bounding box center [707, 363] width 92 height 11
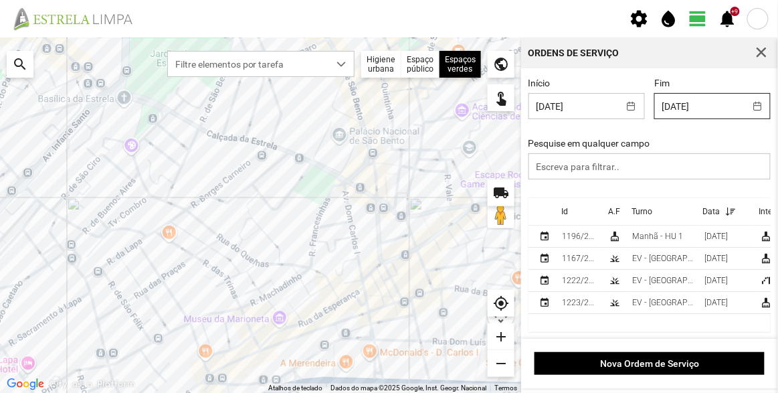
click at [681, 106] on body "settings water_drop view_day +9 notifications Para navegar no mapa com gestos d…" at bounding box center [389, 196] width 778 height 393
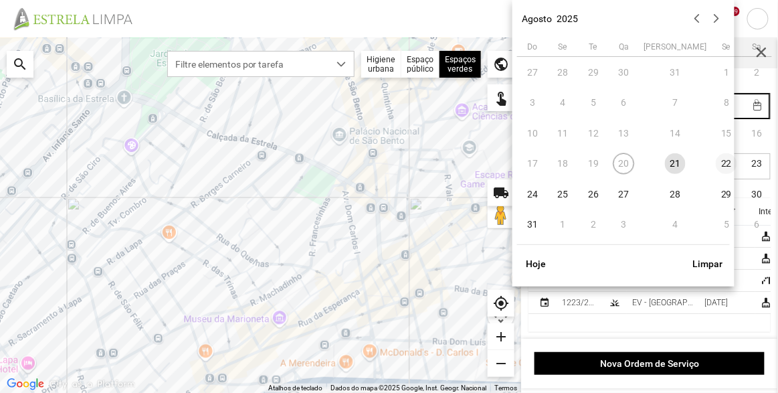
click at [715, 160] on span "22" at bounding box center [725, 163] width 21 height 21
type input "[DATE]"
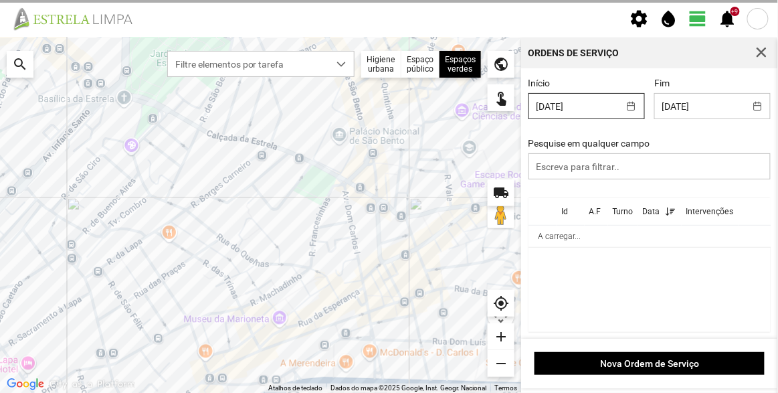
click at [589, 113] on body "settings water_drop view_day +9 notifications Para navegar no mapa com gestos d…" at bounding box center [389, 196] width 778 height 393
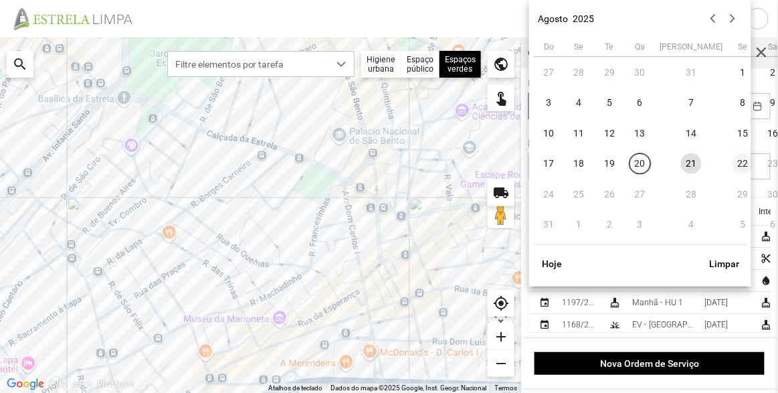
click at [732, 164] on span "22" at bounding box center [742, 163] width 21 height 21
type input "[DATE]"
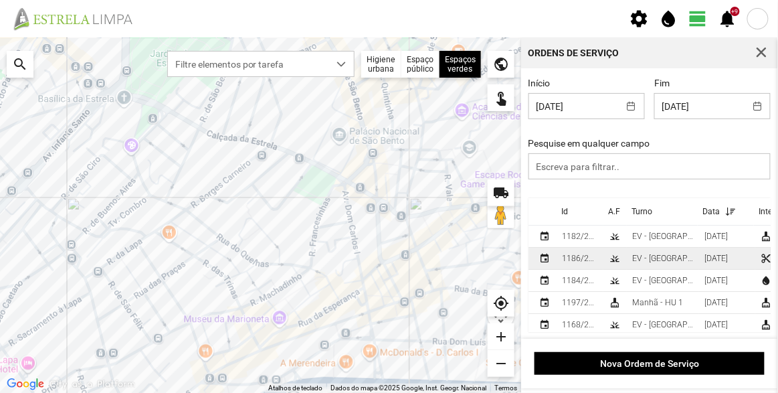
click at [699, 264] on td "[DATE]" at bounding box center [727, 258] width 56 height 22
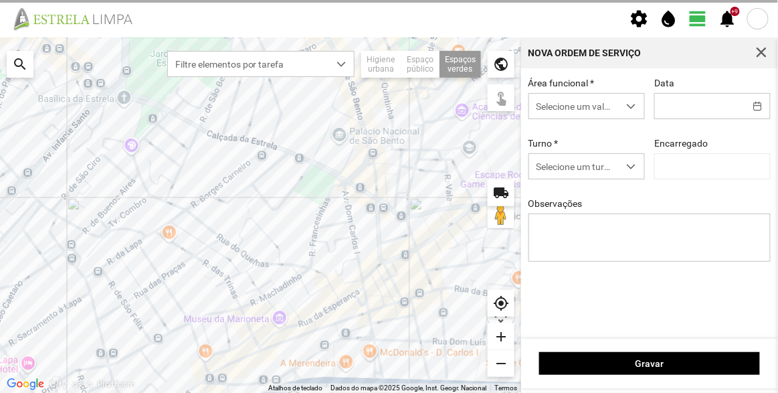
type input "[DATE]"
type textarea "[GEOGRAPHIC_DATA]"
type input "[PERSON_NAME]"
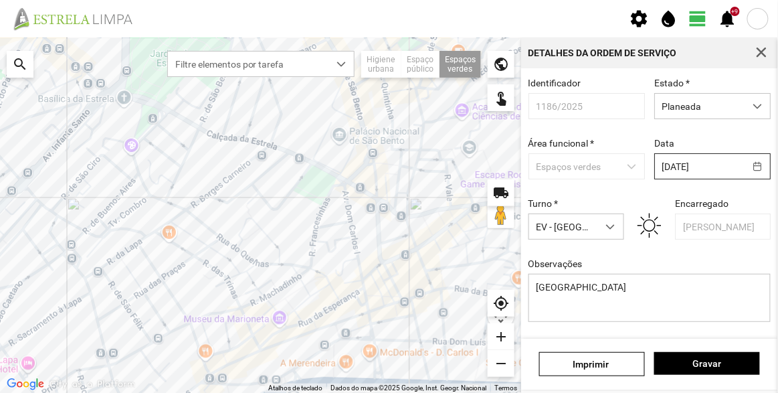
click at [695, 163] on body "settings water_drop view_day +9 notifications Para navegar no mapa com gestos d…" at bounding box center [389, 196] width 778 height 393
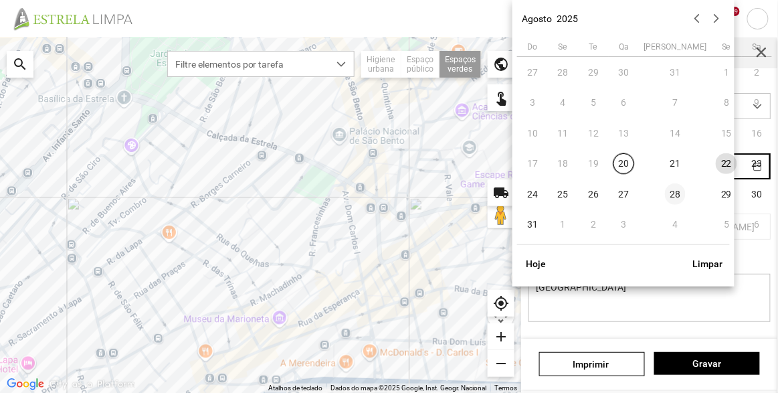
click at [665, 195] on span "28" at bounding box center [675, 193] width 21 height 21
type input "[DATE]"
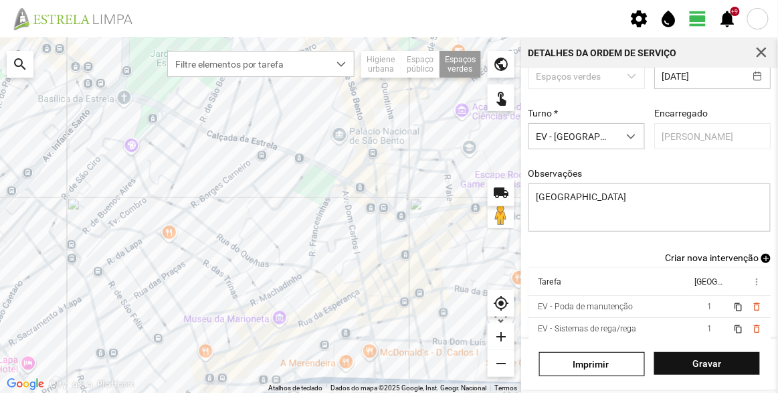
scroll to position [116, 0]
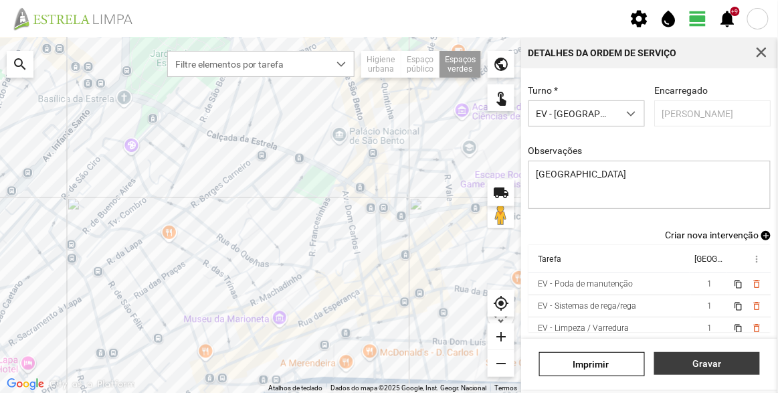
click at [713, 361] on span "Gravar" at bounding box center [707, 363] width 92 height 11
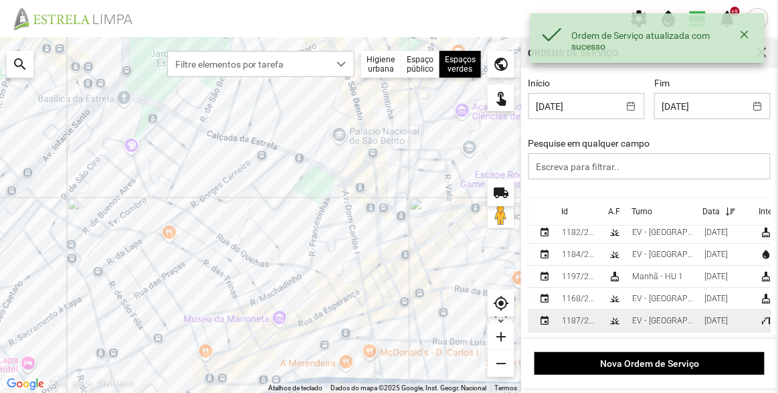
scroll to position [13, 0]
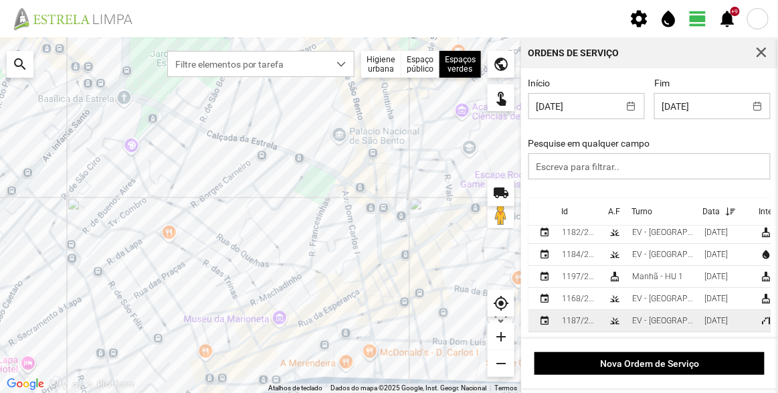
click at [649, 316] on div "EV - [GEOGRAPHIC_DATA] B" at bounding box center [663, 320] width 62 height 9
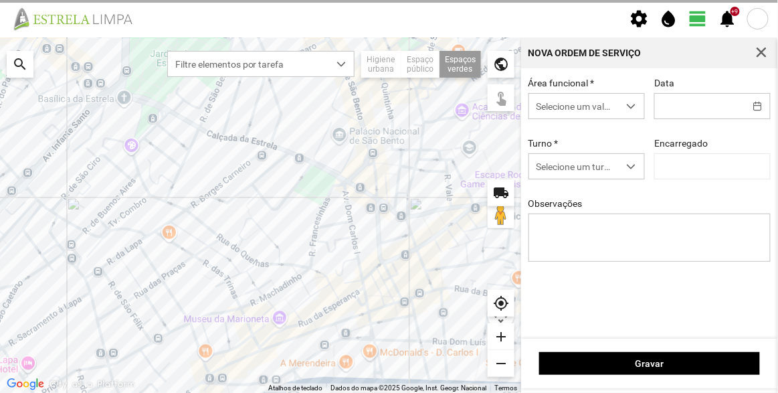
type input "[DATE]"
type textarea "[PERSON_NAME]"
type input "[PERSON_NAME]"
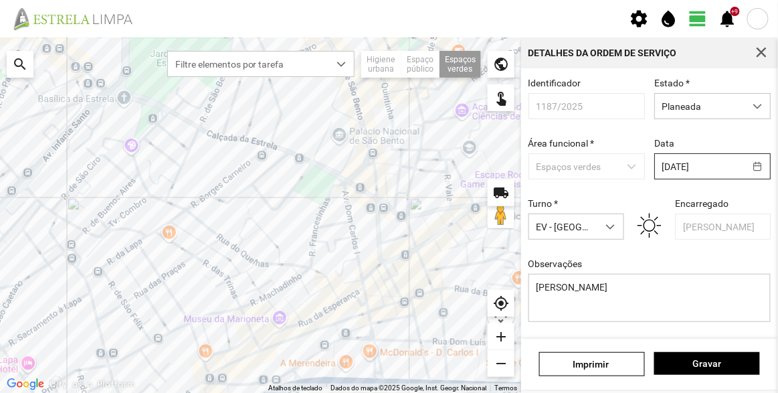
click at [671, 167] on body "settings water_drop view_day +9 notifications Para navegar no mapa com gestos d…" at bounding box center [389, 196] width 778 height 393
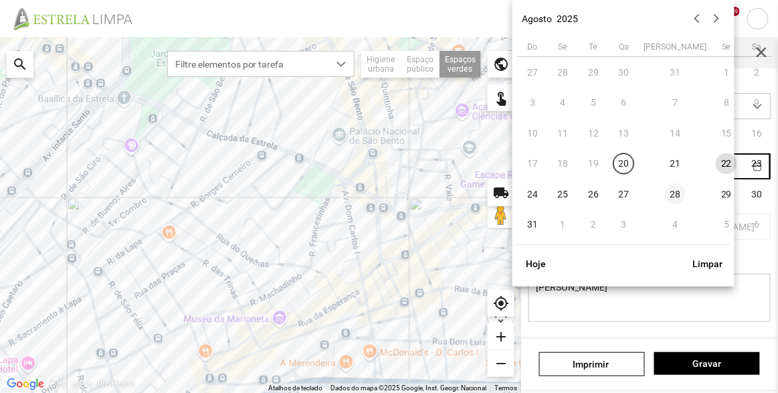
click at [665, 194] on span "28" at bounding box center [675, 193] width 21 height 21
type input "[DATE]"
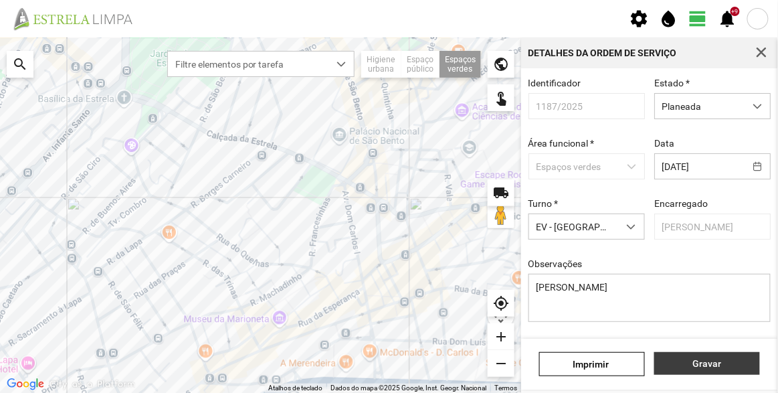
click at [707, 360] on span "Gravar" at bounding box center [707, 363] width 92 height 11
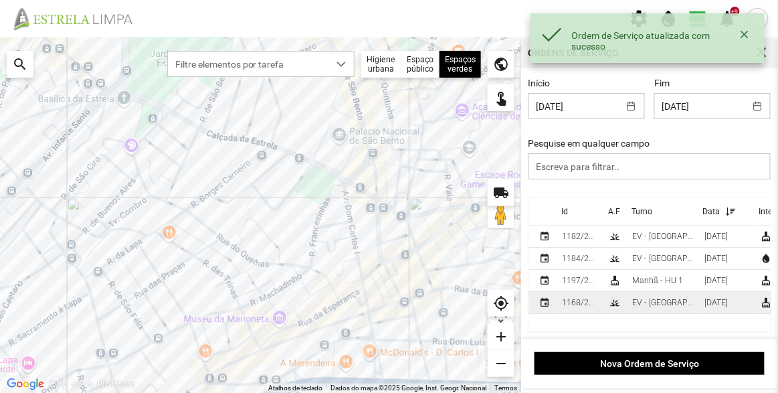
click at [659, 305] on div "EV - [GEOGRAPHIC_DATA] A" at bounding box center [663, 302] width 62 height 9
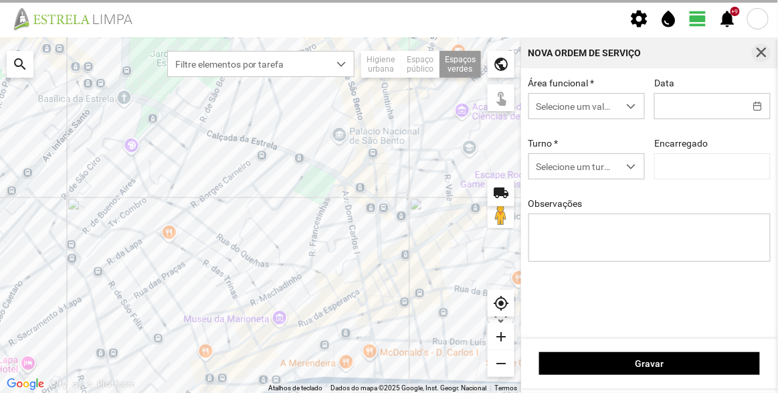
click at [761, 56] on span "button" at bounding box center [761, 53] width 12 height 12
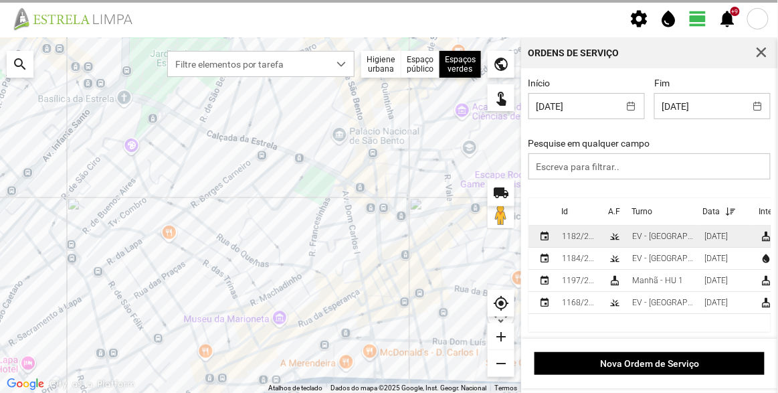
click at [629, 238] on td "EV - [GEOGRAPHIC_DATA] A" at bounding box center [663, 236] width 72 height 22
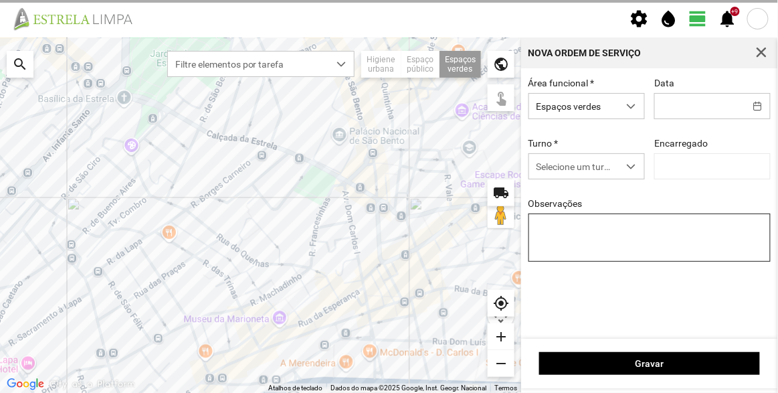
type input "[DATE]"
type input "[PERSON_NAME]"
type textarea "[PERSON_NAME]"
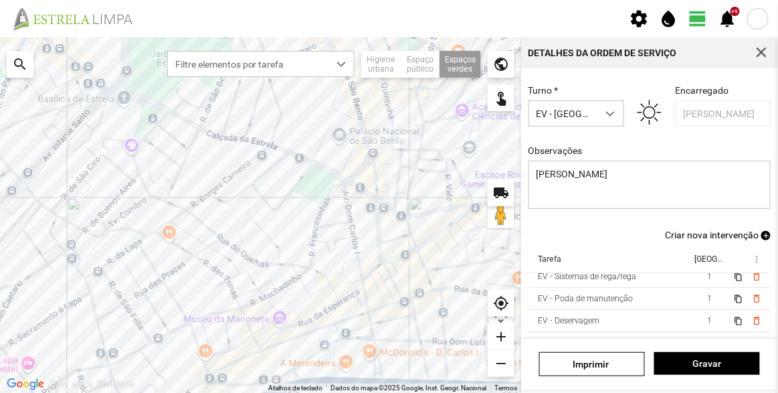
scroll to position [104, 0]
click at [717, 362] on span "Gravar" at bounding box center [707, 363] width 92 height 11
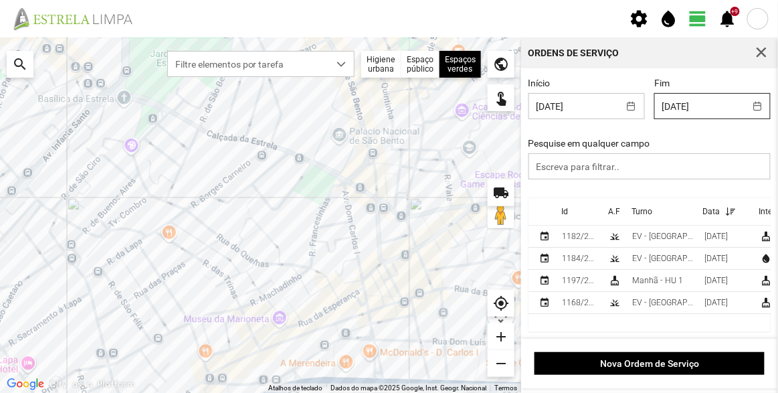
click at [696, 101] on body "settings water_drop view_day +9 notifications Para navegar no mapa com gestos d…" at bounding box center [389, 196] width 778 height 393
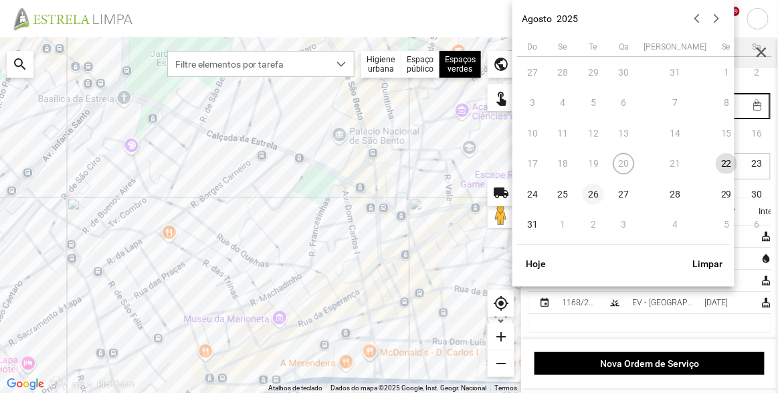
click at [596, 197] on span "26" at bounding box center [592, 193] width 21 height 21
type input "[DATE]"
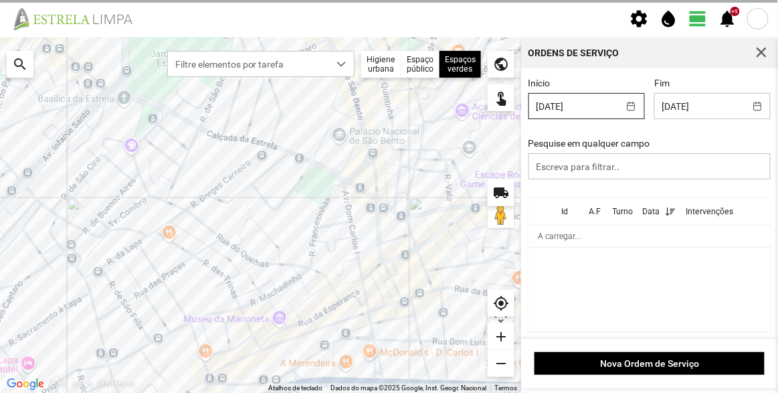
click at [594, 102] on body "settings water_drop view_day +9 notifications Para navegar no mapa com gestos d…" at bounding box center [389, 196] width 778 height 393
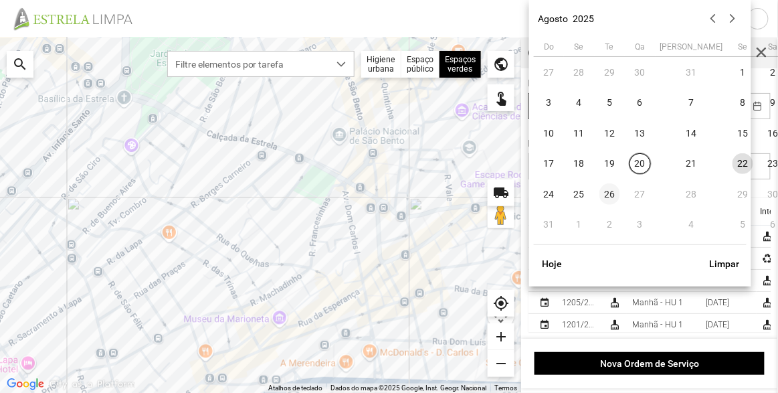
click at [611, 193] on span "26" at bounding box center [609, 193] width 21 height 21
type input "[DATE]"
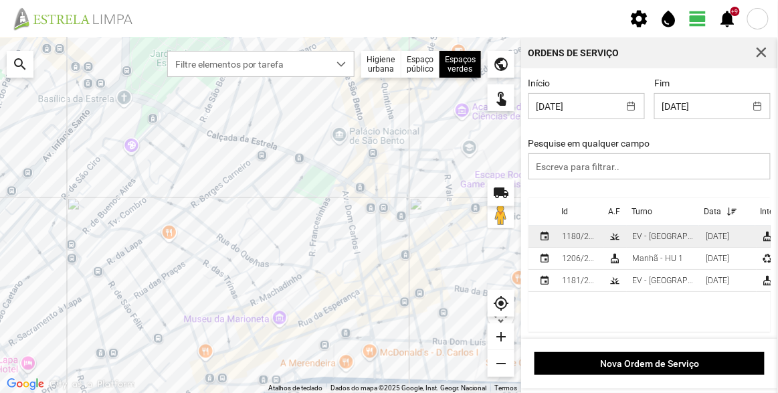
click at [660, 235] on div "EV - [GEOGRAPHIC_DATA] B" at bounding box center [663, 235] width 63 height 9
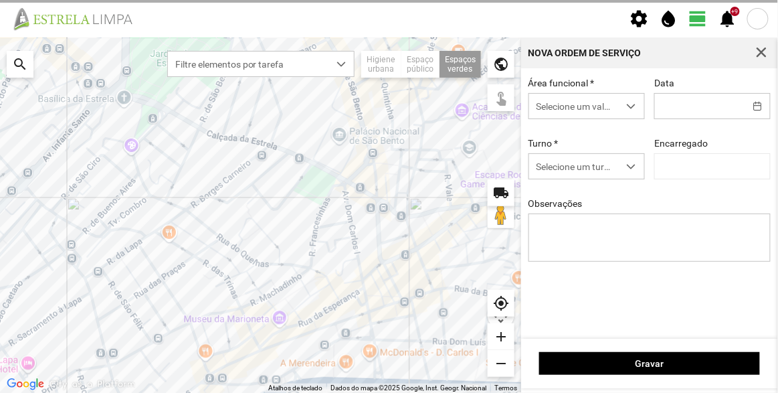
type input "[DATE]"
type textarea "[PERSON_NAME] do Rego"
type input "[PERSON_NAME]"
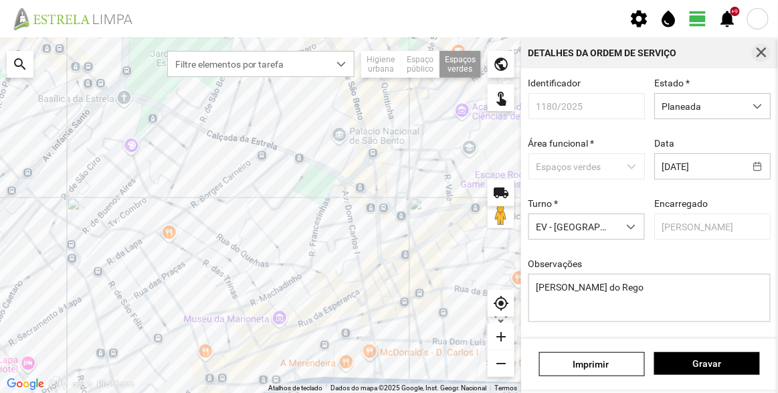
click at [760, 54] on span "button" at bounding box center [761, 53] width 12 height 12
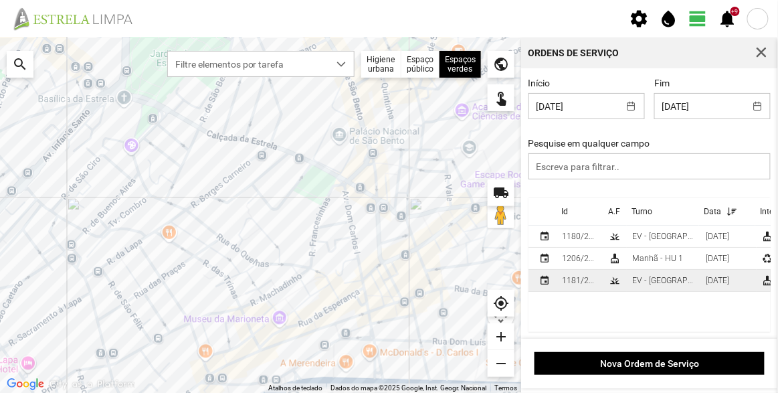
click at [602, 279] on td "1181/2025" at bounding box center [579, 280] width 47 height 22
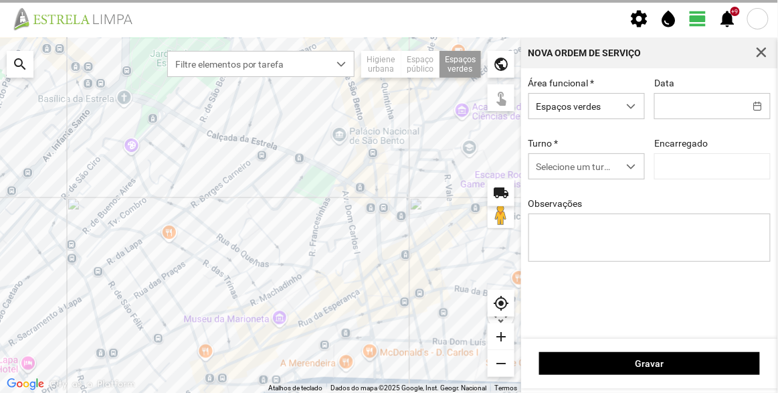
type input "[DATE]"
type input "[PERSON_NAME]"
type textarea "Talude da R. [PERSON_NAME] do Rego"
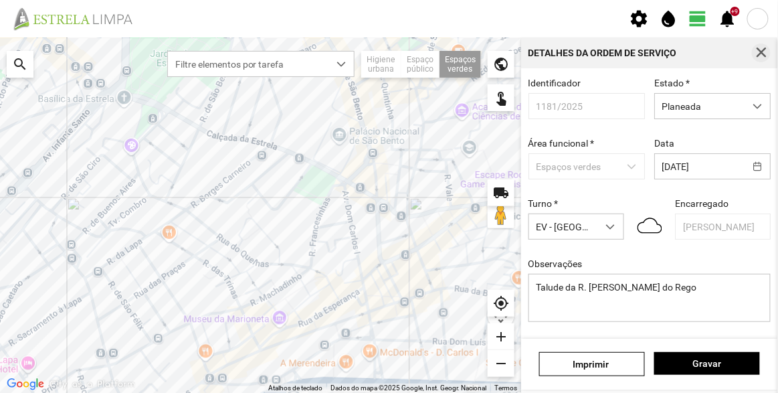
click at [758, 49] on span "button" at bounding box center [761, 53] width 12 height 12
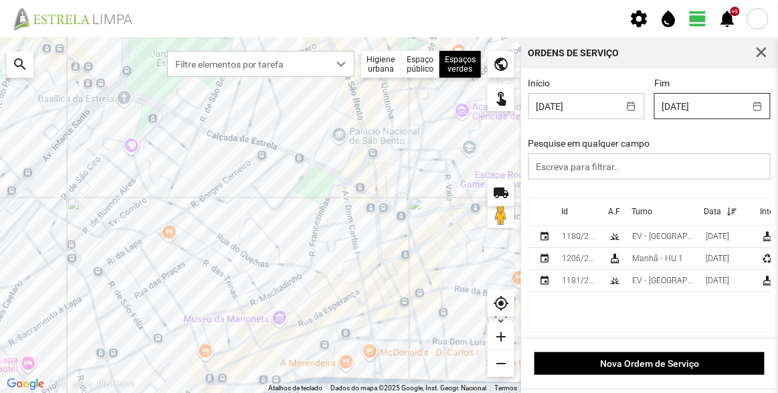
click at [674, 115] on body "settings water_drop view_day +9 notifications Para navegar no mapa com gestos d…" at bounding box center [389, 196] width 778 height 393
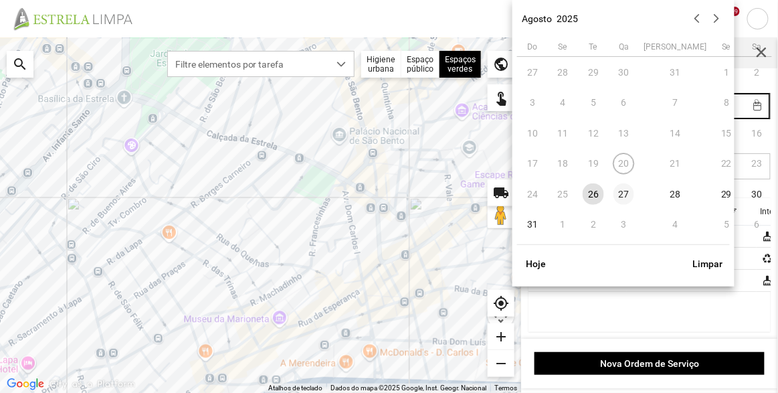
click at [623, 193] on span "27" at bounding box center [623, 193] width 21 height 21
type input "[DATE]"
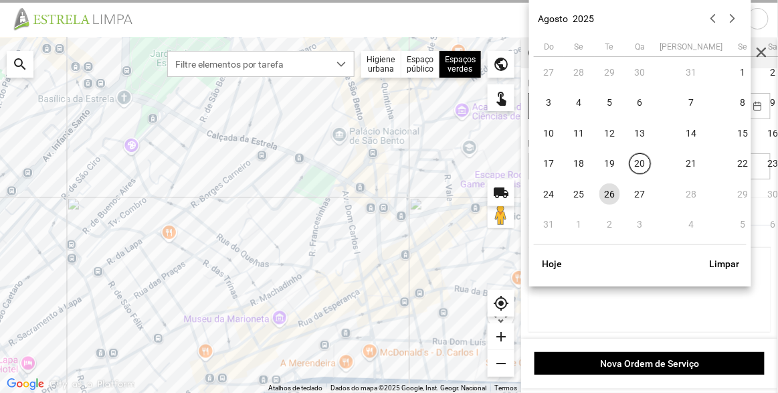
click at [587, 114] on body "settings water_drop view_day +9 notifications Para navegar no mapa com gestos d…" at bounding box center [389, 196] width 778 height 393
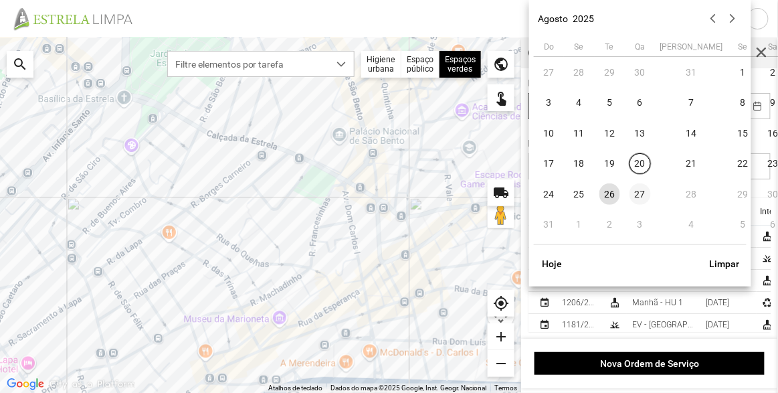
click at [636, 194] on span "27" at bounding box center [639, 193] width 21 height 21
type input "[DATE]"
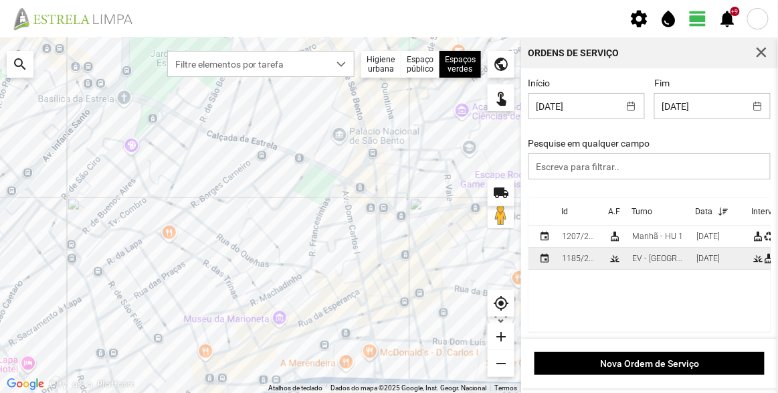
click at [650, 263] on div "EV - [GEOGRAPHIC_DATA] B" at bounding box center [658, 257] width 53 height 9
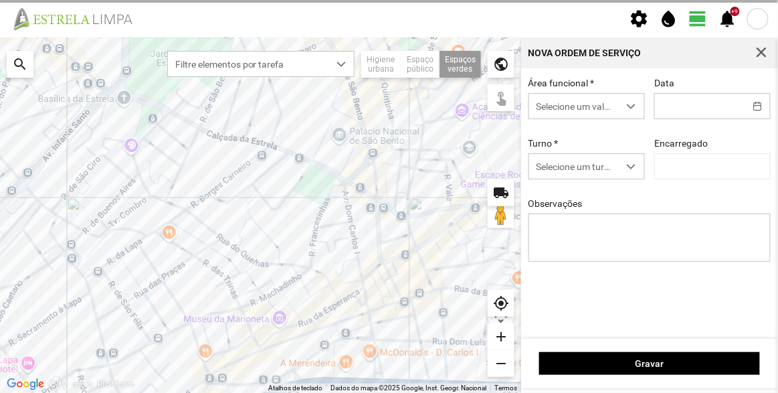
type input "[DATE]"
type textarea "Quinta do Loureiro"
type input "[PERSON_NAME]"
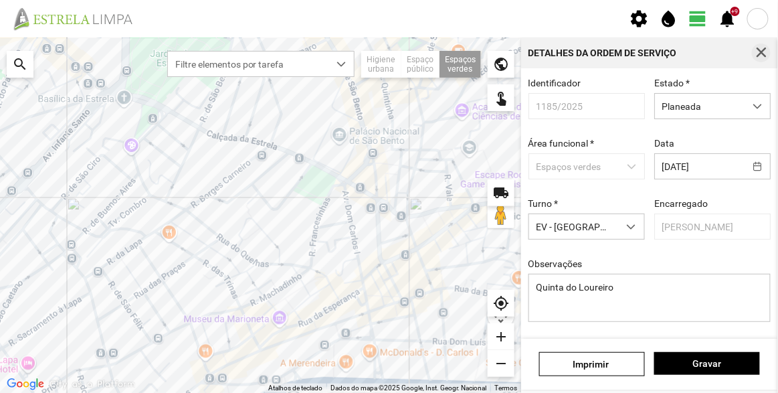
click at [760, 53] on span "button" at bounding box center [761, 53] width 12 height 12
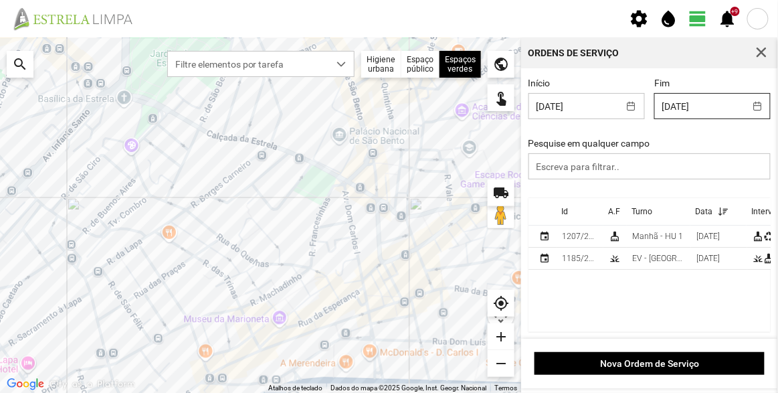
click at [683, 108] on body "settings water_drop view_day +9 notifications Para navegar no mapa com gestos d…" at bounding box center [389, 196] width 778 height 393
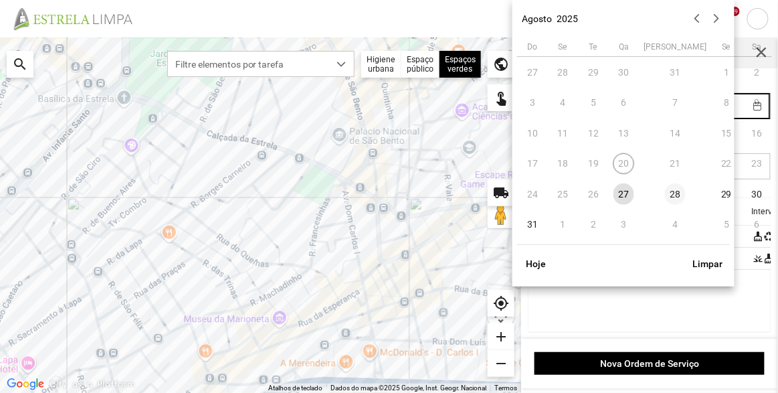
click at [665, 192] on span "28" at bounding box center [675, 193] width 21 height 21
type input "[DATE]"
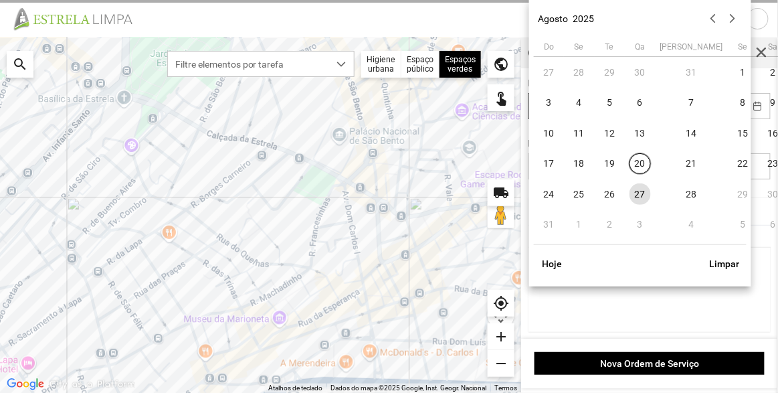
click at [595, 117] on body "settings water_drop view_day +9 notifications Para navegar no mapa com gestos d…" at bounding box center [389, 196] width 778 height 393
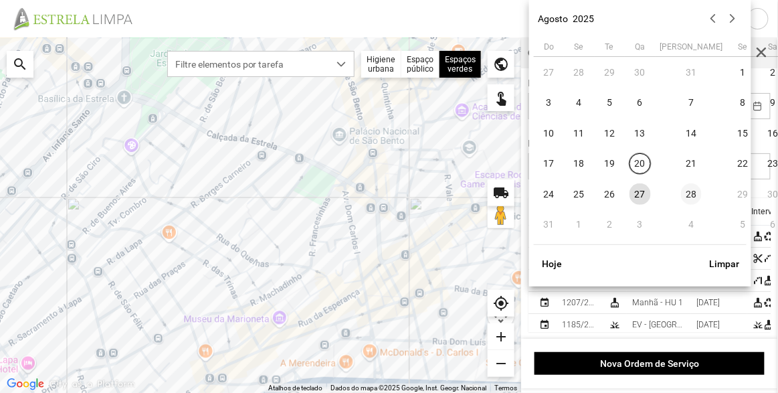
click at [681, 195] on span "28" at bounding box center [691, 193] width 21 height 21
type input "[DATE]"
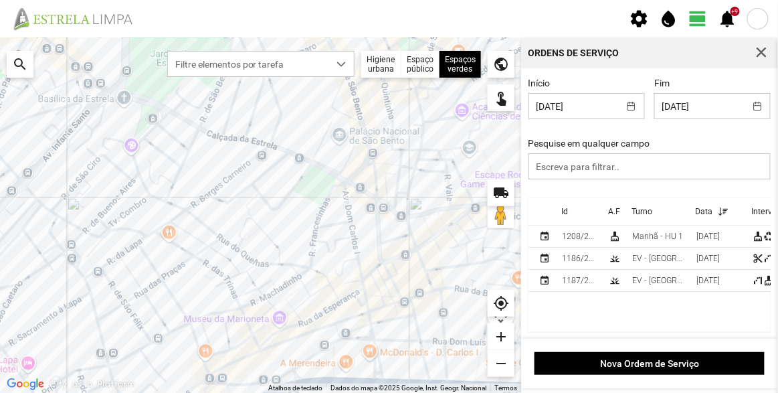
scroll to position [1, 0]
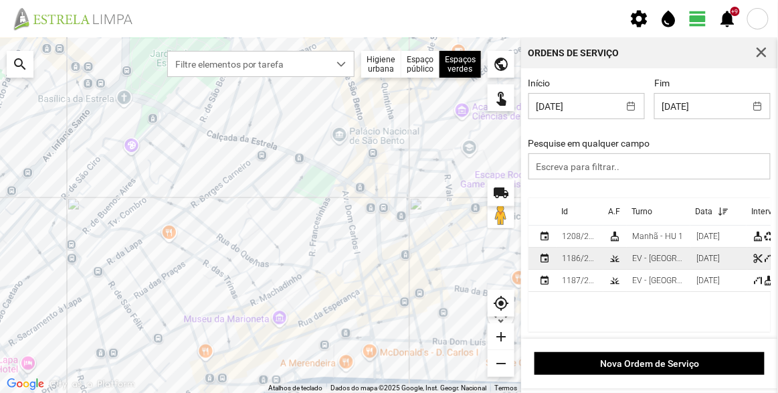
click at [662, 258] on div "EV - [GEOGRAPHIC_DATA] A" at bounding box center [658, 257] width 53 height 9
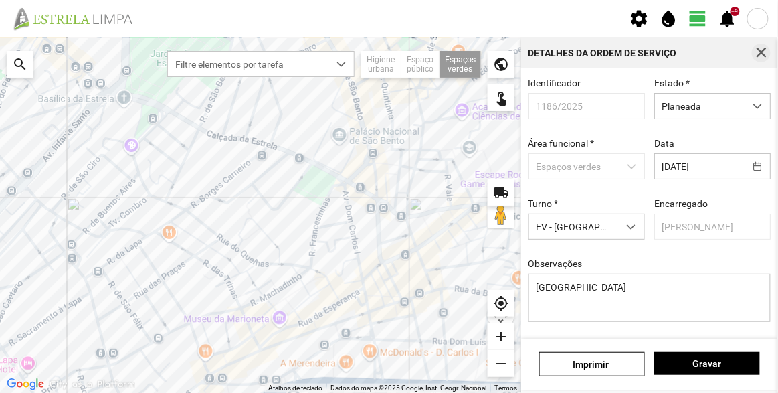
click at [765, 56] on span "button" at bounding box center [761, 53] width 12 height 12
